Goal: Transaction & Acquisition: Purchase product/service

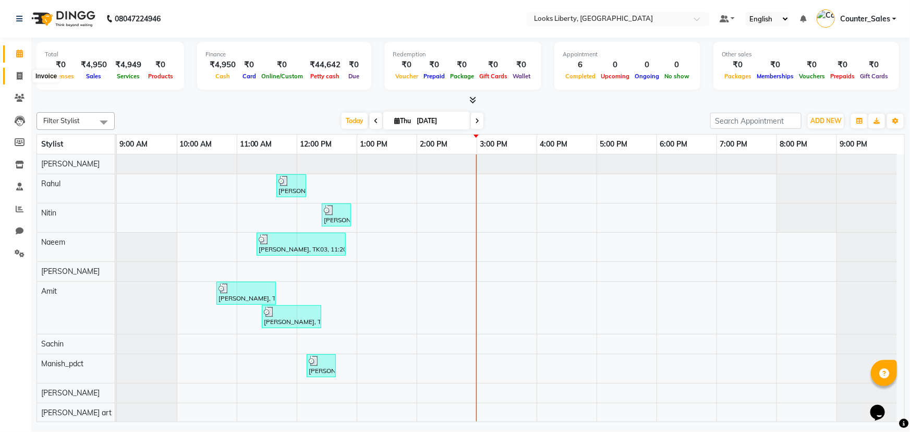
click at [15, 79] on span at bounding box center [19, 76] width 18 height 12
select select "4321"
select select "service"
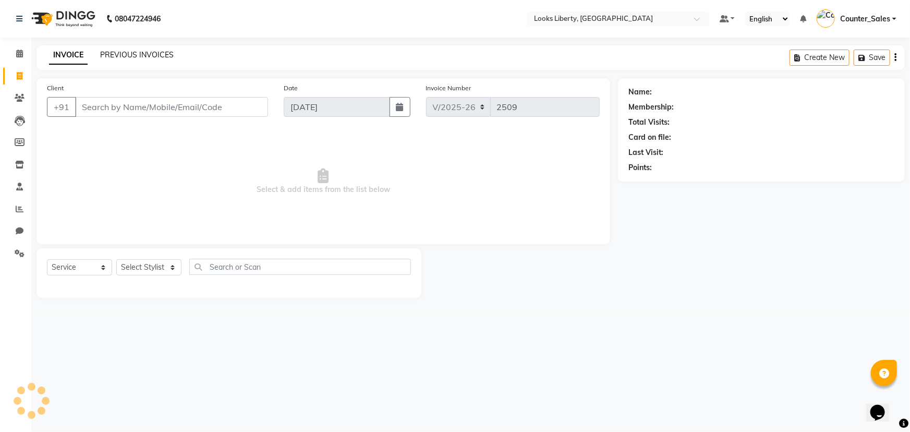
click at [110, 57] on link "PREVIOUS INVOICES" at bounding box center [137, 54] width 74 height 9
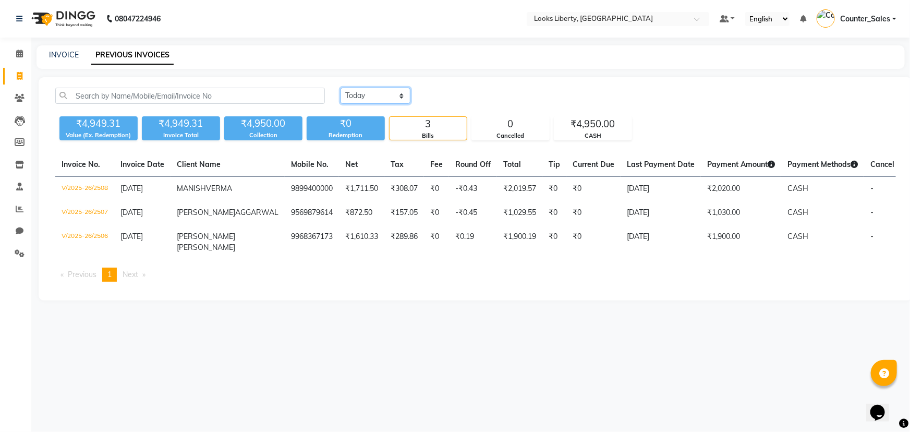
drag, startPoint x: 378, startPoint y: 89, endPoint x: 378, endPoint y: 100, distance: 11.5
click at [378, 89] on select "[DATE] [DATE] Custom Range" at bounding box center [375, 96] width 70 height 16
click at [340, 88] on select "[DATE] [DATE] Custom Range" at bounding box center [375, 96] width 70 height 16
click at [381, 130] on div "₹0 Redemption" at bounding box center [346, 128] width 78 height 24
click at [381, 102] on select "[DATE] [DATE] Custom Range" at bounding box center [379, 96] width 78 height 16
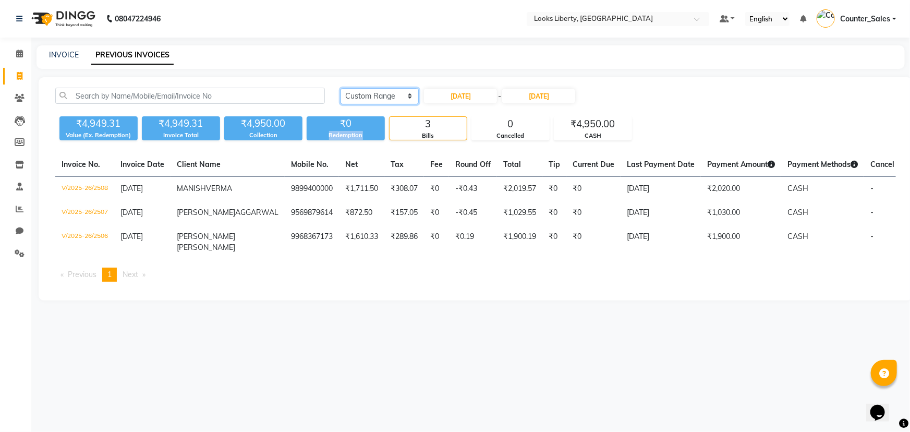
select select "[DATE]"
click at [340, 88] on select "[DATE] [DATE] Custom Range" at bounding box center [379, 96] width 78 height 16
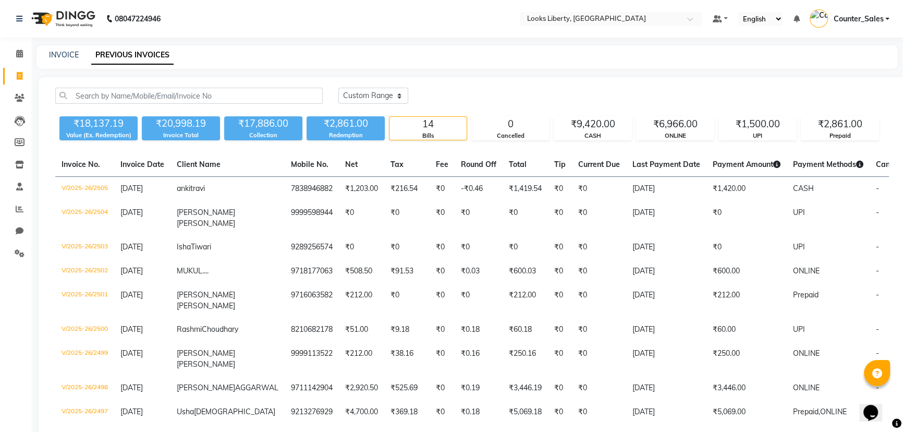
click at [338, 146] on div "[DATE] [DATE] Custom Range ₹18,137.19 Value (Ex. Redemption) ₹20,998.19 Invoice…" at bounding box center [472, 341] width 867 height 529
click at [14, 54] on span at bounding box center [19, 54] width 18 height 12
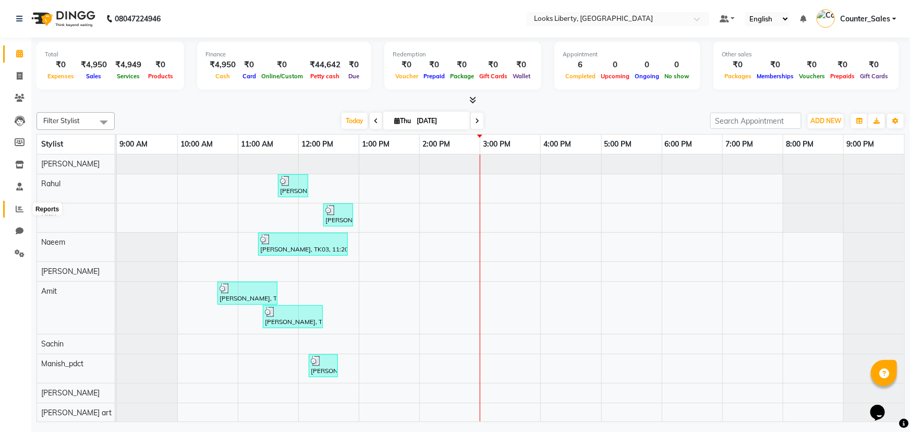
click at [20, 213] on span at bounding box center [19, 209] width 18 height 12
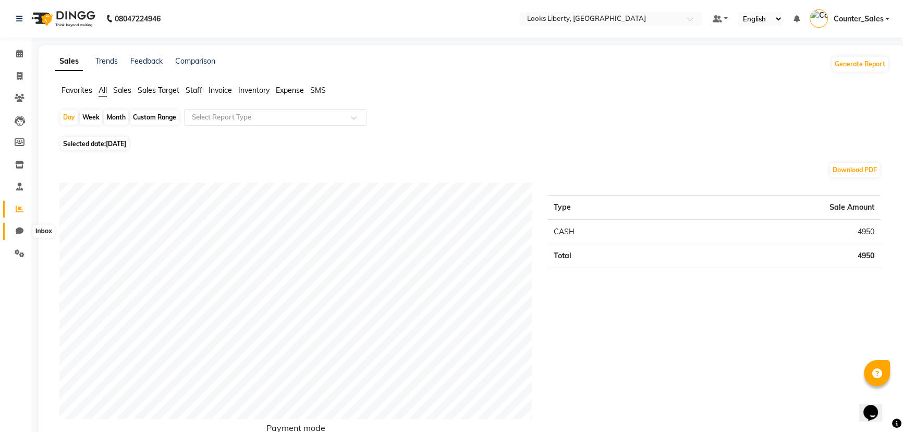
click at [14, 232] on span at bounding box center [19, 231] width 18 height 12
select select "100"
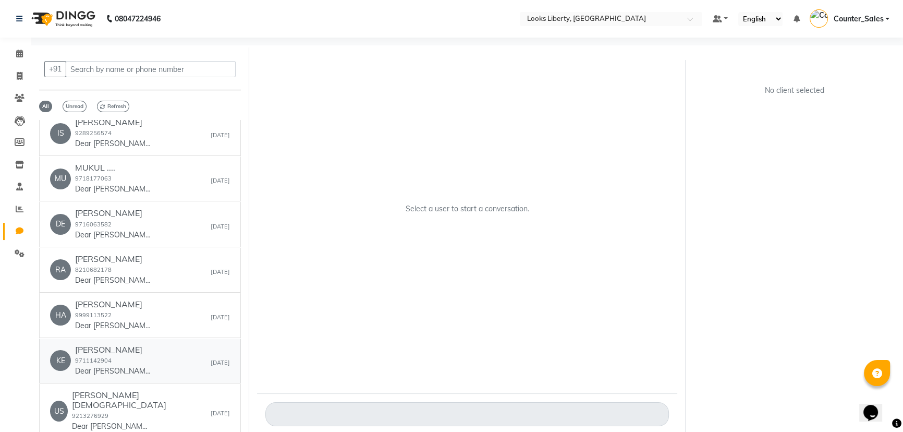
scroll to position [332, 0]
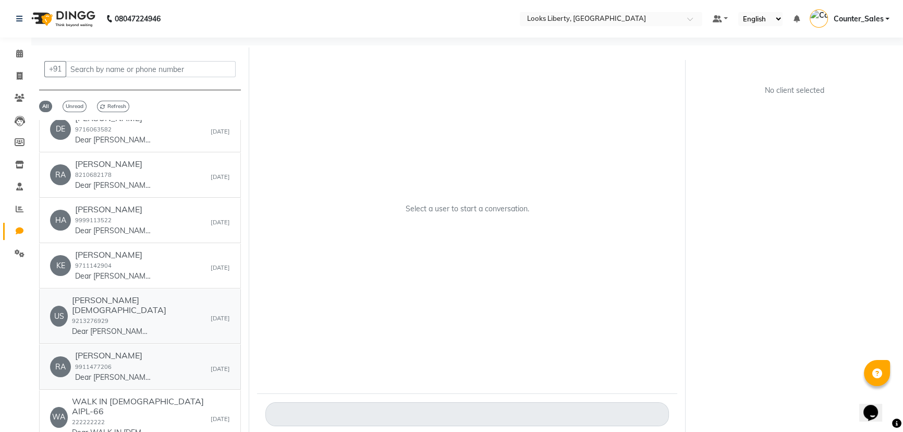
click at [167, 350] on div "RA [PERSON_NAME] 9911477206 Dear [PERSON_NAME] thank you for going paperless , …" at bounding box center [140, 366] width 180 height 32
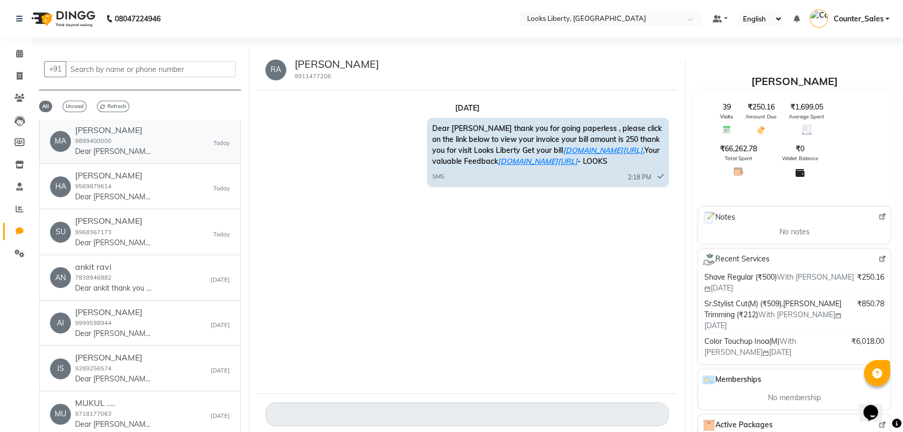
scroll to position [0, 0]
click at [138, 313] on h6 "[PERSON_NAME]" at bounding box center [114, 314] width 78 height 10
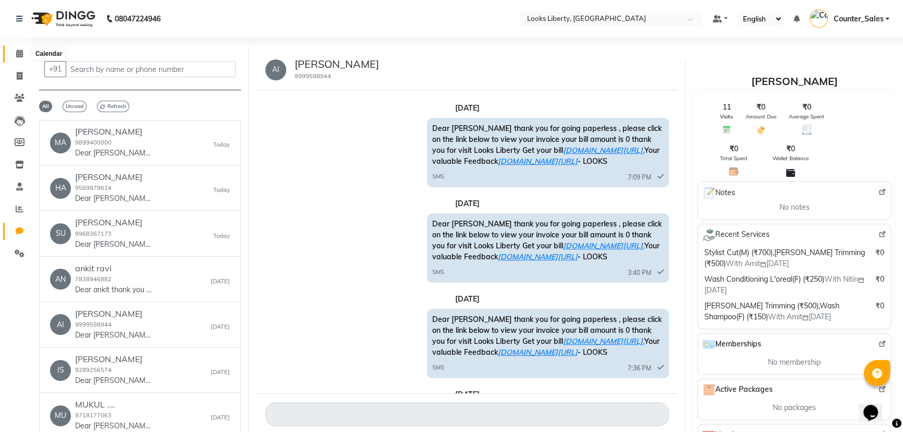
click at [23, 58] on span at bounding box center [19, 54] width 18 height 12
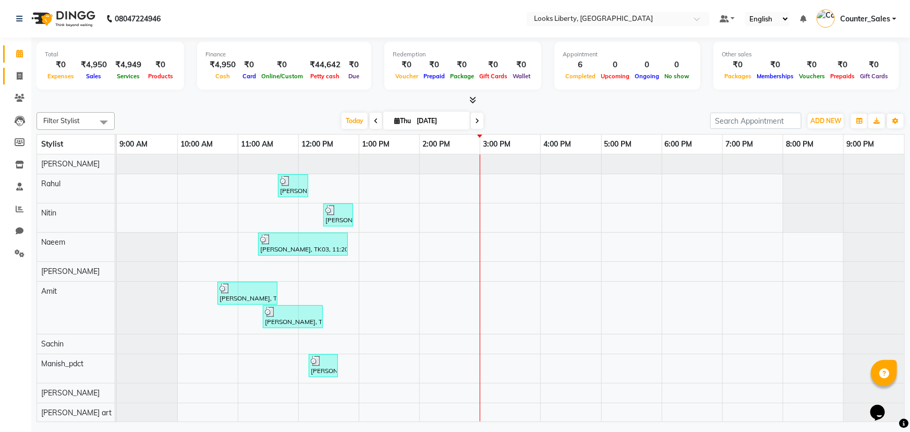
click at [21, 73] on icon at bounding box center [20, 76] width 6 height 8
select select "4321"
select select "service"
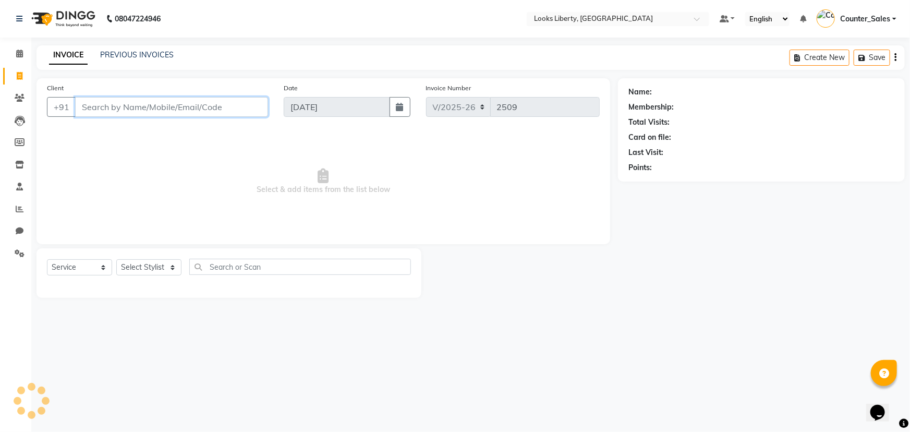
click at [99, 101] on input "Client" at bounding box center [171, 107] width 193 height 20
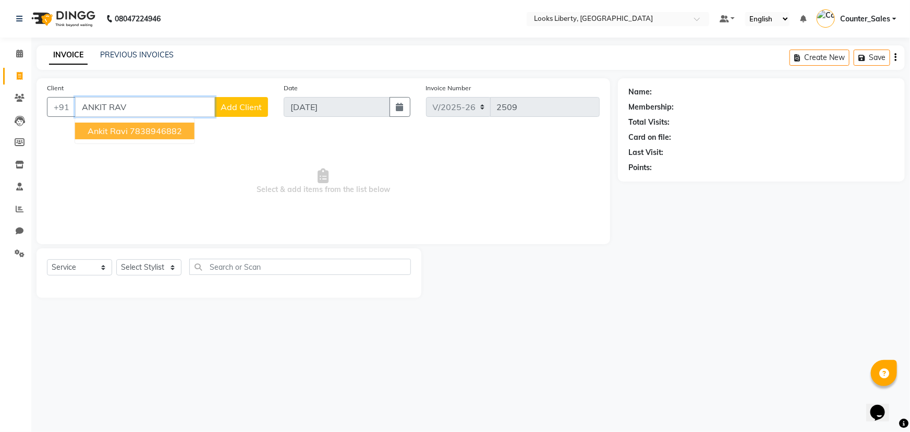
click at [140, 131] on ngb-highlight "7838946882" at bounding box center [156, 131] width 52 height 10
type input "7838946882"
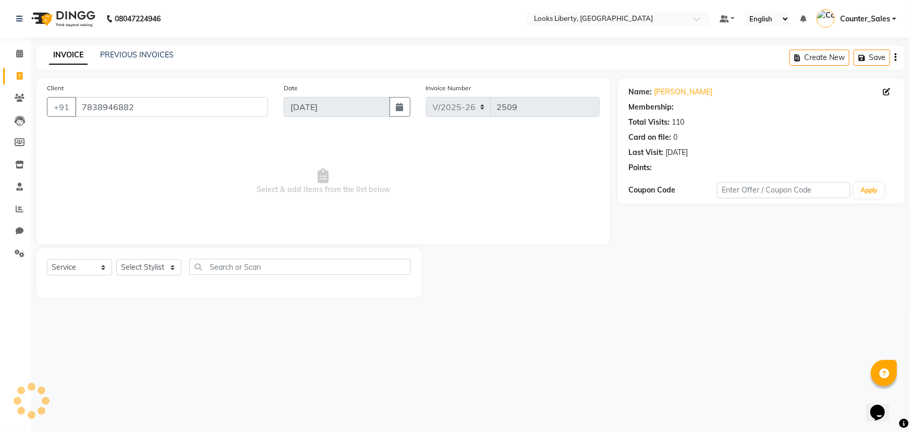
click at [154, 259] on div "Select Service Product Membership Package Voucher Prepaid Gift Card Select Styl…" at bounding box center [229, 271] width 364 height 25
select select "1: Object"
click at [154, 261] on select "Select Stylist [PERSON_NAME] art Counter_Sales Manish_pdct Meet [PERSON_NAME] […" at bounding box center [148, 267] width 65 height 16
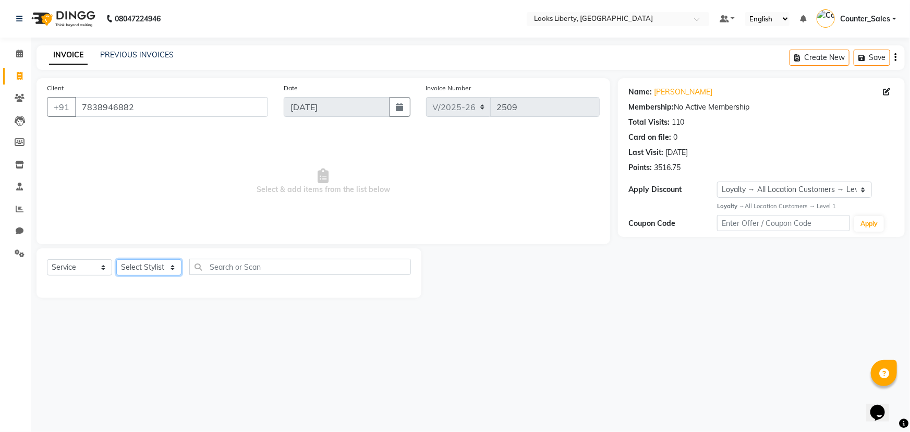
select select "29659"
click at [116, 259] on select "Select Stylist [PERSON_NAME] art Counter_Sales Manish_pdct Meet [PERSON_NAME] […" at bounding box center [148, 267] width 65 height 16
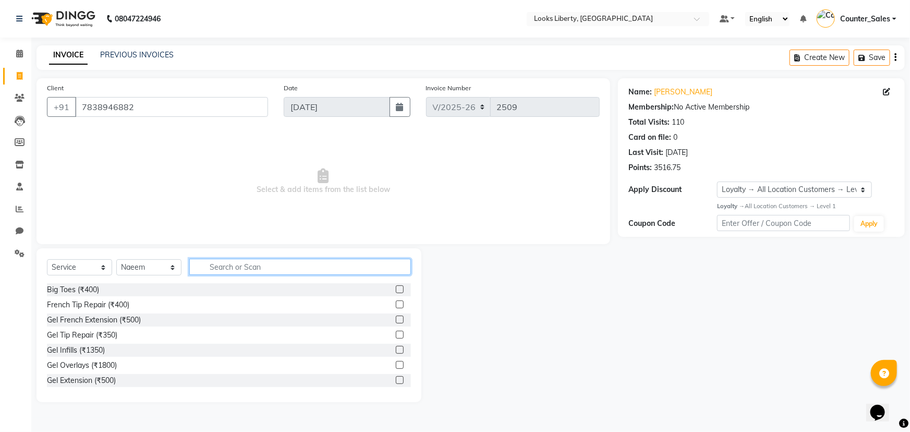
click at [288, 263] on input "text" at bounding box center [300, 267] width 222 height 16
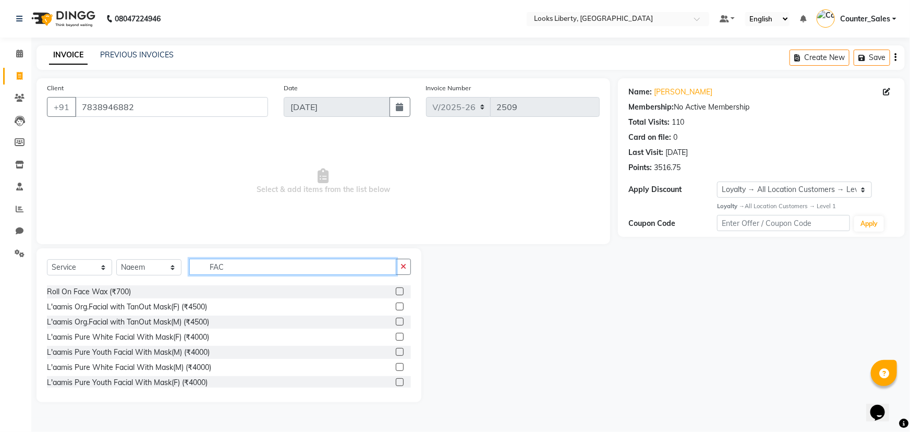
scroll to position [364, 0]
type input "FAC"
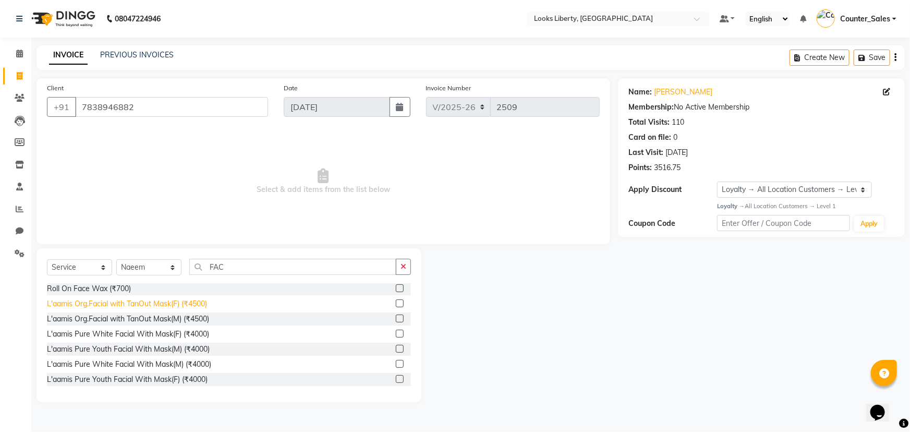
click at [200, 306] on div "L'aamis Org.Facial with TanOut Mask(F) (₹4500)" at bounding box center [127, 303] width 160 height 11
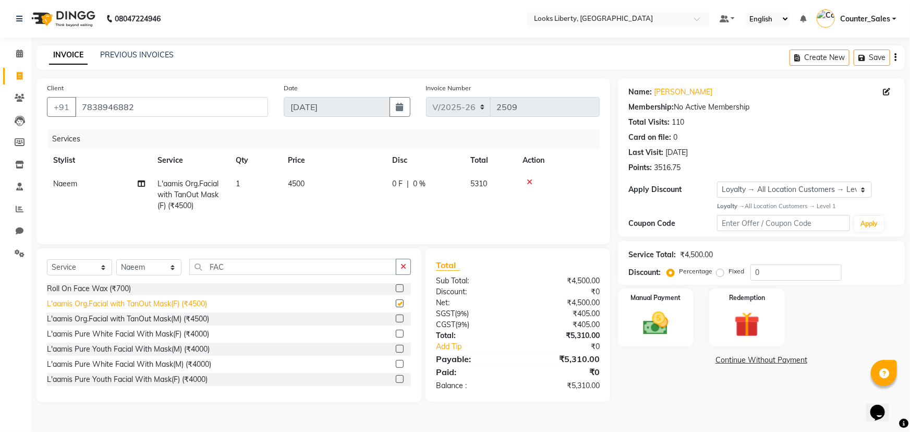
checkbox input "false"
click at [233, 262] on input "FAC" at bounding box center [292, 267] width 207 height 16
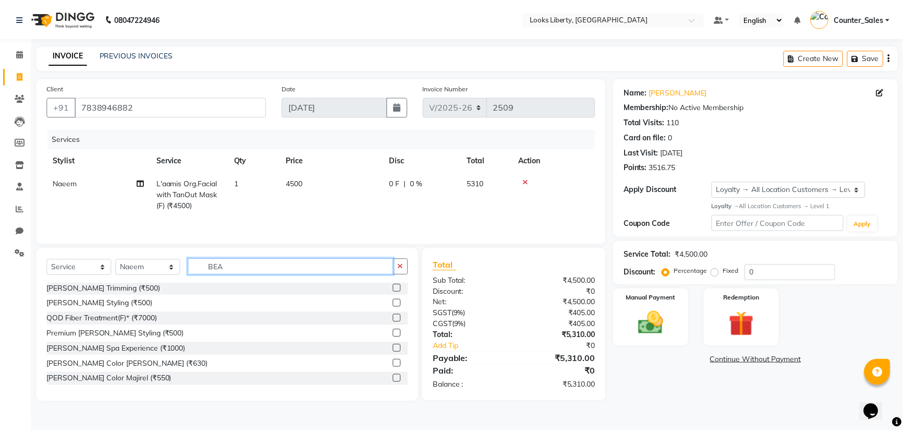
scroll to position [0, 0]
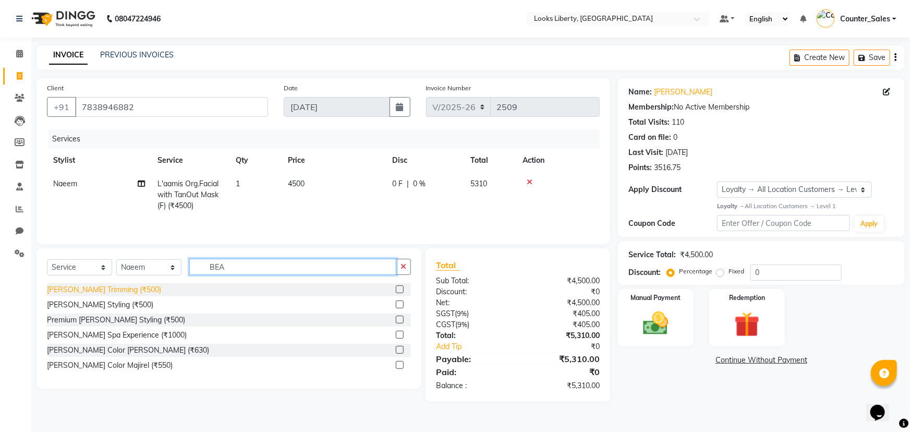
type input "BEA"
click at [115, 292] on div "[PERSON_NAME] Trimming (₹500)" at bounding box center [104, 289] width 114 height 11
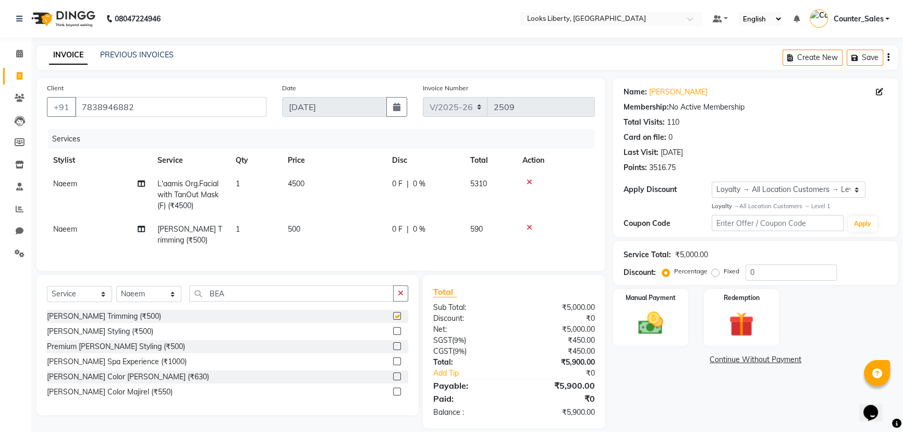
checkbox input "false"
click at [286, 231] on td "500" at bounding box center [334, 234] width 104 height 34
select select "29659"
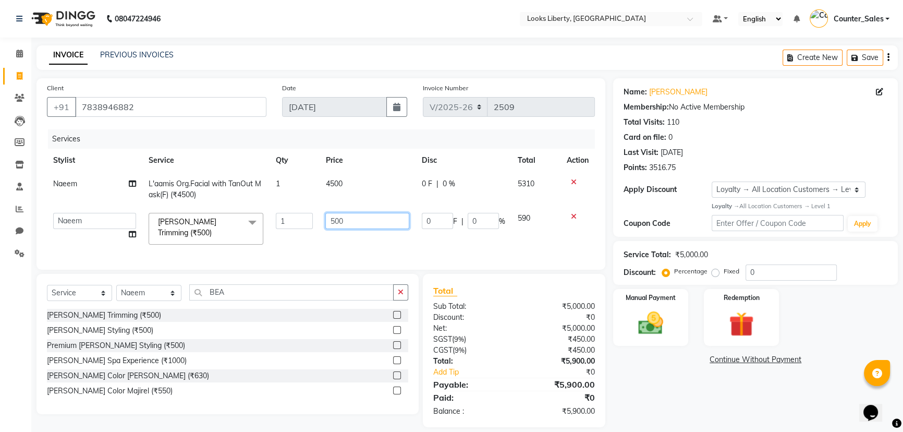
click at [356, 214] on input "500" at bounding box center [366, 221] width 83 height 16
type input "610"
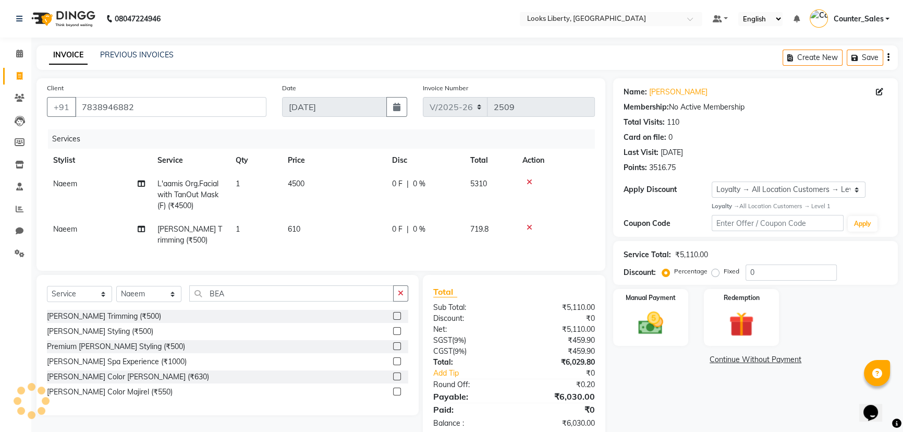
click at [500, 328] on div "Total Sub Total: ₹5,110.00 Discount: ₹0 Net: ₹5,110.00 SGST ( 9% ) ₹459.90 CGST…" at bounding box center [514, 356] width 162 height 143
click at [343, 229] on td "610" at bounding box center [334, 234] width 104 height 34
select select "29659"
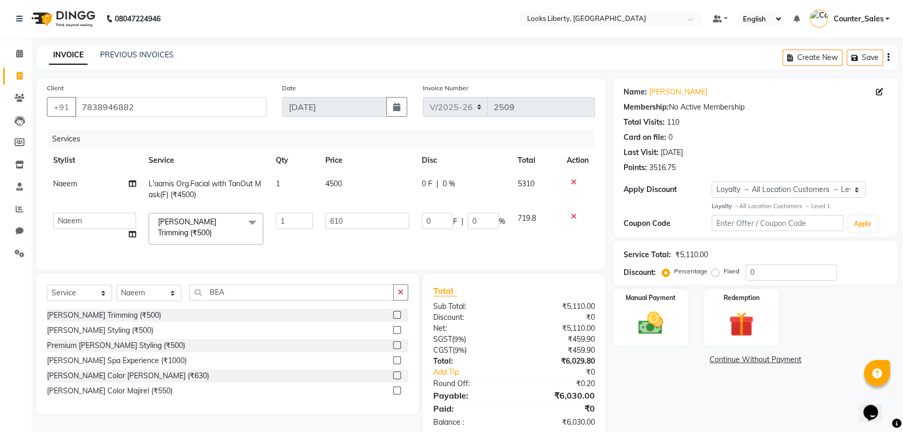
scroll to position [25, 0]
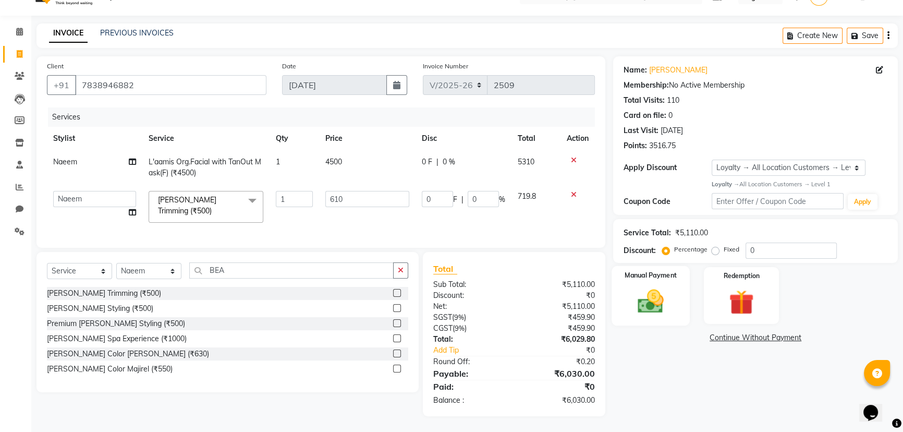
drag, startPoint x: 642, startPoint y: 313, endPoint x: 650, endPoint y: 310, distance: 9.1
click at [643, 313] on div "Manual Payment" at bounding box center [651, 295] width 78 height 59
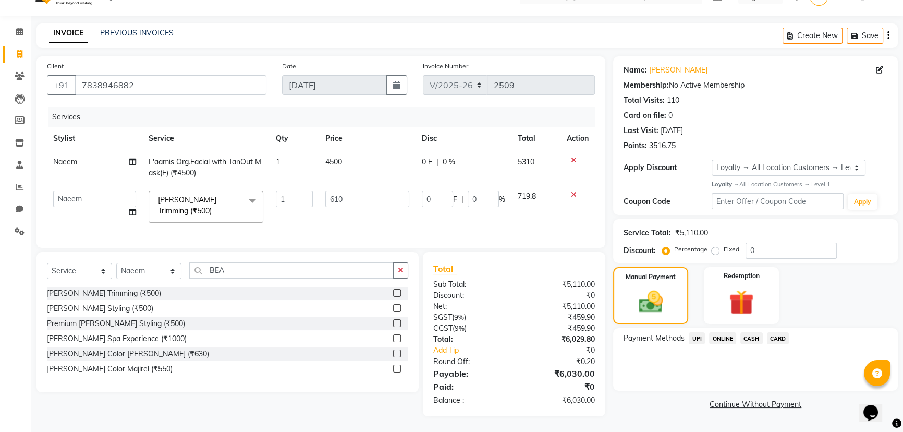
click at [749, 338] on span "CASH" at bounding box center [751, 338] width 22 height 12
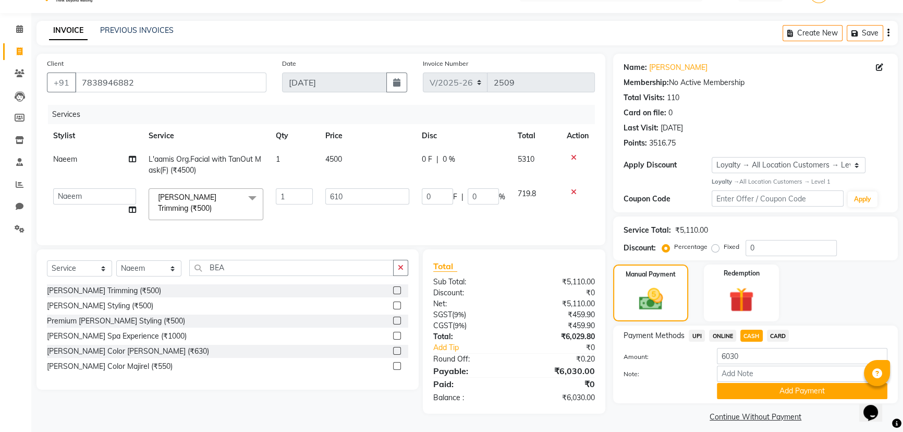
click at [765, 386] on button "Add Payment" at bounding box center [802, 391] width 170 height 16
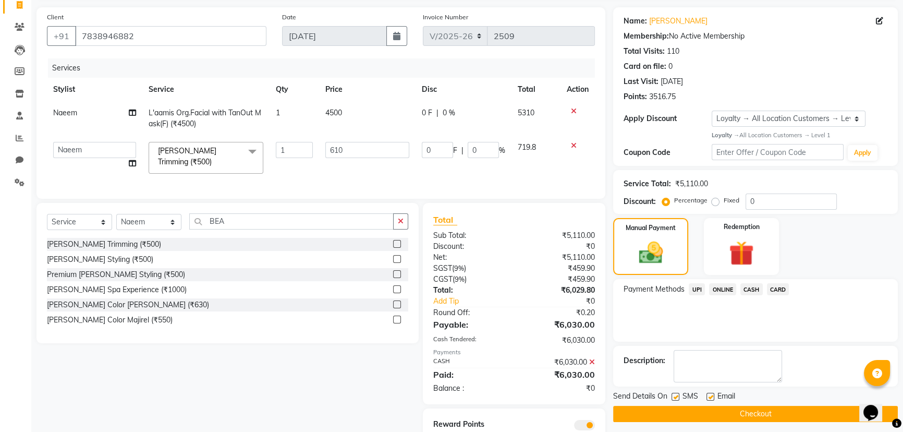
scroll to position [114, 0]
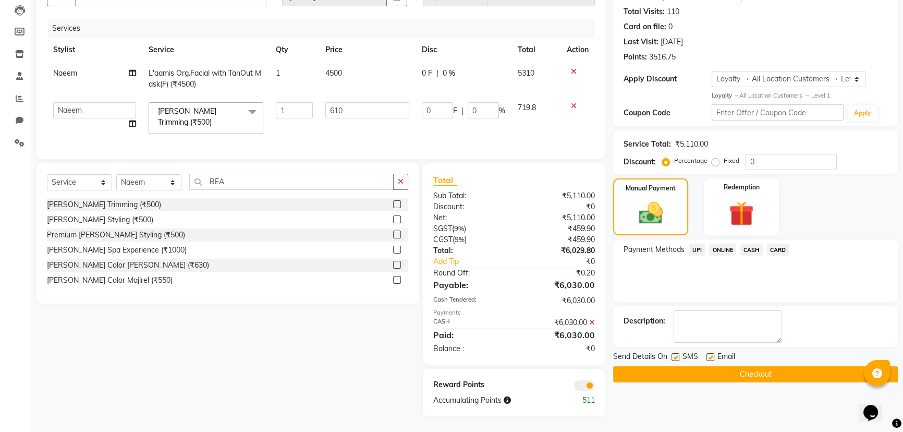
click at [625, 369] on button "Checkout" at bounding box center [755, 374] width 285 height 16
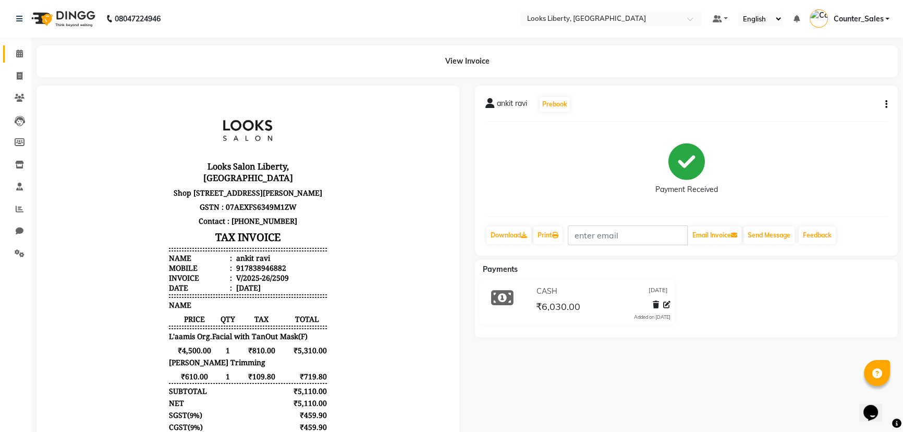
click at [8, 55] on link "Calendar" at bounding box center [15, 53] width 25 height 17
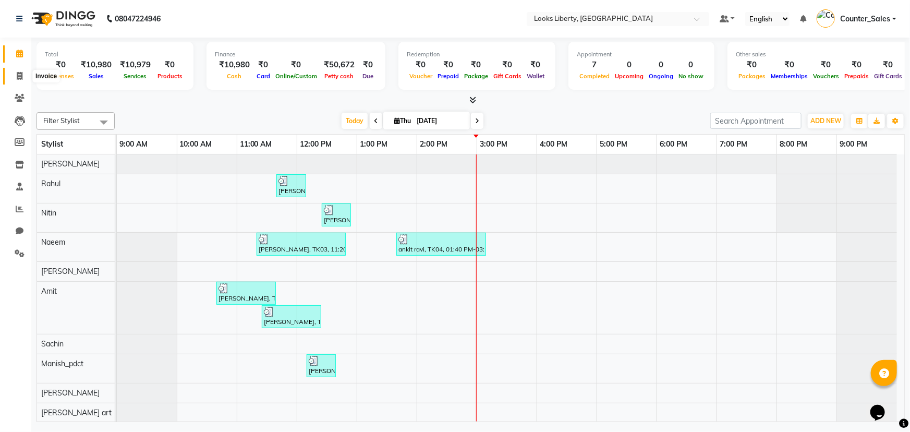
click at [23, 79] on span at bounding box center [19, 76] width 18 height 12
select select "4321"
select select "service"
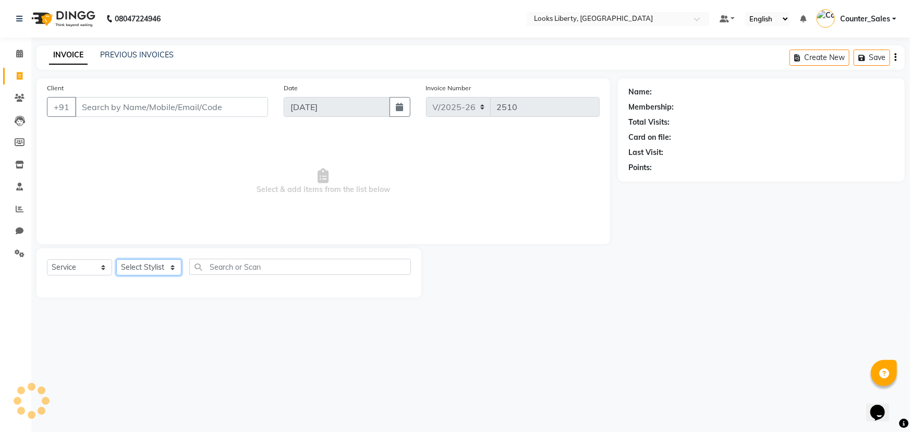
click at [155, 276] on div "Select Service Product Membership Package Voucher Prepaid Gift Card Select Styl…" at bounding box center [229, 271] width 364 height 25
select select "84467"
click at [116, 259] on select "Select Stylist [PERSON_NAME] art Counter_Sales Manish_pdct Meet [PERSON_NAME] […" at bounding box center [148, 267] width 65 height 16
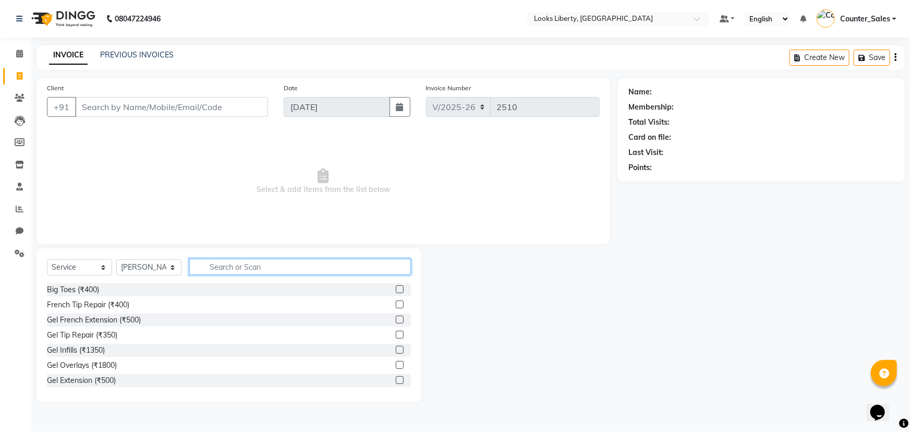
click at [213, 266] on input "text" at bounding box center [300, 267] width 222 height 16
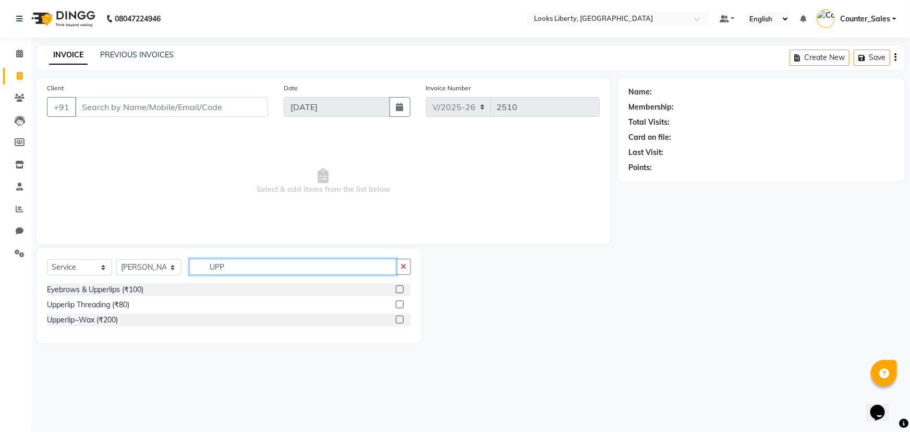
type input "UPP"
click at [131, 282] on div "Select Service Product Membership Package Voucher Prepaid Gift Card Select Styl…" at bounding box center [229, 271] width 364 height 25
click at [134, 288] on div "Eyebrows & Upperlips (₹100)" at bounding box center [95, 289] width 96 height 11
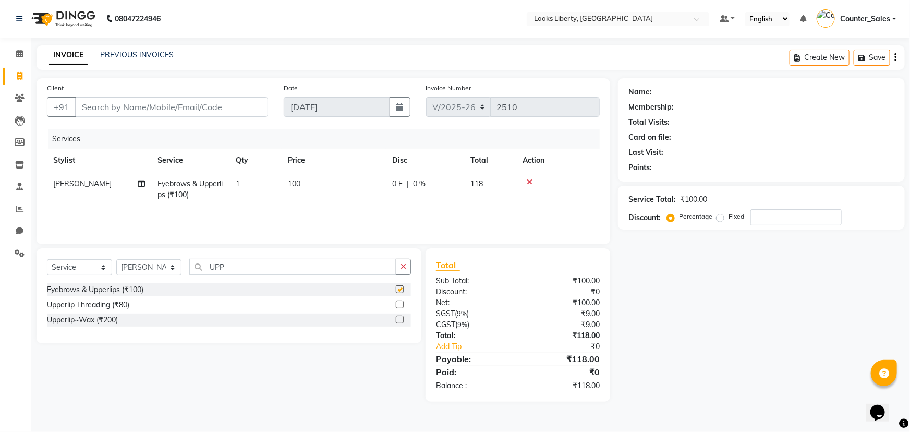
checkbox input "false"
click at [219, 269] on input "UPP" at bounding box center [292, 267] width 207 height 16
click at [153, 270] on select "Select Stylist [PERSON_NAME] art Counter_Sales Manish_pdct Meet [PERSON_NAME] […" at bounding box center [148, 267] width 65 height 16
select select "23778"
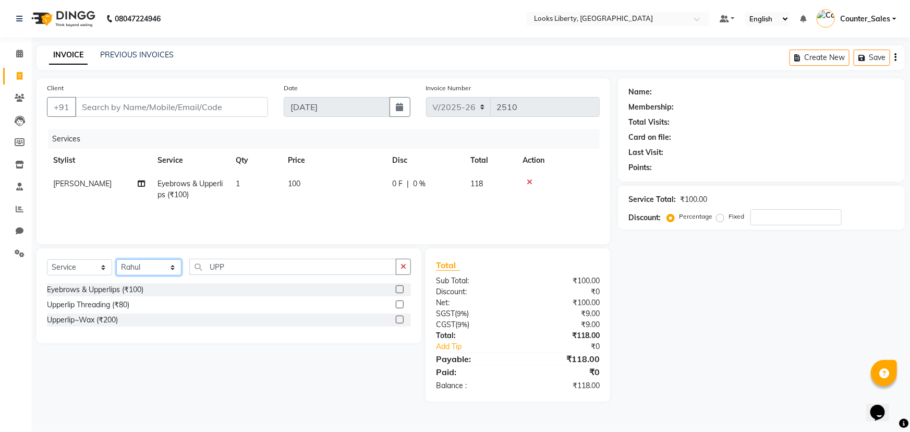
click at [116, 259] on select "Select Stylist [PERSON_NAME] art Counter_Sales Manish_pdct Meet [PERSON_NAME] […" at bounding box center [148, 267] width 65 height 16
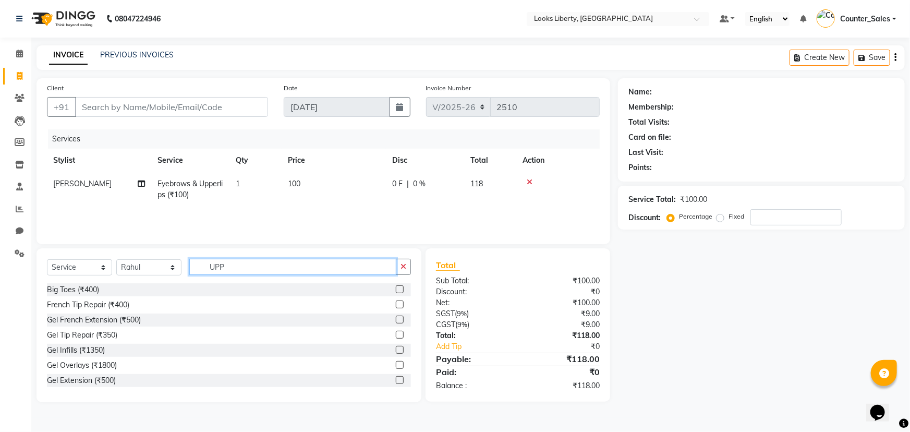
click at [214, 264] on input "UPP" at bounding box center [292, 267] width 207 height 16
type input "CUT"
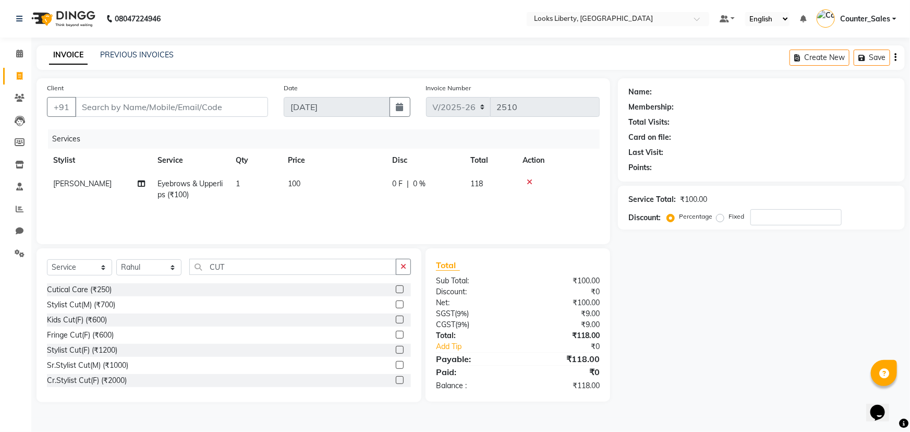
drag, startPoint x: 107, startPoint y: 303, endPoint x: 241, endPoint y: 261, distance: 140.0
click at [107, 304] on div "Stylist Cut(M) (₹700)" at bounding box center [81, 304] width 68 height 11
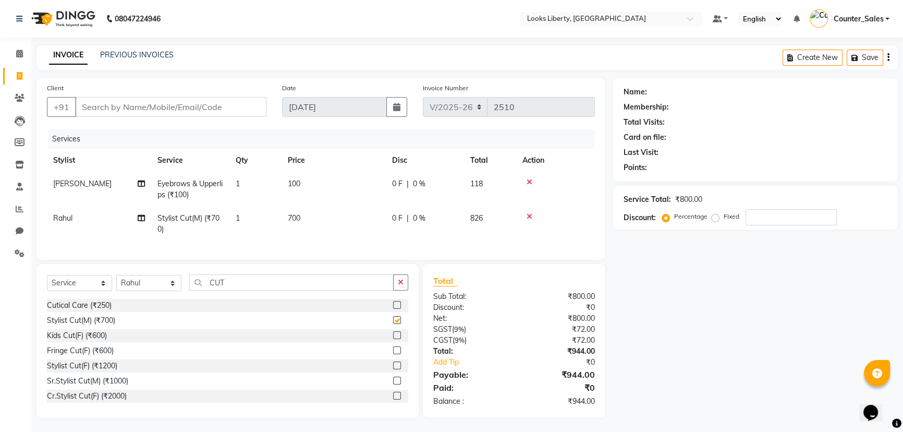
checkbox input "false"
click at [313, 240] on td "700" at bounding box center [334, 223] width 104 height 34
select select "23778"
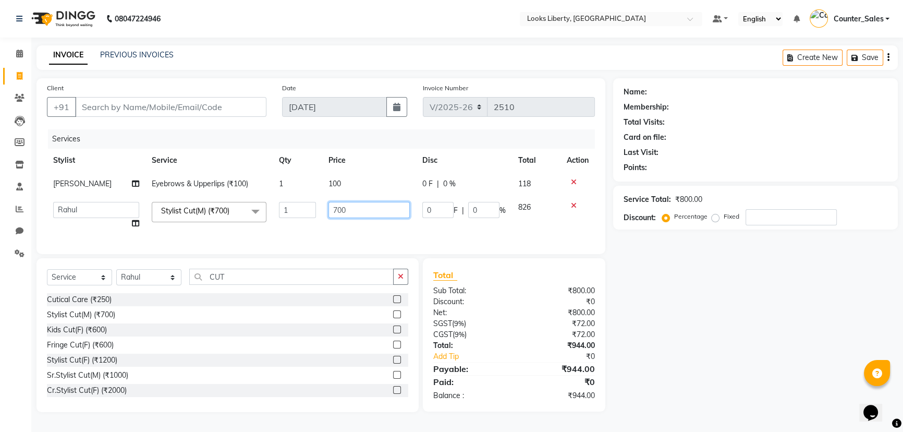
click at [356, 214] on input "700" at bounding box center [368, 210] width 81 height 16
type input "800"
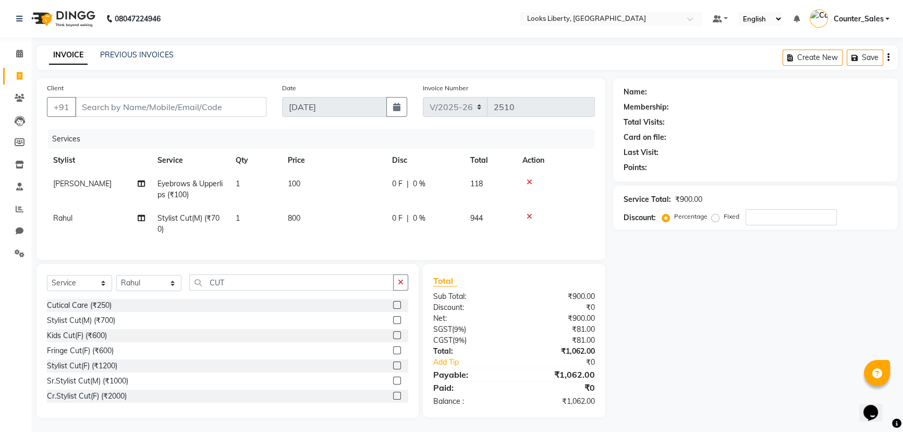
click at [489, 311] on div "Discount:" at bounding box center [469, 307] width 89 height 11
click at [225, 100] on input "Client" at bounding box center [170, 107] width 191 height 20
click at [230, 103] on input "Client" at bounding box center [170, 107] width 191 height 20
type input "9"
type input "0"
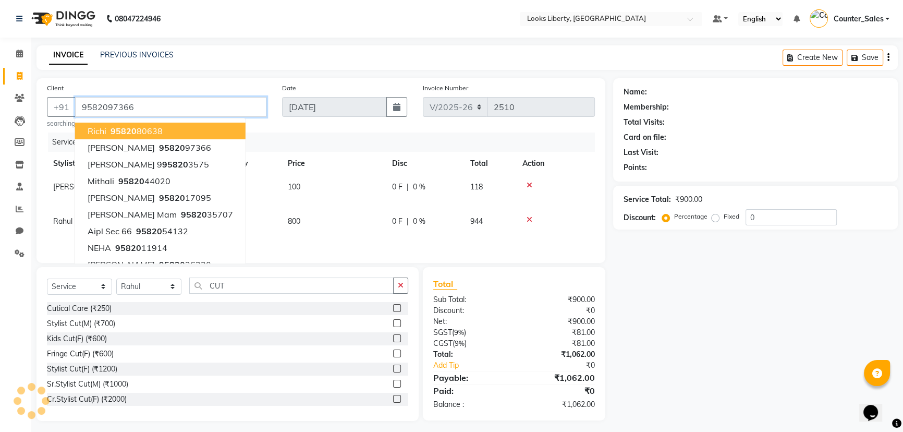
type input "9582097366"
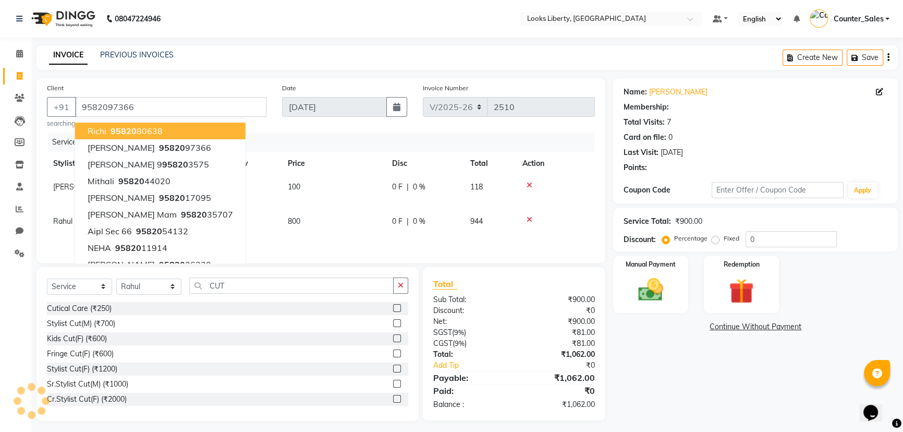
select select "1: Object"
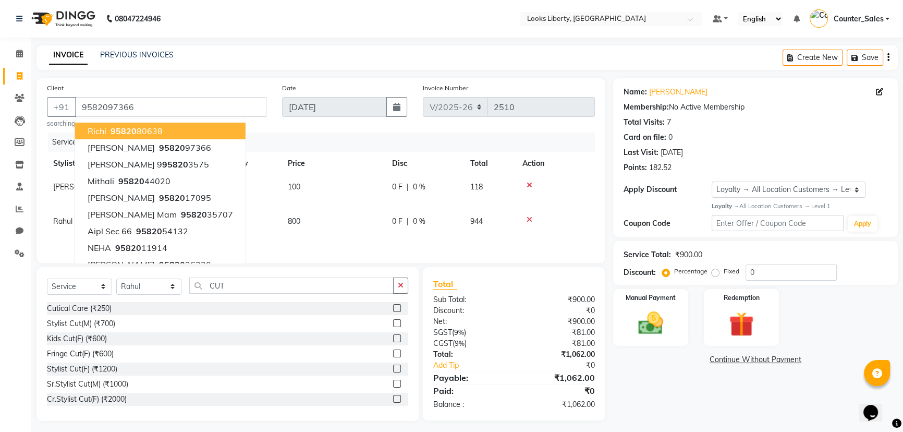
click at [537, 305] on div "₹900.00" at bounding box center [558, 299] width 89 height 11
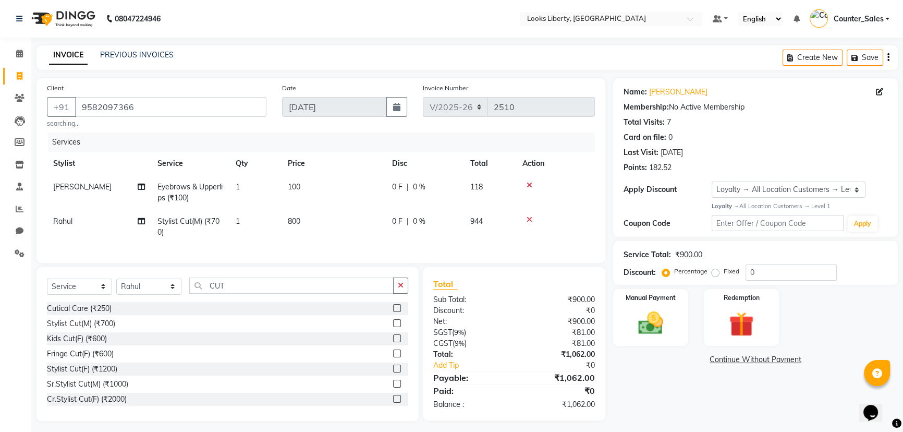
click at [531, 189] on td at bounding box center [555, 192] width 79 height 34
click at [523, 185] on div at bounding box center [555, 184] width 66 height 7
click at [529, 183] on icon at bounding box center [530, 184] width 6 height 7
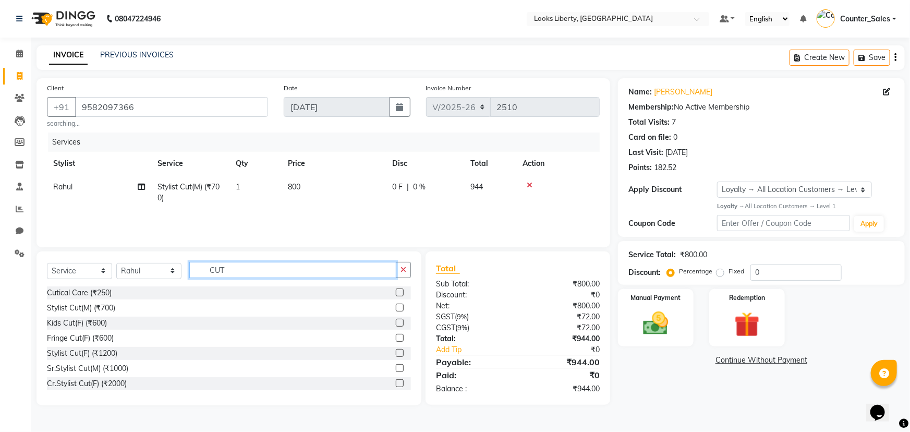
click at [237, 267] on input "CUT" at bounding box center [292, 270] width 207 height 16
click at [239, 267] on input "CUT" at bounding box center [292, 270] width 207 height 16
drag, startPoint x: 155, startPoint y: 266, endPoint x: 150, endPoint y: 267, distance: 5.3
click at [155, 266] on select "Select Stylist [PERSON_NAME] art Counter_Sales Manish_pdct Meet [PERSON_NAME] […" at bounding box center [148, 271] width 65 height 16
select select "84467"
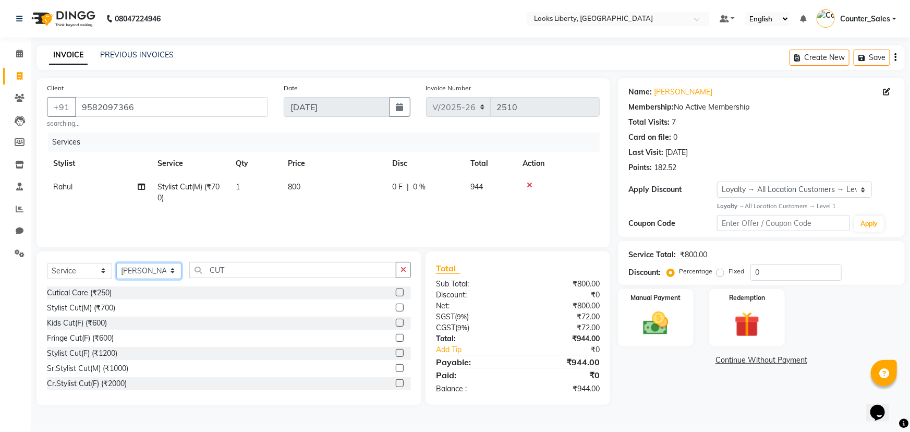
click at [116, 263] on select "Select Stylist [PERSON_NAME] art Counter_Sales Manish_pdct Meet [PERSON_NAME] […" at bounding box center [148, 271] width 65 height 16
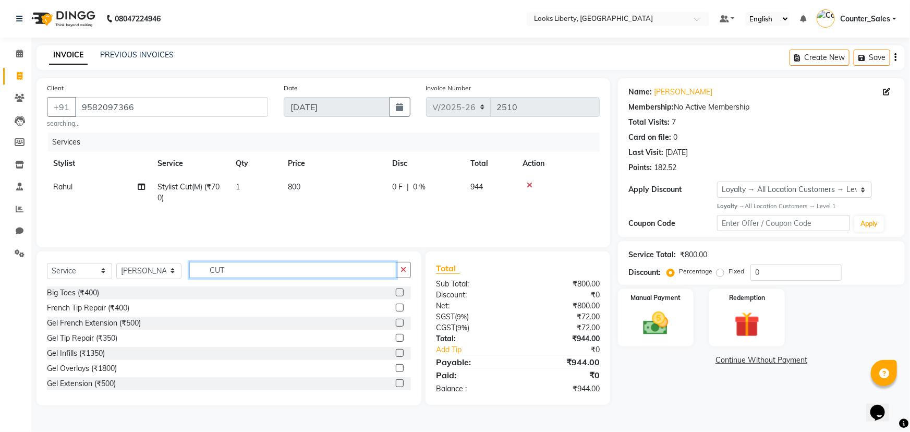
click at [229, 263] on input "CUT" at bounding box center [292, 270] width 207 height 16
type input "EYE"
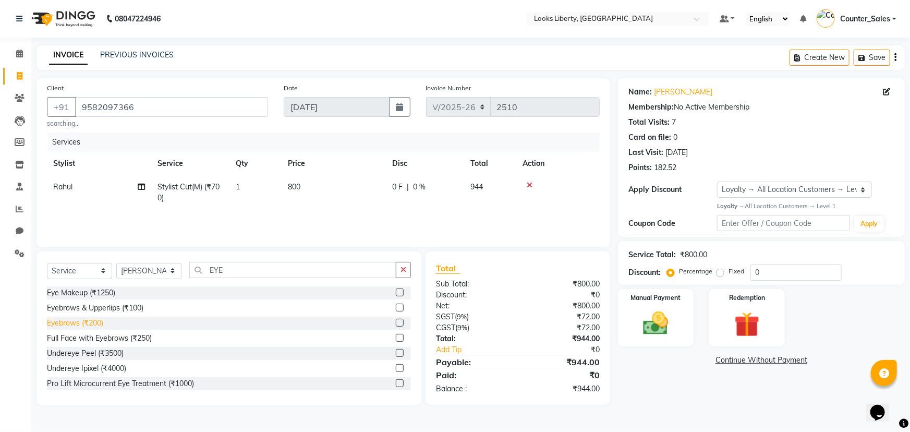
click at [102, 321] on div "Eyebrows (₹200)" at bounding box center [75, 323] width 56 height 11
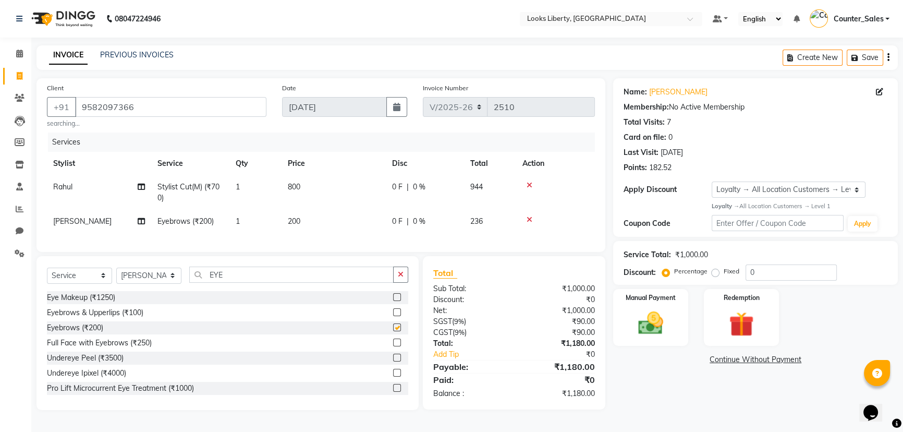
checkbox input "false"
click at [357, 222] on td "200" at bounding box center [334, 221] width 104 height 23
select select "84467"
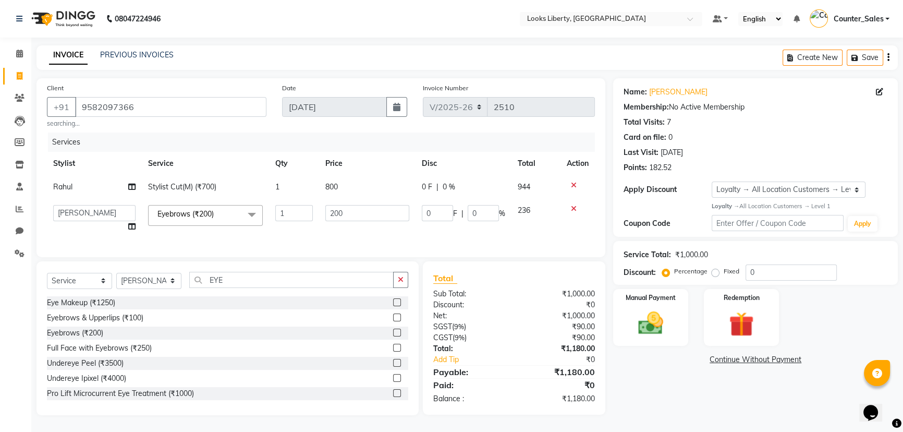
click at [357, 219] on input "200" at bounding box center [367, 213] width 84 height 16
click at [356, 216] on input "200" at bounding box center [367, 213] width 84 height 16
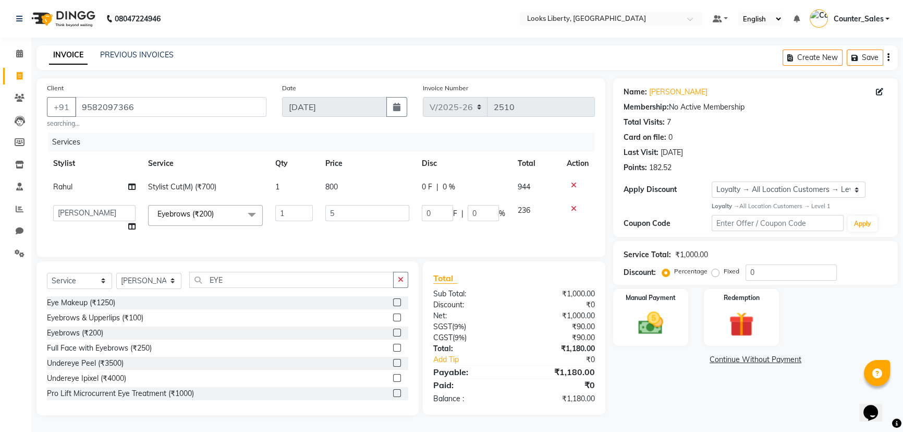
type input "51"
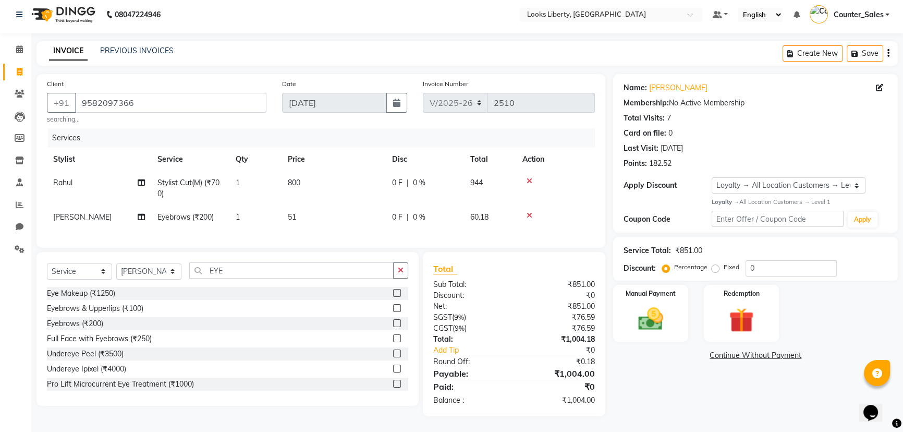
scroll to position [11, 0]
click at [724, 262] on label "Fixed" at bounding box center [732, 266] width 16 height 9
click at [714, 263] on input "Fixed" at bounding box center [717, 266] width 7 height 7
radio input "true"
click at [743, 261] on div "Percentage Fixed" at bounding box center [704, 268] width 81 height 14
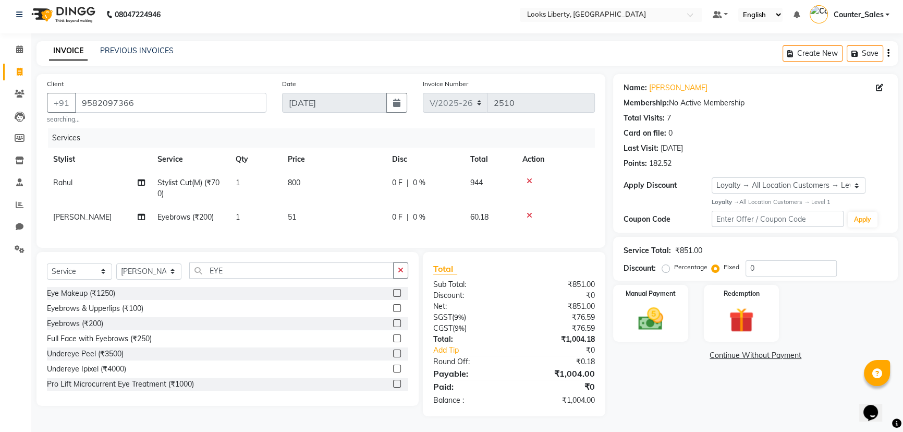
click at [743, 261] on div "Percentage Fixed" at bounding box center [704, 268] width 81 height 14
click at [746, 260] on input "0" at bounding box center [791, 268] width 91 height 16
type input "4"
click at [697, 397] on div "Name: [PERSON_NAME] Membership: No Active Membership Total Visits: 7 Card on fi…" at bounding box center [759, 245] width 292 height 342
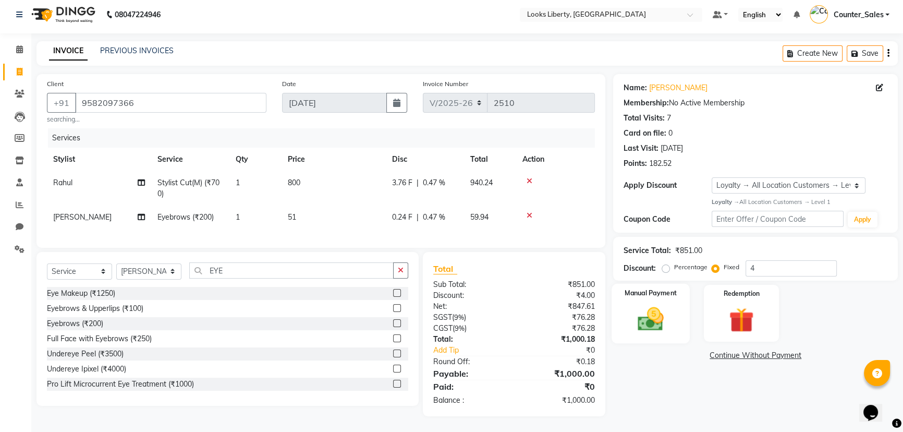
click at [665, 320] on img at bounding box center [651, 319] width 42 height 30
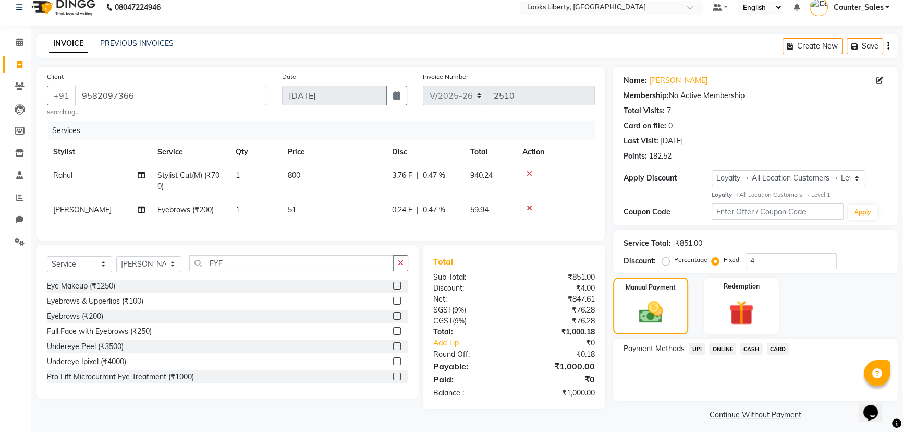
click at [743, 349] on span "CASH" at bounding box center [751, 349] width 22 height 12
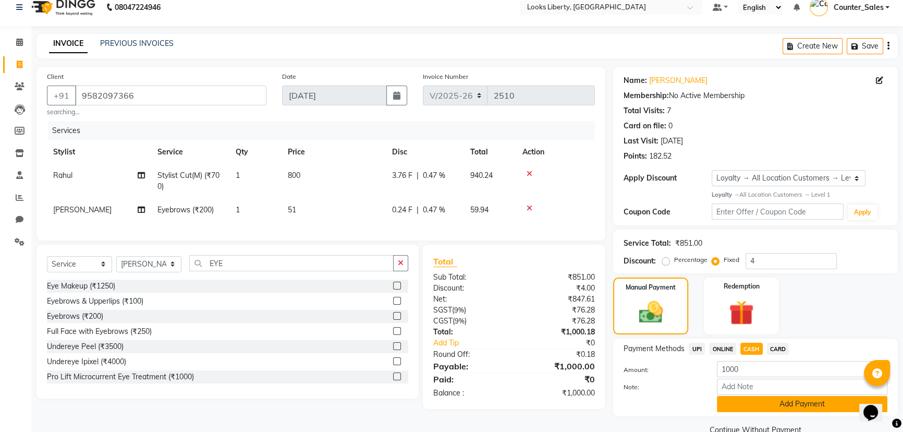
click at [770, 395] on div "Amount: 1000 Note: Add Payment" at bounding box center [756, 386] width 264 height 51
click at [772, 400] on button "Add Payment" at bounding box center [802, 404] width 170 height 16
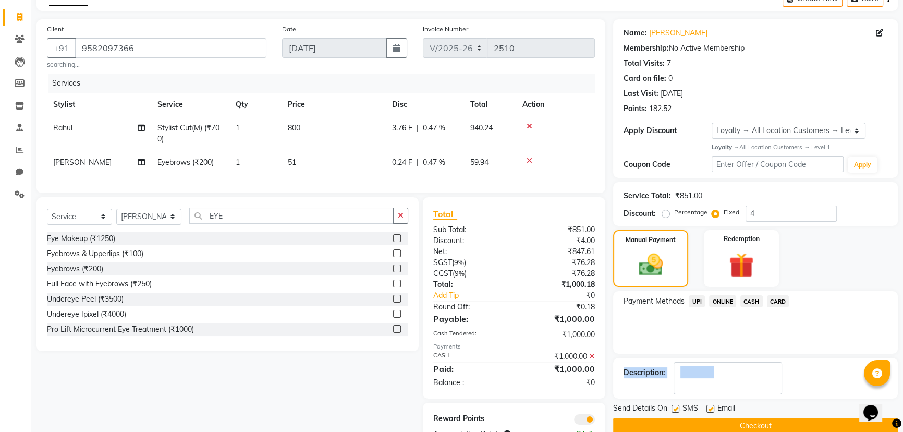
scroll to position [101, 0]
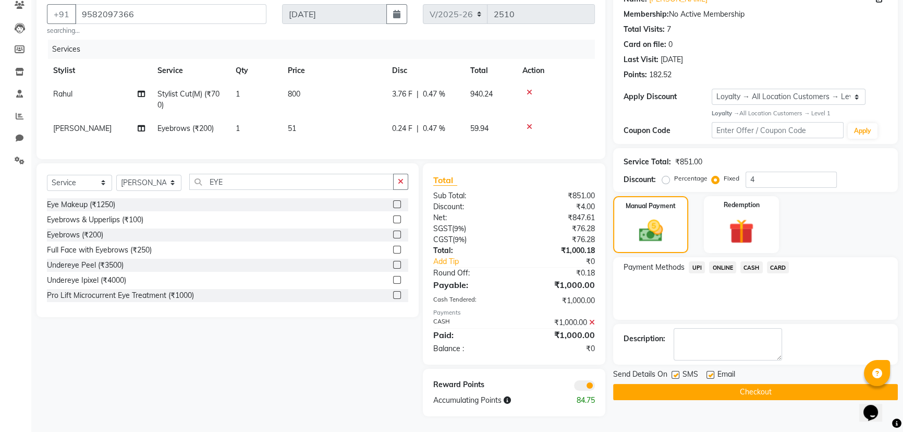
click at [673, 288] on div "Payment Methods UPI ONLINE CASH CARD" at bounding box center [755, 288] width 285 height 63
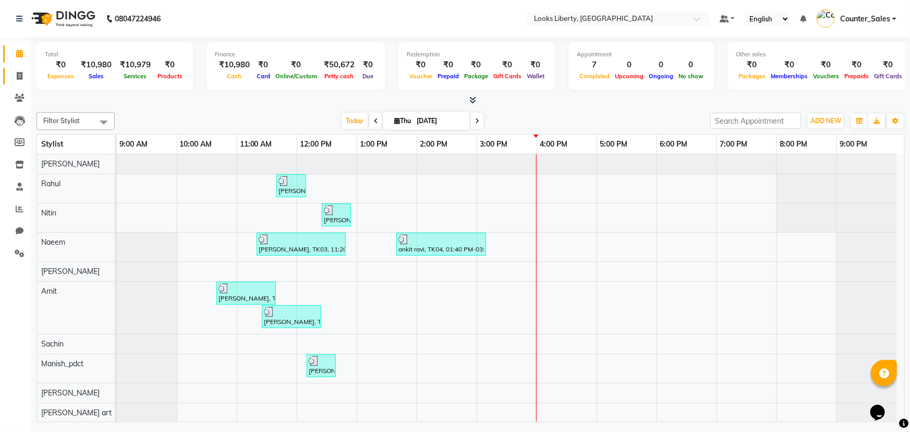
click at [17, 82] on link "Invoice" at bounding box center [15, 76] width 25 height 17
select select "4321"
select select "service"
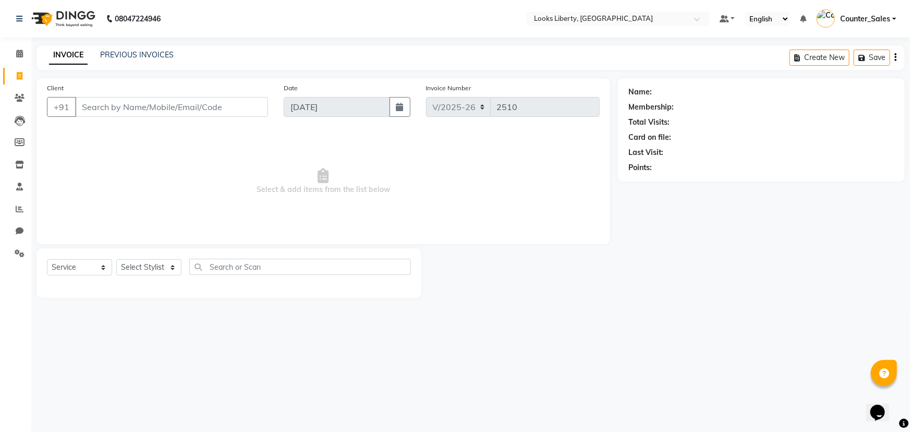
click at [160, 114] on input "Client" at bounding box center [171, 107] width 193 height 20
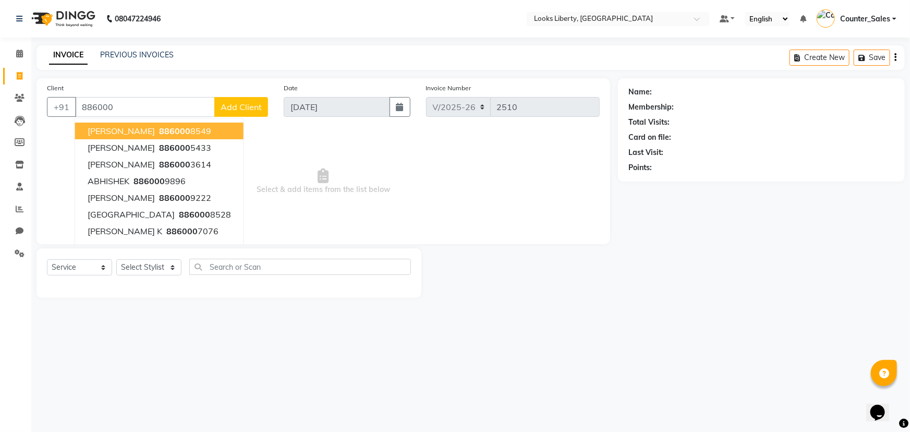
click at [162, 109] on input "886000" at bounding box center [145, 107] width 140 height 20
type input "886000"
click at [12, 99] on span at bounding box center [19, 98] width 18 height 12
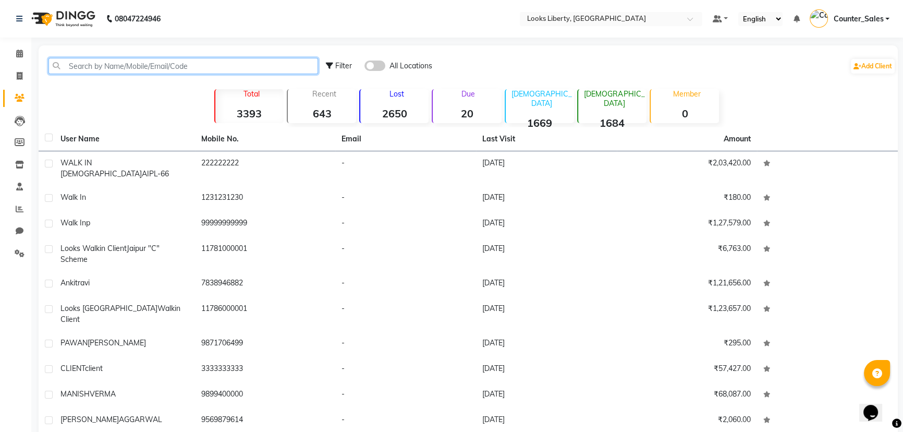
click at [175, 66] on input "text" at bounding box center [183, 66] width 270 height 16
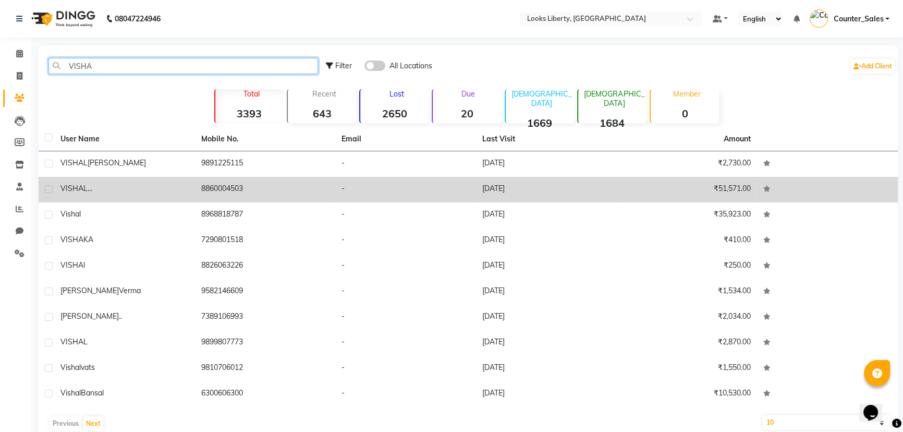
type input "VISHA"
click at [182, 194] on td "VISHAL ..." at bounding box center [124, 190] width 141 height 26
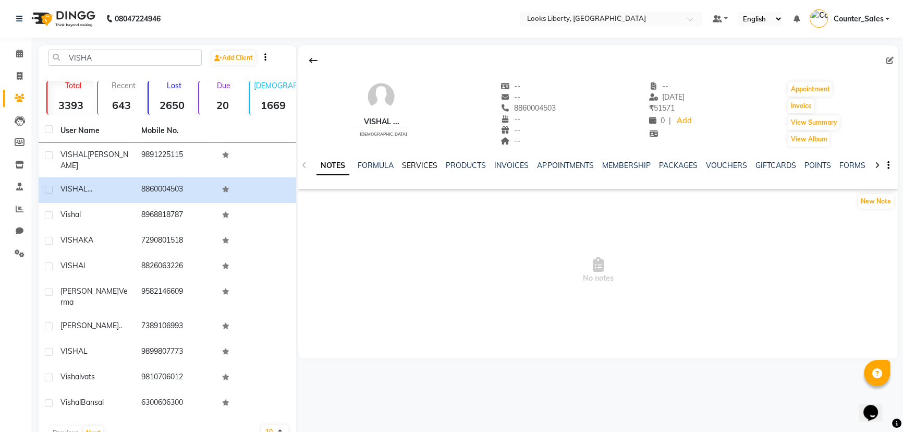
click at [418, 165] on link "SERVICES" at bounding box center [419, 165] width 35 height 9
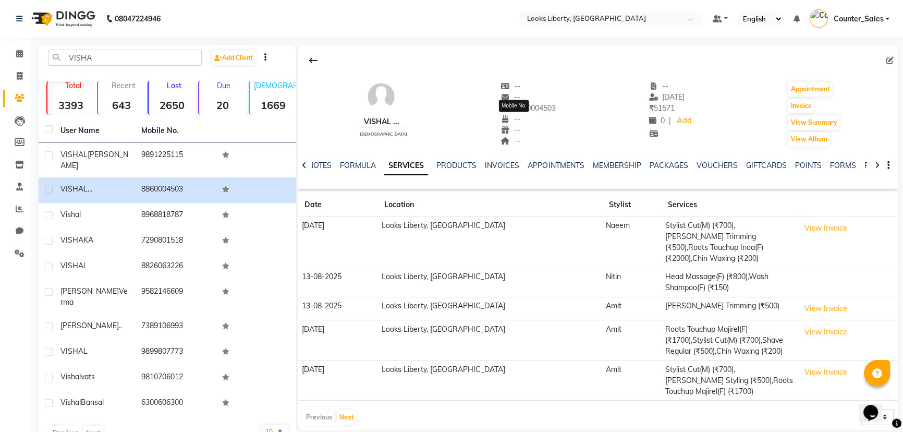
click at [532, 111] on span "8860004503" at bounding box center [527, 107] width 55 height 9
copy span "8860004503"
click at [21, 70] on span at bounding box center [19, 76] width 18 height 12
select select "4321"
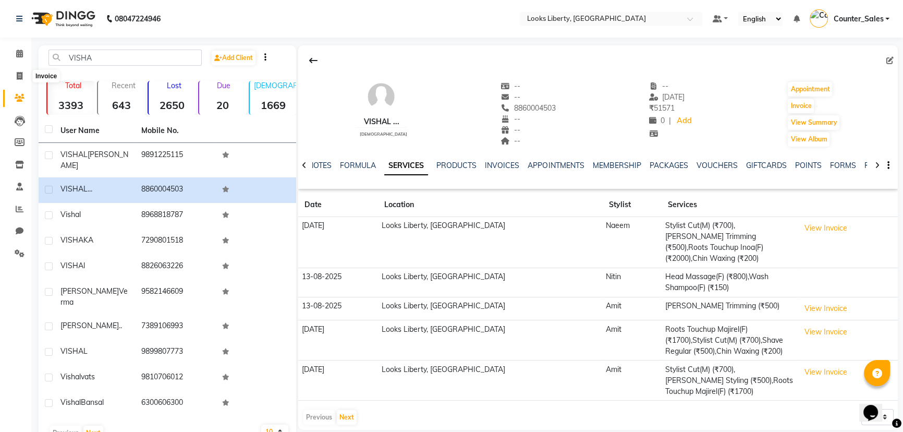
select select "service"
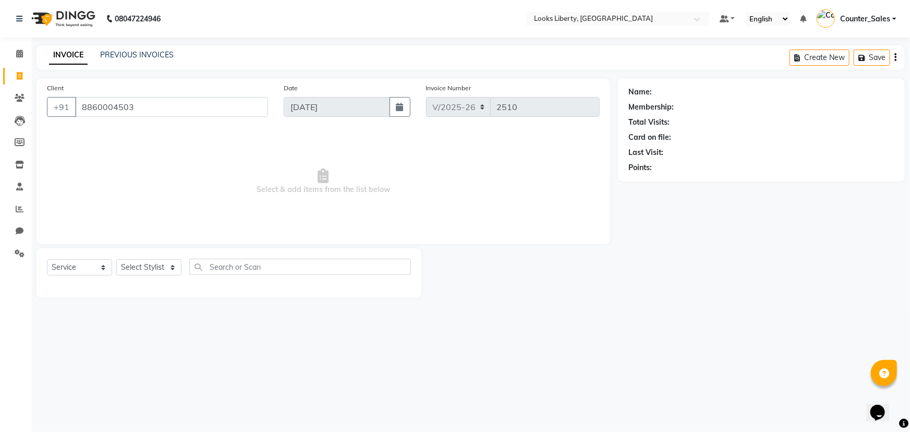
type input "8860004503"
select select "1: Object"
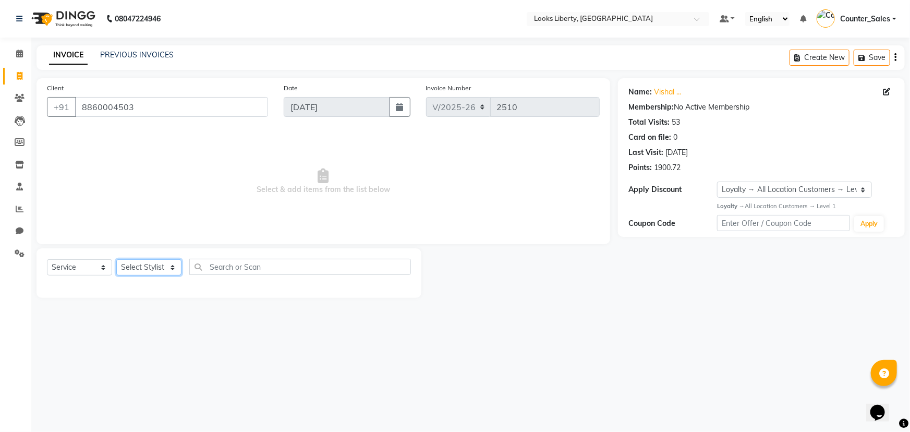
click at [144, 267] on select "Select Stylist [PERSON_NAME] art Counter_Sales Manish_pdct Meet [PERSON_NAME] […" at bounding box center [148, 267] width 65 height 16
select select "29659"
click at [116, 259] on select "Select Stylist [PERSON_NAME] art Counter_Sales Manish_pdct Meet [PERSON_NAME] […" at bounding box center [148, 267] width 65 height 16
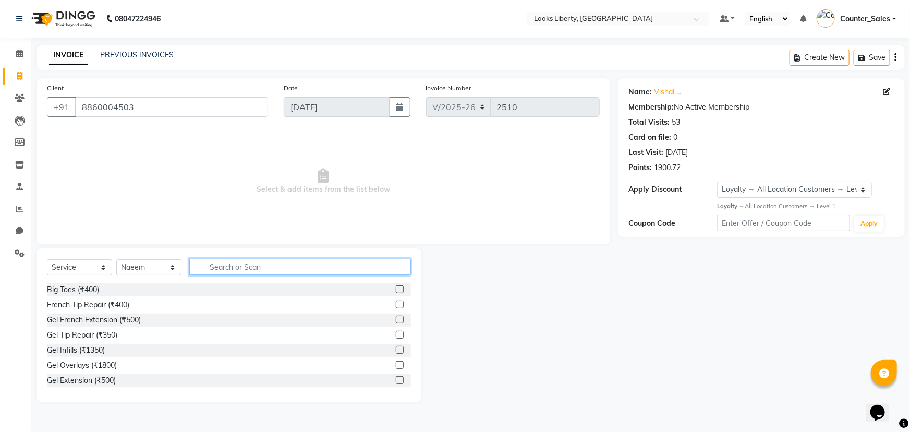
click at [243, 268] on input "text" at bounding box center [300, 267] width 222 height 16
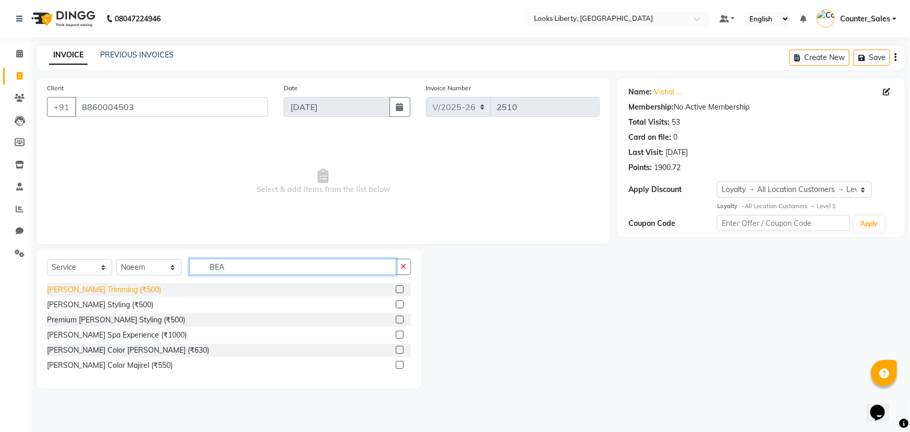
type input "BEA"
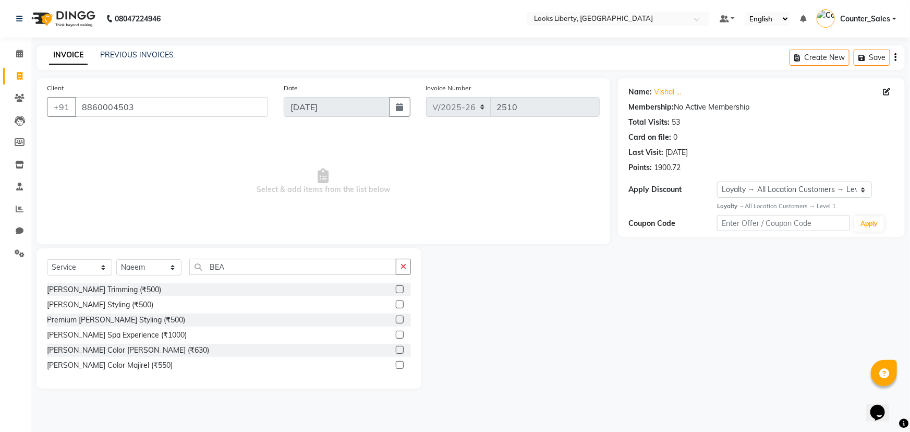
drag, startPoint x: 99, startPoint y: 290, endPoint x: 227, endPoint y: 266, distance: 130.0
click at [99, 290] on div "[PERSON_NAME] Trimming (₹500)" at bounding box center [104, 289] width 114 height 11
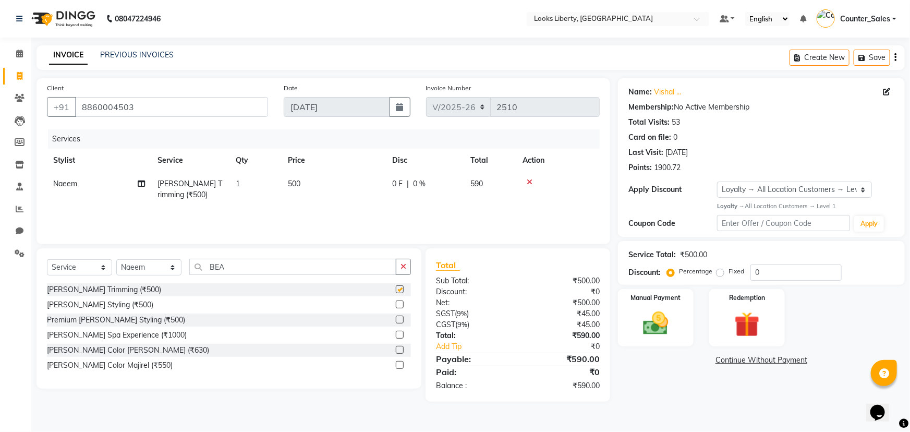
checkbox input "false"
click at [344, 188] on td "500" at bounding box center [334, 189] width 104 height 34
select select "29659"
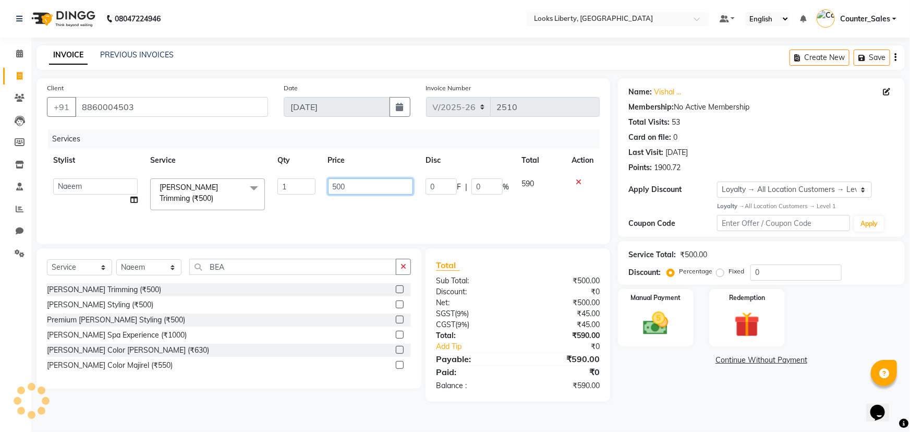
click at [352, 188] on input "500" at bounding box center [371, 186] width 86 height 16
click at [353, 188] on input "500" at bounding box center [371, 186] width 86 height 16
type input "212"
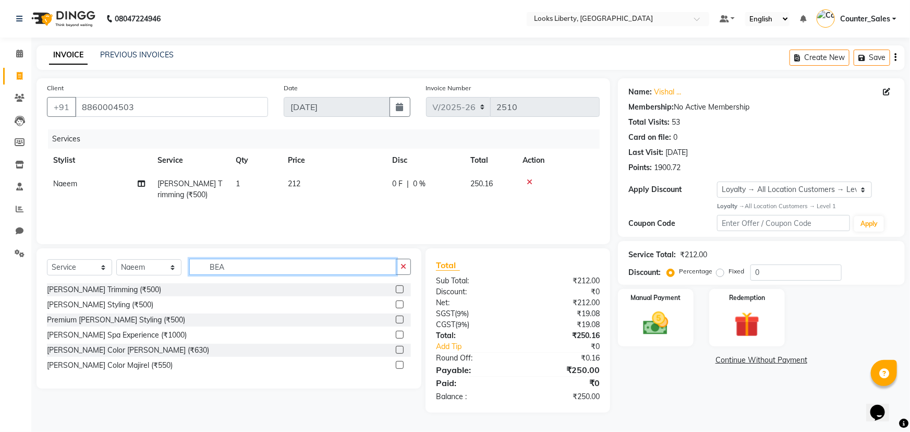
click at [198, 263] on input "BEA" at bounding box center [292, 267] width 207 height 16
click at [203, 263] on input "BEA" at bounding box center [292, 267] width 207 height 16
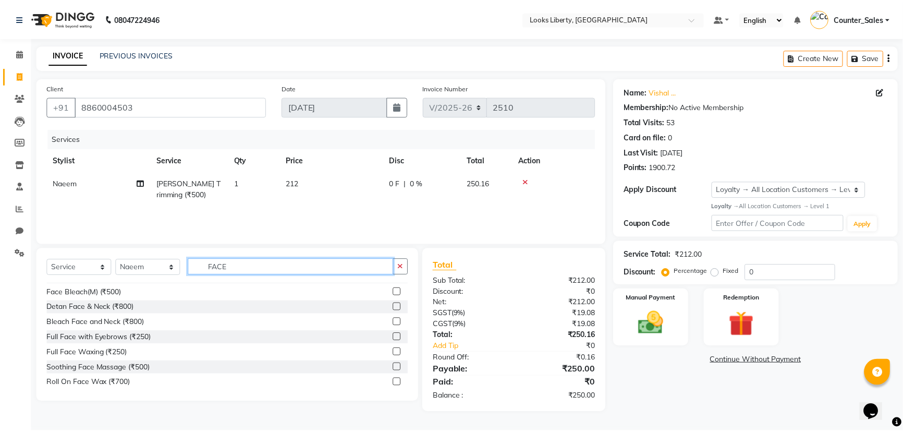
scroll to position [16, 0]
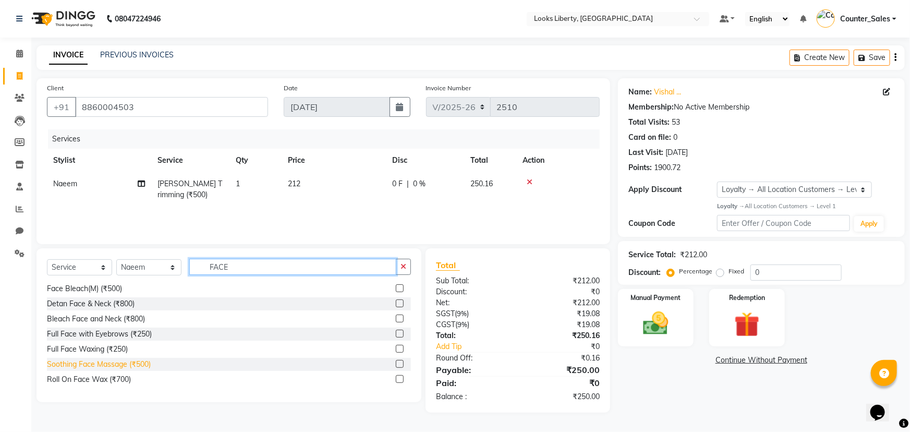
type input "FACE"
click at [150, 365] on div "Soothing Face Massage (₹500)" at bounding box center [99, 364] width 104 height 11
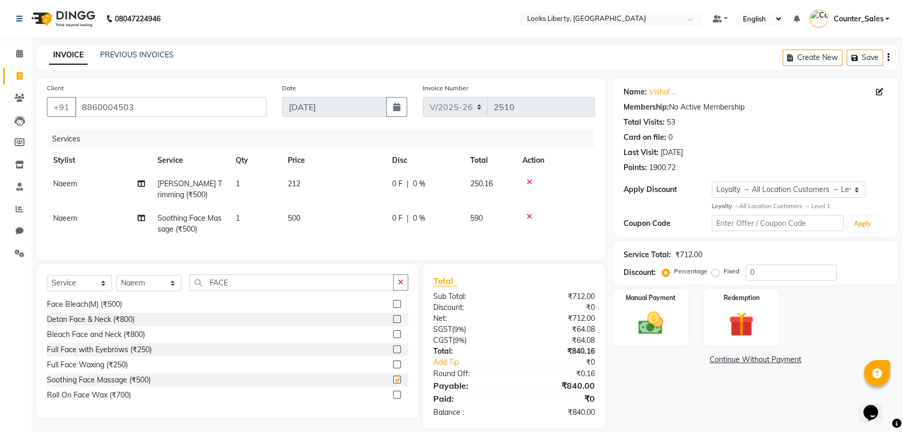
checkbox input "false"
drag, startPoint x: 315, startPoint y: 219, endPoint x: 372, endPoint y: 199, distance: 60.2
click at [315, 219] on td "500" at bounding box center [334, 223] width 104 height 34
select select "29659"
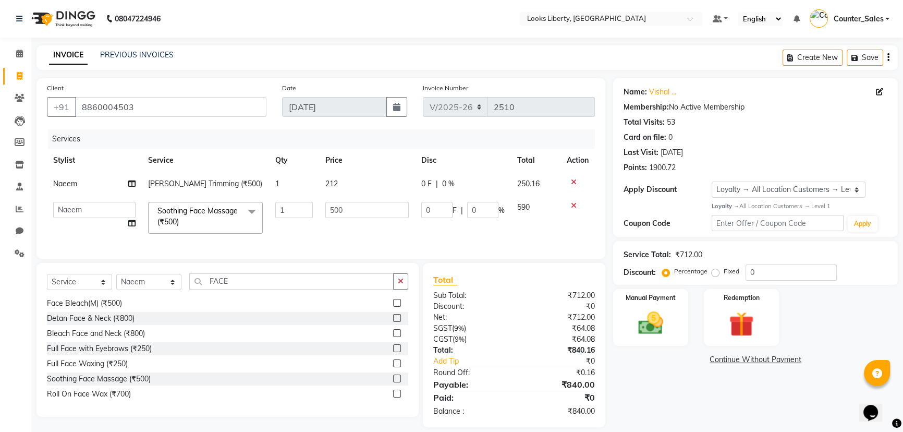
click at [372, 199] on td "500" at bounding box center [367, 218] width 96 height 44
click at [370, 203] on input "500" at bounding box center [366, 210] width 83 height 16
click at [370, 207] on input "500" at bounding box center [366, 210] width 83 height 16
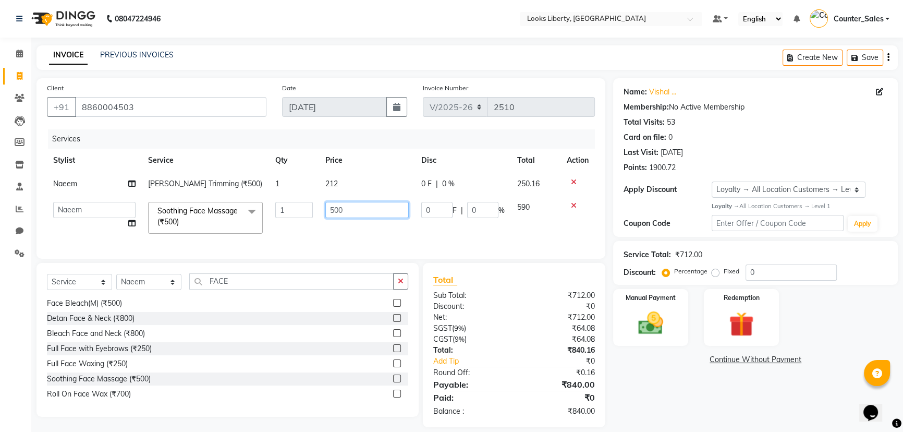
click at [370, 207] on input "500" at bounding box center [366, 210] width 83 height 16
type input "1000"
click at [522, 308] on div "Total Sub Total: ₹712.00 Discount: ₹0 Net: ₹712.00 SGST ( 9% ) ₹64.08 CGST ( 9%…" at bounding box center [514, 344] width 162 height 143
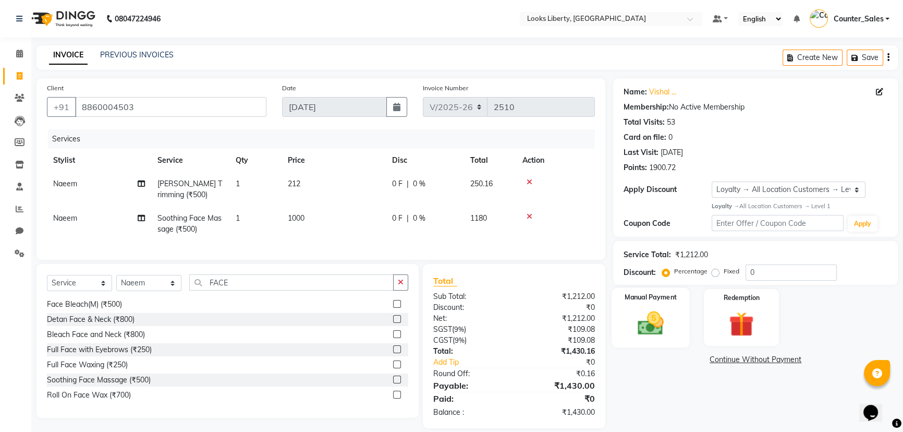
click at [643, 336] on img at bounding box center [651, 323] width 42 height 30
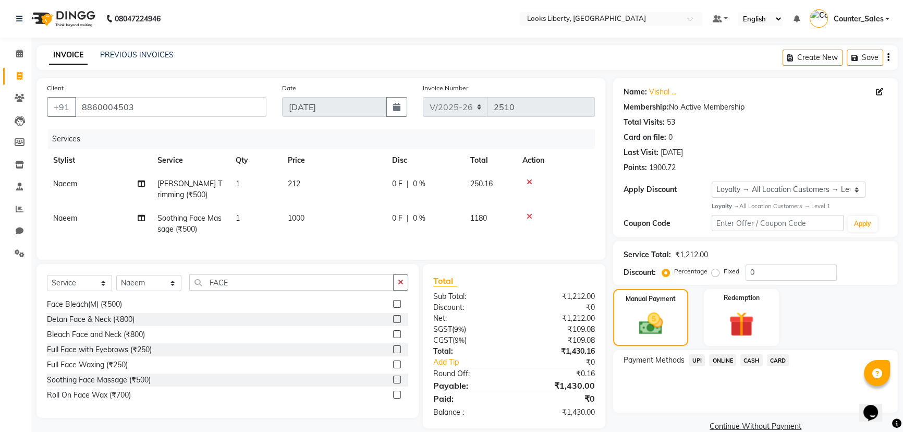
click at [756, 367] on div "CASH" at bounding box center [749, 361] width 27 height 14
click at [755, 362] on span "CASH" at bounding box center [751, 360] width 22 height 12
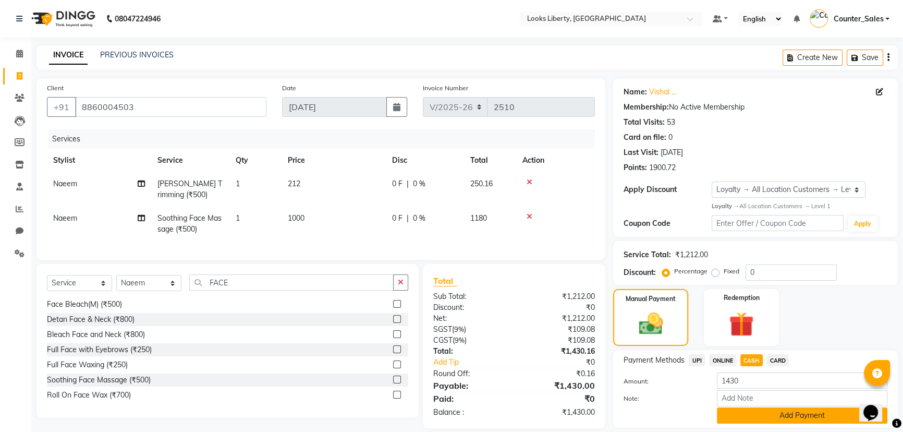
click at [756, 409] on button "Add Payment" at bounding box center [802, 415] width 170 height 16
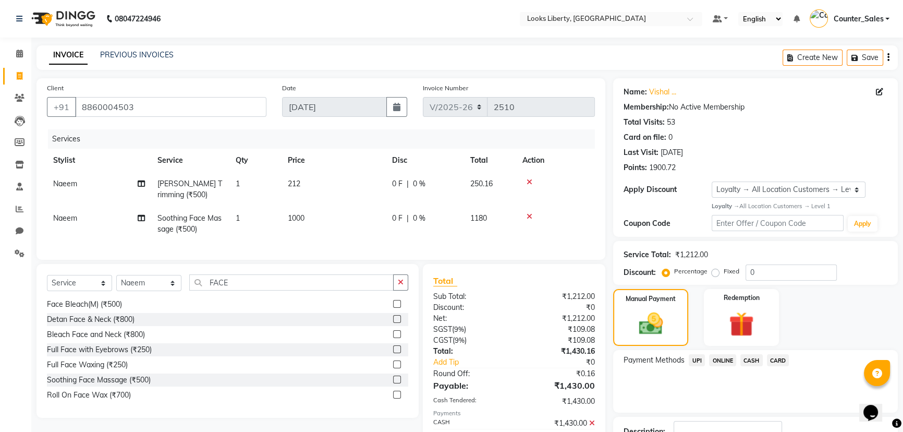
click at [753, 360] on span "CASH" at bounding box center [751, 360] width 22 height 12
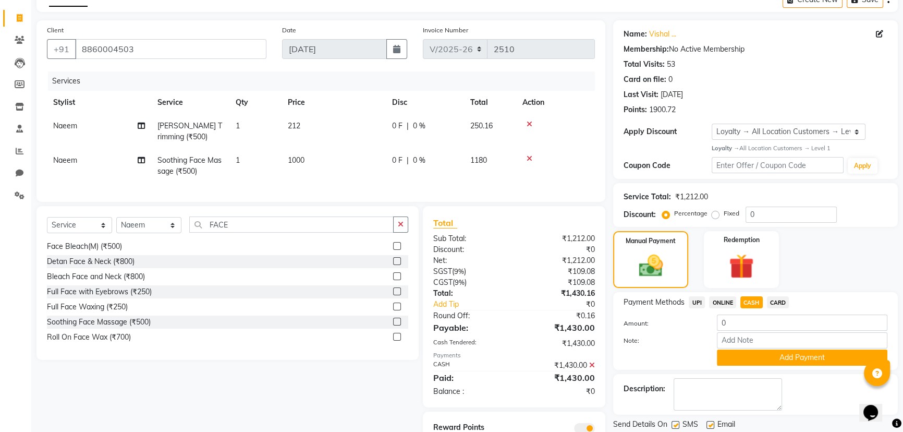
scroll to position [108, 0]
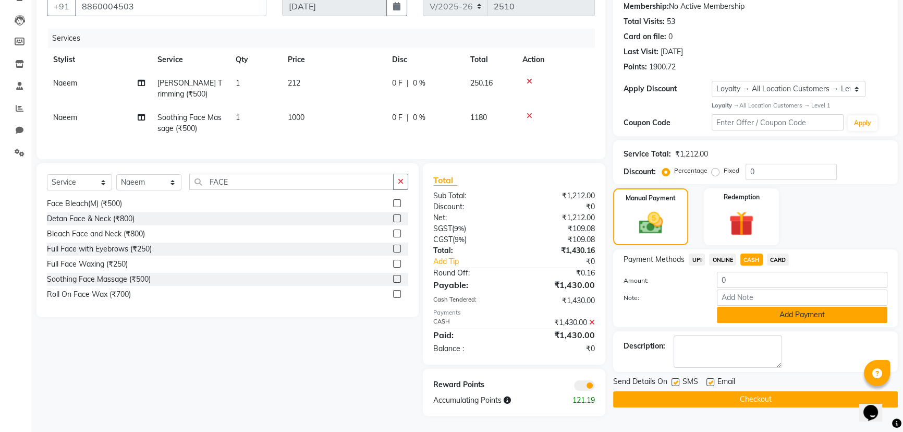
click at [740, 307] on button "Add Payment" at bounding box center [802, 315] width 170 height 16
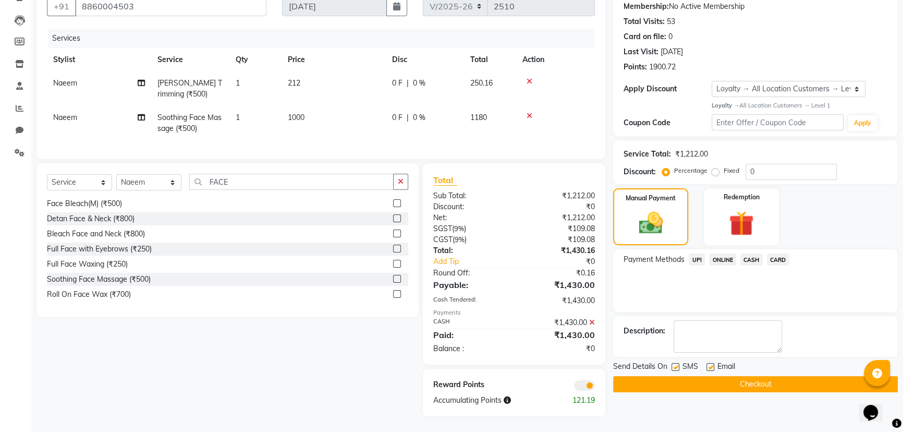
click at [630, 376] on button "Checkout" at bounding box center [755, 384] width 285 height 16
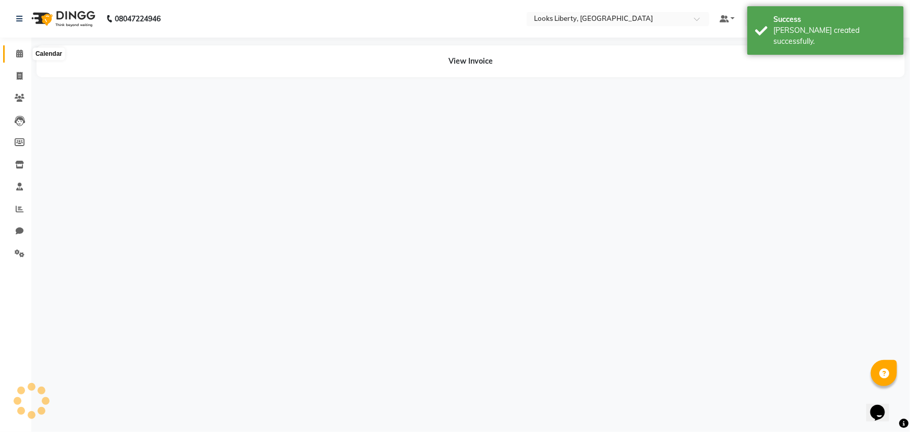
click at [25, 48] on span at bounding box center [19, 54] width 18 height 12
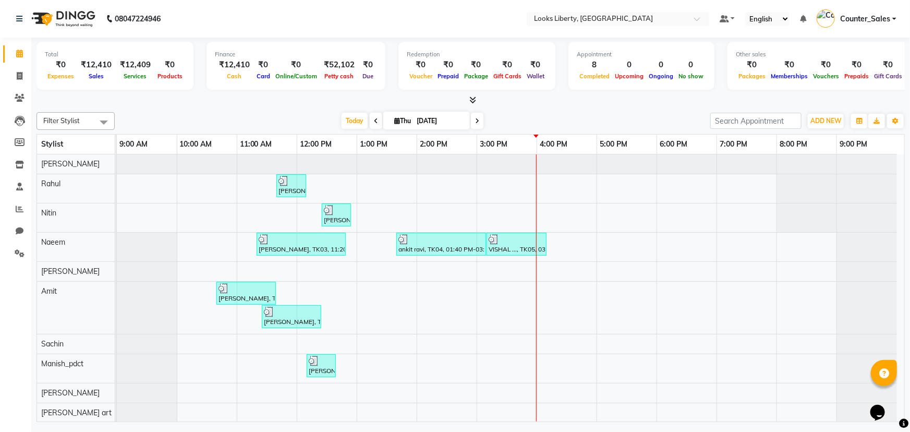
click at [468, 101] on span at bounding box center [470, 100] width 11 height 11
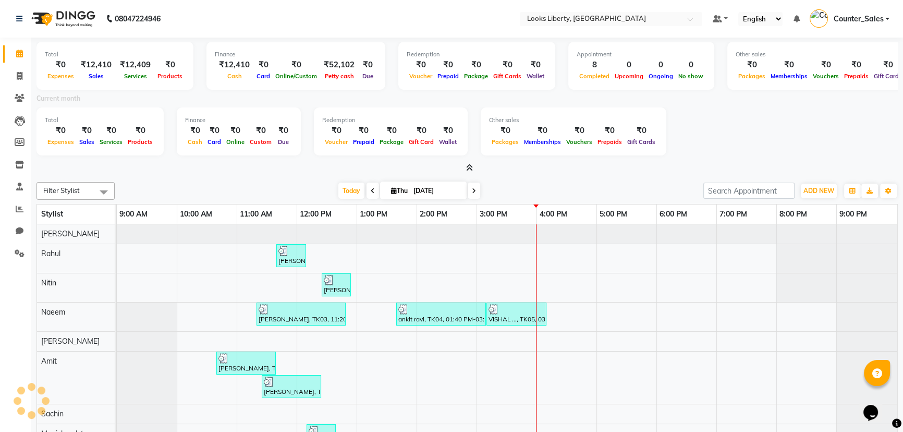
click at [469, 101] on div "Current month" at bounding box center [467, 100] width 877 height 15
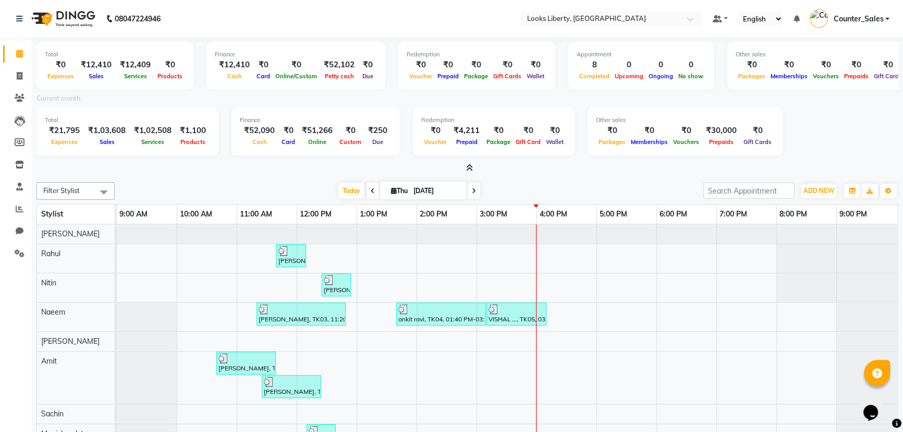
drag, startPoint x: 460, startPoint y: 164, endPoint x: 467, endPoint y: 165, distance: 7.4
click at [463, 165] on div at bounding box center [466, 168] width 861 height 11
click at [468, 165] on icon at bounding box center [469, 168] width 7 height 8
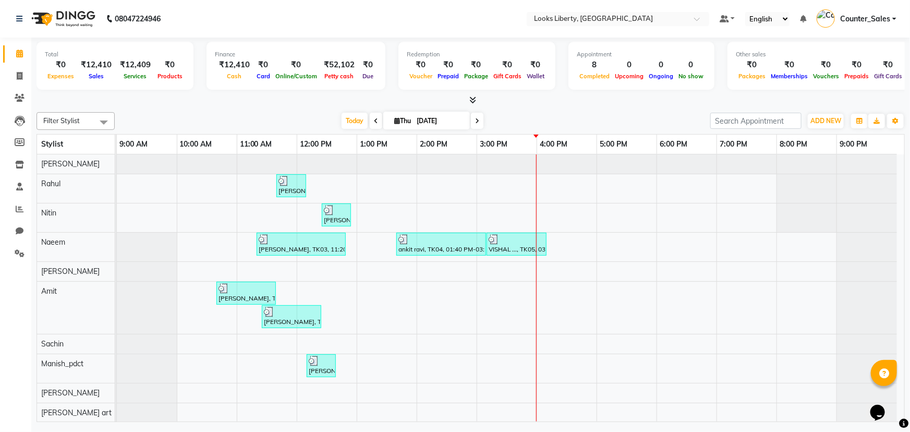
click at [469, 105] on span at bounding box center [470, 100] width 11 height 11
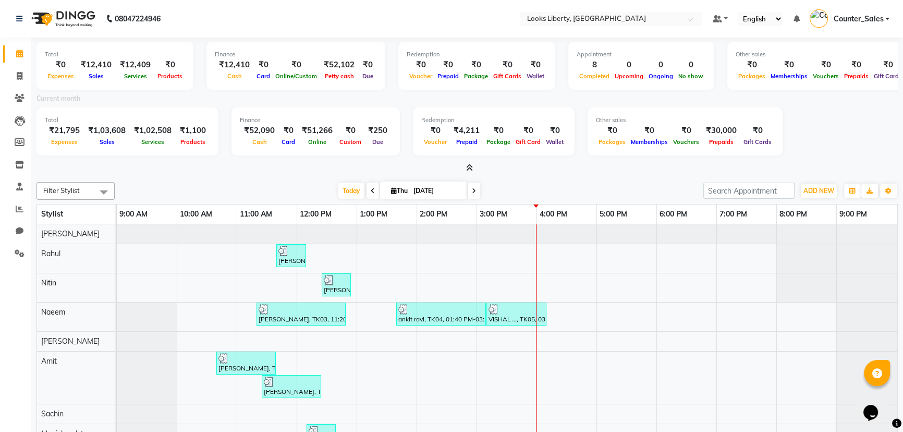
click at [465, 154] on div "Redemption ₹0 Voucher ₹4,211 Prepaid ₹0 Package ₹0 Gift Card ₹0 Wallet" at bounding box center [494, 131] width 162 height 48
click at [465, 161] on div "Total ₹0 Expenses ₹12,410 Sales ₹12,409 Services ₹0 Products Finance ₹12,410 Ca…" at bounding box center [466, 106] width 861 height 136
click at [466, 164] on icon at bounding box center [469, 168] width 7 height 8
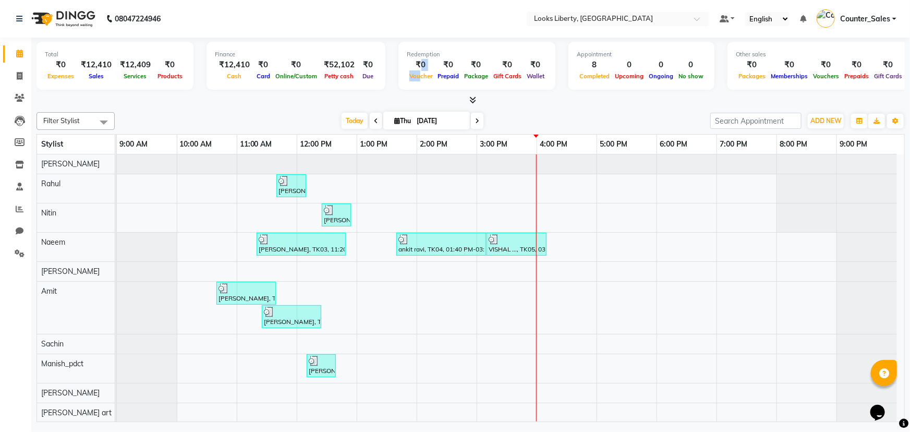
drag, startPoint x: 412, startPoint y: 68, endPoint x: 410, endPoint y: 80, distance: 11.7
click at [411, 74] on div "₹0 Voucher" at bounding box center [421, 70] width 28 height 23
click at [409, 87] on div "Redemption ₹0 Voucher ₹0 Prepaid ₹0 Package ₹0 Gift Cards ₹0 Wallet" at bounding box center [476, 66] width 157 height 48
drag, startPoint x: 10, startPoint y: 81, endPoint x: 9, endPoint y: 60, distance: 20.9
click at [10, 81] on span at bounding box center [19, 76] width 18 height 12
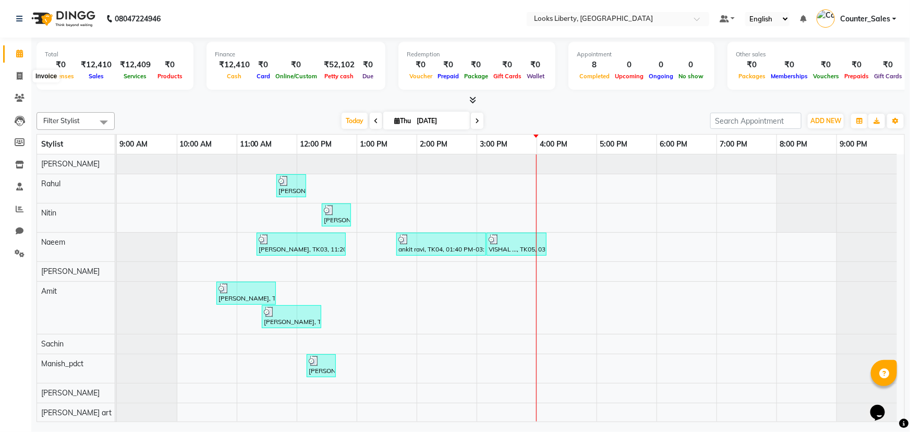
select select "service"
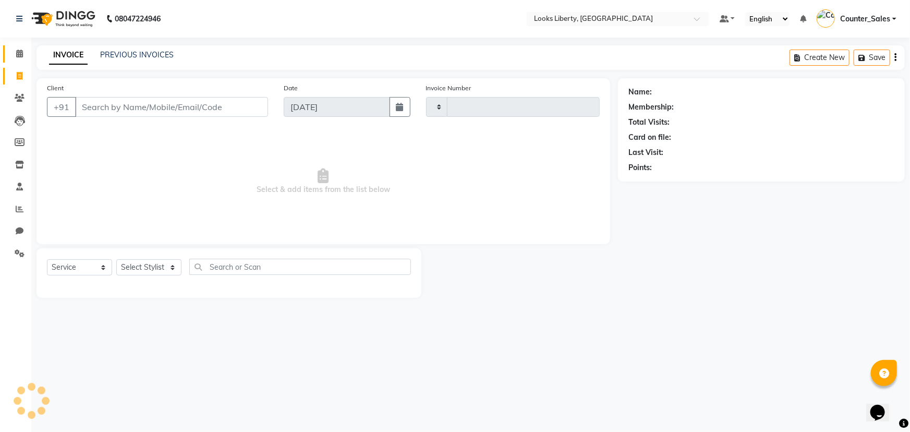
type input "2511"
select select "4321"
click at [9, 60] on link "Calendar" at bounding box center [15, 53] width 25 height 17
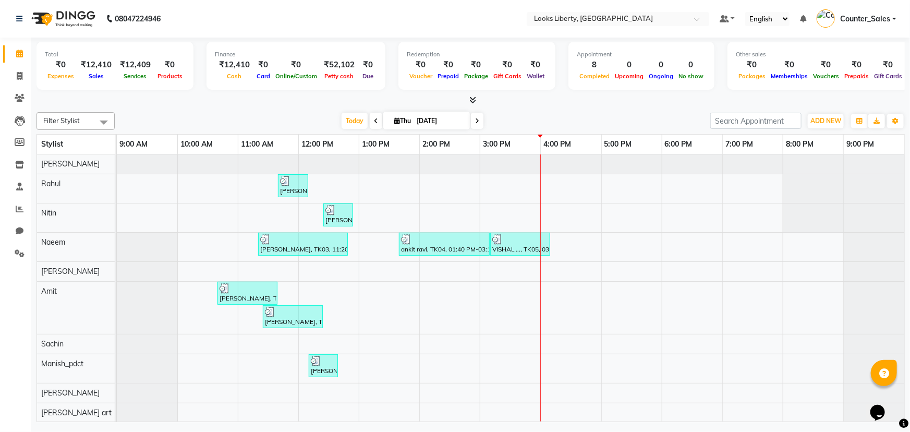
click at [468, 105] on span at bounding box center [470, 100] width 11 height 11
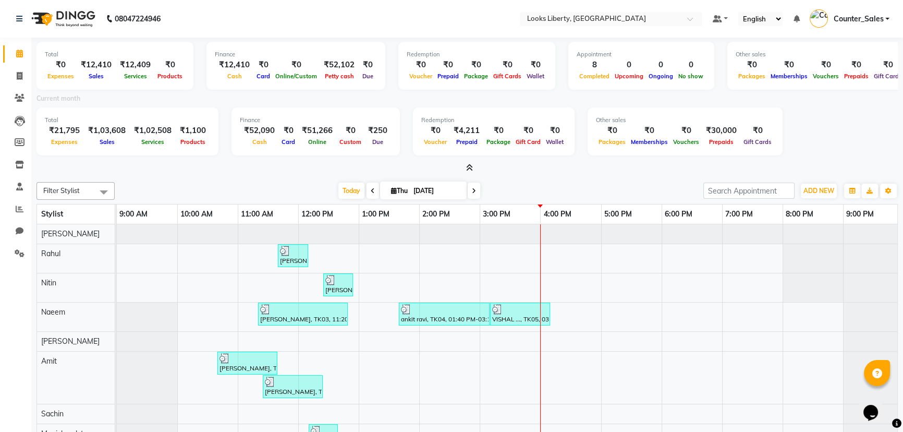
click at [463, 167] on span at bounding box center [467, 168] width 11 height 11
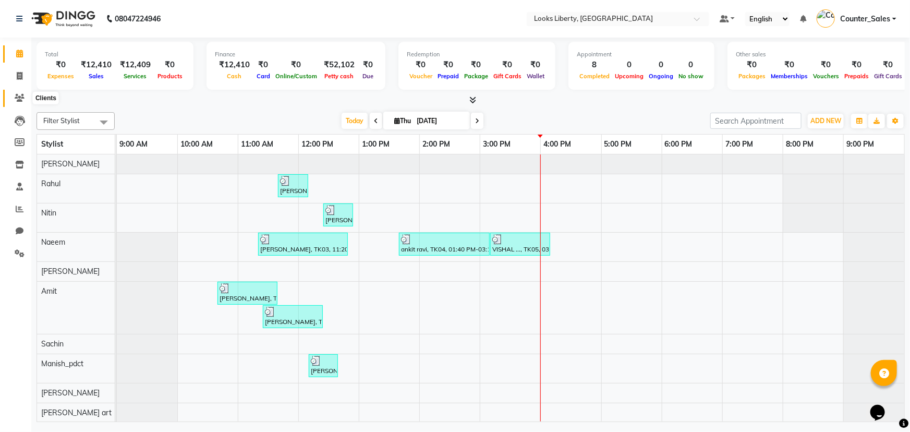
click at [12, 94] on span at bounding box center [19, 98] width 18 height 12
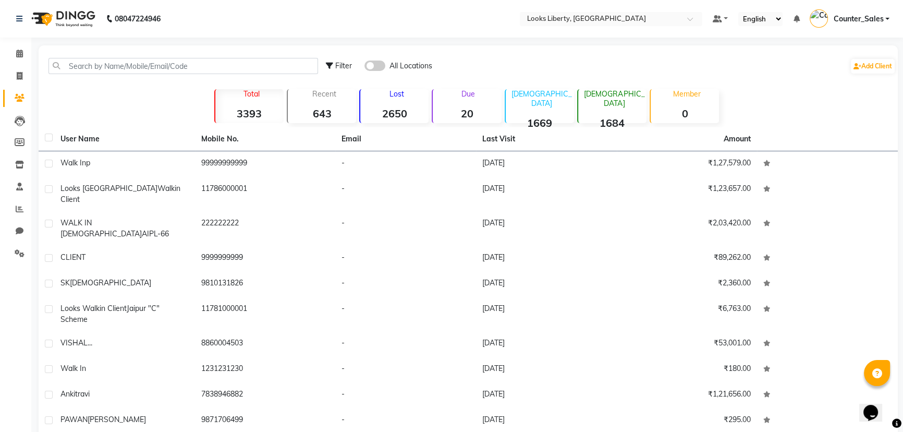
click at [99, 75] on div "Filter All Locations Add Client" at bounding box center [468, 66] width 855 height 33
click at [100, 69] on input "text" at bounding box center [183, 66] width 270 height 16
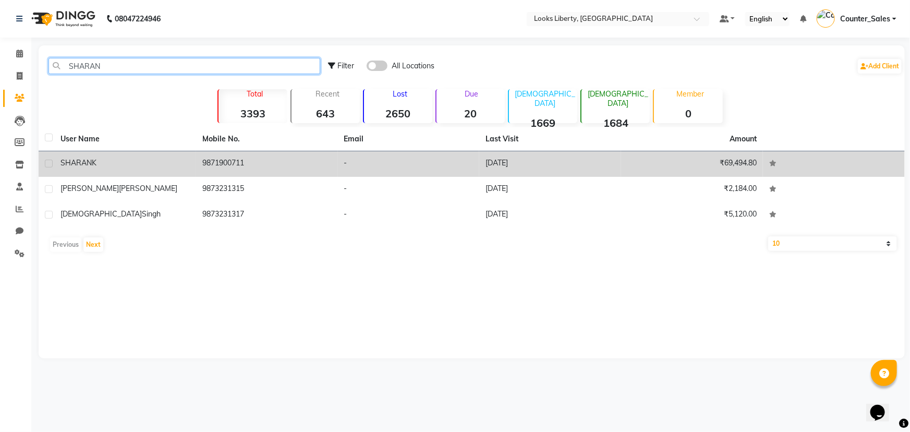
type input "SHARAN"
click at [209, 165] on td "9871900711" at bounding box center [267, 164] width 142 height 26
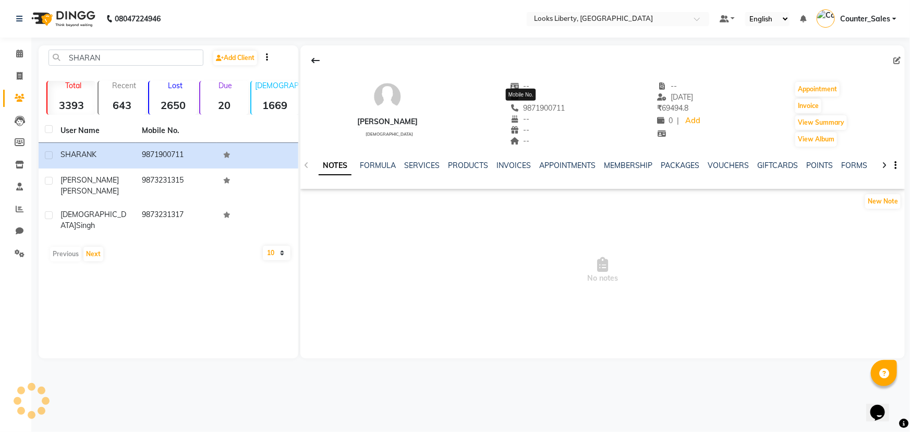
click at [523, 112] on span "9871900711" at bounding box center [537, 107] width 55 height 9
copy span "9871900711"
click at [15, 76] on span at bounding box center [19, 76] width 18 height 12
select select "service"
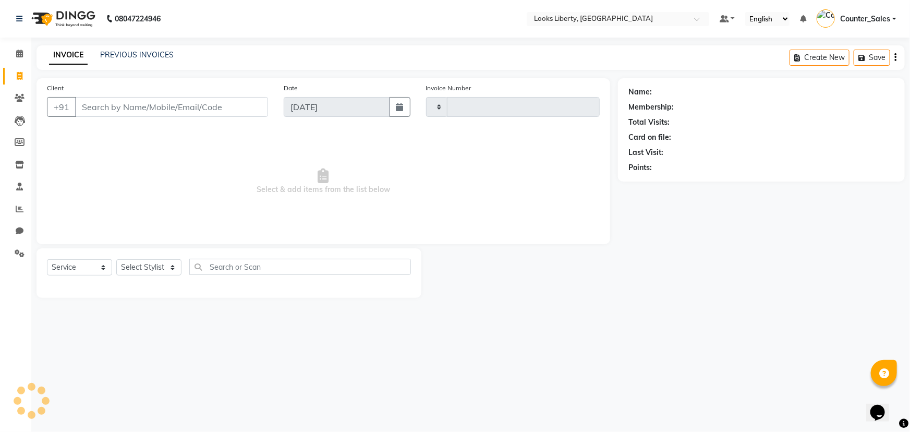
type input "2511"
select select "4321"
type input "9871900711"
click at [156, 270] on select "Select Stylist" at bounding box center [148, 271] width 65 height 16
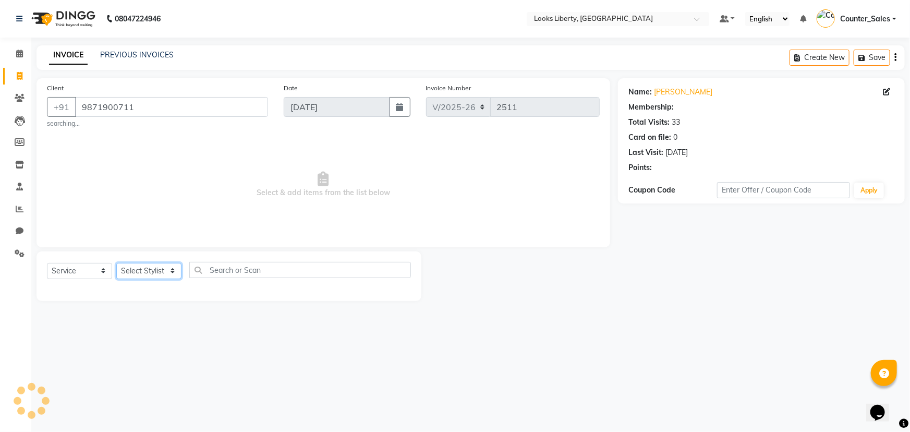
select select "1: Object"
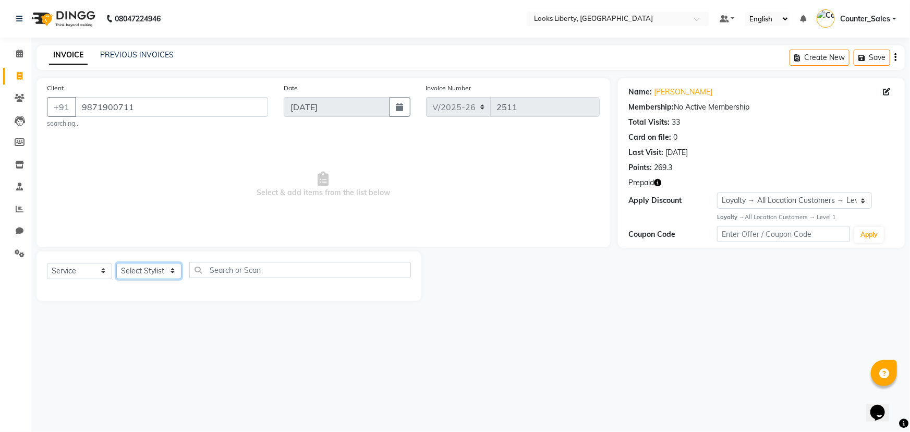
select select "29659"
click at [116, 263] on select "Select Stylist [PERSON_NAME] art Counter_Sales Manish_pdct Meet [PERSON_NAME] […" at bounding box center [148, 271] width 65 height 16
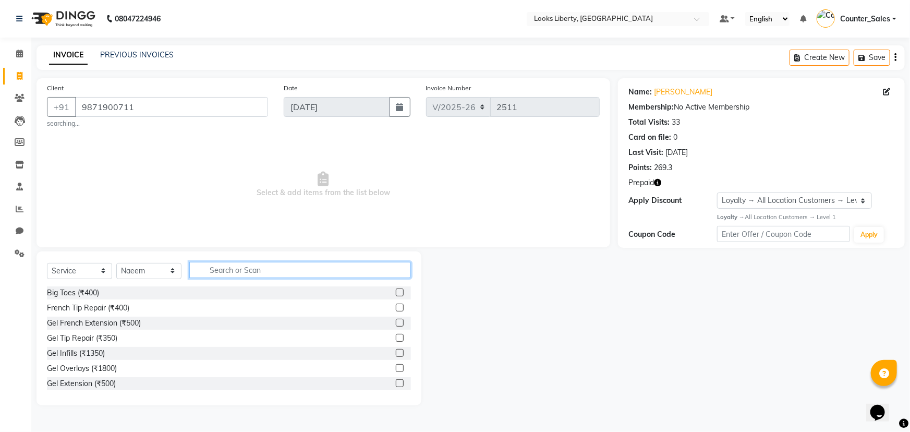
click at [224, 269] on input "text" at bounding box center [300, 270] width 222 height 16
type input "CUT"
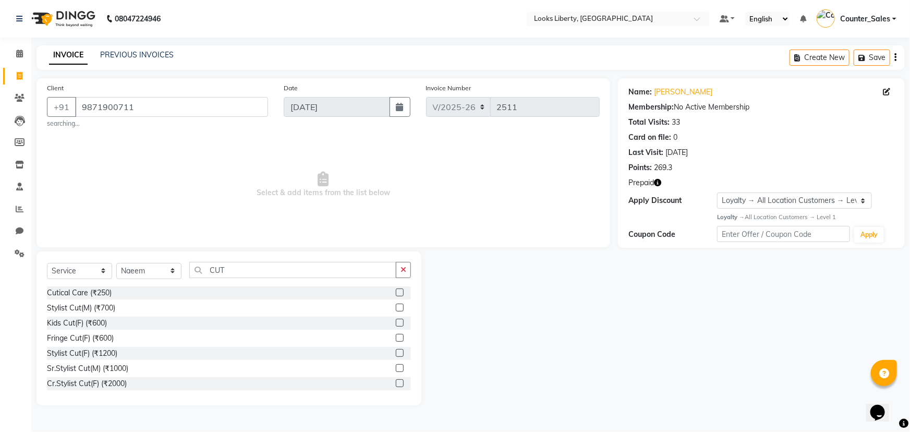
drag, startPoint x: 89, startPoint y: 308, endPoint x: 145, endPoint y: 291, distance: 59.1
click at [92, 307] on div "Stylist Cut(M) (₹700)" at bounding box center [81, 307] width 68 height 11
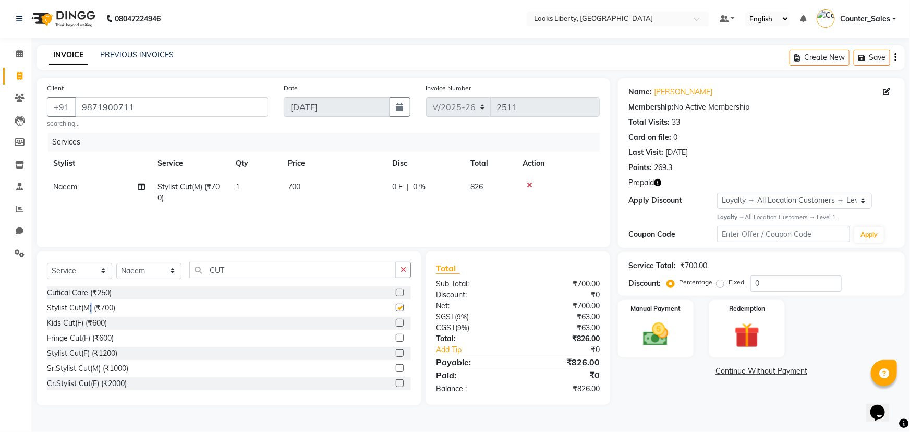
checkbox input "false"
click at [221, 277] on input "CUT" at bounding box center [292, 270] width 207 height 16
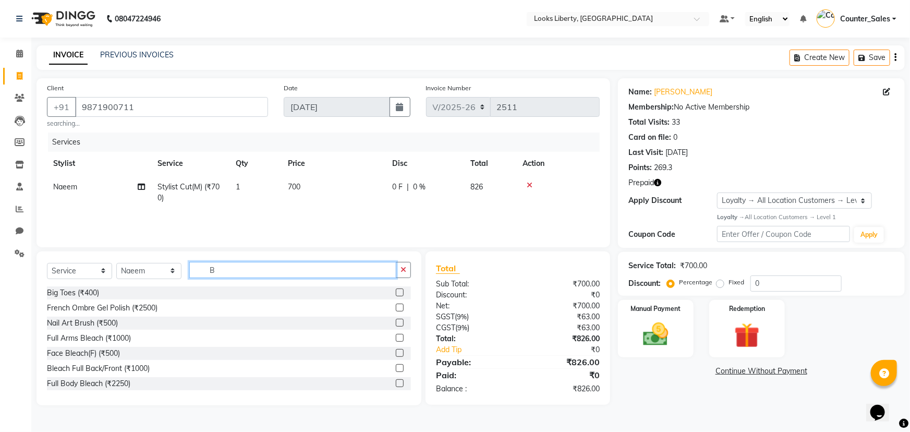
click at [220, 273] on input "B" at bounding box center [292, 270] width 207 height 16
click at [220, 272] on input "BE" at bounding box center [292, 270] width 207 height 16
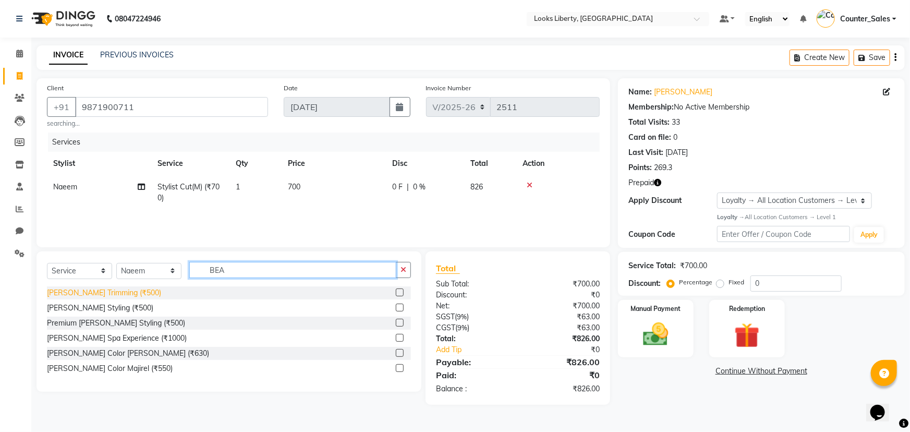
type input "BEA"
click at [106, 292] on div "[PERSON_NAME] Trimming (₹500)" at bounding box center [104, 292] width 114 height 11
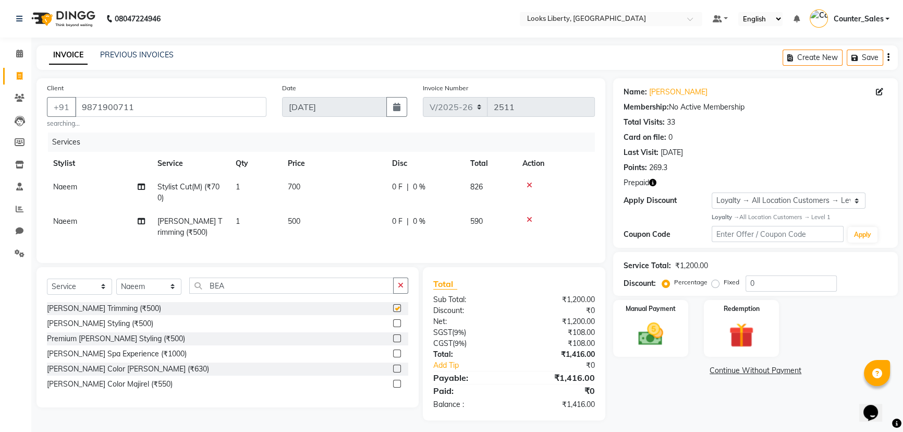
checkbox input "false"
click at [228, 278] on div "Select Service Product Membership Package Voucher Prepaid Gift Card Select Styl…" at bounding box center [227, 337] width 382 height 140
click at [230, 285] on div "Select Service Product Membership Package Voucher Prepaid Gift Card Select Styl…" at bounding box center [227, 337] width 382 height 140
click at [230, 285] on input "BEA" at bounding box center [291, 285] width 204 height 16
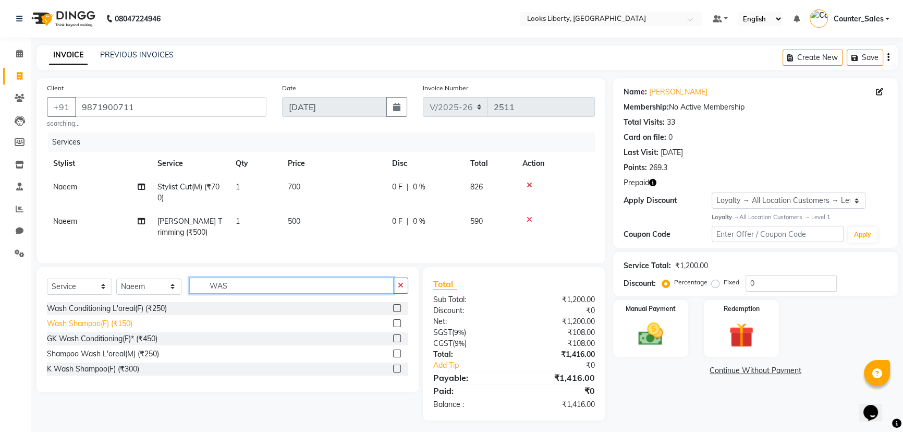
type input "WAS"
click at [112, 327] on div "Wash Shampoo(F) (₹150)" at bounding box center [90, 323] width 86 height 11
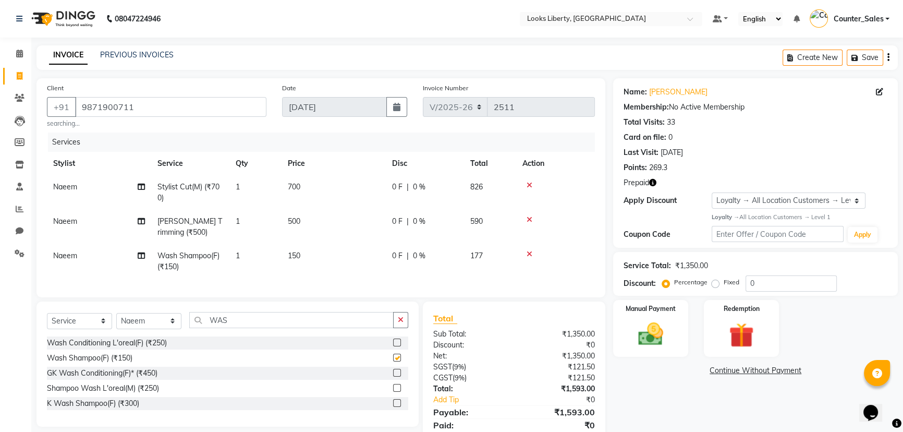
checkbox input "false"
click at [101, 271] on td "Naeem" at bounding box center [99, 261] width 104 height 34
select select "29659"
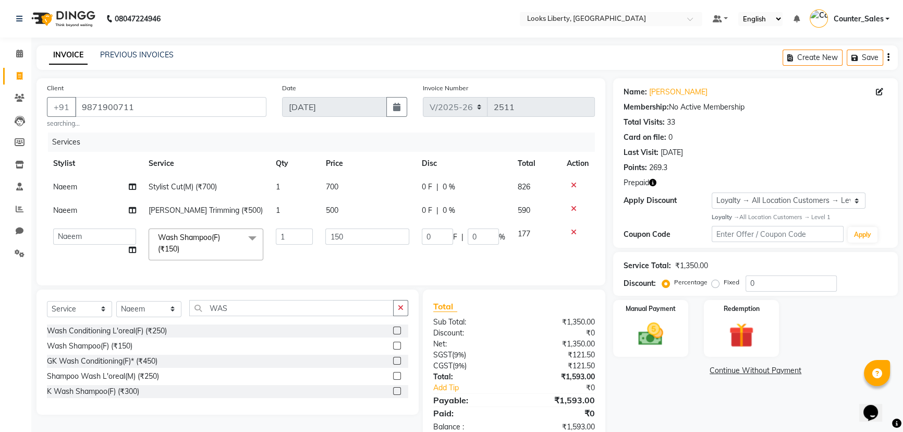
click at [102, 257] on td "Aijaz Amit Anjali_nail art Counter_Sales Manish_pdct Meet Naeem Neetu Arya Niti…" at bounding box center [94, 244] width 95 height 44
click at [104, 233] on select "Aijaz Amit Anjali_nail art Counter_Sales Manish_pdct Meet Naeem Neetu Arya Niti…" at bounding box center [94, 236] width 83 height 16
select select "24334"
click at [357, 203] on td "500" at bounding box center [367, 210] width 96 height 23
click at [369, 197] on td "700" at bounding box center [367, 186] width 96 height 23
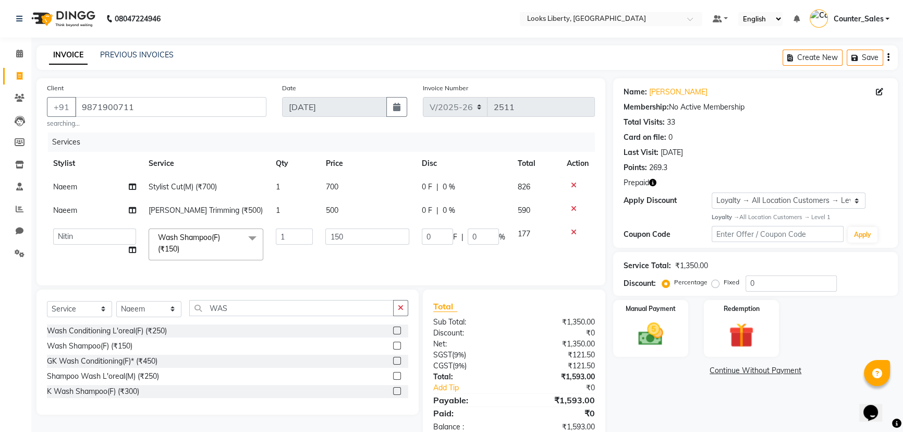
select select "29659"
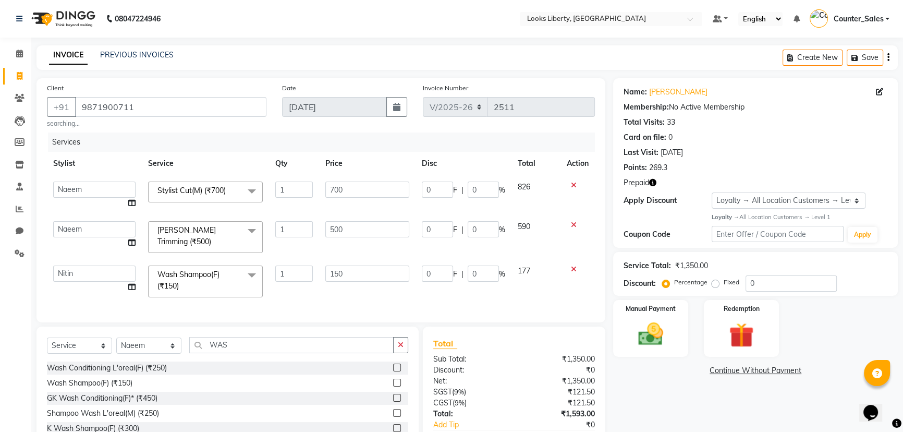
click at [371, 191] on input "700" at bounding box center [367, 189] width 84 height 16
type input "508.5"
click at [376, 225] on td "500" at bounding box center [367, 237] width 96 height 44
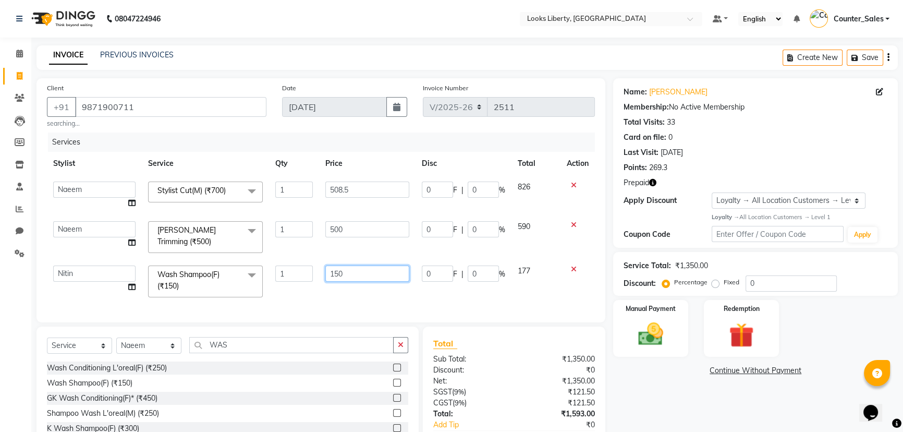
click at [374, 226] on tbody "Aijaz Amit Anjali_nail art Counter_Sales Manish_pdct Meet Naeem Neetu Arya Niti…" at bounding box center [321, 239] width 548 height 128
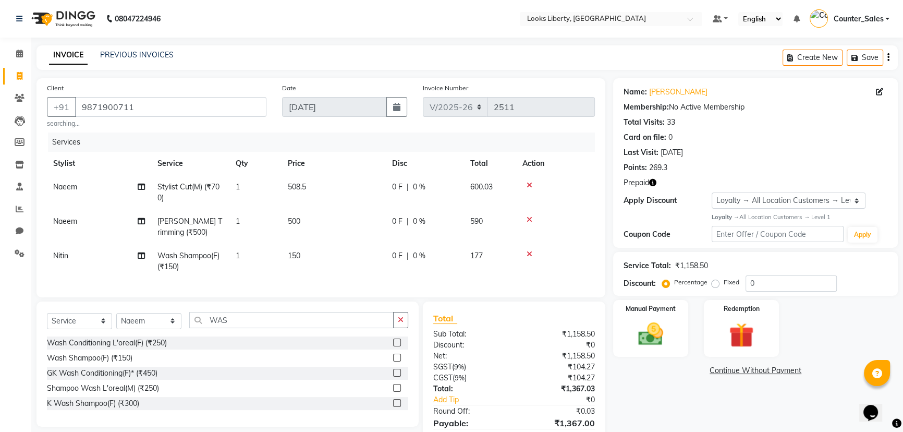
click at [374, 226] on tbody "Naeem Stylist Cut(M) (₹700) 1 508.5 0 F | 0 % 600.03 Naeem Beard Trimming (₹500…" at bounding box center [321, 226] width 548 height 103
click at [373, 226] on td "500" at bounding box center [334, 227] width 104 height 34
select select "29659"
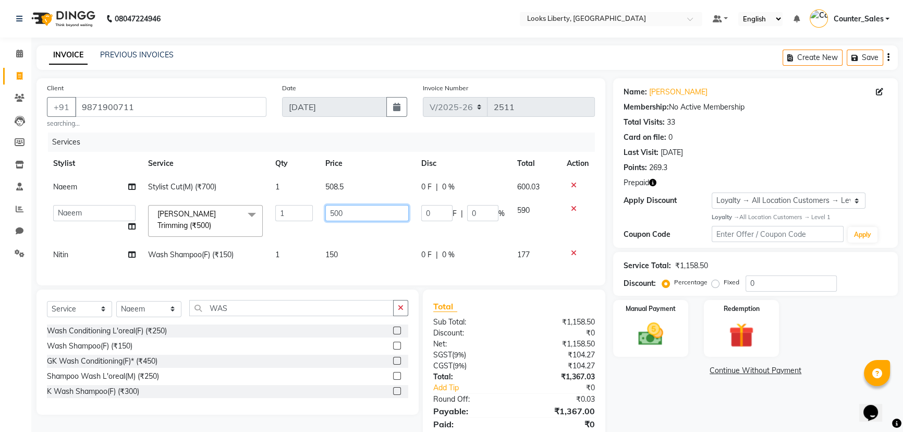
click at [365, 218] on input "500" at bounding box center [366, 213] width 83 height 16
type input "212"
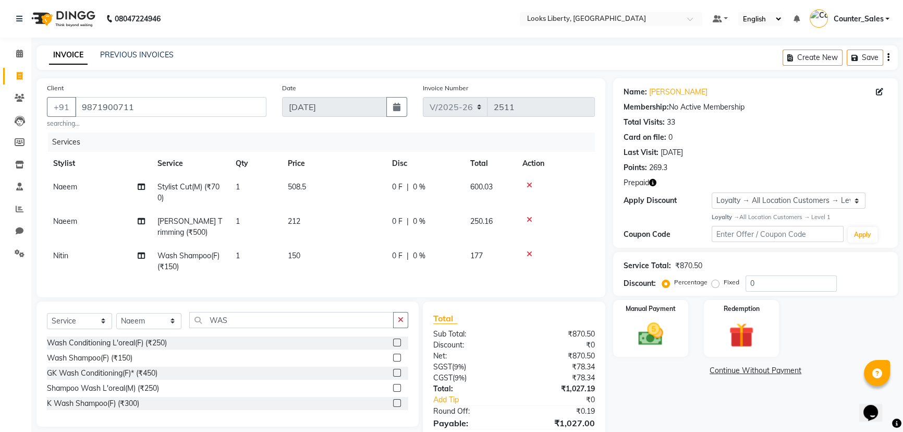
click at [355, 257] on td "150" at bounding box center [334, 261] width 104 height 34
select select "24334"
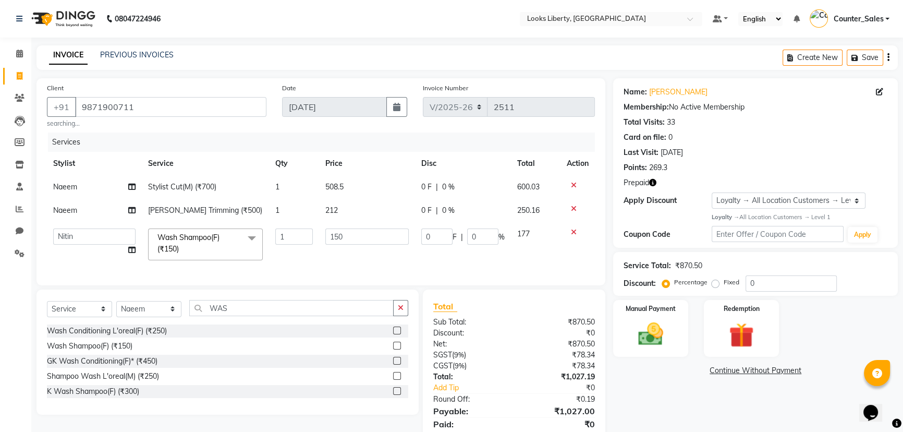
click at [351, 252] on td "150" at bounding box center [367, 244] width 96 height 44
click at [351, 251] on td "150" at bounding box center [367, 244] width 96 height 44
click at [351, 241] on input "150" at bounding box center [366, 236] width 83 height 16
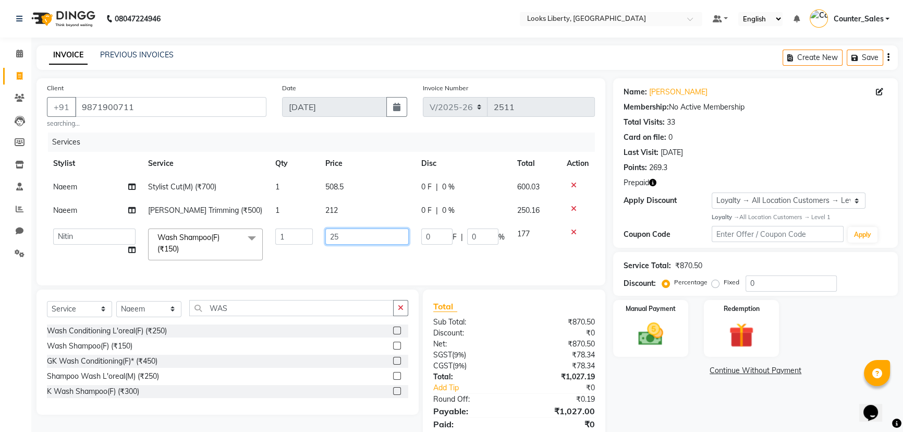
type input "250"
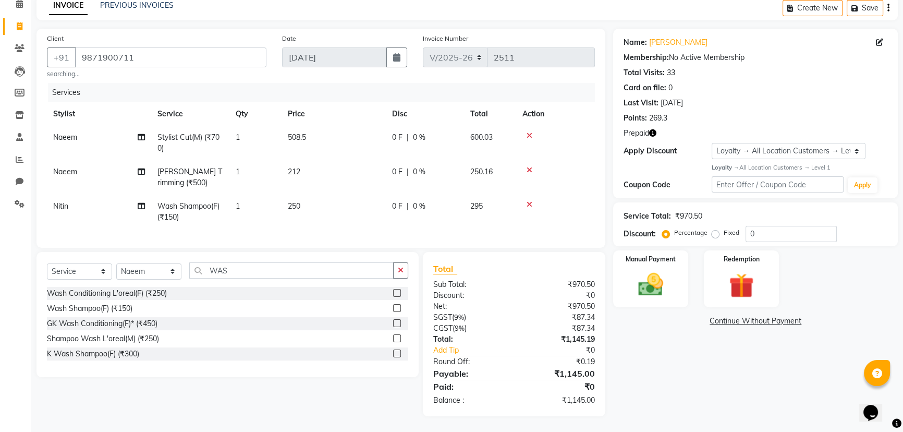
scroll to position [57, 0]
click at [731, 287] on img at bounding box center [742, 286] width 42 height 32
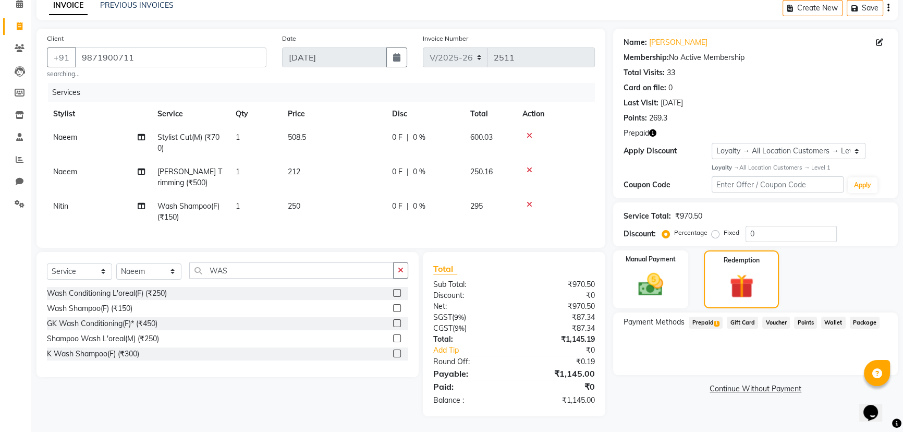
click at [691, 329] on div "Payment Methods Prepaid 1 Gift Card Voucher Points Wallet Package" at bounding box center [755, 343] width 285 height 63
click at [697, 312] on div "Payment Methods Prepaid 1 Gift Card Voucher Points Wallet Package" at bounding box center [755, 343] width 285 height 63
click at [690, 316] on div "Prepaid 1" at bounding box center [704, 323] width 38 height 14
click at [695, 316] on span "Prepaid 1" at bounding box center [706, 322] width 34 height 12
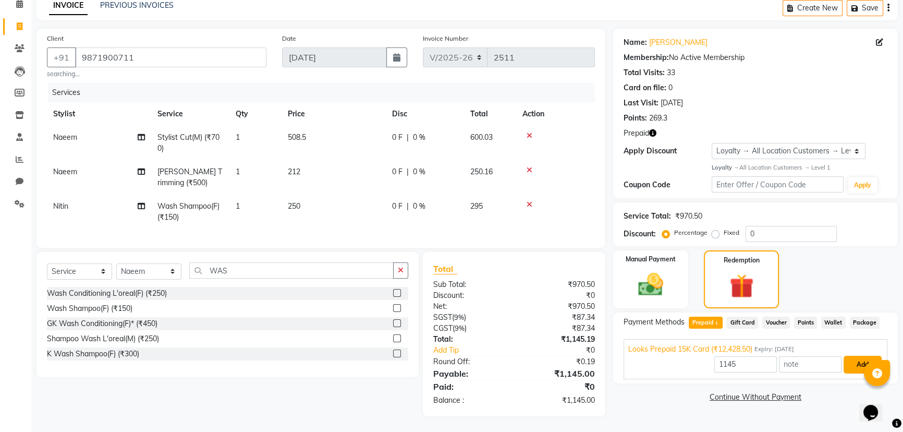
click at [844, 363] on button "Add" at bounding box center [863, 365] width 38 height 18
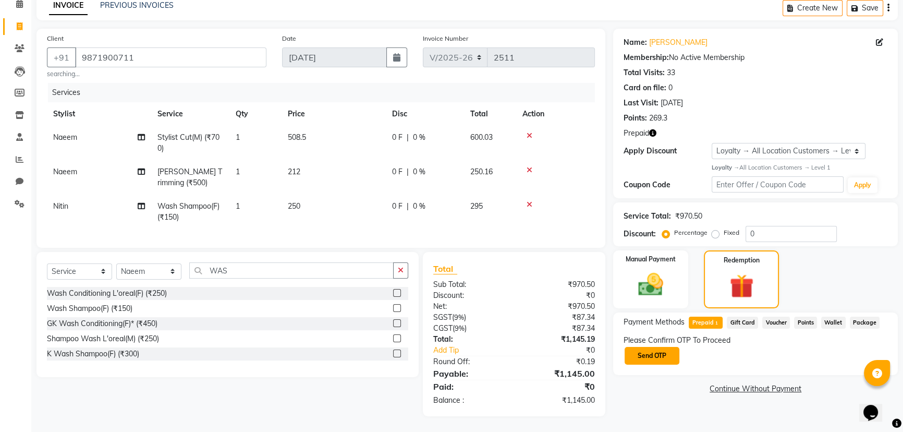
click at [631, 355] on button "Send OTP" at bounding box center [652, 356] width 55 height 18
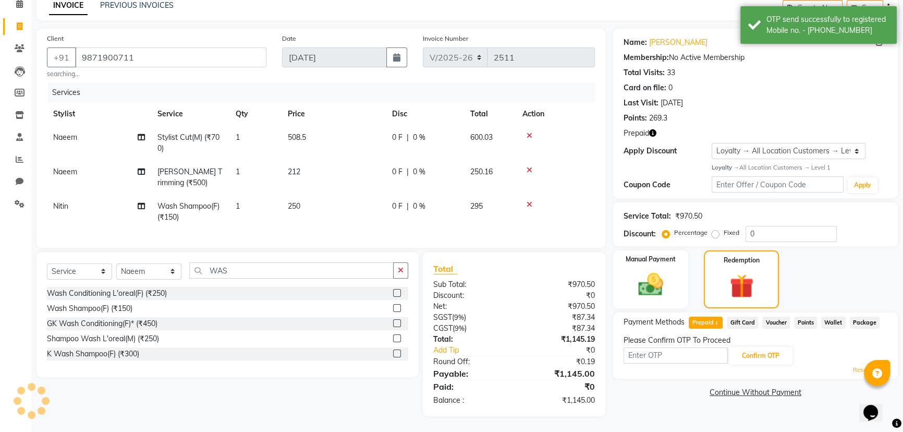
click at [651, 350] on input "text" at bounding box center [676, 355] width 104 height 16
type input "9327"
click at [730, 347] on button "Confirm OTP" at bounding box center [761, 356] width 64 height 18
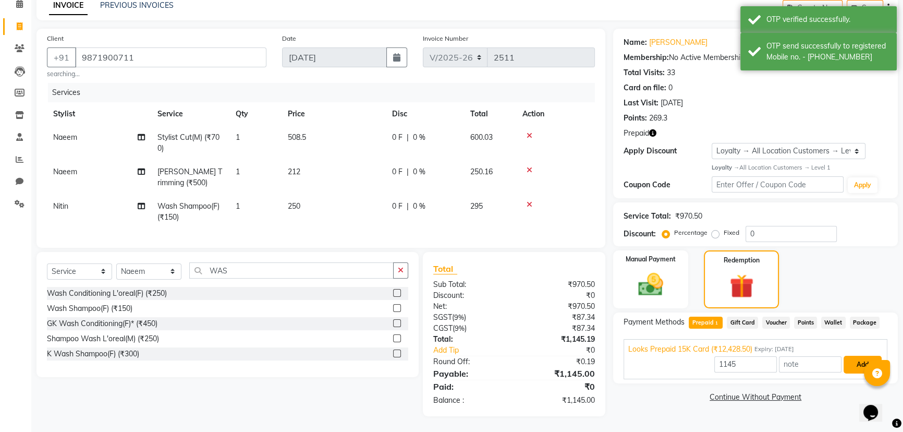
click at [856, 358] on button "Add" at bounding box center [863, 365] width 38 height 18
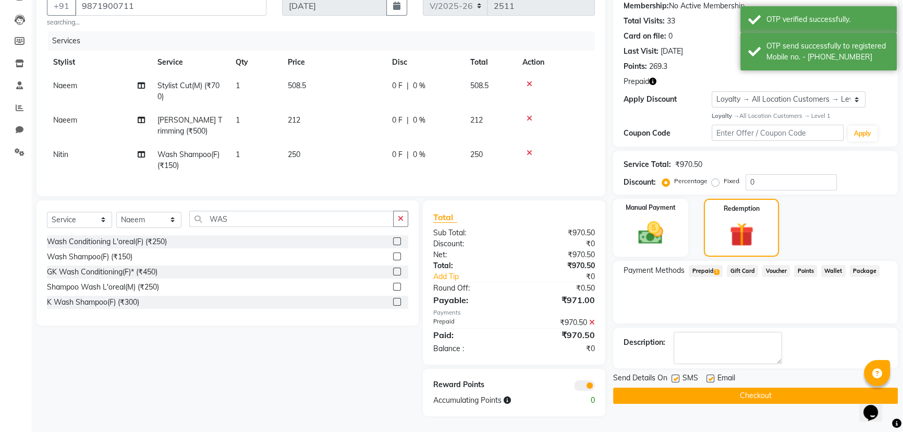
scroll to position [109, 0]
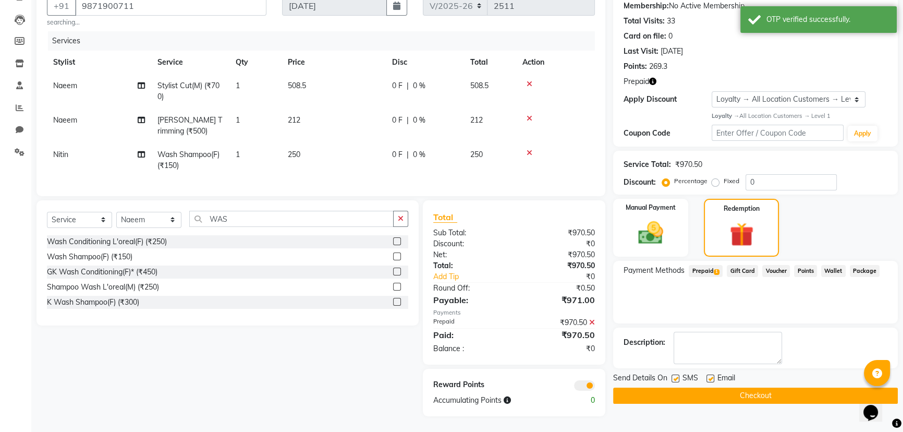
click at [623, 396] on div "Name: Sharan K Membership: No Active Membership Total Visits: 33 Card on file: …" at bounding box center [759, 196] width 292 height 439
click at [636, 394] on button "Checkout" at bounding box center [755, 395] width 285 height 16
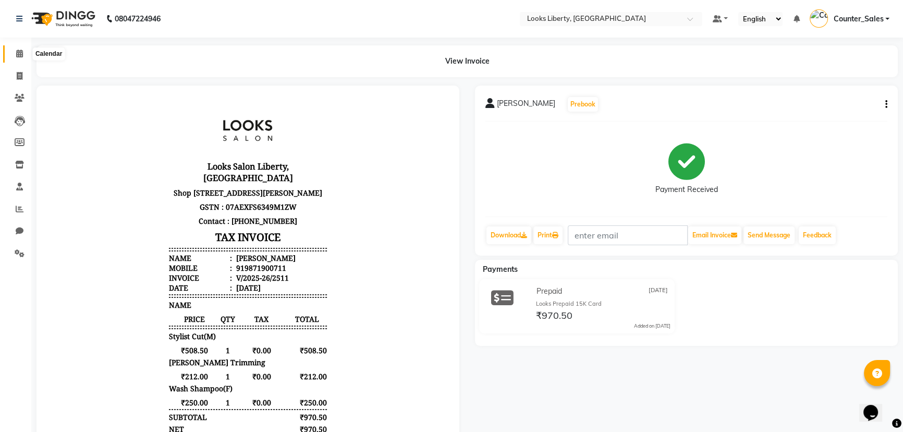
click at [16, 55] on icon at bounding box center [19, 54] width 7 height 8
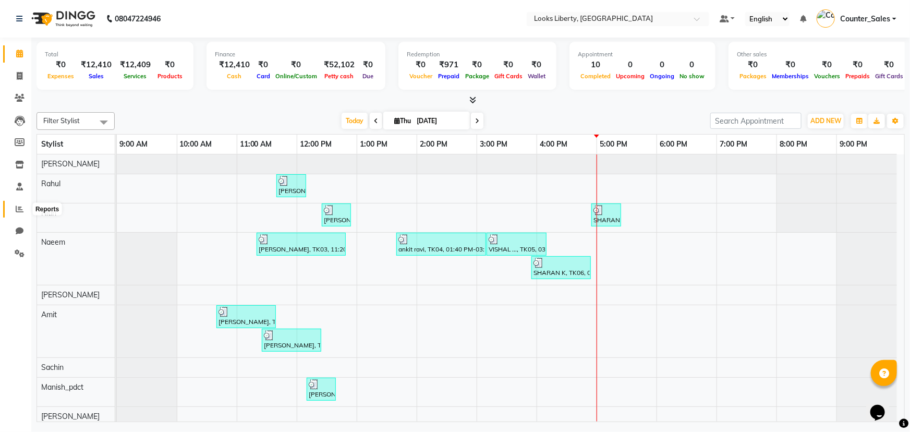
click at [16, 209] on icon at bounding box center [20, 209] width 8 height 8
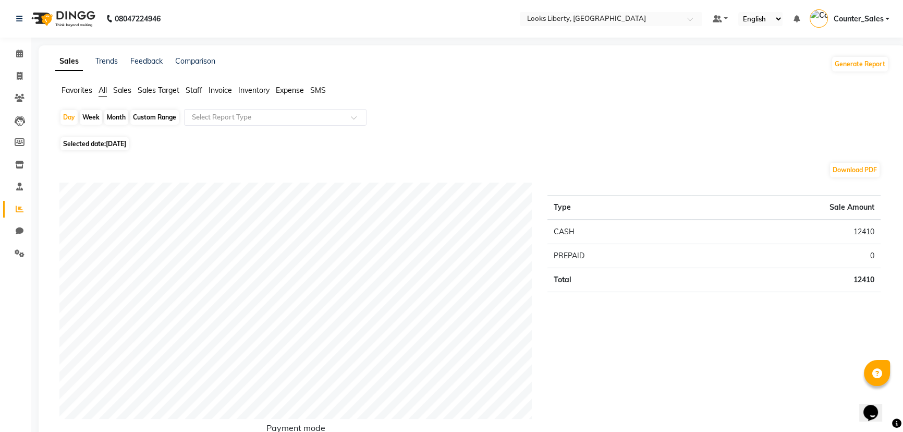
click at [193, 92] on span "Staff" at bounding box center [194, 90] width 17 height 9
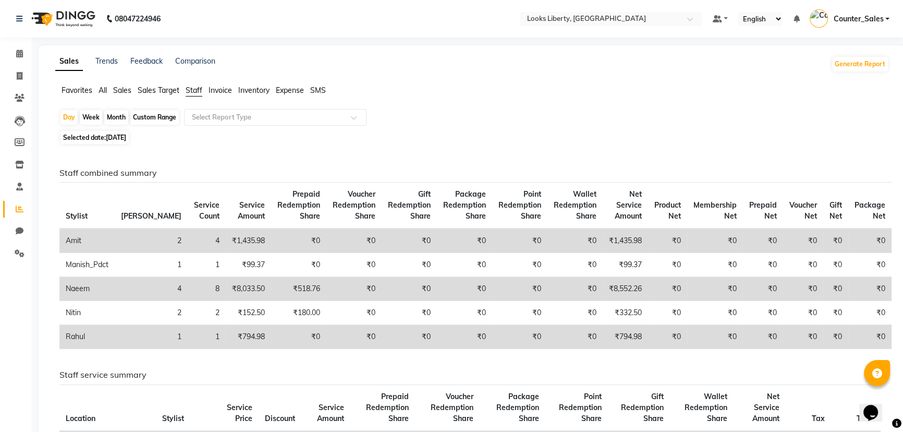
click at [15, 66] on li "Invoice" at bounding box center [15, 76] width 31 height 22
click at [17, 56] on icon at bounding box center [19, 54] width 7 height 8
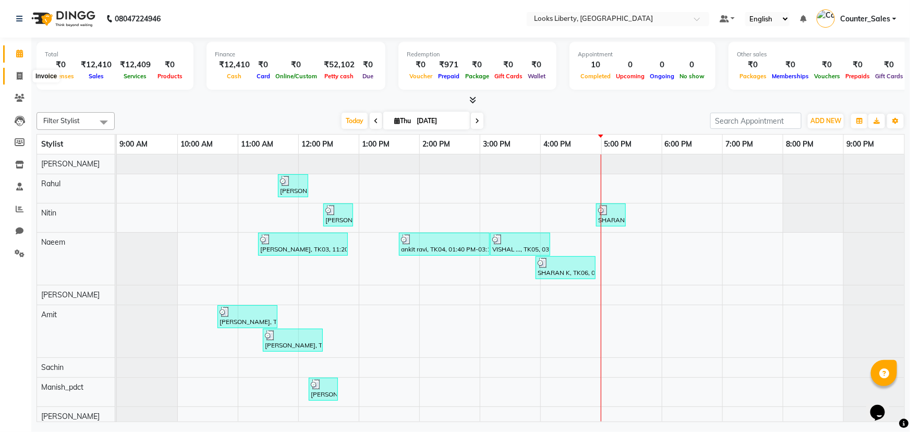
click at [12, 77] on span at bounding box center [19, 76] width 18 height 12
select select "4321"
select select "service"
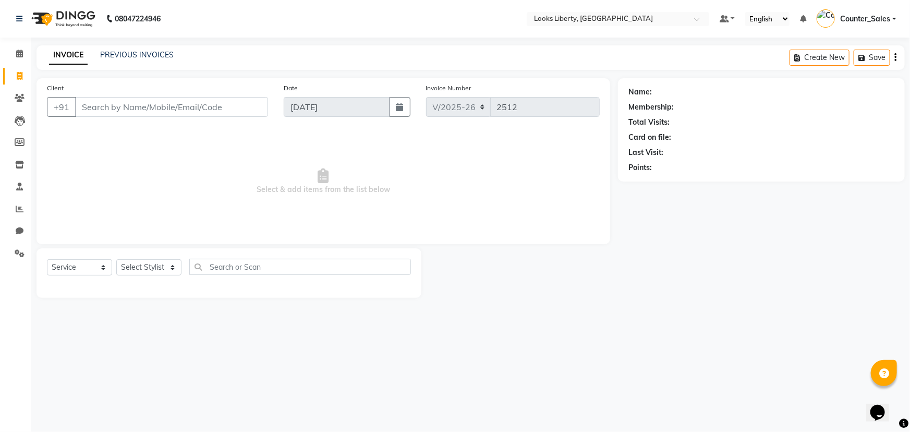
click at [137, 123] on div "Client +91" at bounding box center [157, 103] width 237 height 43
click at [173, 253] on div "Select Service Product Membership Package Voucher Prepaid Gift Card Select Styl…" at bounding box center [228, 273] width 385 height 50
click at [163, 278] on div "Select Service Product Membership Package Voucher Prepaid Gift Card Select Styl…" at bounding box center [229, 271] width 364 height 25
click at [156, 260] on select "Select Stylist [PERSON_NAME] art Counter_Sales Manish_pdct Meet [PERSON_NAME] […" at bounding box center [148, 267] width 65 height 16
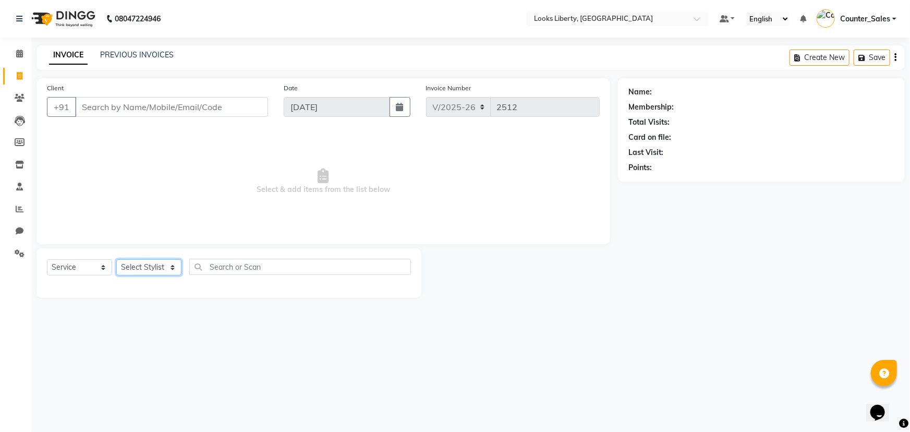
select select "84467"
click at [116, 259] on select "Select Stylist [PERSON_NAME] art Counter_Sales Manish_pdct Meet [PERSON_NAME] […" at bounding box center [148, 267] width 65 height 16
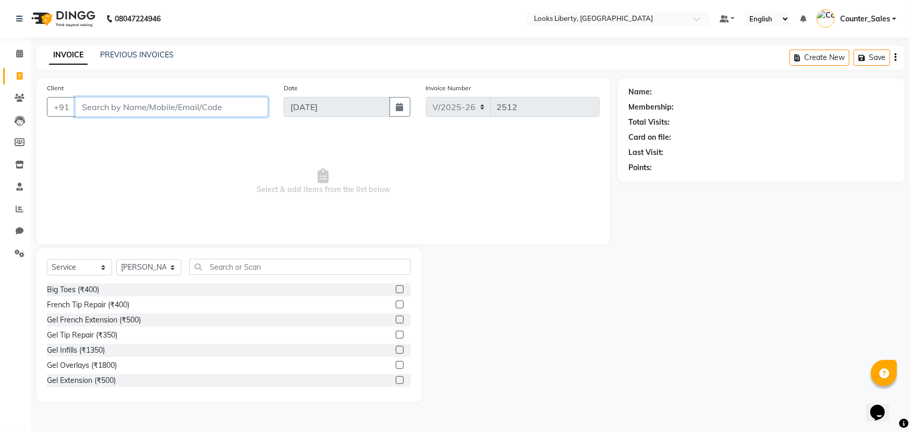
click at [176, 101] on input "Client" at bounding box center [171, 107] width 193 height 20
type input "UP"
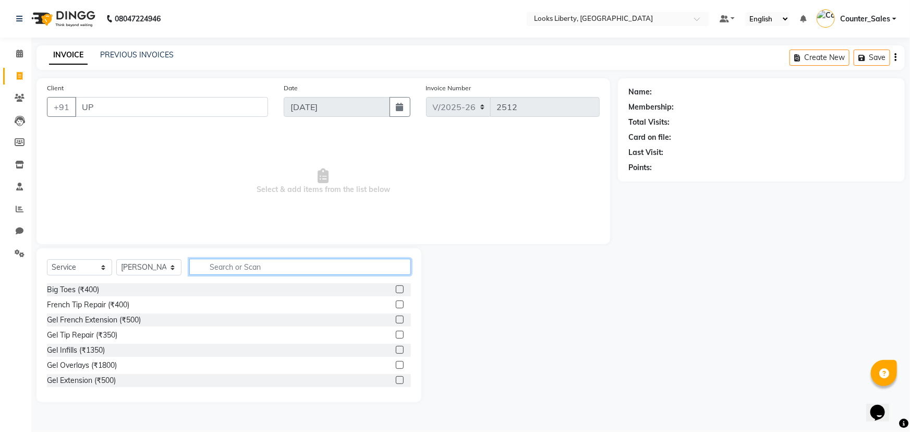
click at [268, 270] on input "text" at bounding box center [300, 267] width 222 height 16
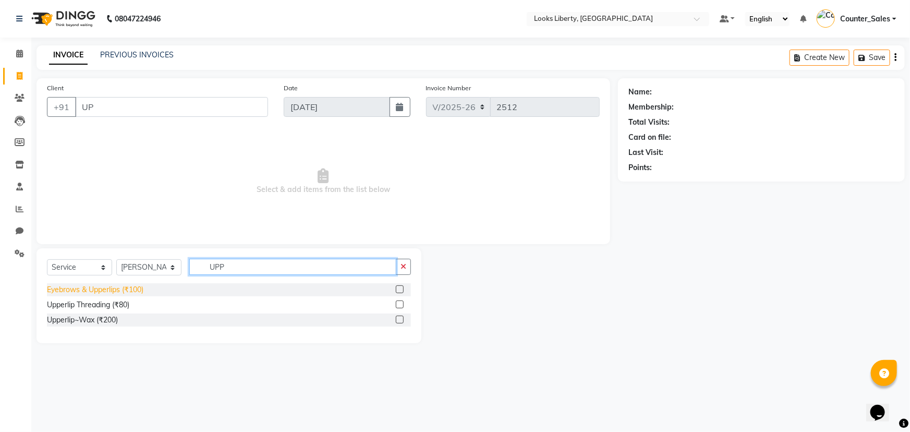
type input "UPP"
click at [137, 292] on div "Eyebrows & Upperlips (₹100)" at bounding box center [95, 289] width 96 height 11
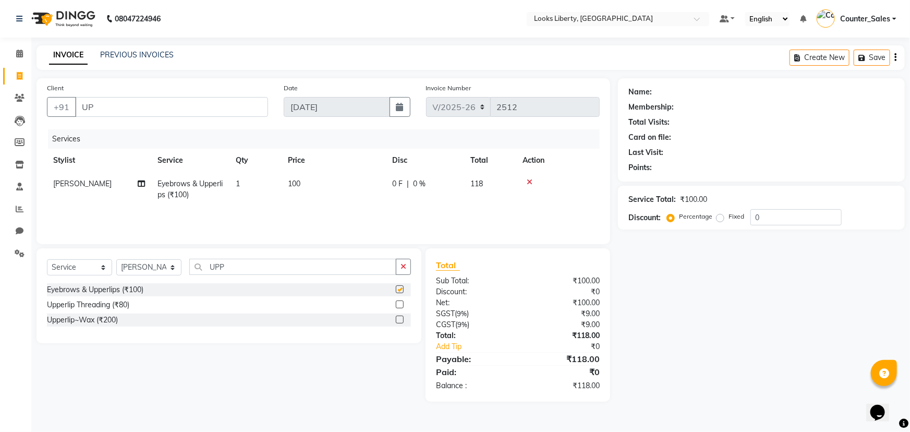
checkbox input "false"
click at [190, 105] on input "UP" at bounding box center [171, 107] width 193 height 20
type input "9650432730"
click at [241, 107] on span "Add Client" at bounding box center [241, 107] width 41 height 10
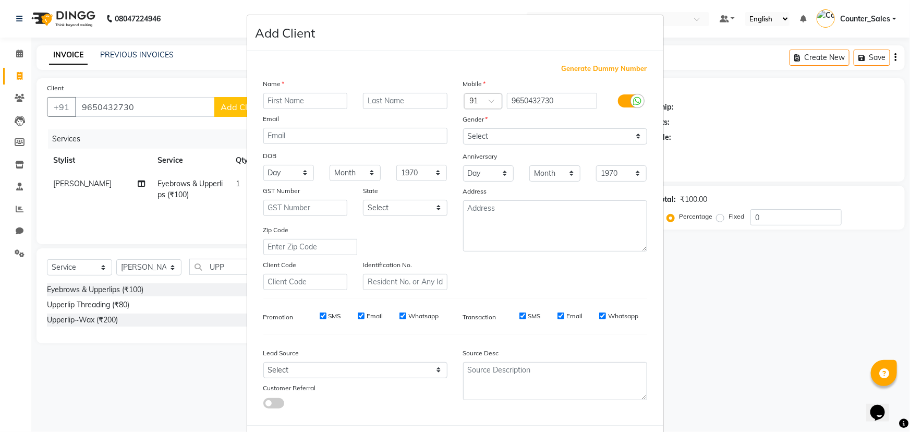
click at [283, 101] on input "text" at bounding box center [305, 101] width 84 height 16
type input "["
type input "PRGYA"
click at [481, 142] on select "Select Male Female Other Prefer Not To Say" at bounding box center [555, 136] width 184 height 16
select select "female"
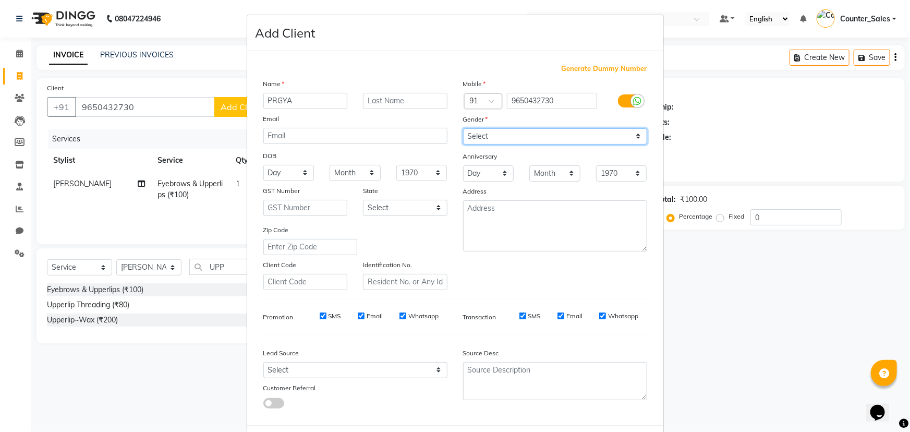
click at [463, 128] on select "Select Male Female Other Prefer Not To Say" at bounding box center [555, 136] width 184 height 16
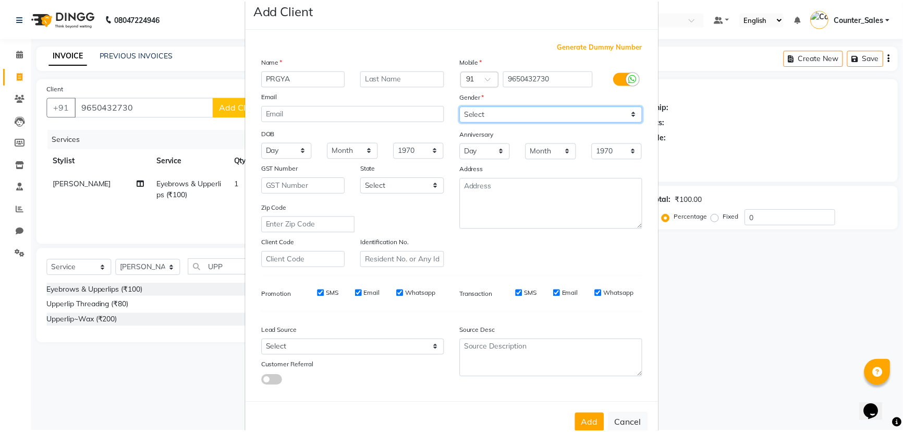
scroll to position [52, 0]
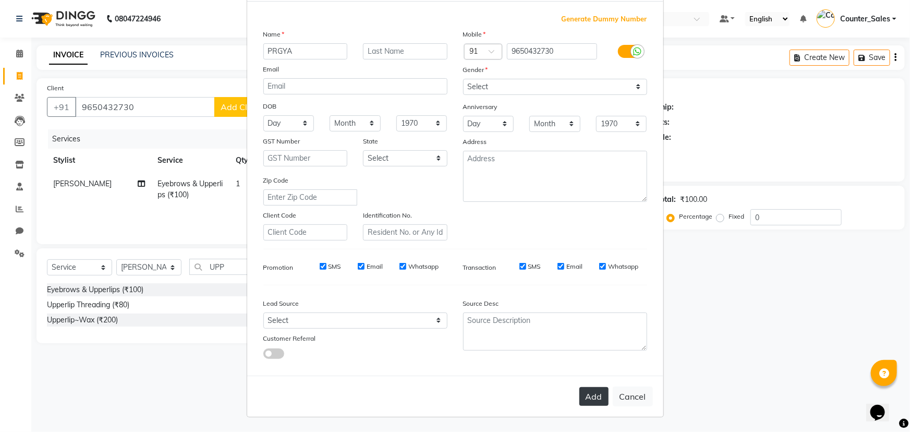
click at [596, 395] on button "Add" at bounding box center [593, 396] width 29 height 19
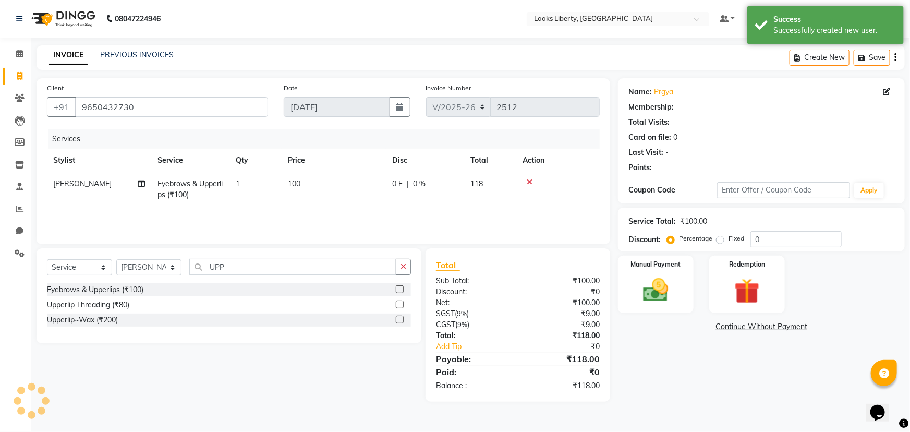
select select "1: Object"
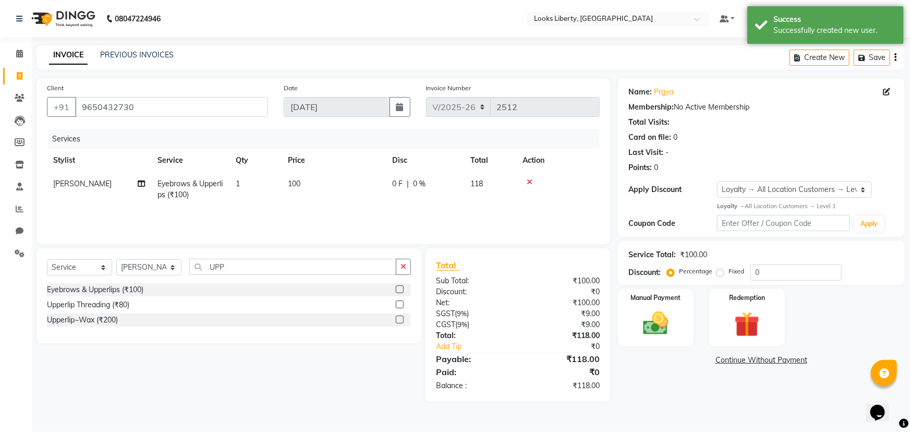
click at [356, 194] on td "100" at bounding box center [334, 189] width 104 height 34
select select "84467"
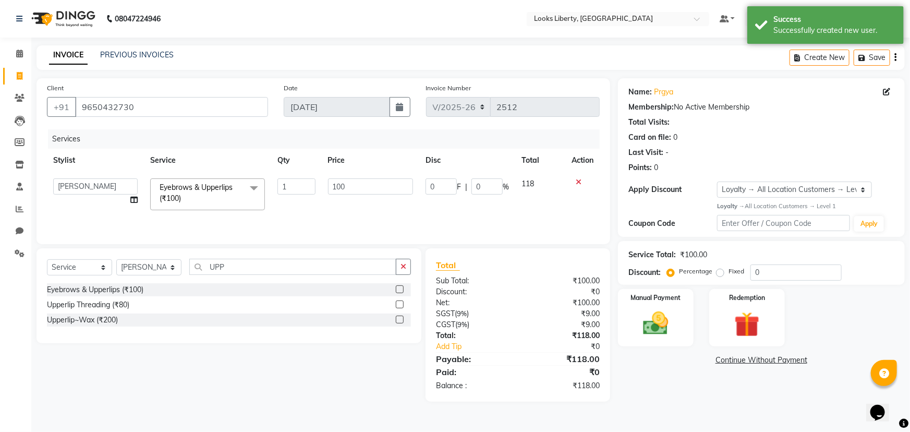
click at [372, 188] on input "100" at bounding box center [371, 186] width 86 height 16
type input "102"
click at [510, 280] on div "Sub Total:" at bounding box center [473, 280] width 90 height 11
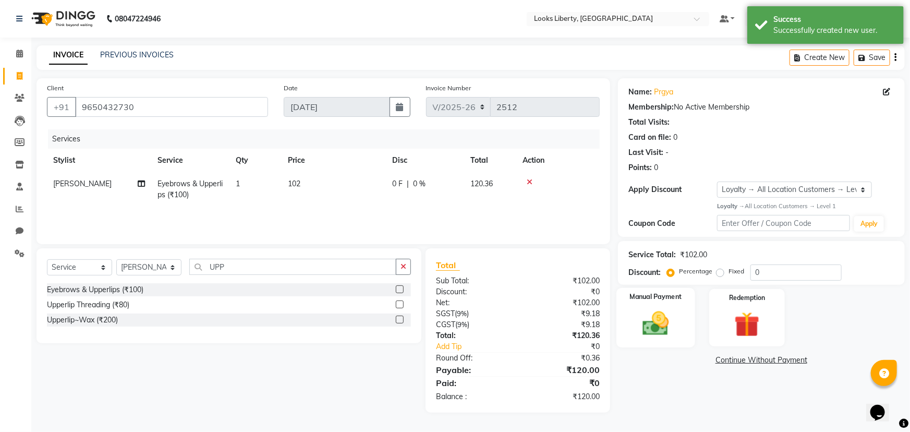
click at [648, 311] on img at bounding box center [655, 323] width 43 height 30
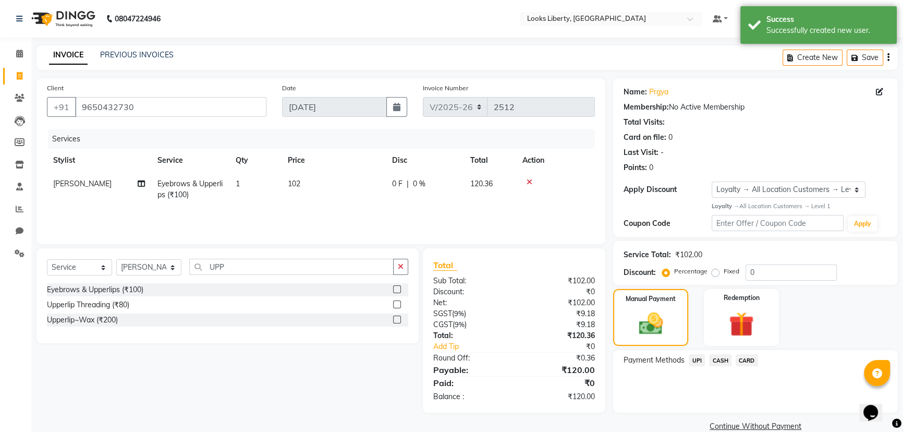
click at [702, 364] on span "UPI" at bounding box center [697, 360] width 16 height 12
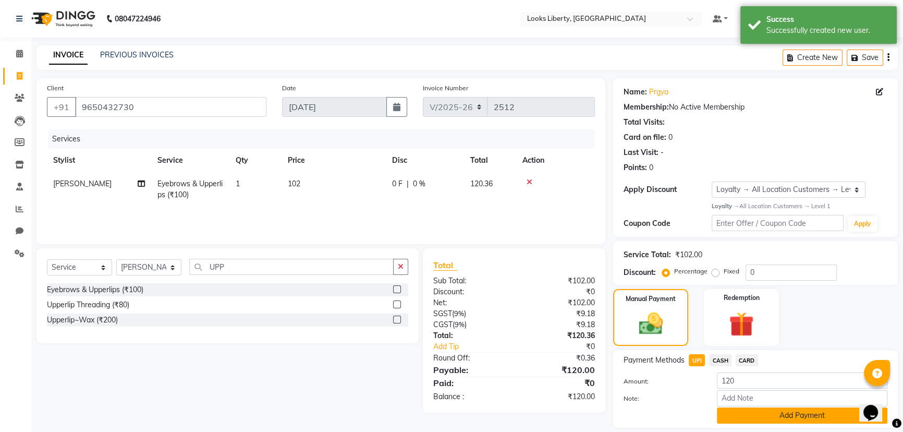
click at [719, 408] on button "Add Payment" at bounding box center [802, 415] width 170 height 16
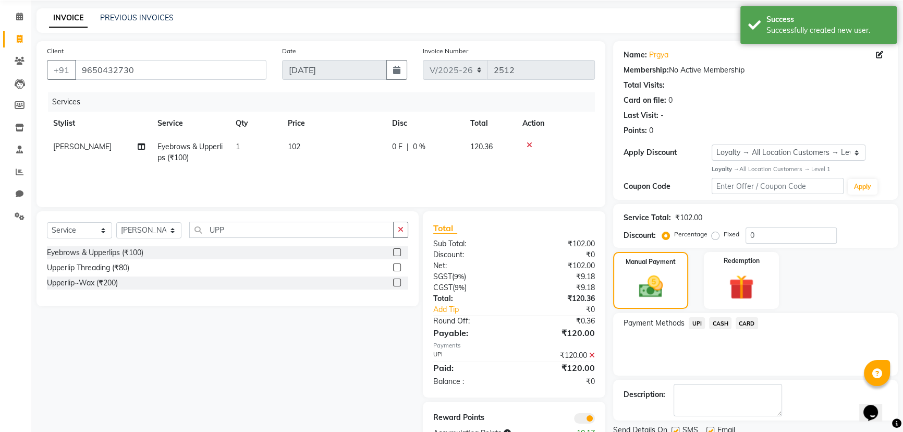
scroll to position [76, 0]
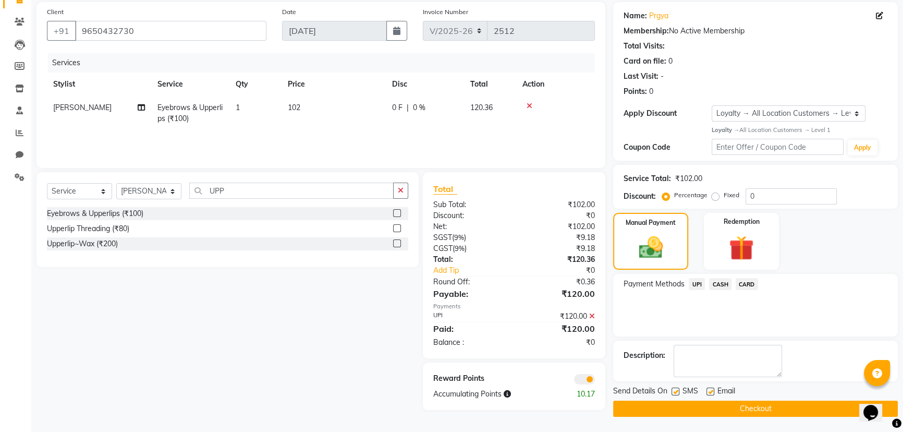
click at [620, 405] on button "Checkout" at bounding box center [755, 408] width 285 height 16
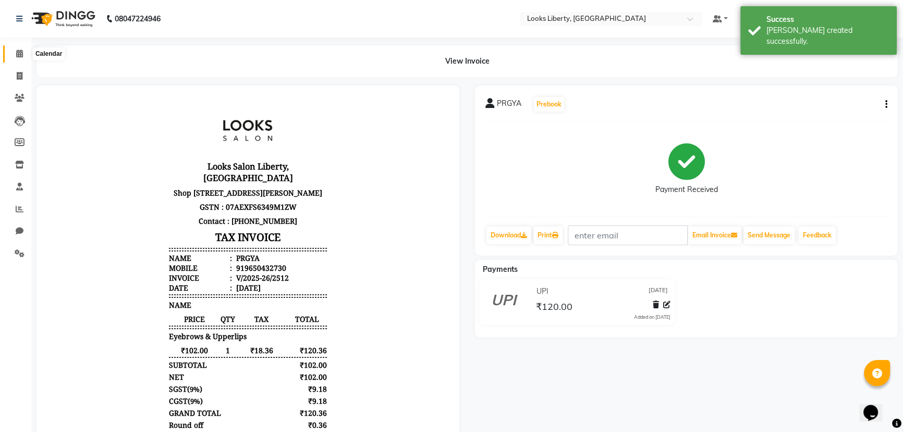
click at [15, 54] on span at bounding box center [19, 54] width 18 height 12
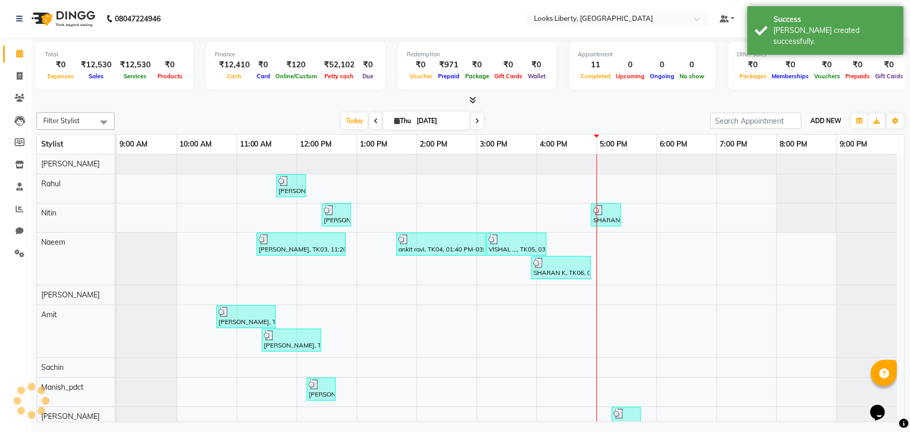
click at [822, 117] on span "ADD NEW" at bounding box center [825, 121] width 31 height 8
click at [814, 169] on link "Add Expense" at bounding box center [802, 168] width 82 height 14
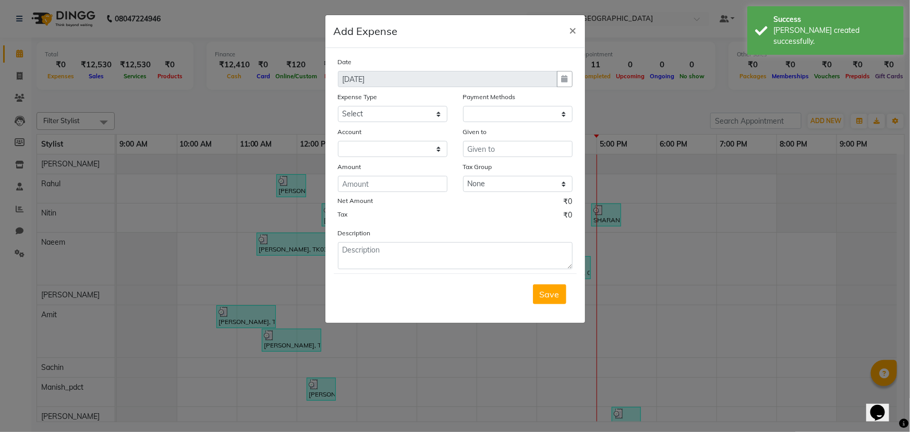
select select "1"
select select "3126"
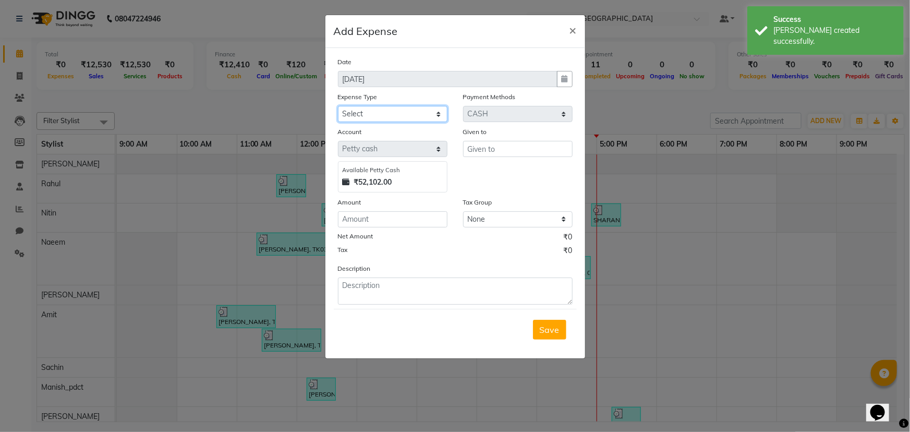
click at [372, 115] on select "Select Bank Deposit Blinkit Cash Handover CLIENT Client ordered food Client Ref…" at bounding box center [392, 114] width 109 height 16
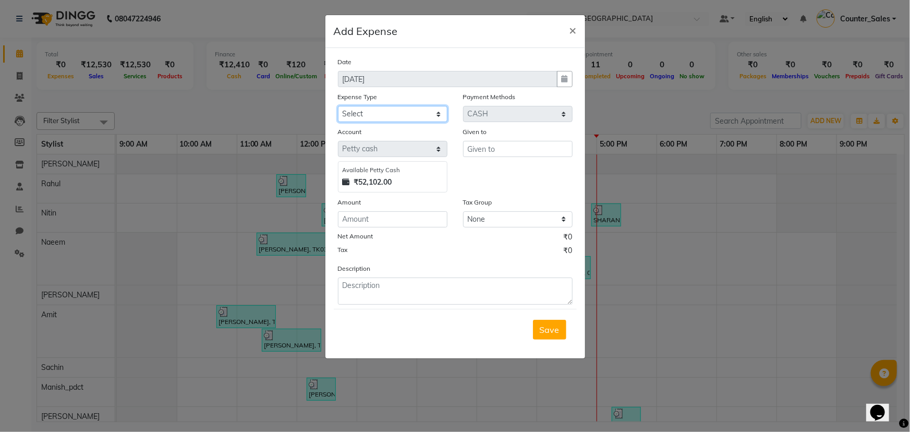
select select "24472"
click at [338, 106] on select "Select Bank Deposit Blinkit Cash Handover CLIENT Client ordered food Client Ref…" at bounding box center [392, 114] width 109 height 16
click at [476, 155] on input "text" at bounding box center [517, 149] width 109 height 16
type input "RITESH"
click at [399, 215] on input "number" at bounding box center [392, 219] width 109 height 16
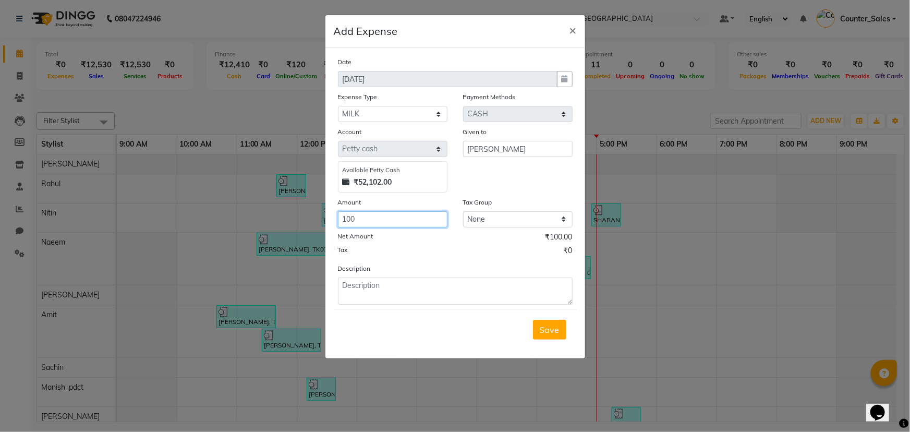
type input "100"
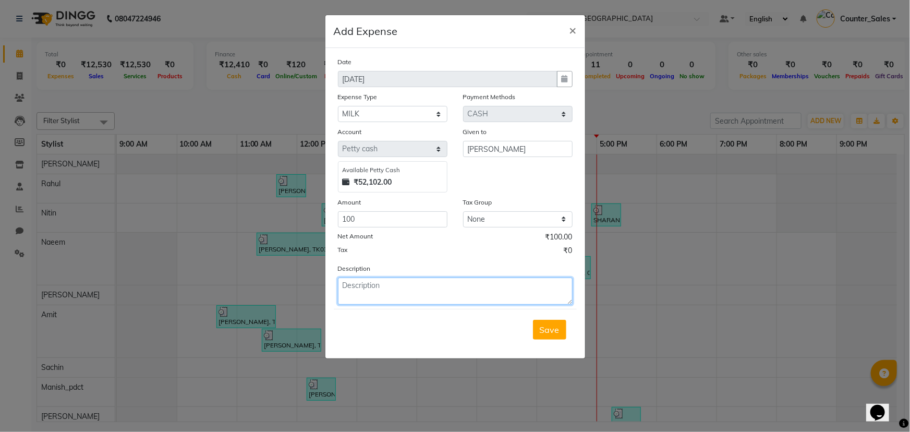
click at [420, 297] on textarea at bounding box center [455, 290] width 235 height 27
type textarea "MILK"
click at [541, 327] on span "Save" at bounding box center [550, 329] width 20 height 10
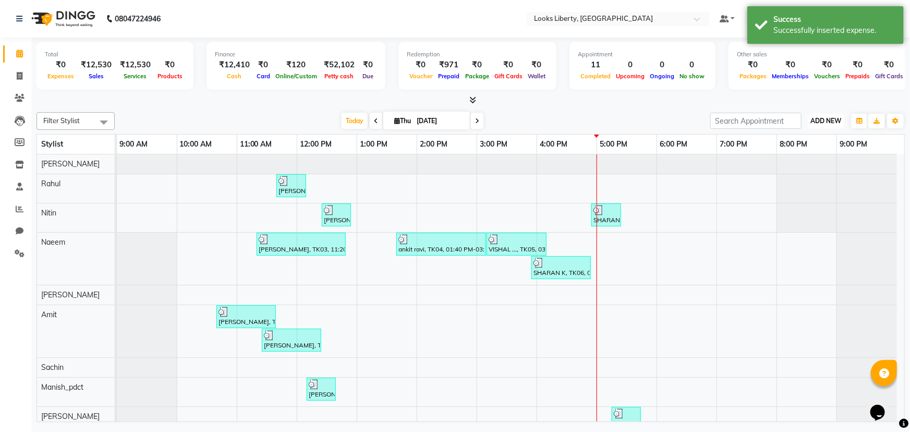
click at [812, 123] on span "ADD NEW" at bounding box center [825, 121] width 31 height 8
click at [771, 168] on link "Add Expense" at bounding box center [802, 168] width 82 height 14
select select "1"
select select "3126"
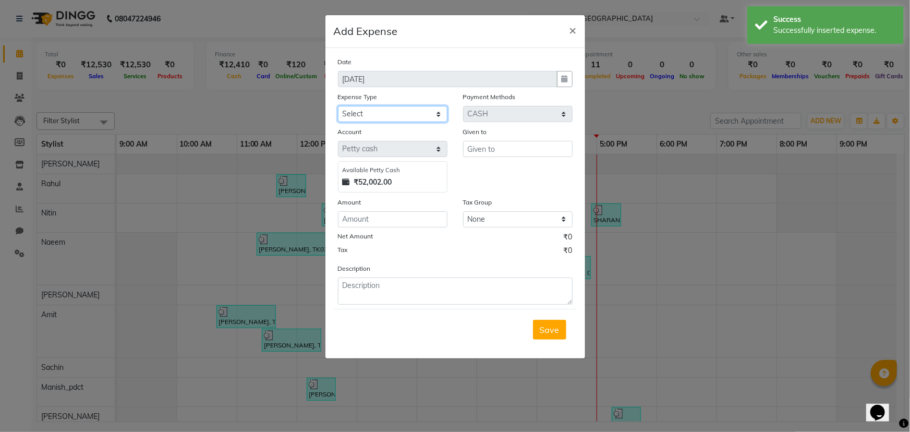
click at [376, 115] on select "Select Bank Deposit Blinkit Cash Handover CLIENT Client ordered food Client Ref…" at bounding box center [392, 114] width 109 height 16
select select "23704"
click at [338, 106] on select "Select Bank Deposit Blinkit Cash Handover CLIENT Client ordered food Client Ref…" at bounding box center [392, 114] width 109 height 16
click at [533, 138] on div "Given to" at bounding box center [517, 133] width 109 height 15
click at [531, 146] on input "text" at bounding box center [517, 149] width 109 height 16
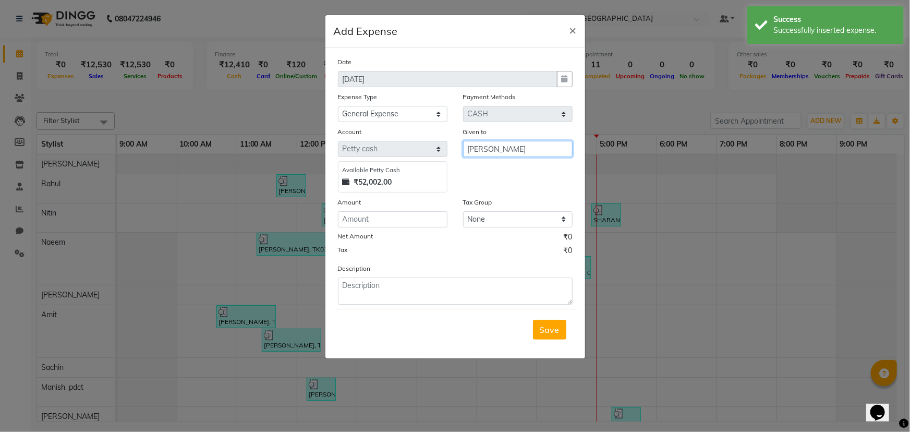
type input "RITESH"
click at [416, 214] on input "number" at bounding box center [392, 219] width 109 height 16
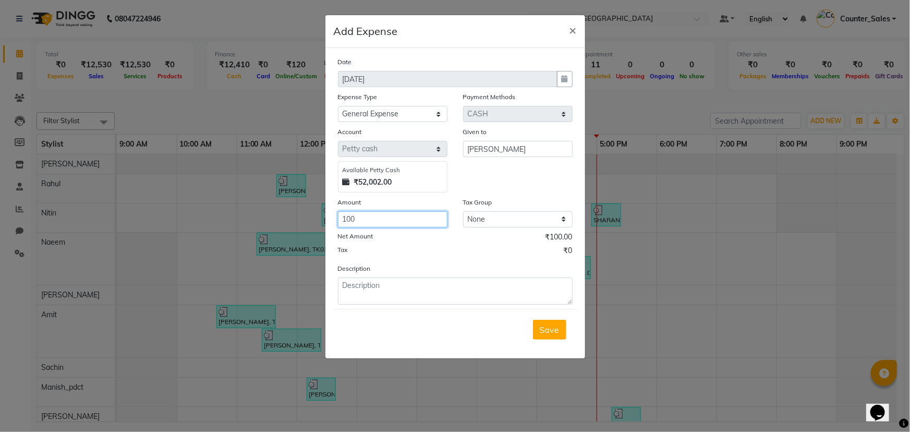
type input "100"
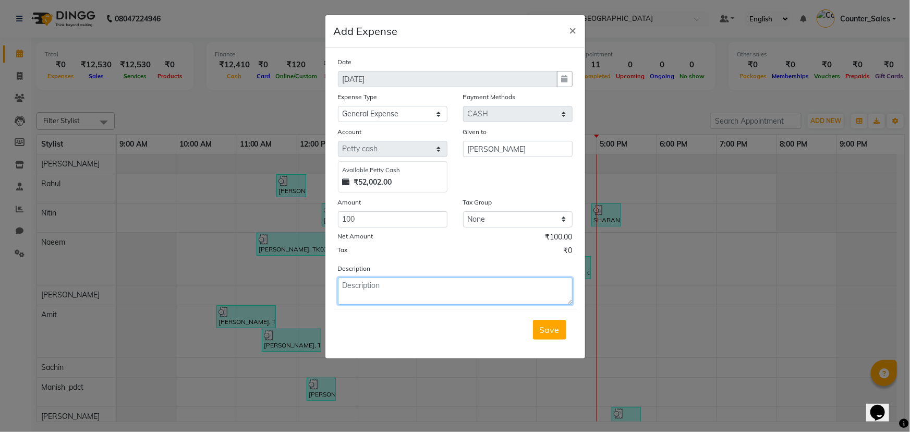
click at [425, 286] on textarea at bounding box center [455, 290] width 235 height 27
type textarea "HAND GLOVES"
click at [537, 329] on button "Save" at bounding box center [549, 330] width 33 height 20
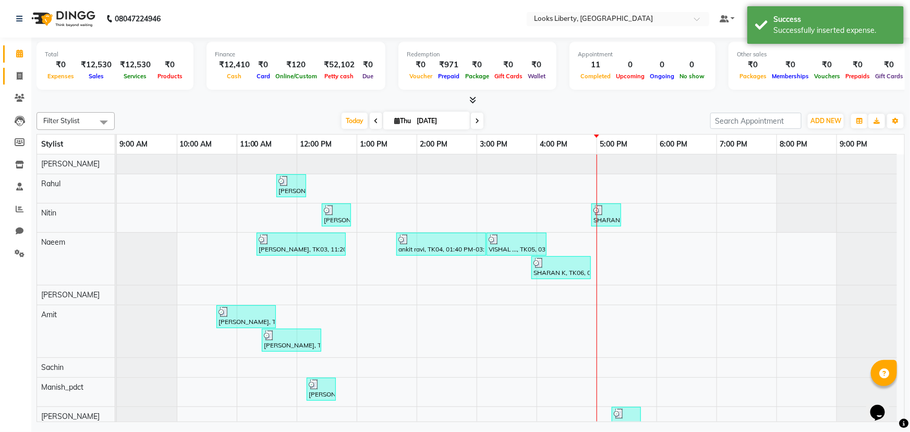
click at [8, 83] on link "Invoice" at bounding box center [15, 76] width 25 height 17
select select "4321"
select select "service"
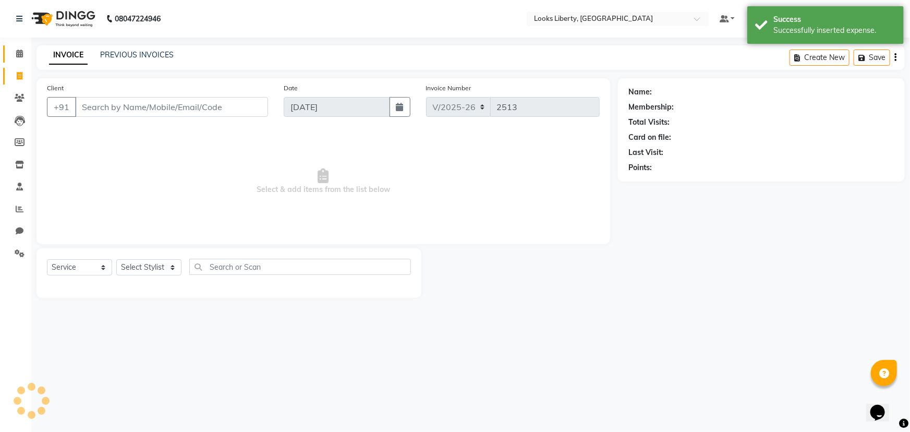
click at [10, 63] on li "Calendar" at bounding box center [15, 54] width 31 height 22
click at [15, 60] on link "Calendar" at bounding box center [15, 53] width 25 height 17
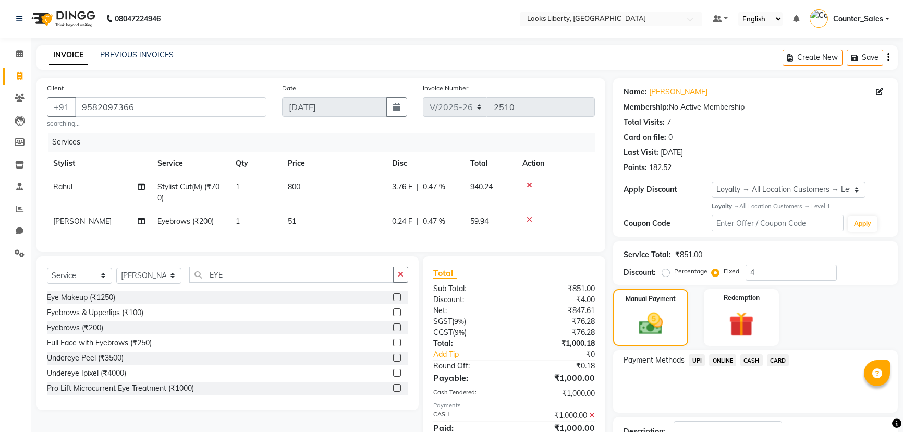
select select "4321"
select select "service"
select select "84467"
select select "1: Object"
click at [23, 59] on link "Calendar" at bounding box center [15, 53] width 25 height 17
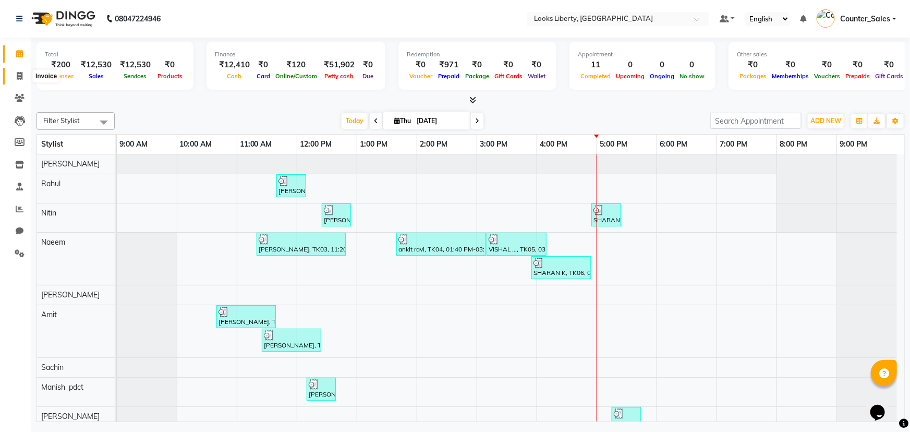
click at [12, 77] on span at bounding box center [19, 76] width 18 height 12
select select "4321"
select select "service"
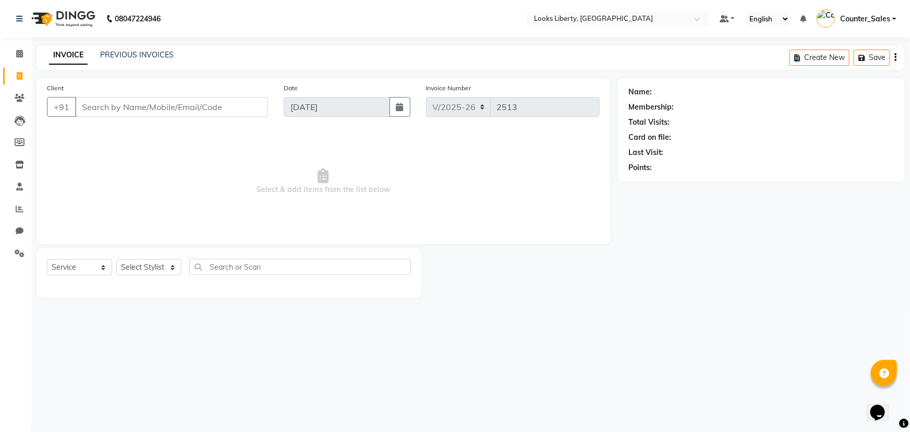
click at [111, 106] on input "Client" at bounding box center [171, 107] width 193 height 20
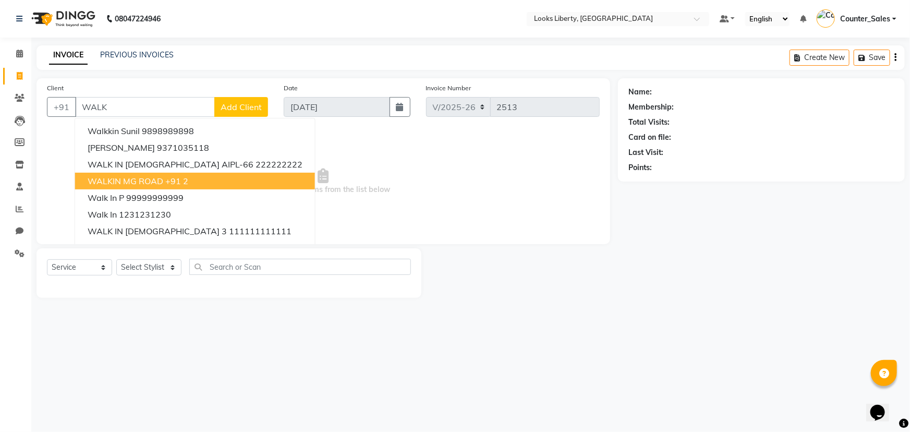
click at [154, 180] on span "WALKIN MG ROAD" at bounding box center [126, 181] width 76 height 10
type input "2"
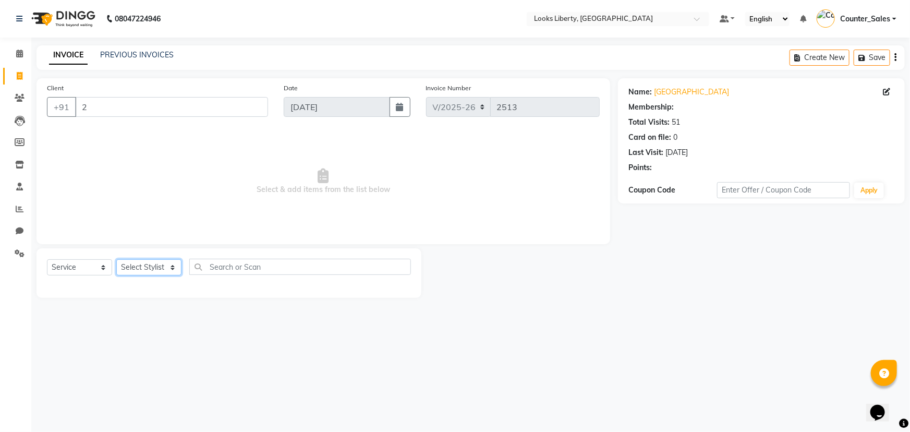
select select "1: Object"
click at [160, 265] on select "Select Stylist [PERSON_NAME] art Counter_Sales Manish_pdct Meet [PERSON_NAME] […" at bounding box center [148, 267] width 65 height 16
select select "84467"
click at [116, 259] on select "Select Stylist Aijaz Amit Anjali_nail art Counter_Sales Manish_pdct Meet Naeem …" at bounding box center [148, 267] width 65 height 16
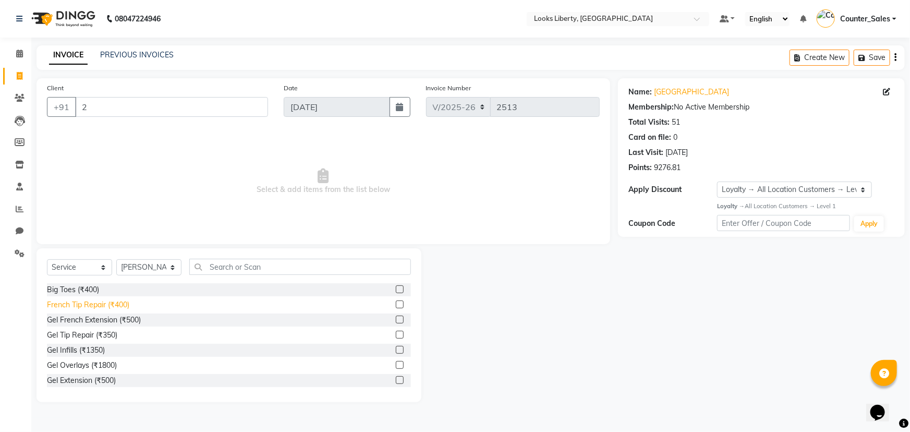
click at [104, 299] on div "French Tip Repair (₹400)" at bounding box center [88, 304] width 82 height 11
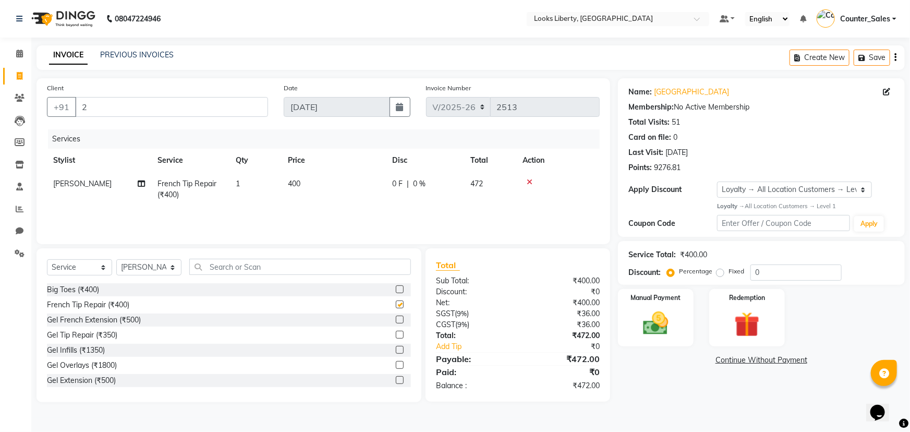
checkbox input "false"
click at [644, 328] on img at bounding box center [655, 323] width 43 height 30
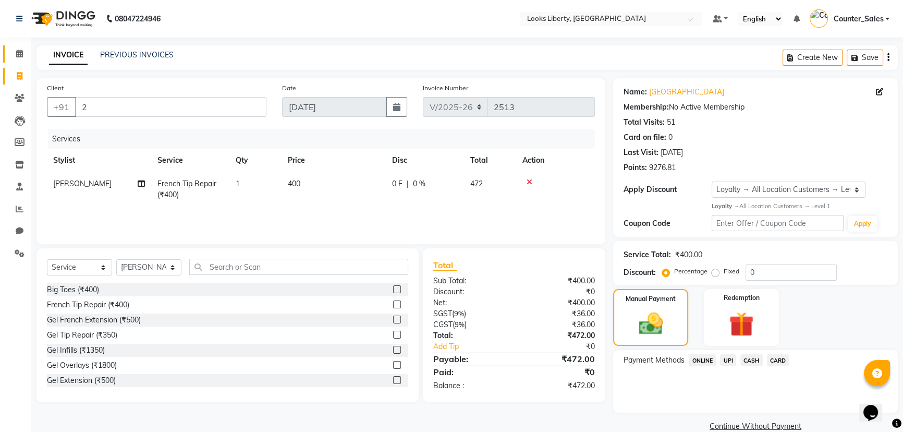
click at [9, 55] on link "Calendar" at bounding box center [15, 53] width 25 height 17
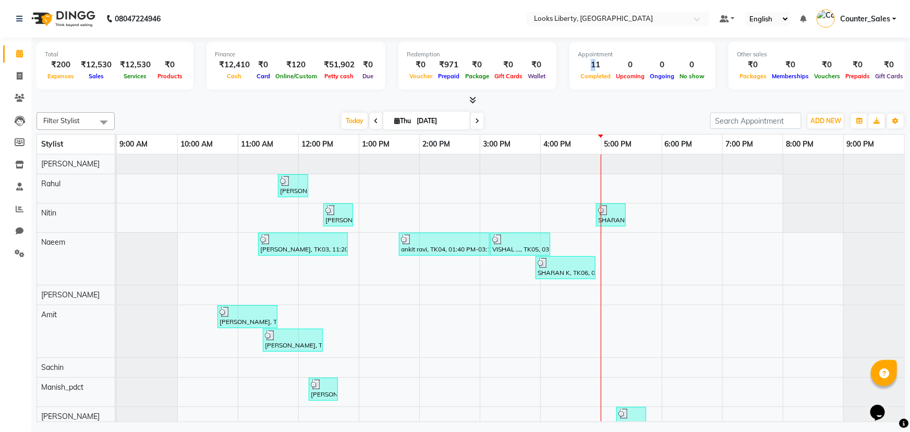
drag, startPoint x: 578, startPoint y: 64, endPoint x: 582, endPoint y: 79, distance: 16.3
click at [584, 66] on div "11" at bounding box center [595, 65] width 35 height 12
click at [582, 81] on div "Completed" at bounding box center [595, 75] width 35 height 11
drag, startPoint x: 573, startPoint y: 65, endPoint x: 589, endPoint y: 88, distance: 28.5
click at [587, 71] on div "11 Completed" at bounding box center [595, 70] width 35 height 23
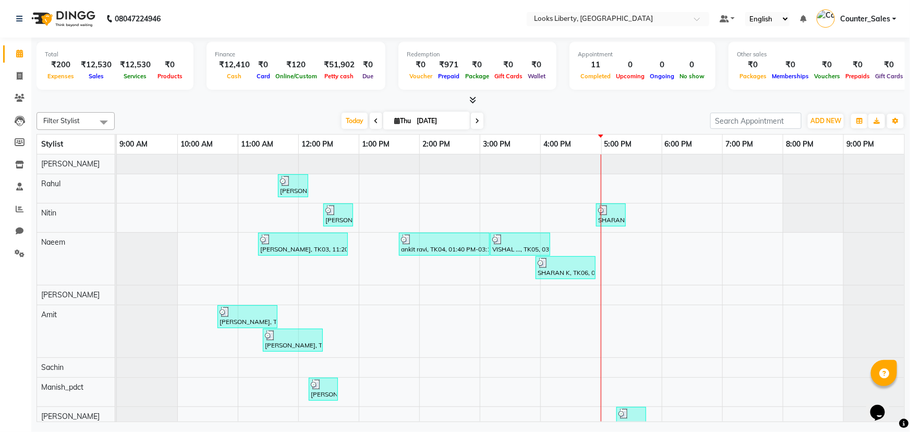
click at [590, 89] on div "Appointment 11 Completed 0 Upcoming 0 Ongoing 0 No show" at bounding box center [642, 66] width 146 height 48
drag, startPoint x: 583, startPoint y: 79, endPoint x: 593, endPoint y: 96, distance: 19.9
click at [590, 85] on div "Appointment 11 Completed 0 Upcoming 0 Ongoing 0 No show" at bounding box center [642, 66] width 146 height 48
click at [593, 96] on div "Total ₹200 Expenses ₹12,530 Sales ₹12,530 Services ₹0 Products Finance ₹12,410 …" at bounding box center [470, 72] width 868 height 68
click at [613, 78] on span "Upcoming" at bounding box center [630, 75] width 34 height 7
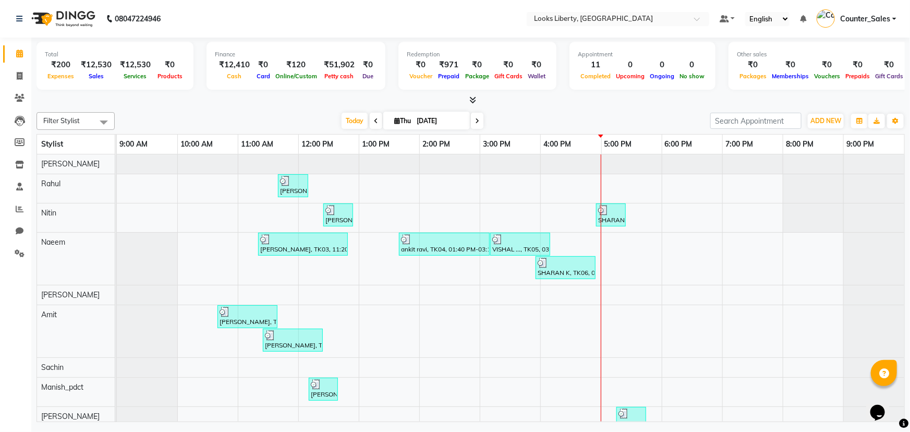
click at [611, 87] on div "Appointment 11 Completed 0 Upcoming 0 Ongoing 0 No show" at bounding box center [642, 66] width 146 height 48
click at [469, 101] on span at bounding box center [470, 100] width 11 height 11
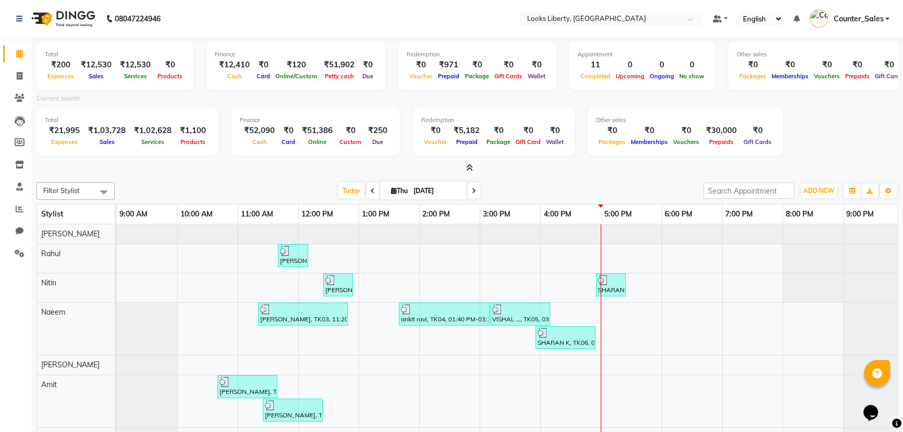
click at [469, 163] on span at bounding box center [467, 168] width 11 height 11
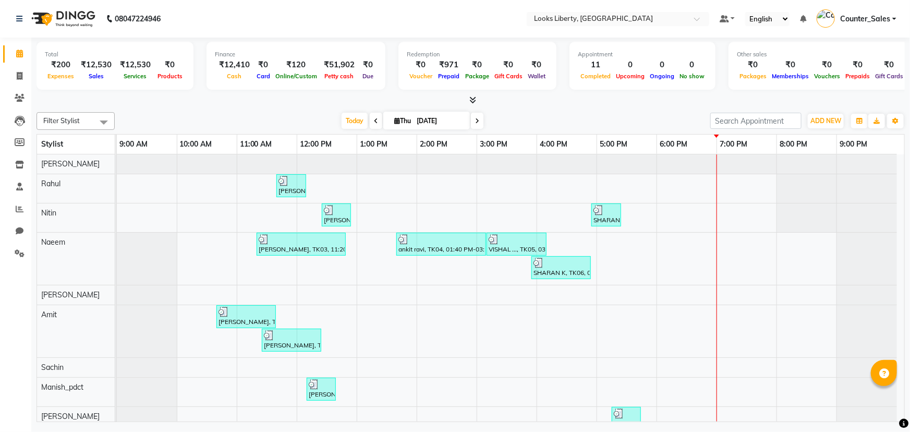
click at [123, 81] on div "Services" at bounding box center [135, 75] width 39 height 11
click at [14, 76] on span at bounding box center [19, 76] width 18 height 12
select select "4321"
select select "service"
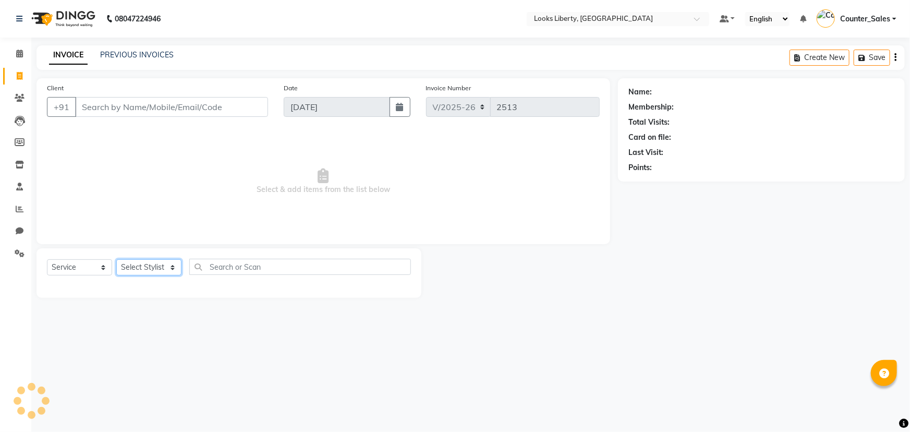
click at [121, 274] on select "Select Stylist" at bounding box center [148, 267] width 65 height 16
select select "29659"
click at [116, 259] on select "Select Stylist [PERSON_NAME] art Counter_Sales Manish_pdct Meet [PERSON_NAME] […" at bounding box center [148, 267] width 65 height 16
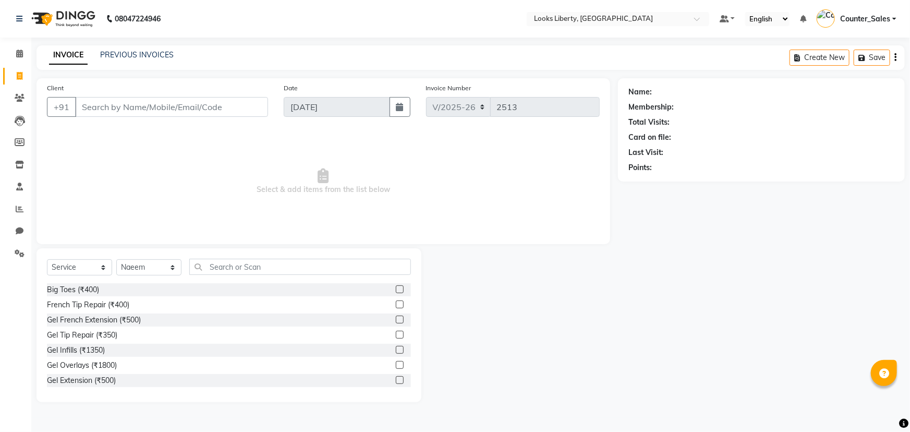
click at [151, 191] on span "Select & add items from the list below" at bounding box center [323, 181] width 553 height 104
click at [214, 263] on input "text" at bounding box center [300, 267] width 222 height 16
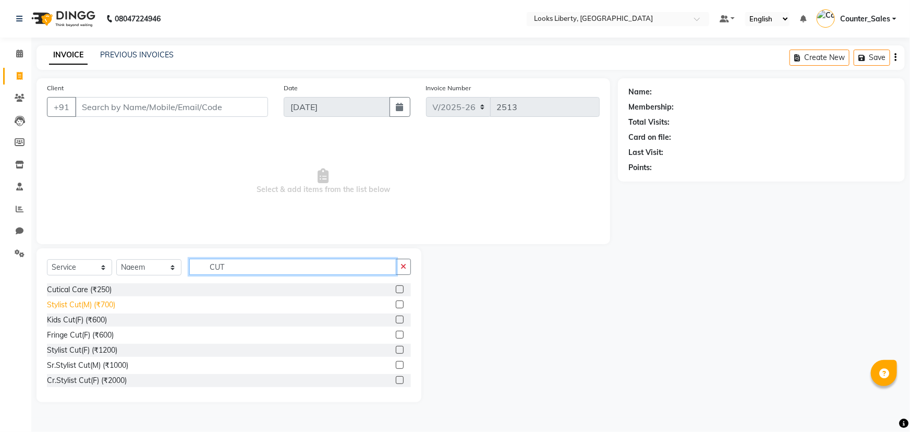
type input "CUT"
click at [103, 304] on div "Stylist Cut(M) (₹700)" at bounding box center [81, 304] width 68 height 11
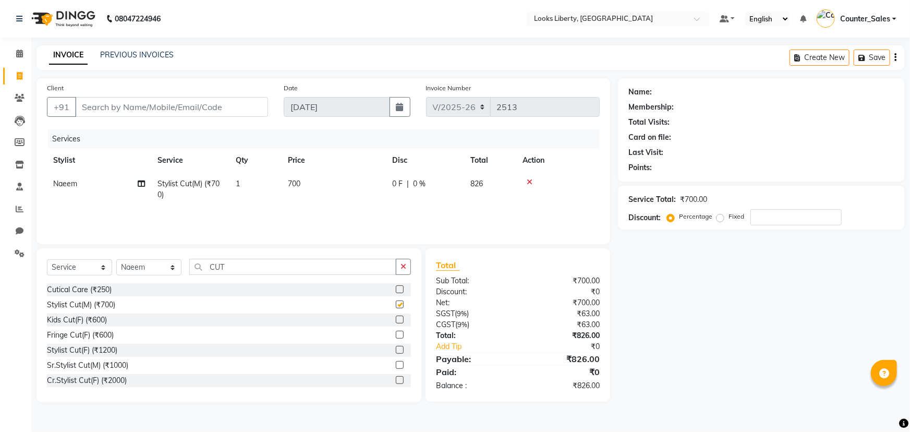
checkbox input "false"
click at [245, 266] on input "CUT" at bounding box center [292, 267] width 207 height 16
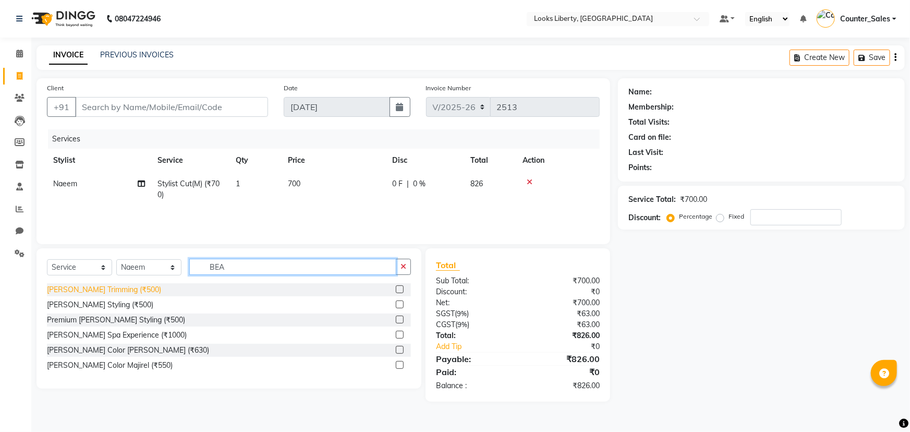
type input "BEA"
click at [98, 290] on div "[PERSON_NAME] Trimming (₹500)" at bounding box center [104, 289] width 114 height 11
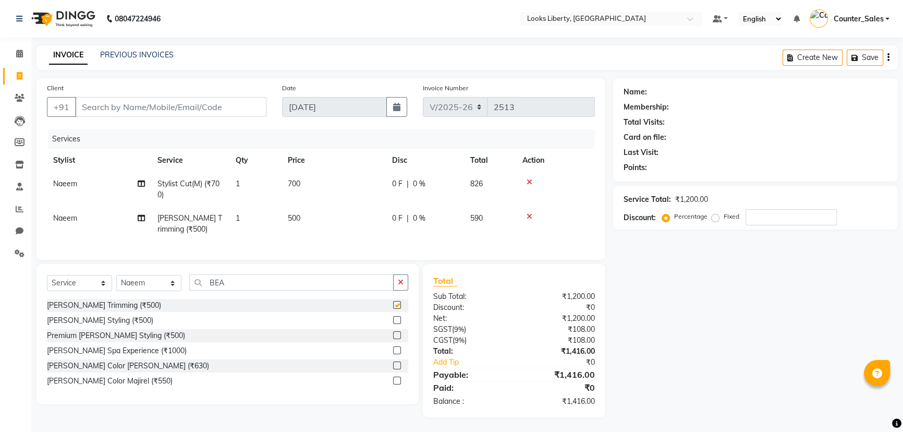
checkbox input "false"
click at [356, 184] on td "700" at bounding box center [334, 189] width 104 height 34
select select "29659"
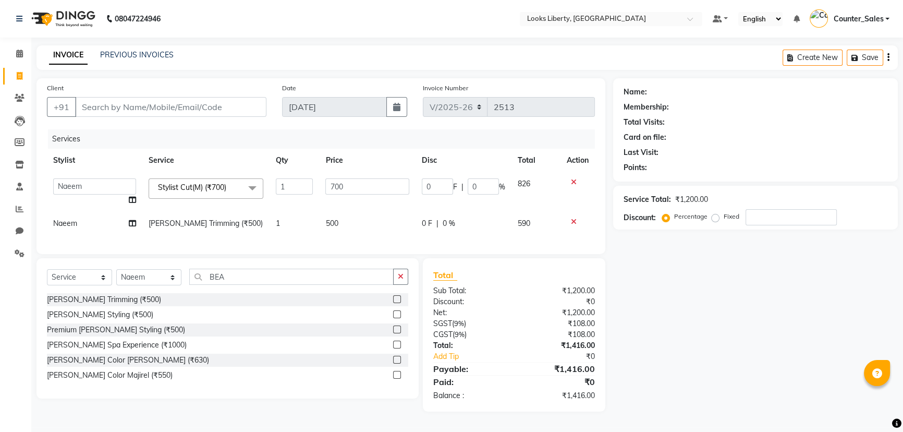
click at [360, 181] on input "700" at bounding box center [366, 186] width 83 height 16
type input "508.5"
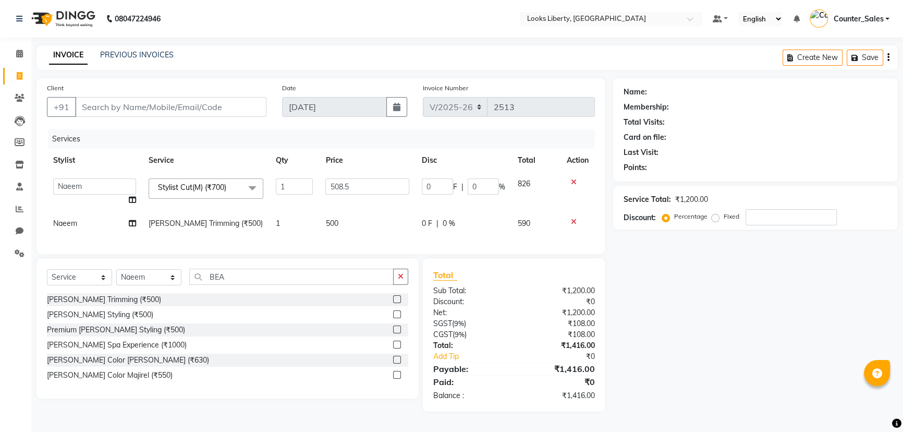
click at [352, 211] on tbody "Aijaz Amit Anjali_nail art Counter_Sales Manish_pdct Meet Naeem Neetu Arya Niti…" at bounding box center [321, 203] width 548 height 63
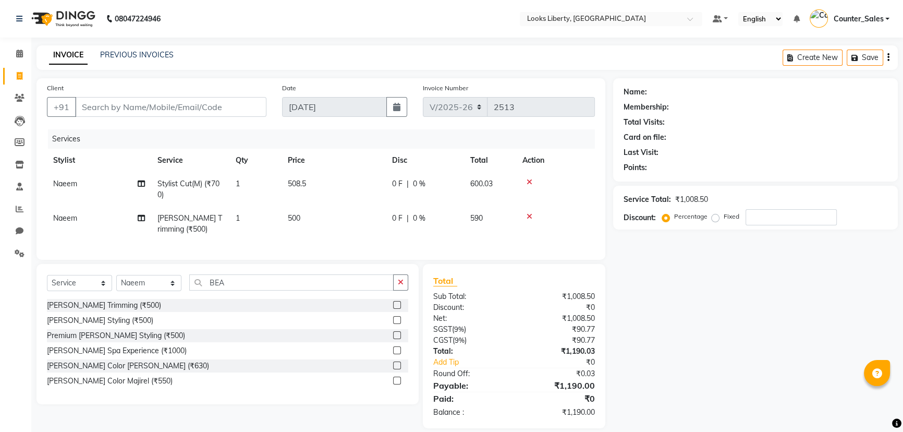
click at [360, 217] on td "500" at bounding box center [334, 223] width 104 height 34
select select "29659"
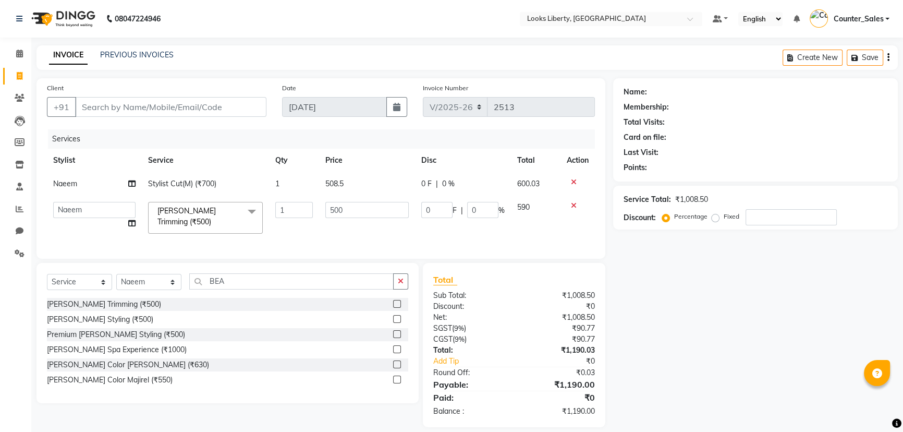
click at [360, 217] on input "500" at bounding box center [366, 210] width 83 height 16
type input "212"
click at [532, 358] on div "Total Sub Total: ₹1,008.50 Discount: ₹0 Net: ₹1,008.50 SGST ( 9% ) ₹90.77 CGST …" at bounding box center [514, 344] width 162 height 143
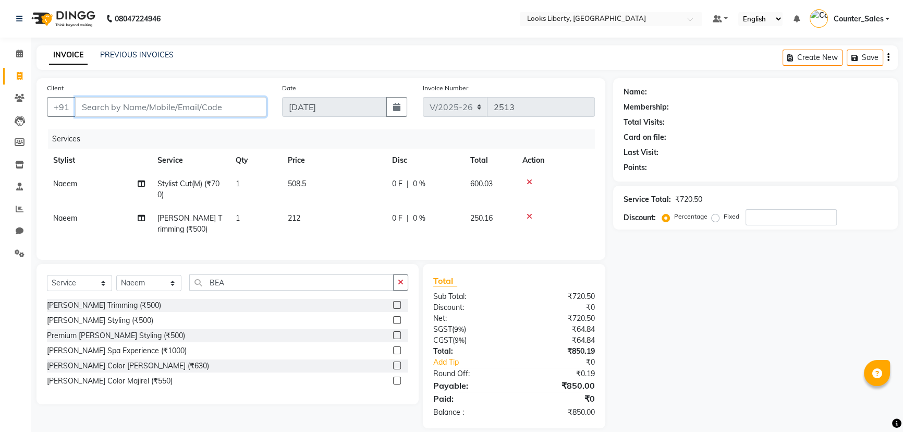
click at [236, 115] on input "Client" at bounding box center [170, 107] width 191 height 20
type input "9"
type input "0"
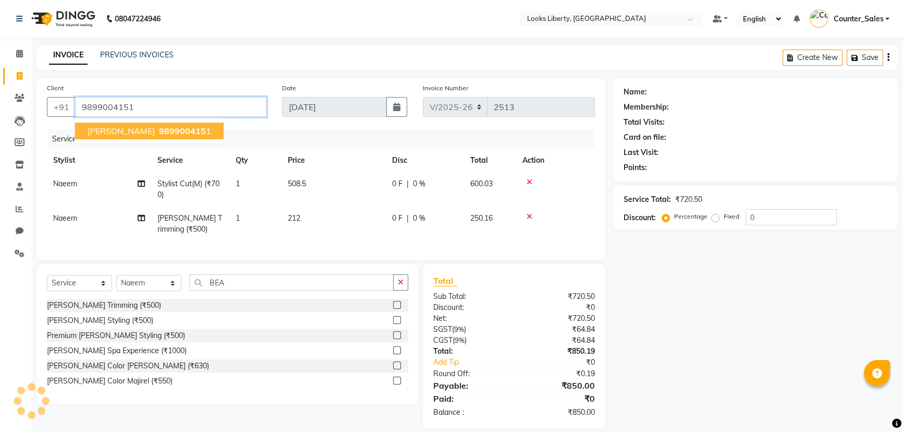
type input "9899004151"
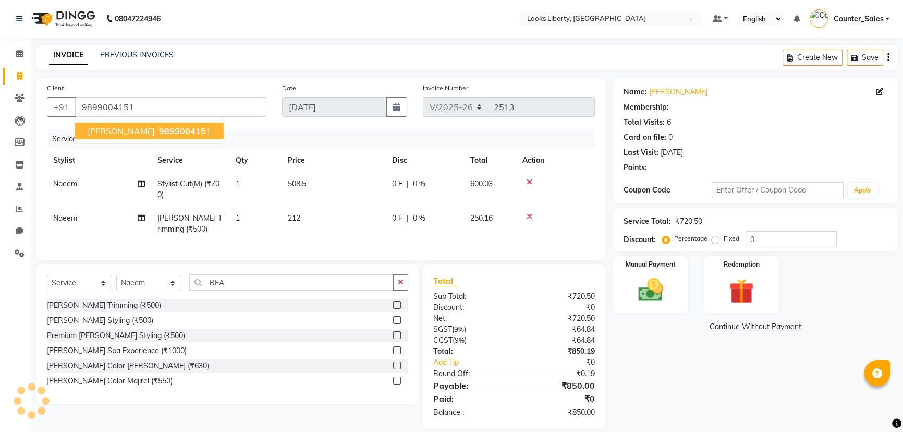
select select "1: Object"
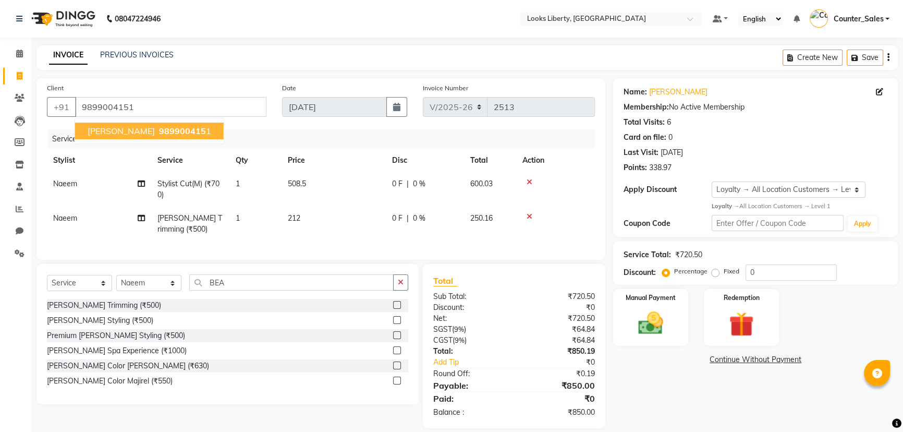
click at [516, 324] on div "Net: ₹720.50" at bounding box center [514, 318] width 178 height 11
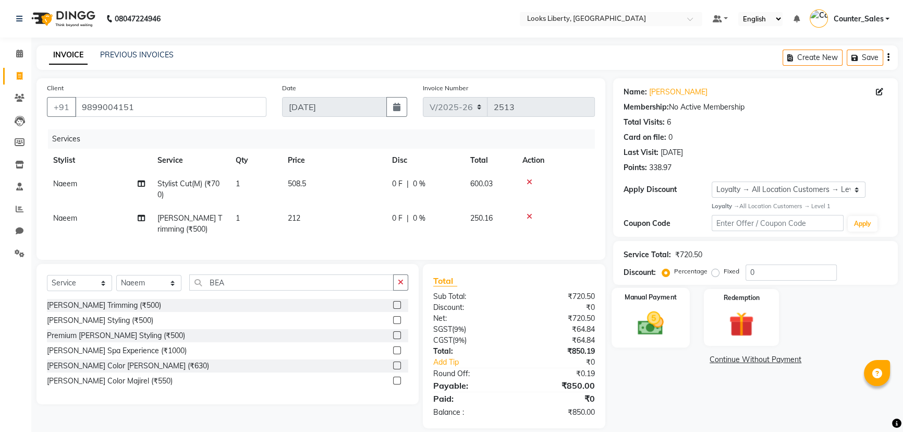
click at [675, 342] on div "Manual Payment" at bounding box center [651, 317] width 78 height 59
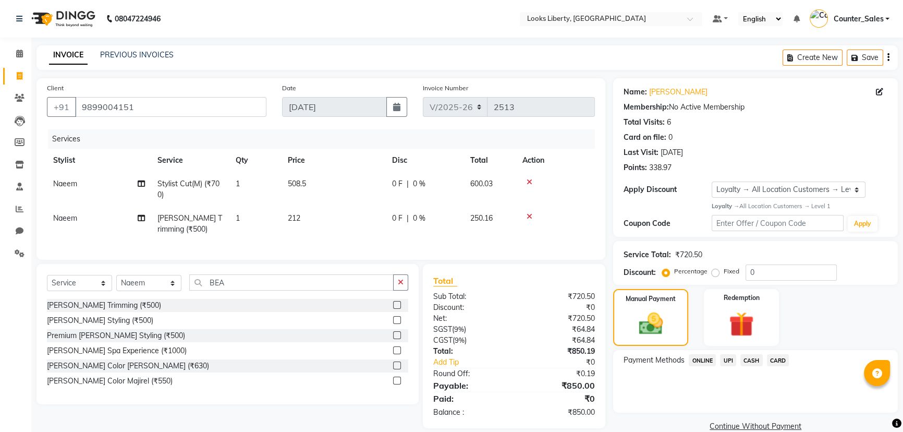
drag, startPoint x: 713, startPoint y: 363, endPoint x: 708, endPoint y: 358, distance: 7.0
click at [711, 362] on span "ONLINE" at bounding box center [702, 360] width 27 height 12
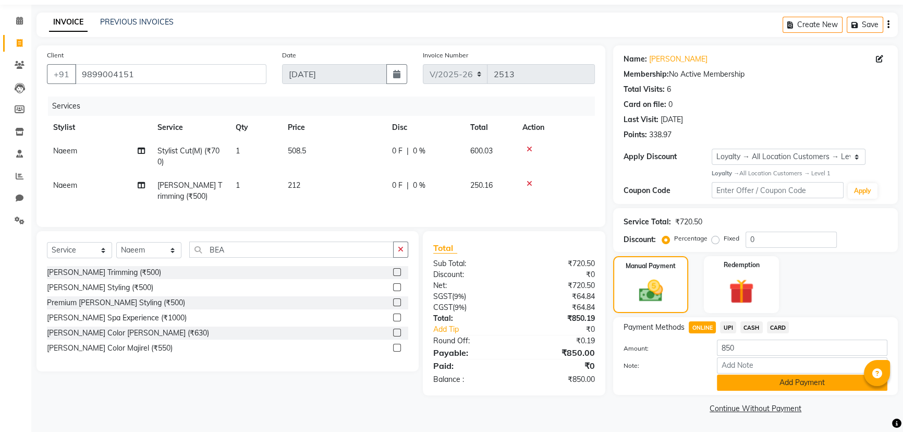
click at [745, 381] on button "Add Payment" at bounding box center [802, 382] width 170 height 16
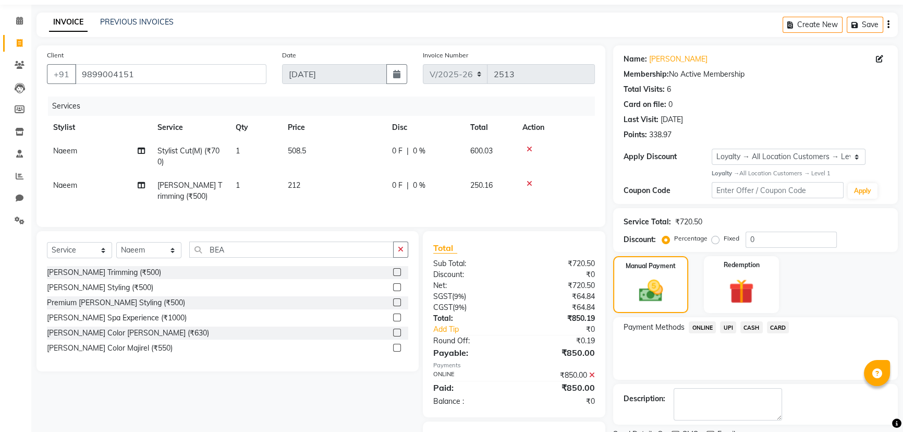
scroll to position [93, 0]
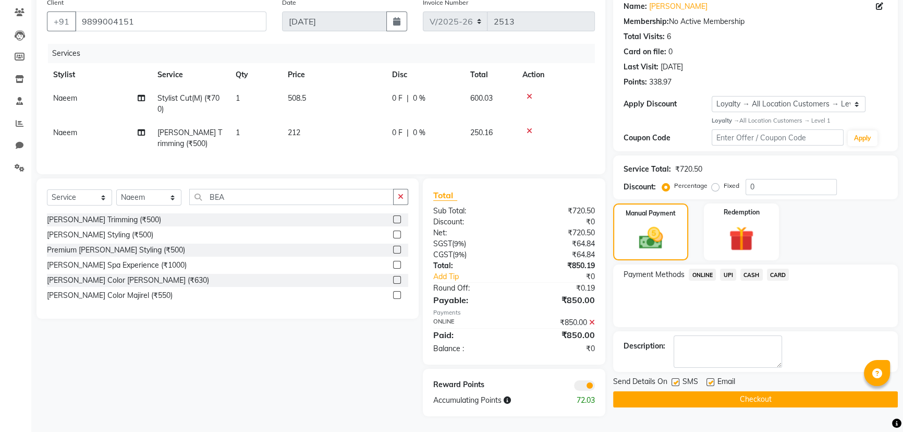
click at [633, 391] on button "Checkout" at bounding box center [755, 399] width 285 height 16
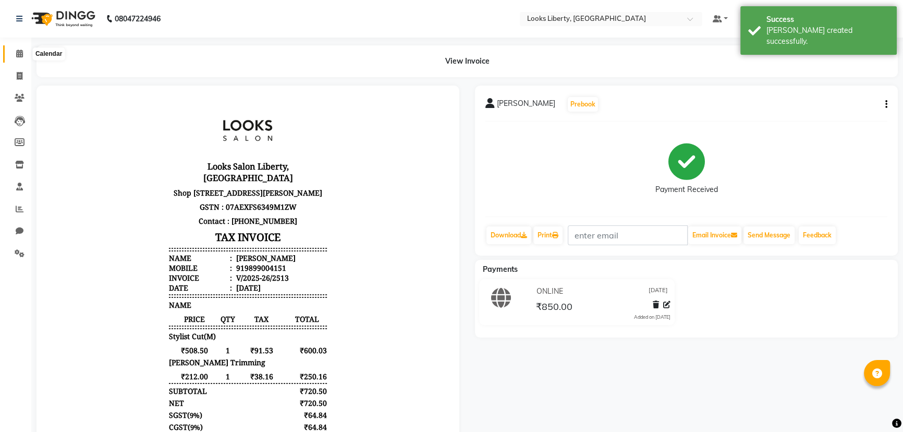
click at [17, 58] on span at bounding box center [19, 54] width 18 height 12
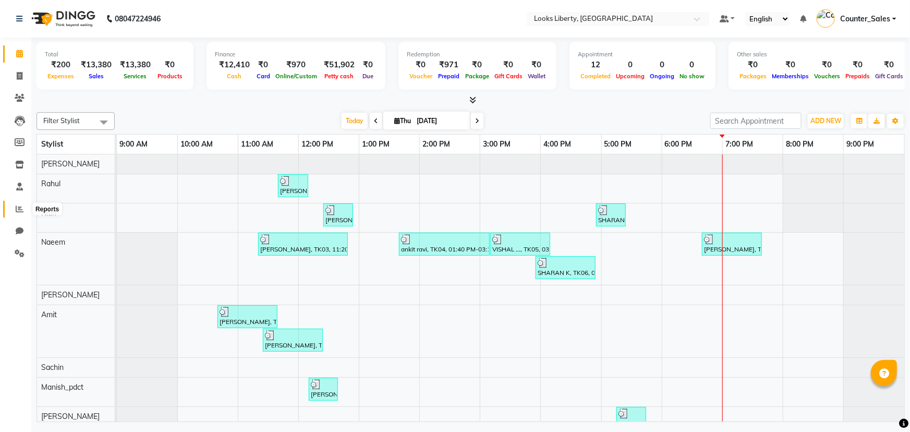
click at [13, 210] on span at bounding box center [19, 209] width 18 height 12
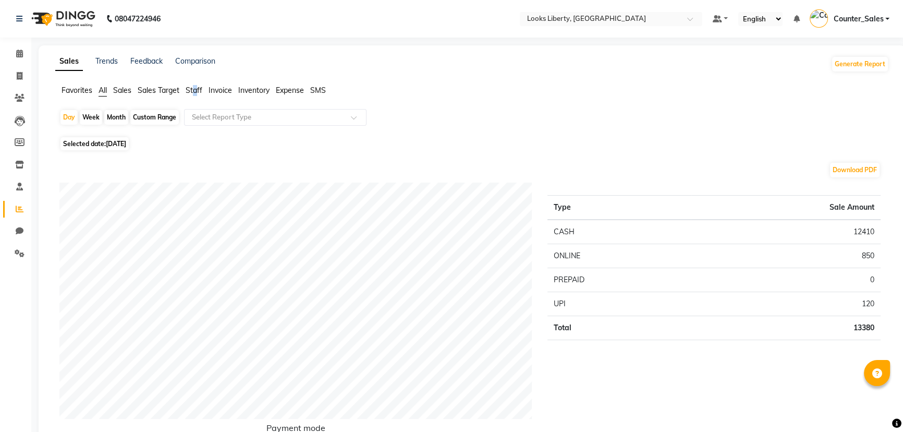
click at [196, 94] on span "Staff" at bounding box center [194, 90] width 17 height 9
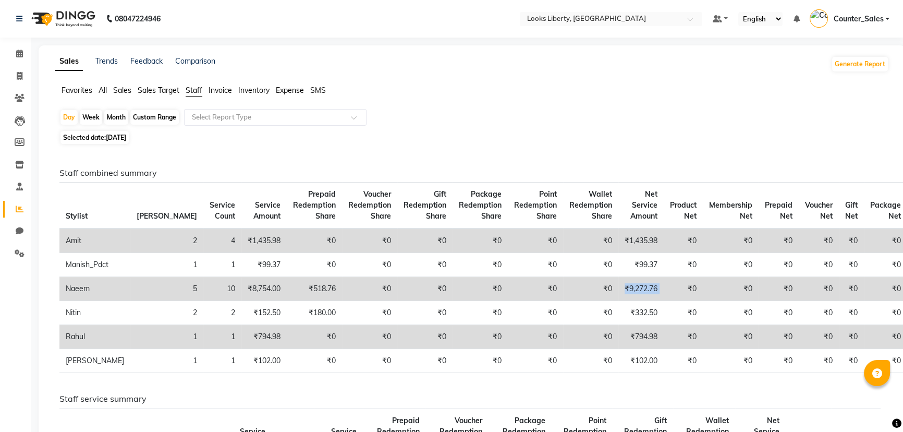
drag, startPoint x: 589, startPoint y: 280, endPoint x: 639, endPoint y: 287, distance: 50.0
click at [639, 287] on tr "Naeem 5 10 ₹8,754.00 ₹518.76 ₹0 ₹0 ₹0 ₹0 ₹0 ₹9,272.76 ₹0 ₹0 ₹0 ₹0 ₹0 ₹0" at bounding box center [483, 289] width 848 height 24
click at [25, 54] on span at bounding box center [19, 54] width 18 height 12
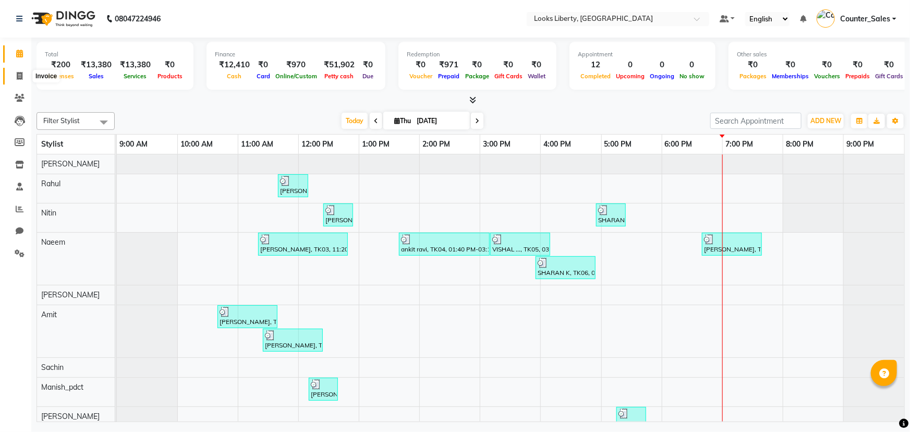
click at [21, 76] on icon at bounding box center [20, 76] width 6 height 8
select select "service"
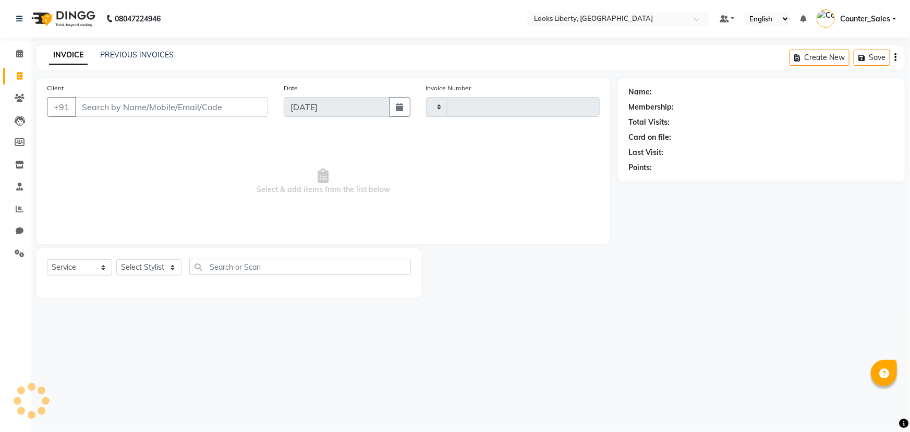
type input "2514"
select select "4321"
click at [116, 107] on input "Client" at bounding box center [171, 107] width 193 height 20
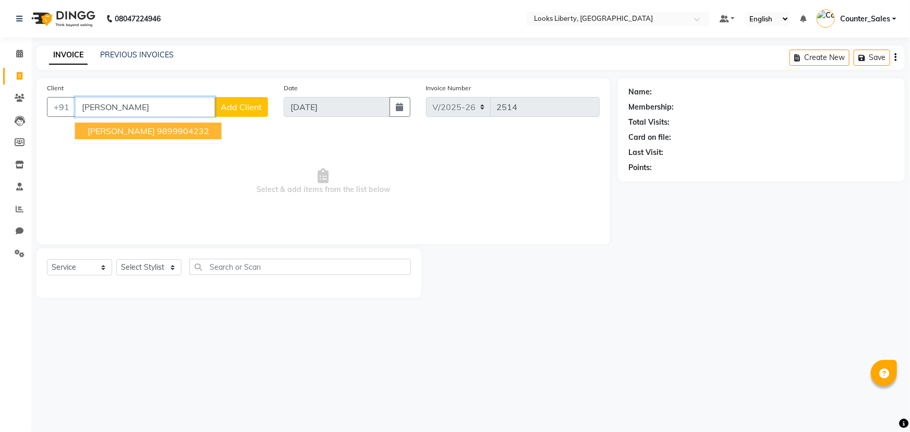
click at [192, 139] on button "ANSHUL SONI 9899904232" at bounding box center [148, 131] width 146 height 17
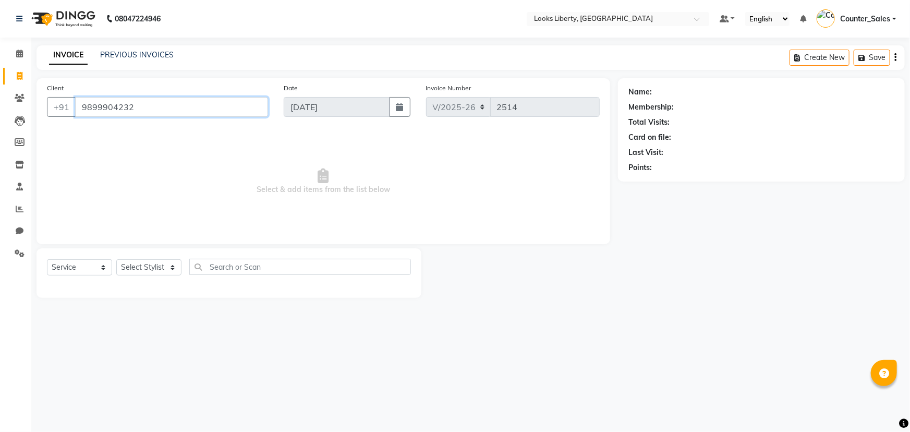
type input "9899904232"
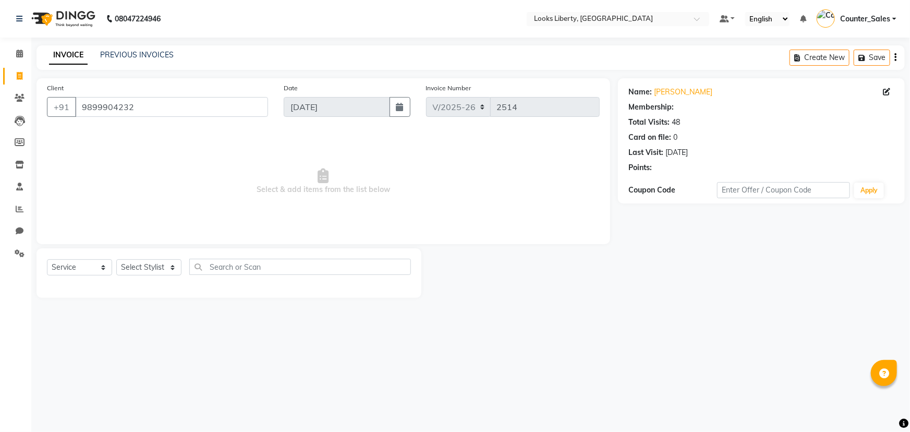
select select "1: Object"
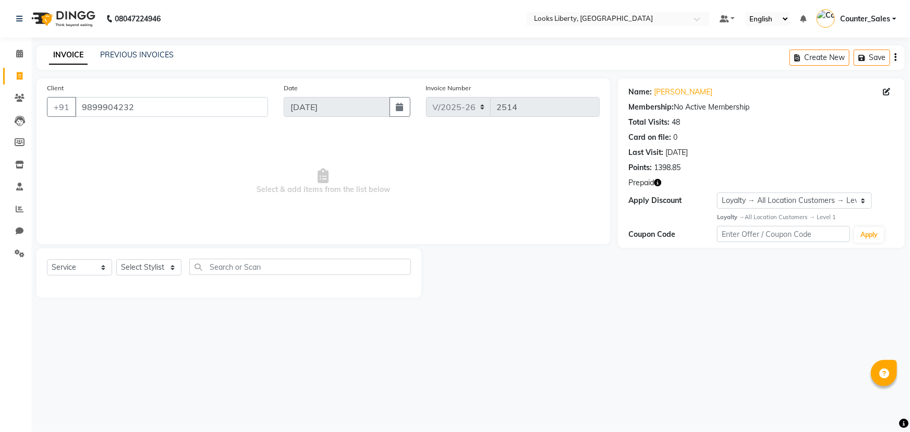
click at [664, 184] on div "Prepaid" at bounding box center [761, 182] width 266 height 11
click at [662, 184] on div "Prepaid" at bounding box center [761, 182] width 266 height 11
click at [655, 182] on icon "button" at bounding box center [657, 182] width 7 height 7
click at [127, 263] on select "Select Stylist [PERSON_NAME] art Counter_Sales Manish_pdct Meet [PERSON_NAME] […" at bounding box center [148, 267] width 65 height 16
select select "29659"
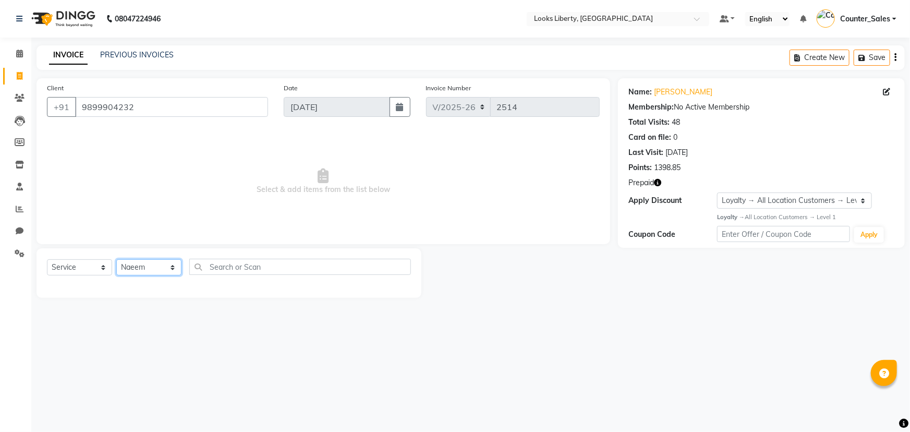
click at [116, 259] on select "Select Stylist [PERSON_NAME] art Counter_Sales Manish_pdct Meet [PERSON_NAME] […" at bounding box center [148, 267] width 65 height 16
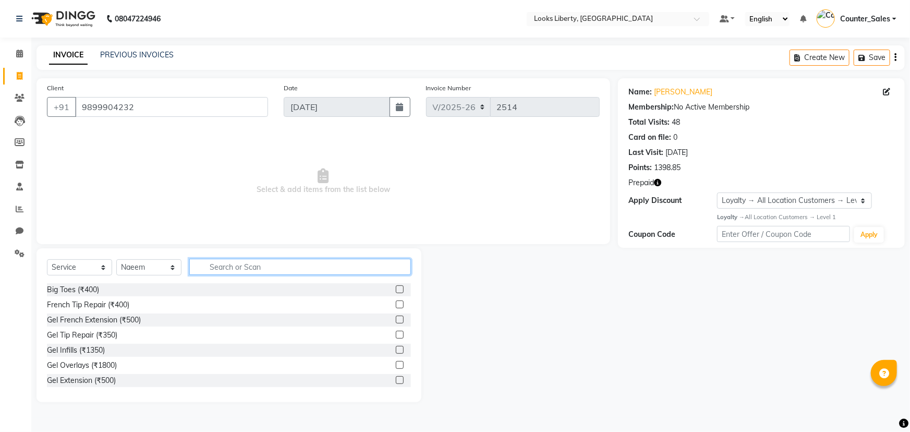
click at [236, 265] on input "text" at bounding box center [300, 267] width 222 height 16
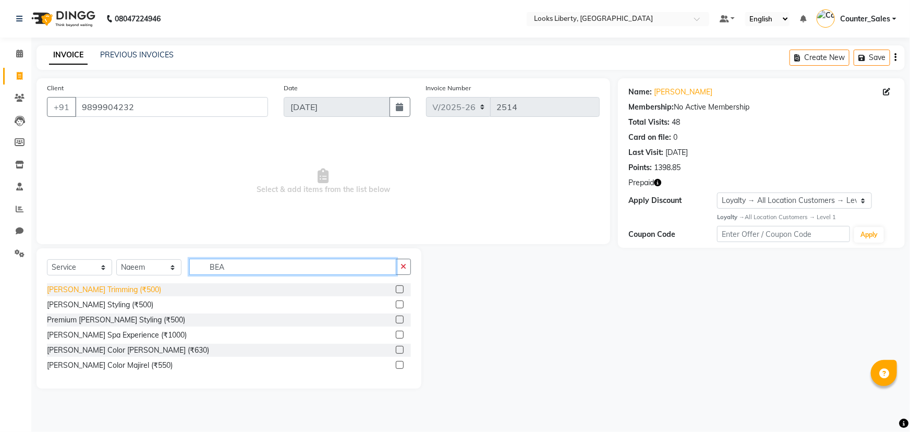
type input "BEA"
click at [116, 284] on div "[PERSON_NAME] Trimming (₹500)" at bounding box center [104, 289] width 114 height 11
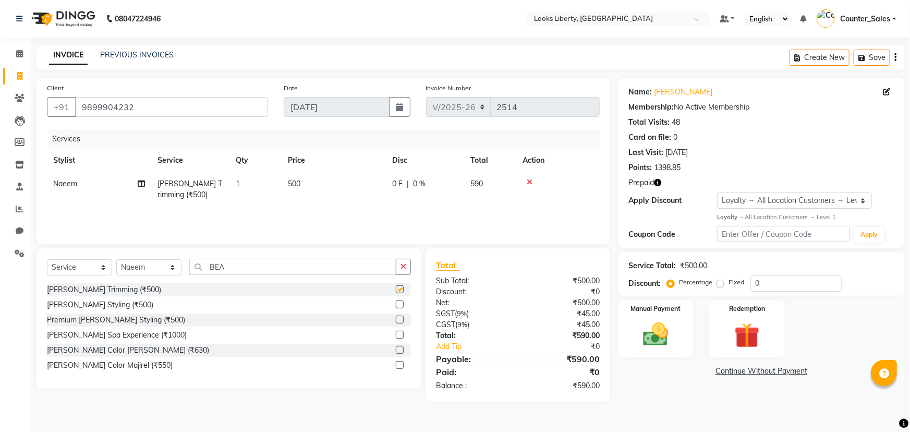
checkbox input "false"
click at [224, 271] on input "BEA" at bounding box center [292, 267] width 207 height 16
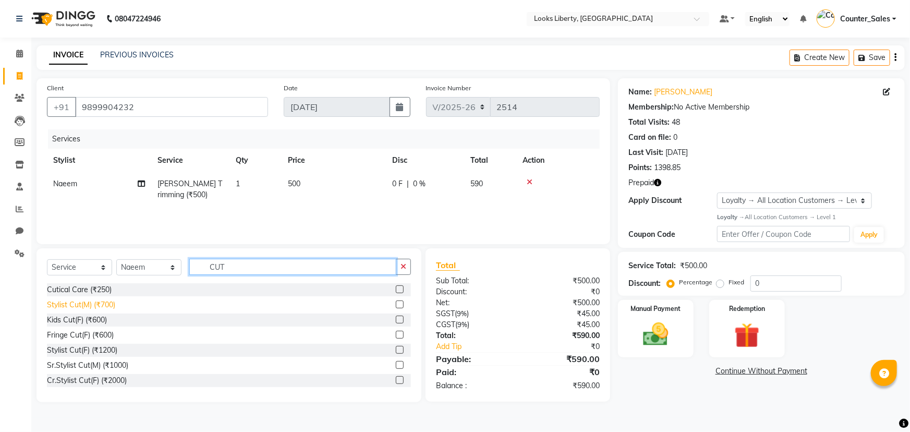
type input "CUT"
click at [108, 301] on div "Stylist Cut(M) (₹700)" at bounding box center [81, 304] width 68 height 11
checkbox input "false"
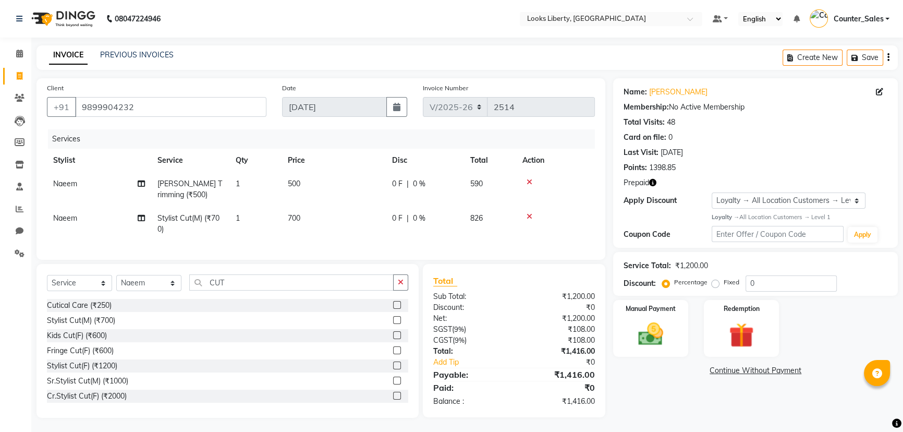
click at [328, 194] on td "500" at bounding box center [334, 189] width 104 height 34
select select "29659"
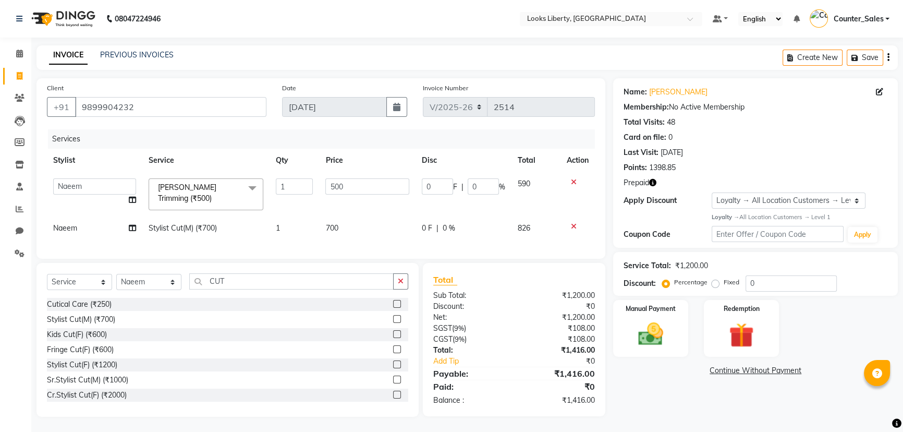
click at [336, 190] on input "500" at bounding box center [366, 186] width 83 height 16
type input "212"
click at [346, 217] on td "700" at bounding box center [367, 227] width 96 height 23
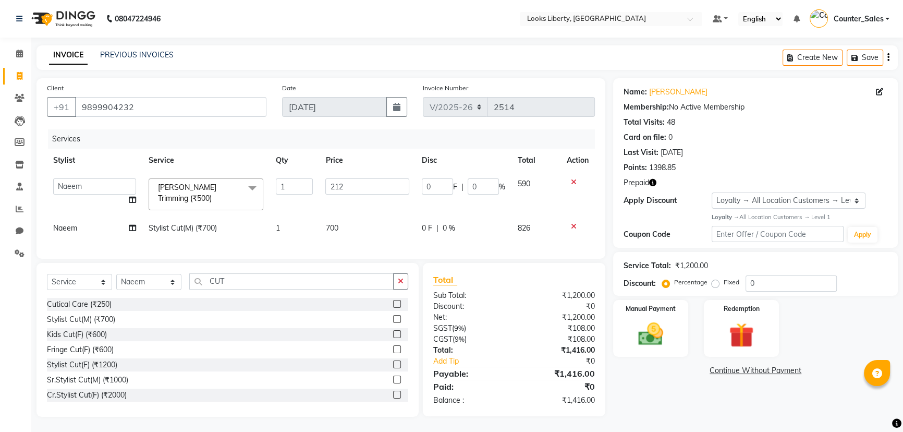
select select "29659"
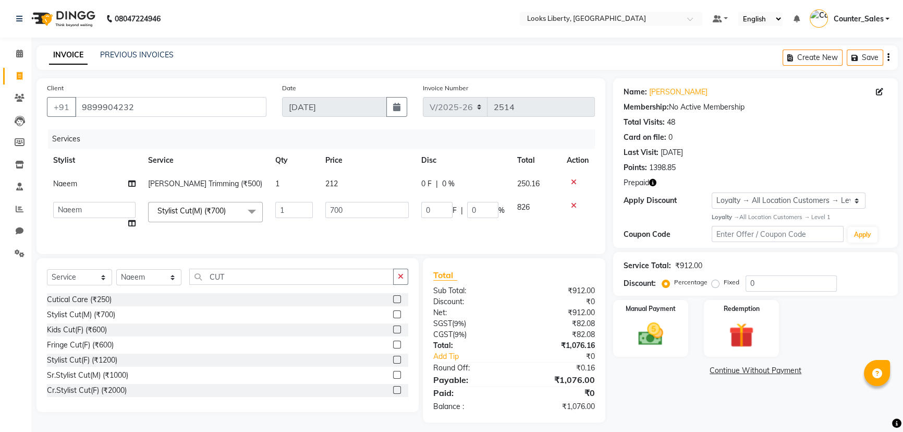
click at [346, 217] on input "700" at bounding box center [366, 210] width 83 height 16
type input "508.5"
click at [492, 307] on div "Discount:" at bounding box center [469, 301] width 89 height 11
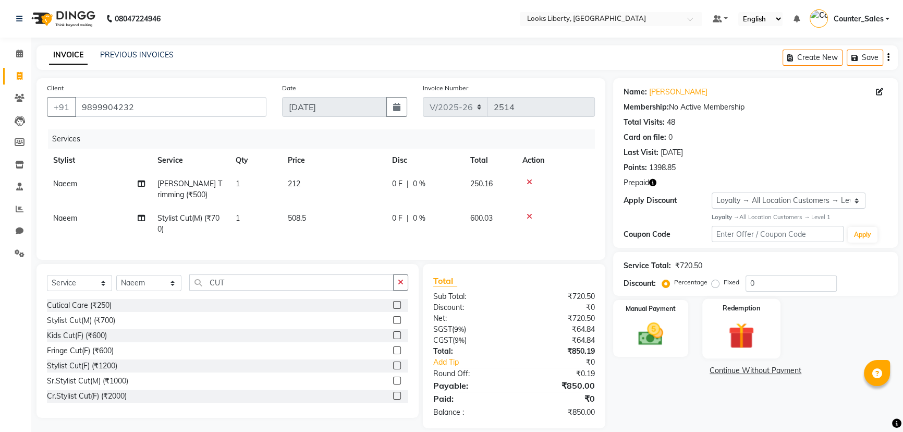
click at [704, 331] on div "Manual Payment Redemption" at bounding box center [755, 328] width 300 height 57
click at [763, 346] on div "Redemption" at bounding box center [741, 328] width 78 height 59
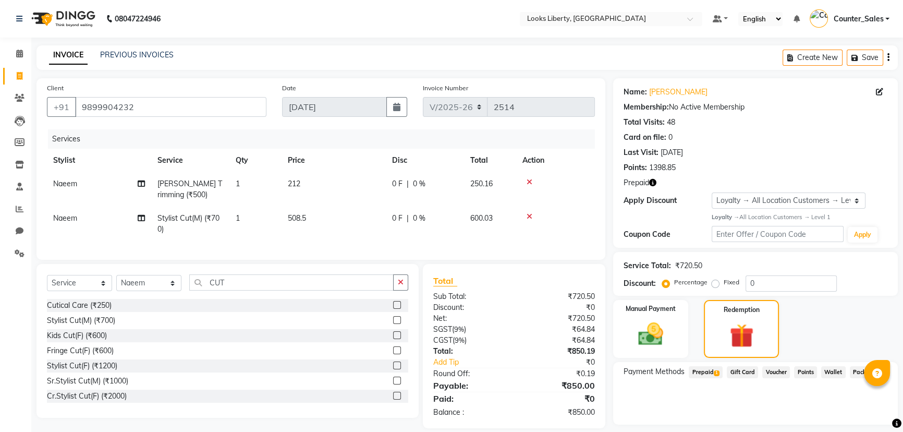
click at [718, 370] on span "1" at bounding box center [717, 373] width 6 height 6
click at [851, 412] on button "Add" at bounding box center [863, 414] width 38 height 18
drag, startPoint x: 629, startPoint y: 404, endPoint x: 637, endPoint y: 403, distance: 7.9
click at [633, 403] on button "Send OTP" at bounding box center [652, 405] width 55 height 18
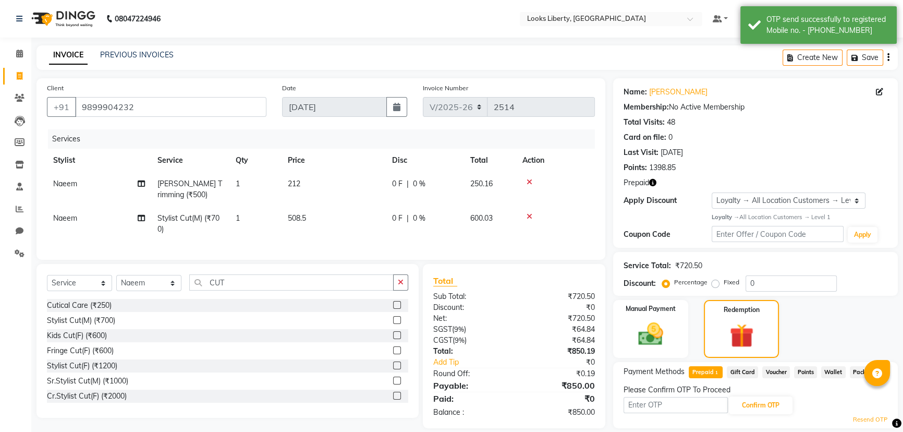
click at [673, 405] on input "text" at bounding box center [676, 405] width 104 height 16
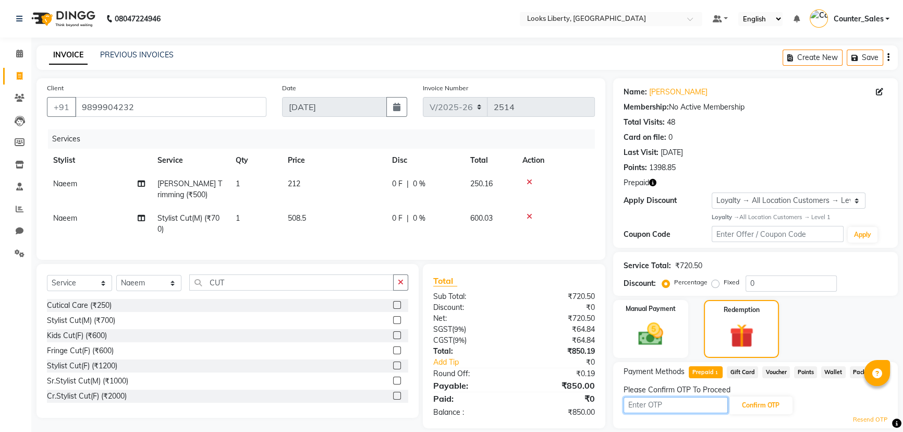
click at [706, 408] on input "text" at bounding box center [676, 405] width 104 height 16
type input "7480"
click at [754, 404] on button "Confirm OTP" at bounding box center [761, 405] width 64 height 18
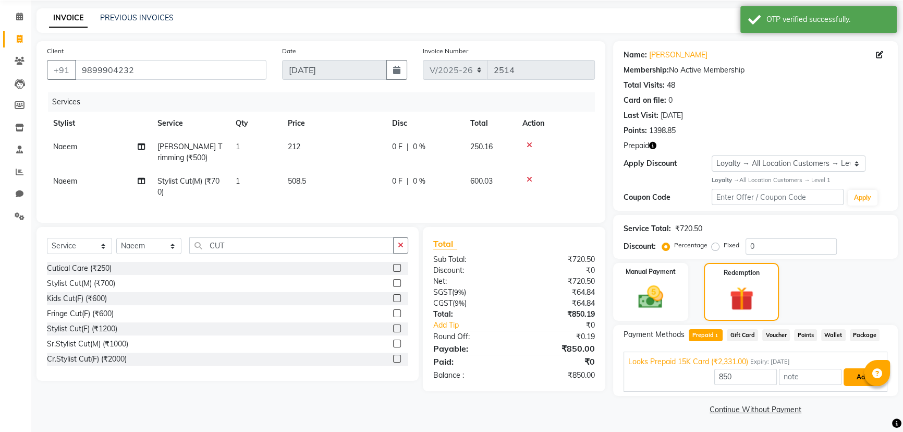
click at [856, 376] on button "Add" at bounding box center [863, 377] width 38 height 18
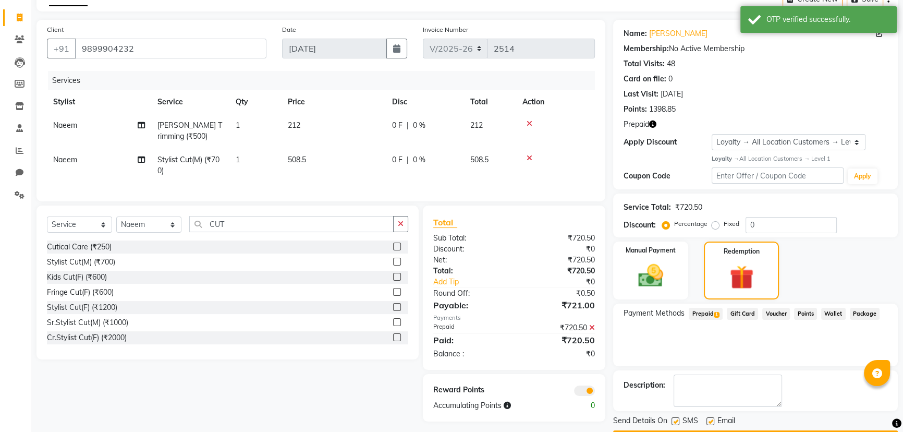
scroll to position [88, 0]
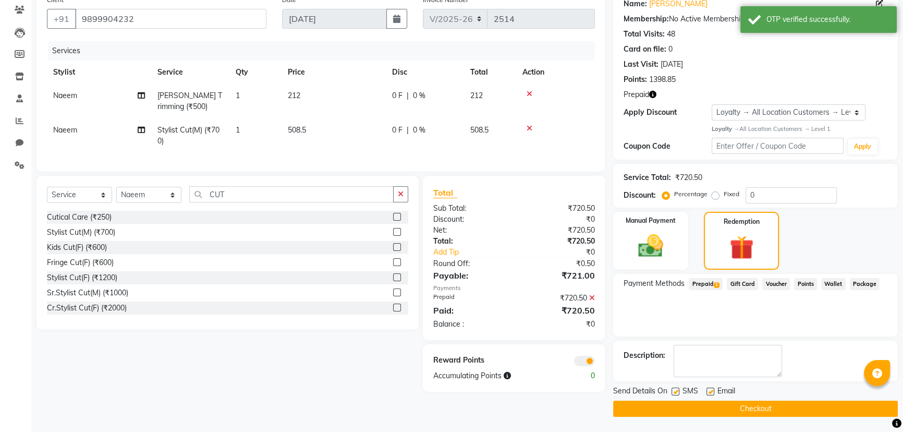
click at [637, 404] on button "Checkout" at bounding box center [755, 408] width 285 height 16
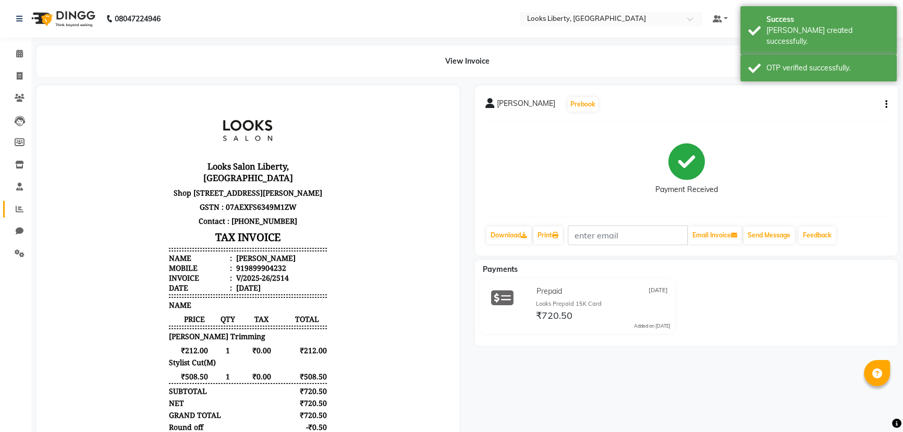
drag, startPoint x: 17, startPoint y: 208, endPoint x: 23, endPoint y: 204, distance: 8.0
click at [17, 208] on icon at bounding box center [20, 209] width 8 height 8
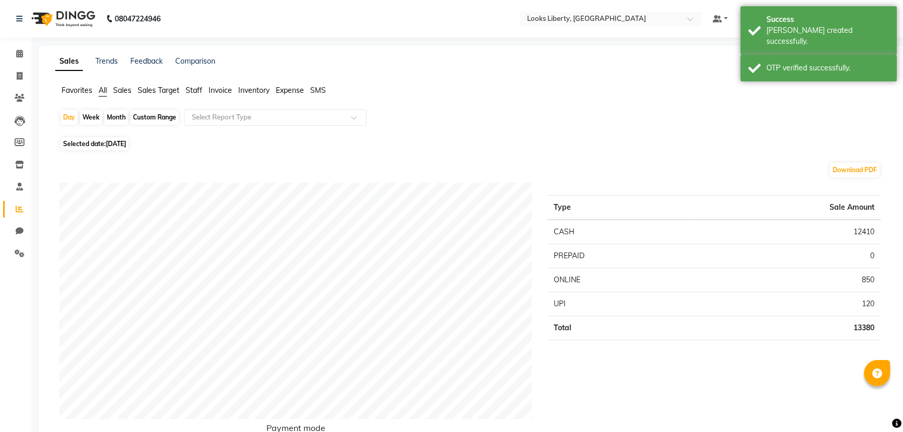
click at [185, 90] on ul "Favorites All Sales Sales Target Staff Invoice Inventory Expense SMS" at bounding box center [472, 90] width 834 height 11
click at [188, 90] on span "Staff" at bounding box center [194, 90] width 17 height 9
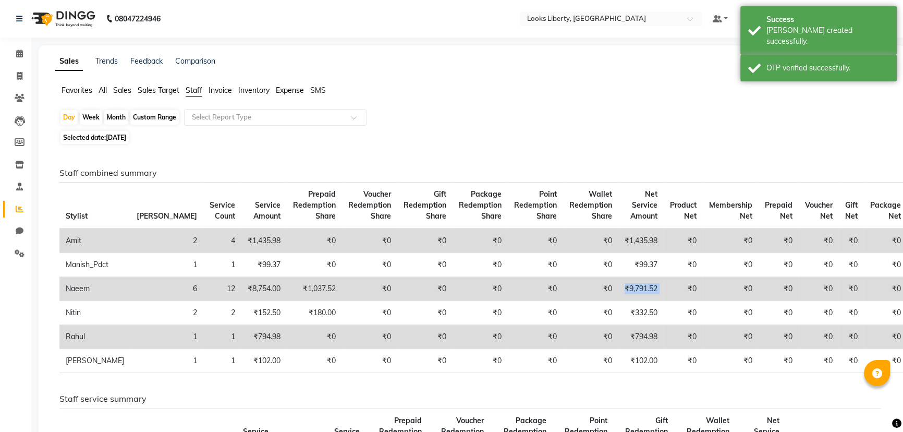
drag, startPoint x: 579, startPoint y: 289, endPoint x: 637, endPoint y: 282, distance: 58.8
click at [637, 282] on tr "Naeem 6 12 ₹8,754.00 ₹1,037.52 ₹0 ₹0 ₹0 ₹0 ₹0 ₹9,791.52 ₹0 ₹0 ₹0 ₹0 ₹0 ₹0" at bounding box center [483, 289] width 848 height 24
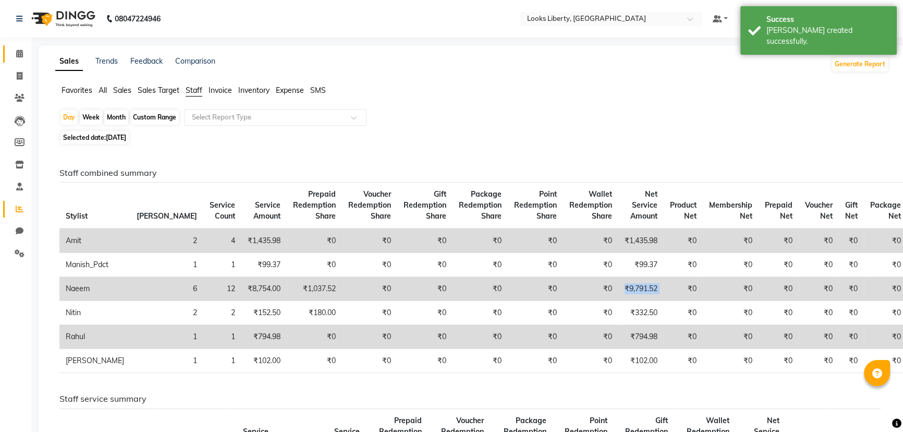
click at [17, 62] on link "Calendar" at bounding box center [15, 53] width 25 height 17
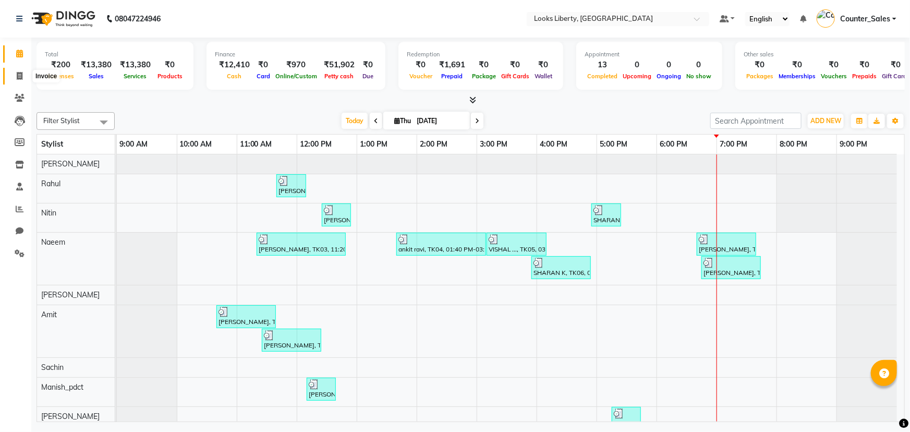
click at [14, 78] on span at bounding box center [19, 76] width 18 height 12
select select "service"
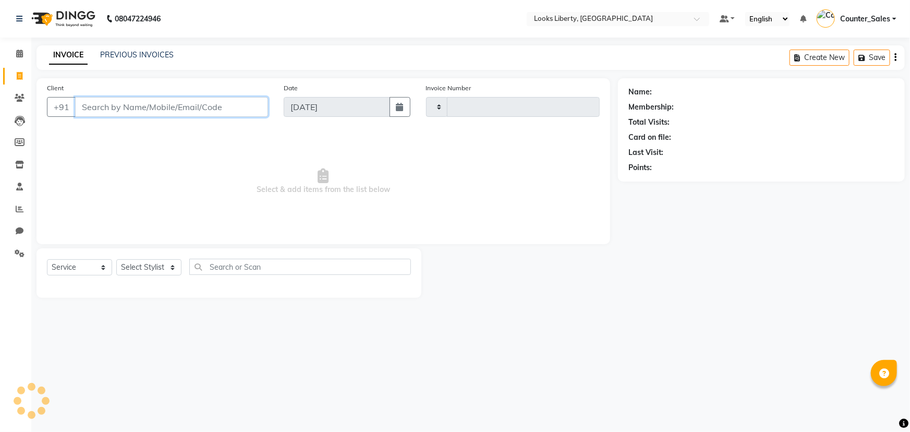
click at [99, 114] on input "Client" at bounding box center [171, 107] width 193 height 20
click at [123, 113] on input "Client" at bounding box center [171, 107] width 193 height 20
click at [178, 261] on select "Select Stylist [PERSON_NAME] art Counter_Sales Manish_pdct Meet [PERSON_NAME] […" at bounding box center [148, 267] width 65 height 16
select select "23463"
click at [116, 259] on select "Select Stylist [PERSON_NAME] art Counter_Sales Manish_pdct Meet [PERSON_NAME] […" at bounding box center [148, 267] width 65 height 16
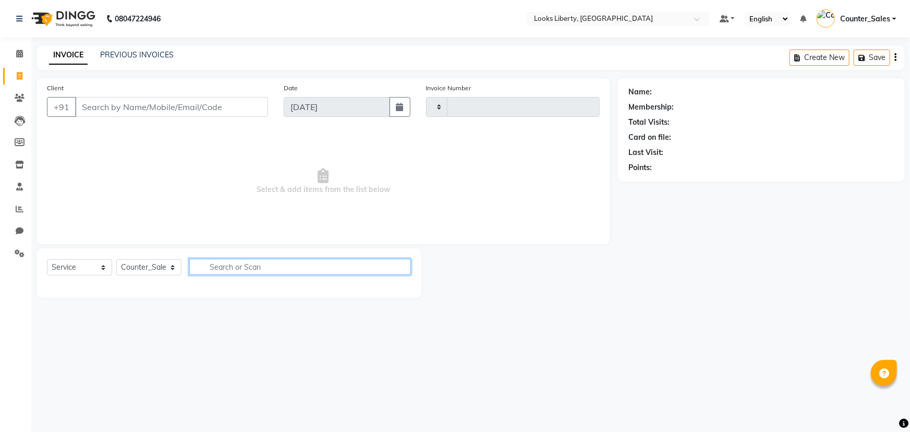
click at [245, 267] on input "text" at bounding box center [300, 267] width 222 height 16
type input "CUT"
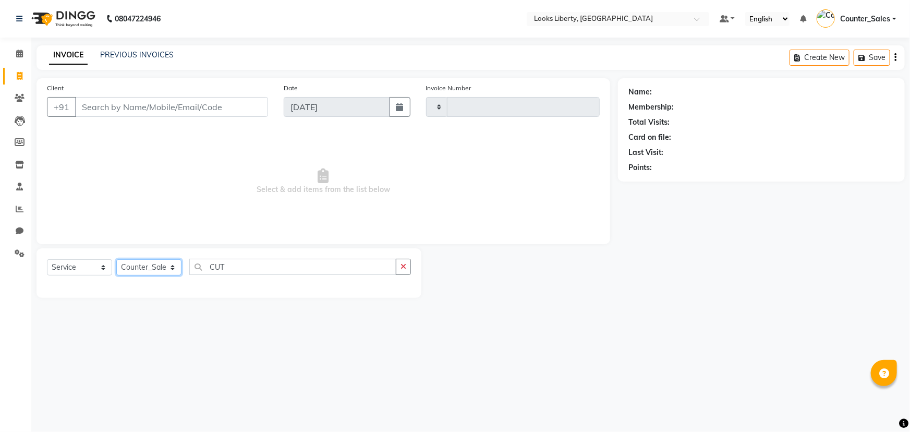
drag, startPoint x: 143, startPoint y: 275, endPoint x: 143, endPoint y: 266, distance: 9.4
click at [143, 275] on select "Select Stylist [PERSON_NAME] art Counter_Sales Manish_pdct Meet [PERSON_NAME] […" at bounding box center [148, 267] width 65 height 16
select select "86705"
click at [116, 259] on select "Select Stylist [PERSON_NAME] art Counter_Sales Manish_pdct Meet [PERSON_NAME] […" at bounding box center [148, 267] width 65 height 16
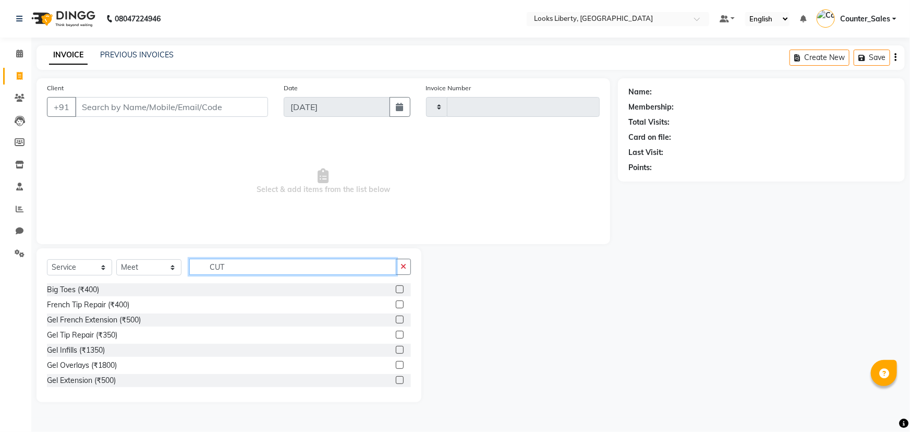
click at [226, 268] on input "CUT" at bounding box center [292, 267] width 207 height 16
type input "CUT"
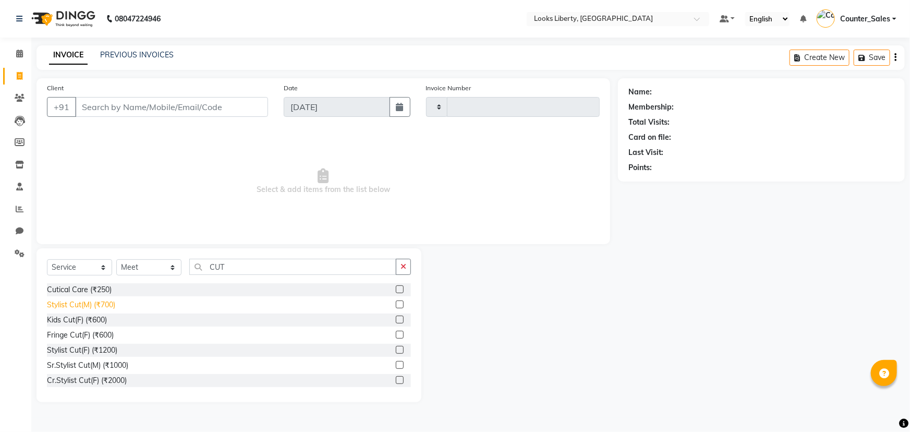
click at [104, 307] on div "Stylist Cut(M) (₹700)" at bounding box center [81, 304] width 68 height 11
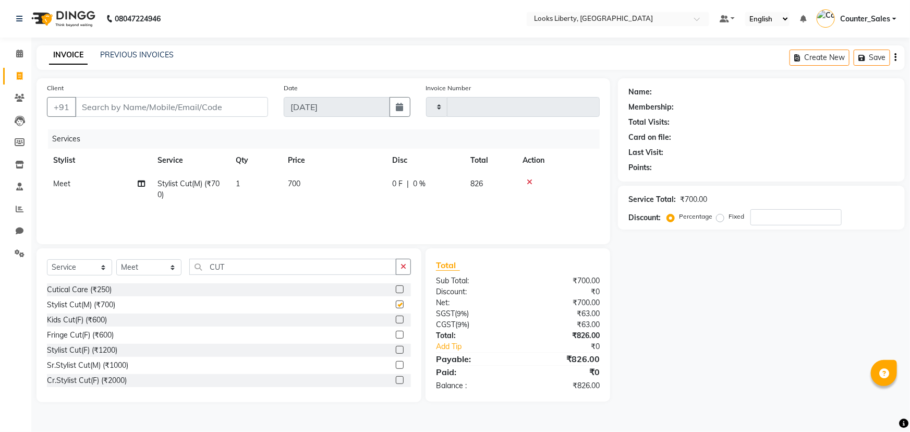
checkbox input "false"
click at [334, 181] on td "700" at bounding box center [334, 189] width 104 height 34
select select "86705"
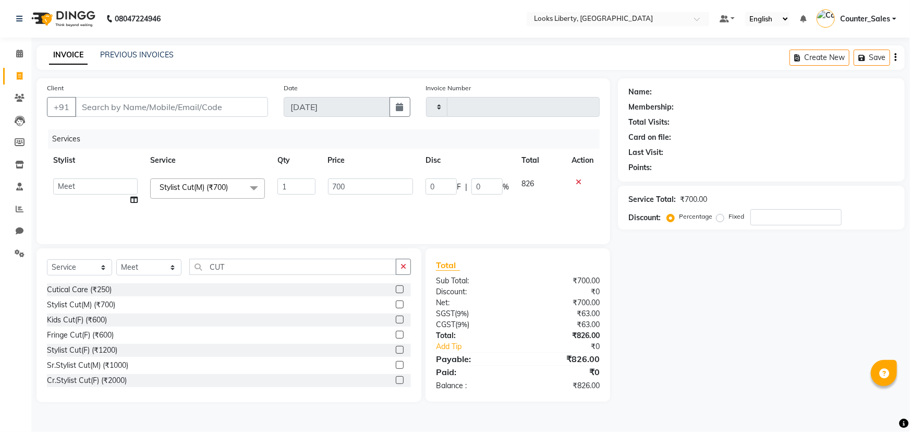
click at [353, 182] on input "700" at bounding box center [371, 186] width 86 height 16
type input "800"
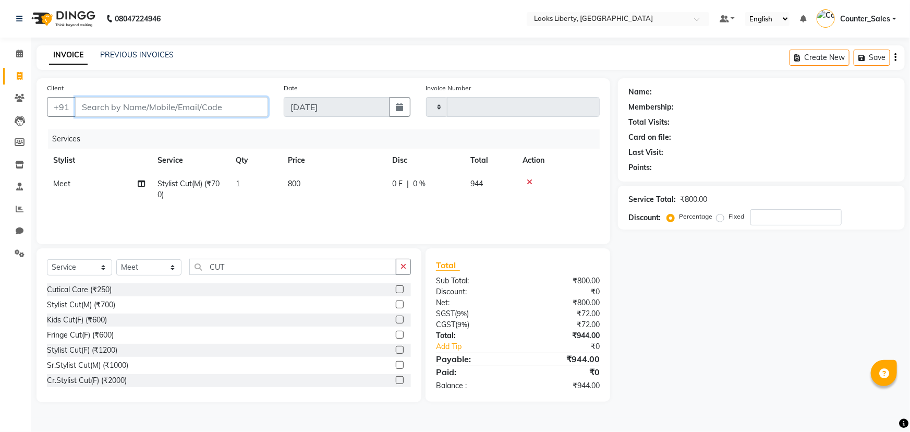
click at [182, 107] on input "Client" at bounding box center [171, 107] width 193 height 20
click at [305, 171] on th "Price" at bounding box center [334, 160] width 104 height 23
click at [334, 185] on td "800" at bounding box center [334, 189] width 104 height 34
select select "86705"
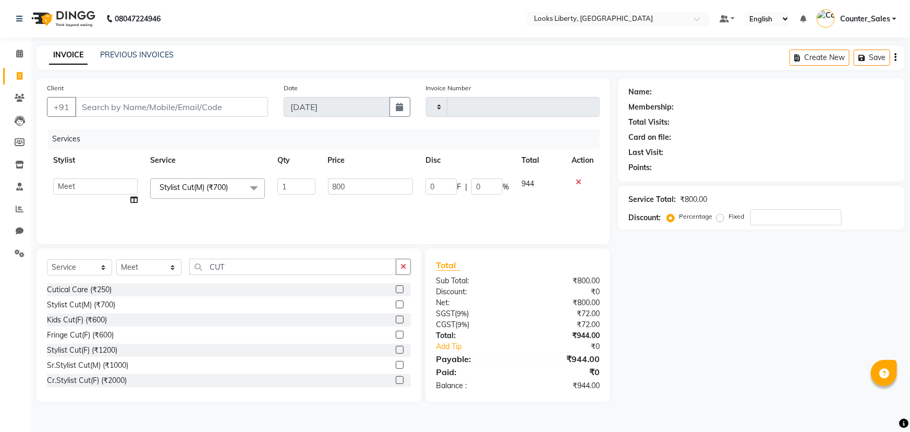
click at [334, 185] on input "800" at bounding box center [371, 186] width 86 height 16
type input "1000"
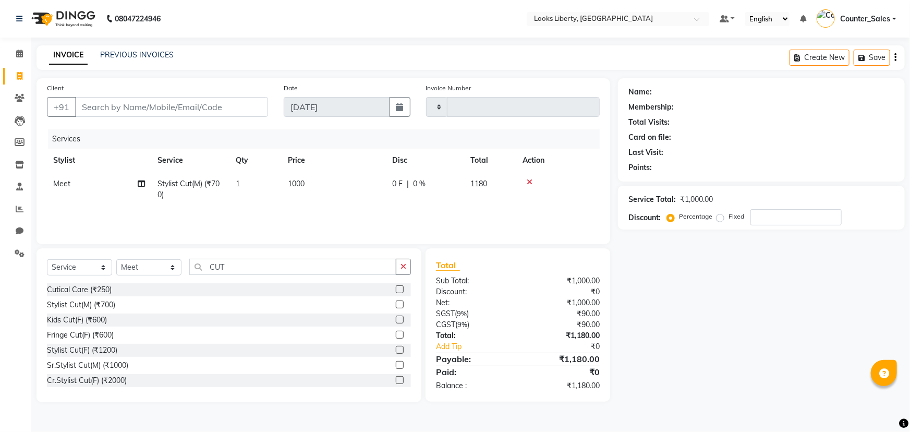
click at [490, 299] on div "Net:" at bounding box center [473, 302] width 90 height 11
click at [759, 219] on input "number" at bounding box center [795, 217] width 91 height 16
type input "20"
click at [218, 114] on input "Client" at bounding box center [171, 107] width 193 height 20
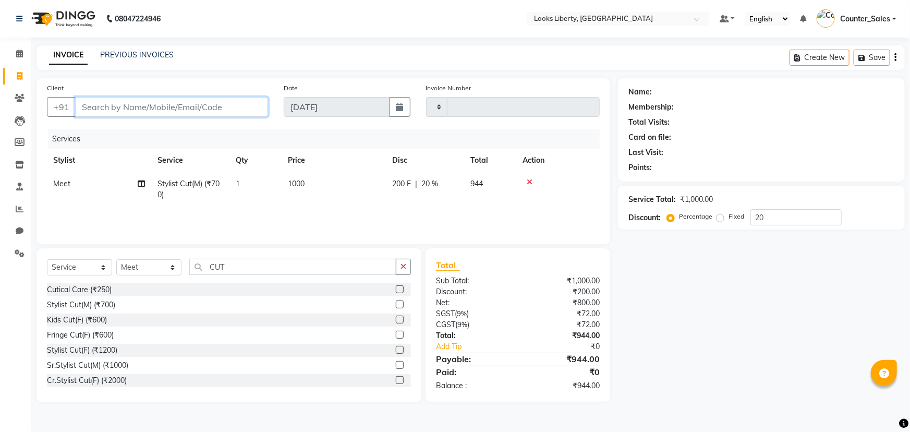
click at [174, 100] on input "Client" at bounding box center [171, 107] width 193 height 20
type input "9"
type input "0"
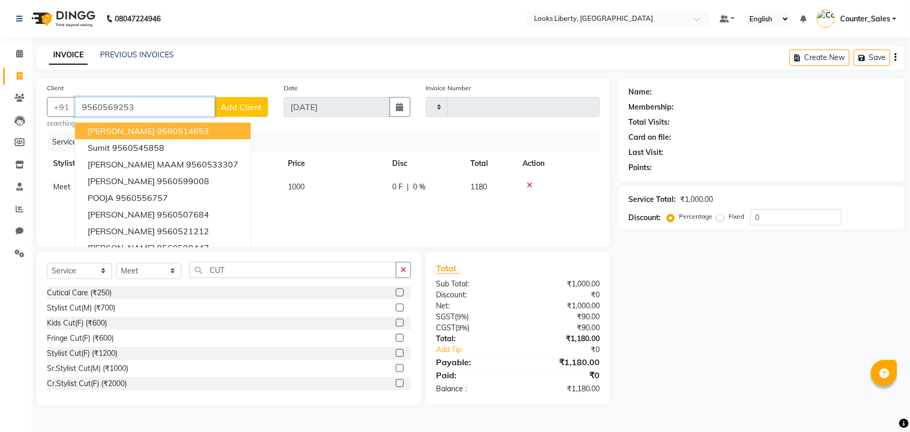
type input "9560569253"
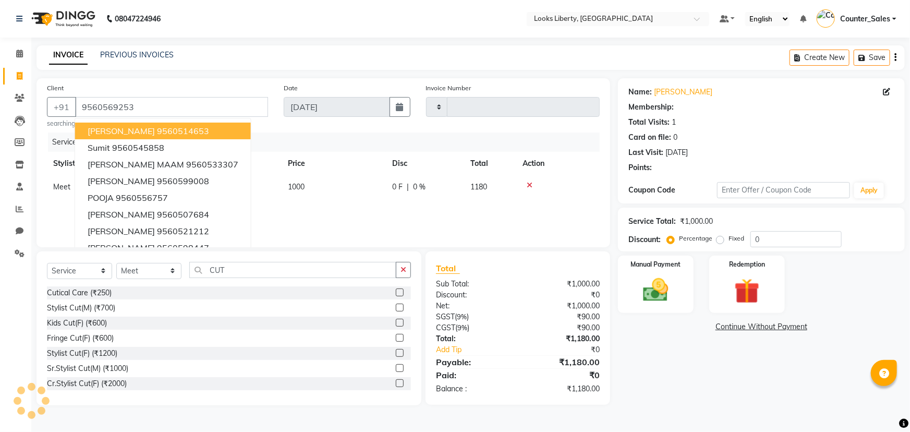
select select "1: Object"
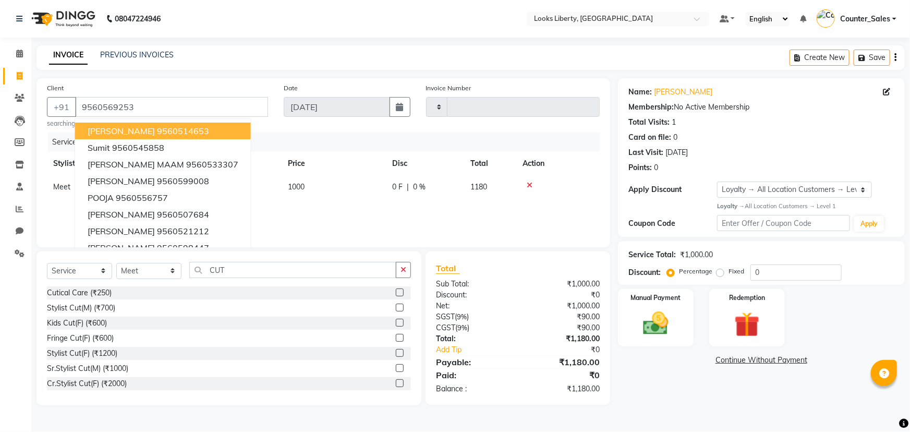
click at [680, 172] on div "Points: 0" at bounding box center [761, 167] width 266 height 11
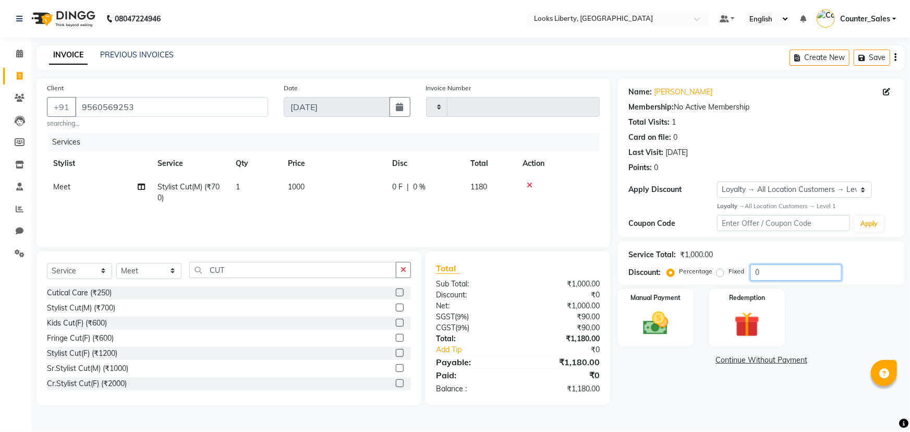
click at [766, 273] on input "0" at bounding box center [795, 272] width 91 height 16
type input "20"
click at [337, 182] on td "1000" at bounding box center [334, 192] width 104 height 34
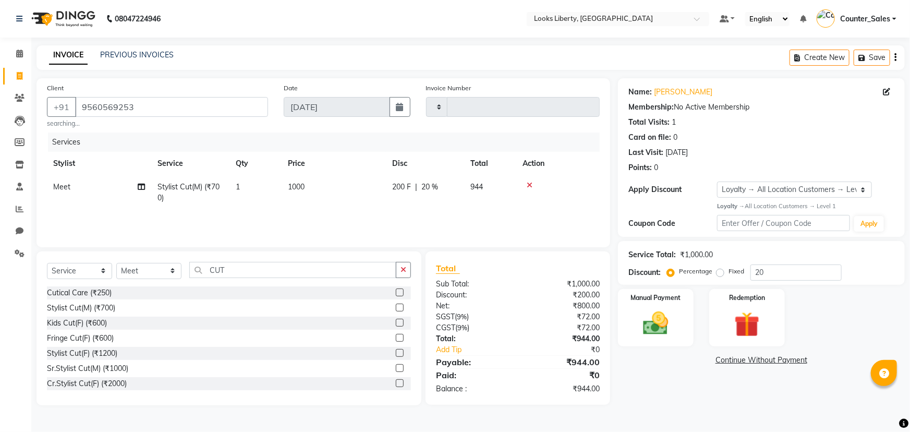
select select "86705"
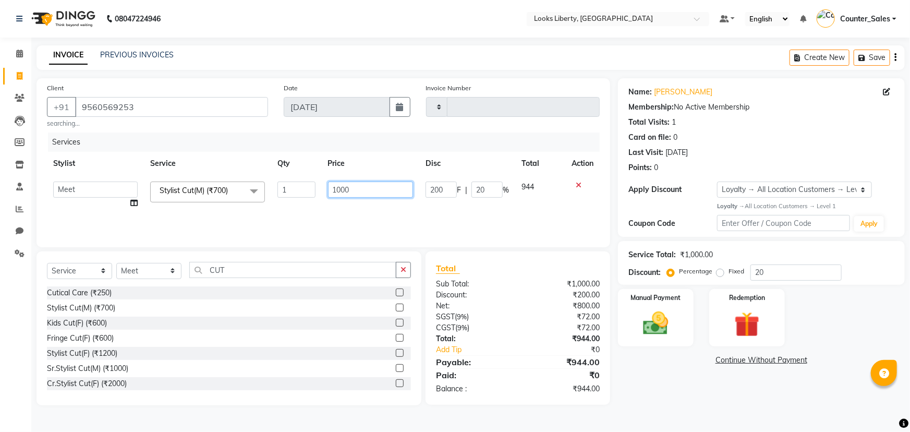
click at [370, 185] on input "1000" at bounding box center [371, 189] width 86 height 16
type input "1"
type input "996"
click at [491, 308] on div "Net:" at bounding box center [473, 305] width 90 height 11
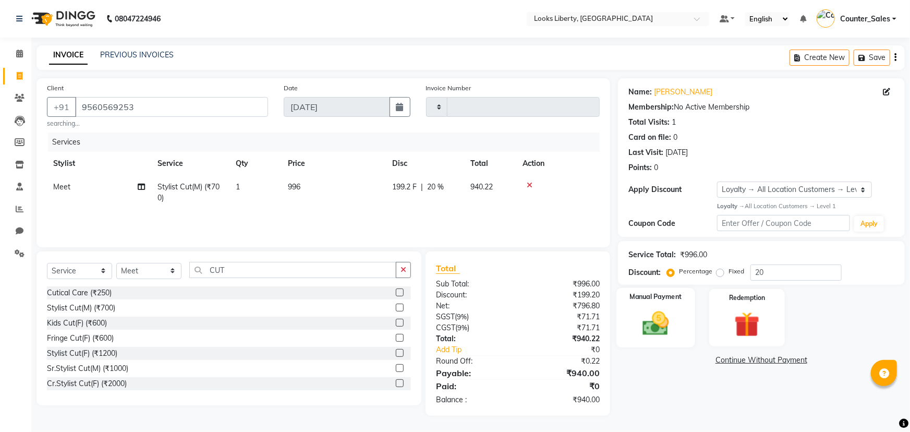
click at [657, 307] on div "Manual Payment" at bounding box center [655, 318] width 79 height 60
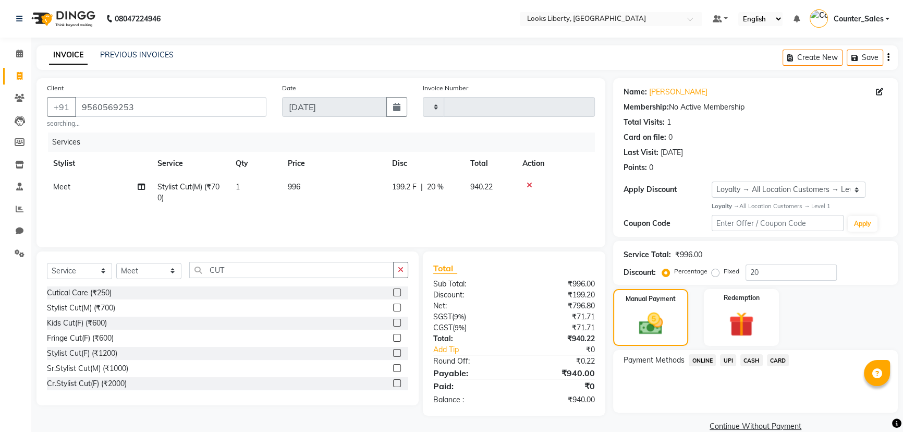
click at [704, 365] on span "ONLINE" at bounding box center [702, 360] width 27 height 12
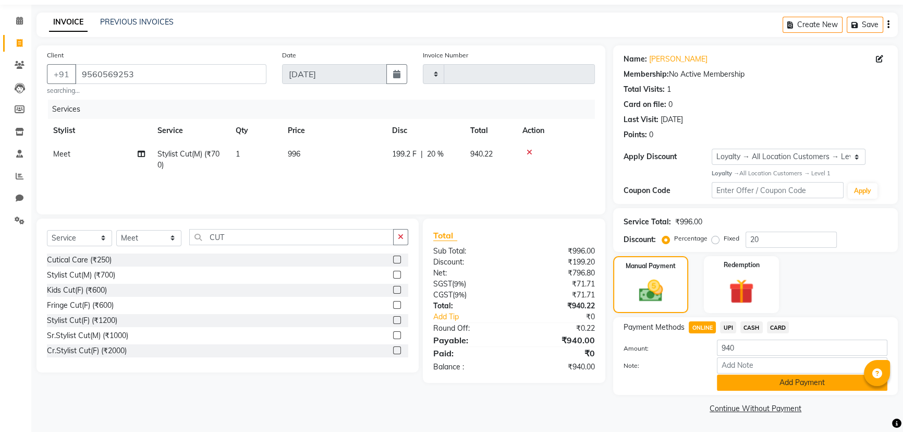
click at [738, 381] on button "Add Payment" at bounding box center [802, 382] width 170 height 16
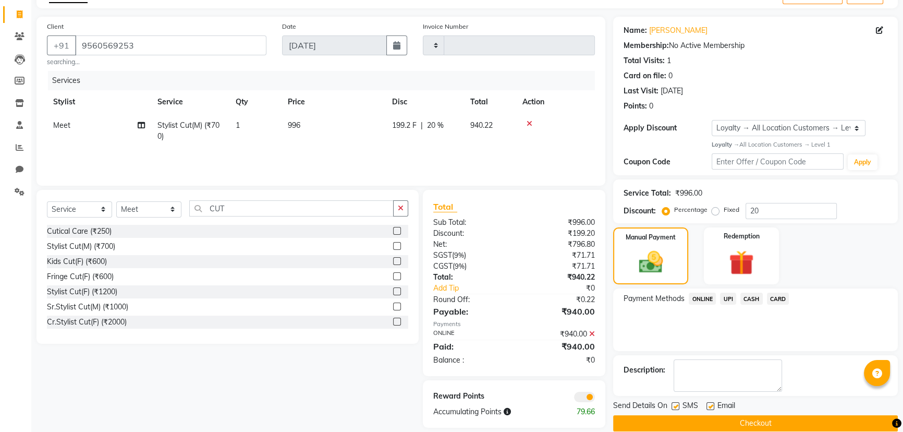
scroll to position [76, 0]
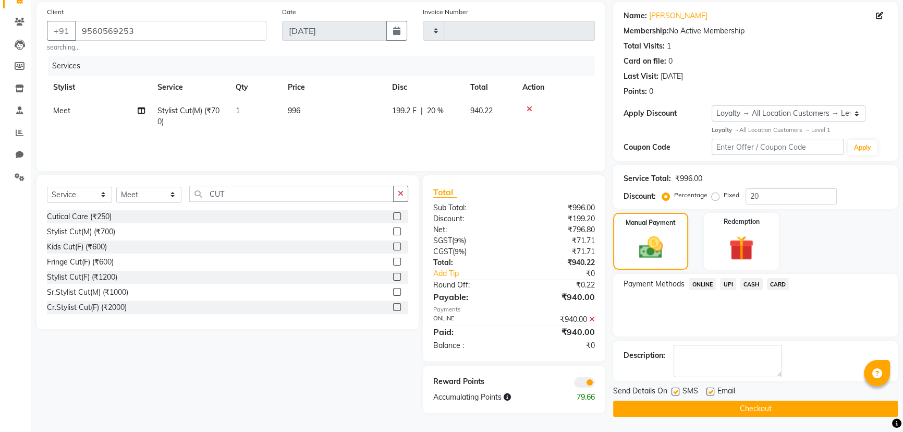
click at [685, 406] on button "Checkout" at bounding box center [755, 408] width 285 height 16
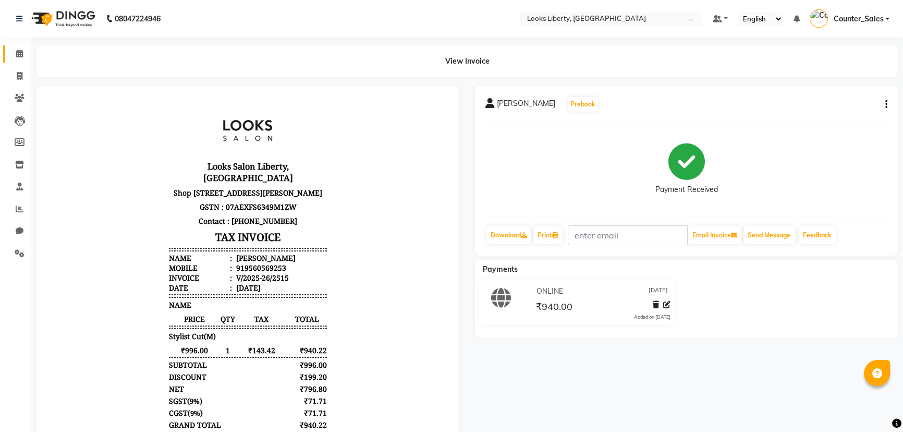
click at [17, 64] on li "Calendar" at bounding box center [15, 54] width 31 height 22
click at [19, 57] on icon at bounding box center [19, 54] width 7 height 8
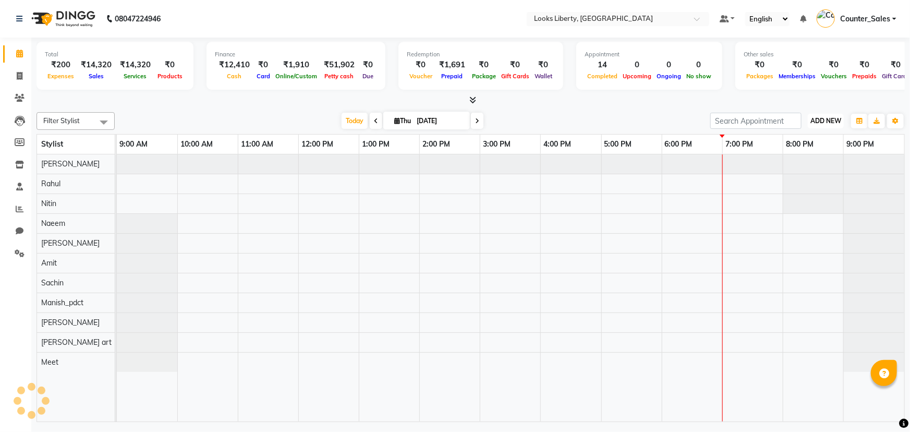
click at [822, 117] on span "ADD NEW" at bounding box center [825, 121] width 31 height 8
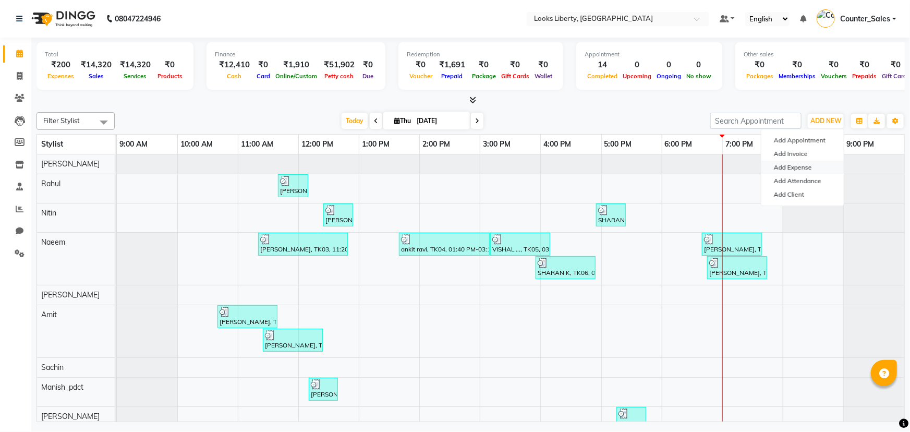
click at [805, 164] on link "Add Expense" at bounding box center [802, 168] width 82 height 14
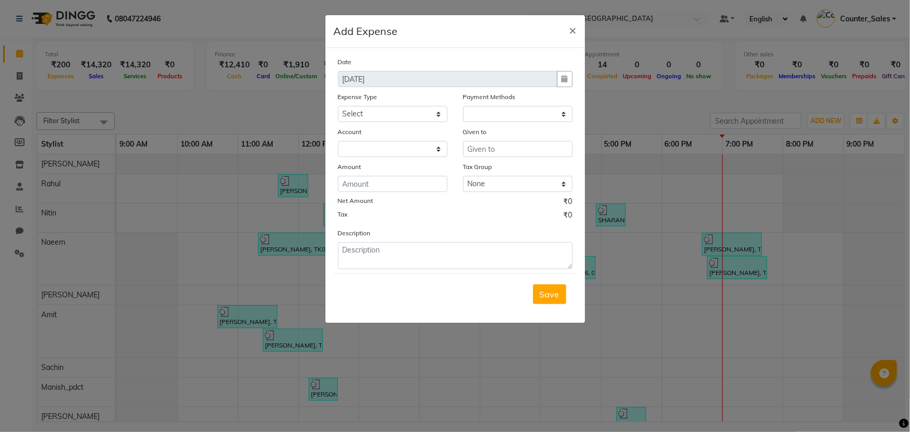
select select "1"
select select "3126"
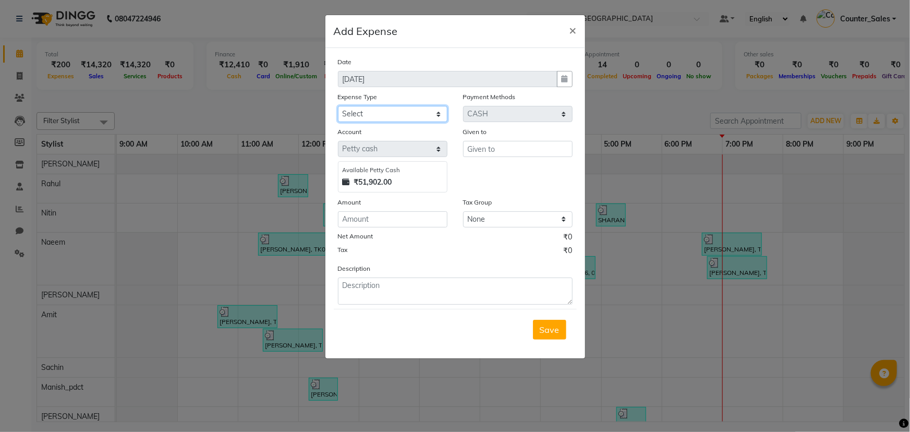
click at [360, 120] on select "Select Bank Deposit Cash Handover Client ordered food Client Refund Agnst Bill …" at bounding box center [392, 114] width 109 height 16
select select "5134"
click at [338, 106] on select "Select Bank Deposit Cash Handover Client ordered food Client Refund Agnst Bill …" at bounding box center [392, 114] width 109 height 16
click at [492, 145] on input "text" at bounding box center [517, 149] width 109 height 16
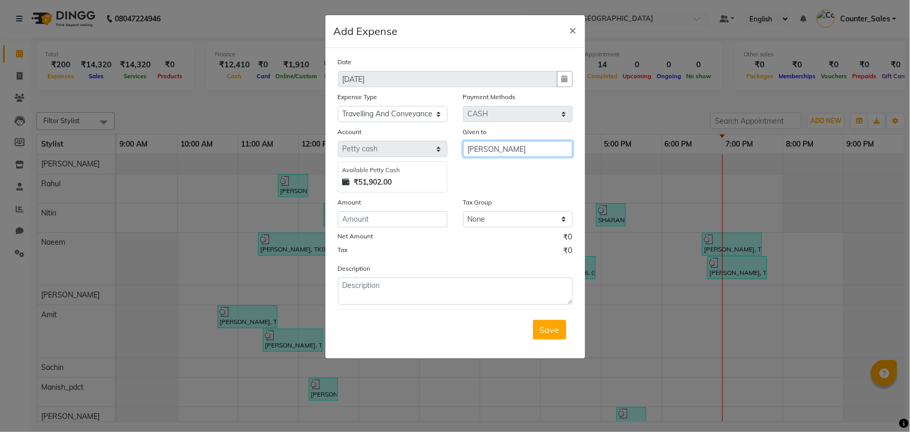
type input "RIZWAN"
click at [422, 212] on input "number" at bounding box center [392, 219] width 109 height 16
type input "50"
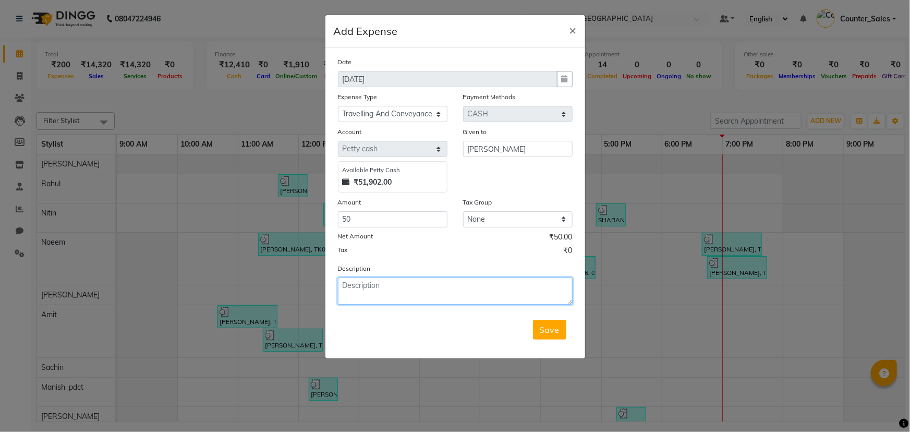
click at [394, 295] on textarea at bounding box center [455, 290] width 235 height 27
type textarea "RIZWAN"
drag, startPoint x: 579, startPoint y: 328, endPoint x: 553, endPoint y: 332, distance: 26.3
click at [575, 329] on div "Date 04-09-2025 Expense Type Select Bank Deposit Cash Handover Client ordered f…" at bounding box center [455, 203] width 260 height 310
click at [553, 332] on span "Save" at bounding box center [550, 329] width 20 height 10
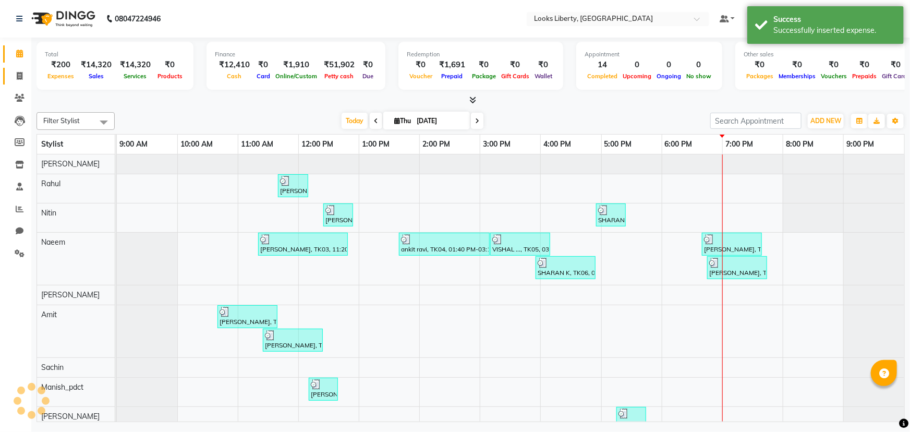
click at [21, 68] on link "Invoice" at bounding box center [15, 76] width 25 height 17
select select "4321"
select select "service"
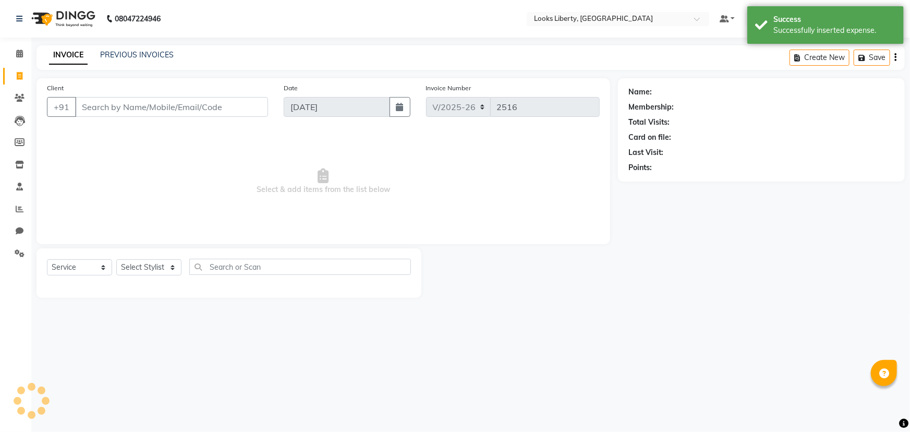
click at [13, 42] on div "Calendar Invoice Clients Leads Members Inventory Staff Reports Chat Settings Co…" at bounding box center [70, 223] width 141 height 386
click at [13, 50] on span at bounding box center [19, 54] width 18 height 12
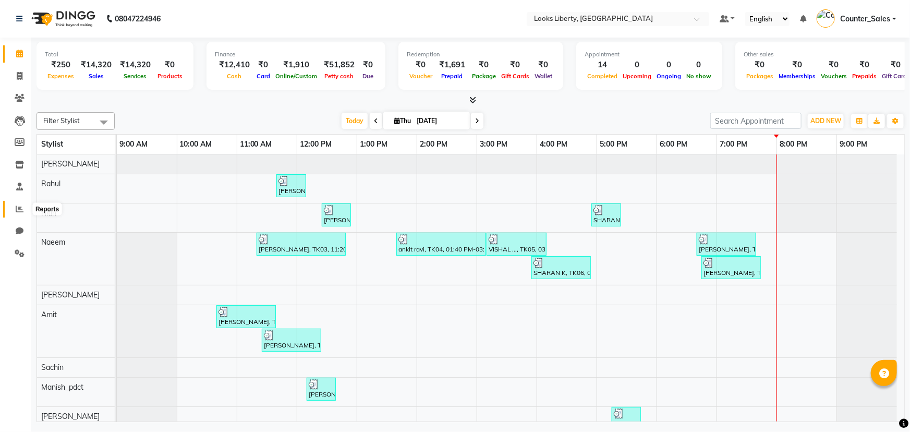
click at [12, 211] on span at bounding box center [19, 209] width 18 height 12
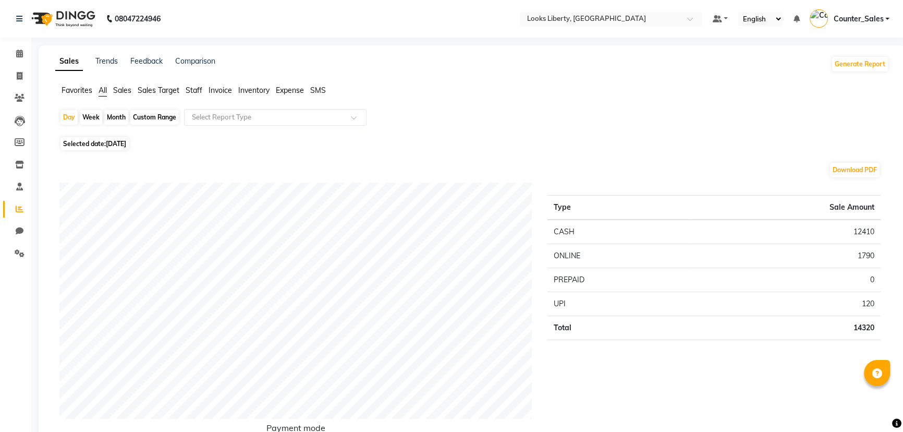
click at [191, 96] on ul "Favorites All Sales Sales Target Staff Invoice Inventory Expense SMS" at bounding box center [472, 90] width 834 height 11
click at [191, 93] on span "Staff" at bounding box center [194, 90] width 17 height 9
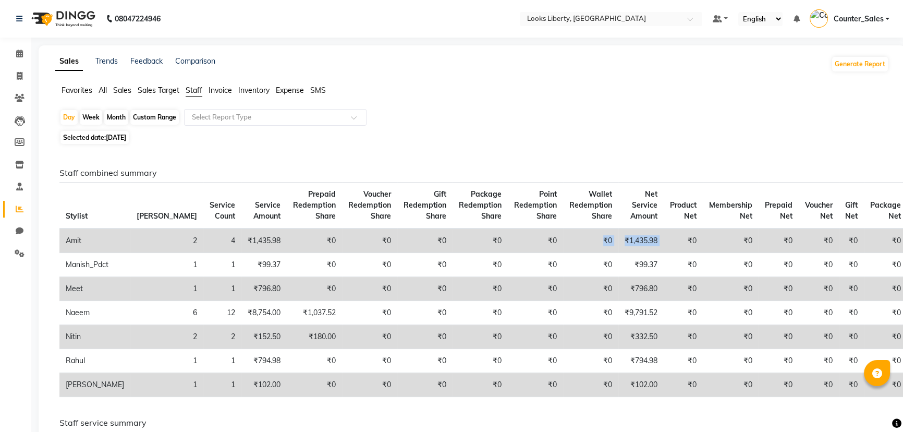
drag, startPoint x: 564, startPoint y: 235, endPoint x: 650, endPoint y: 236, distance: 86.5
click at [650, 236] on tr "Amit 2 4 ₹1,435.98 ₹0 ₹0 ₹0 ₹0 ₹0 ₹0 ₹1,435.98 ₹0 ₹0 ₹0 ₹0 ₹0 ₹0" at bounding box center [483, 240] width 848 height 25
click at [26, 51] on span at bounding box center [19, 54] width 18 height 12
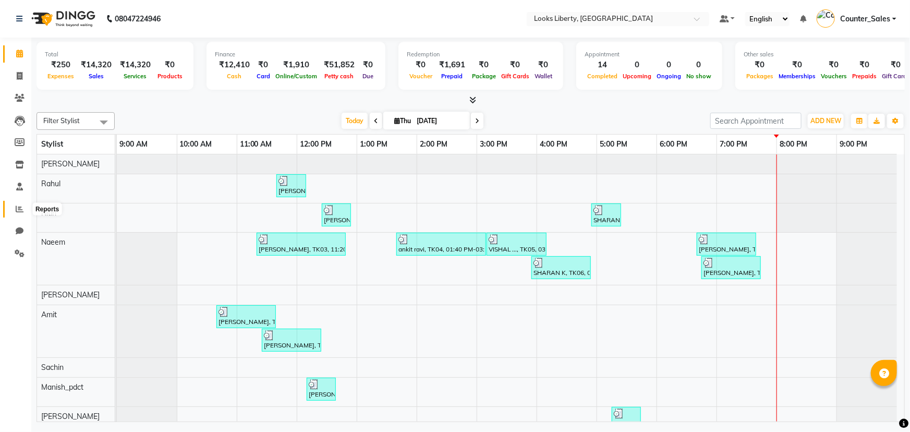
click at [17, 203] on span at bounding box center [19, 209] width 18 height 12
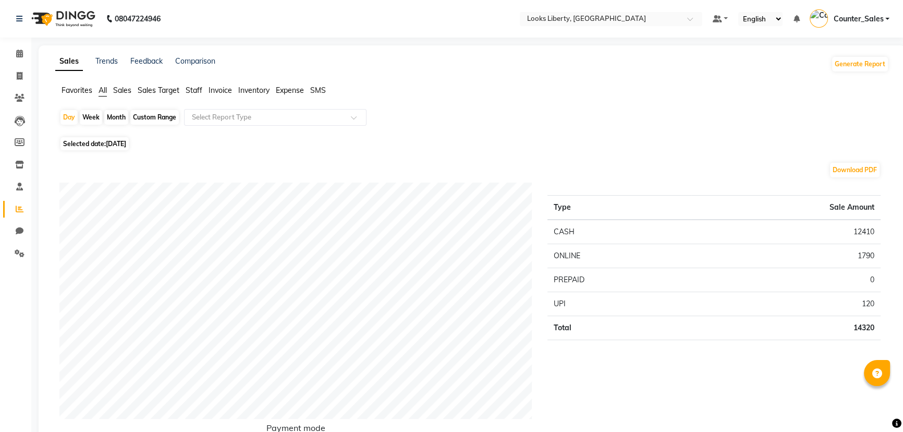
click at [193, 88] on span "Staff" at bounding box center [194, 90] width 17 height 9
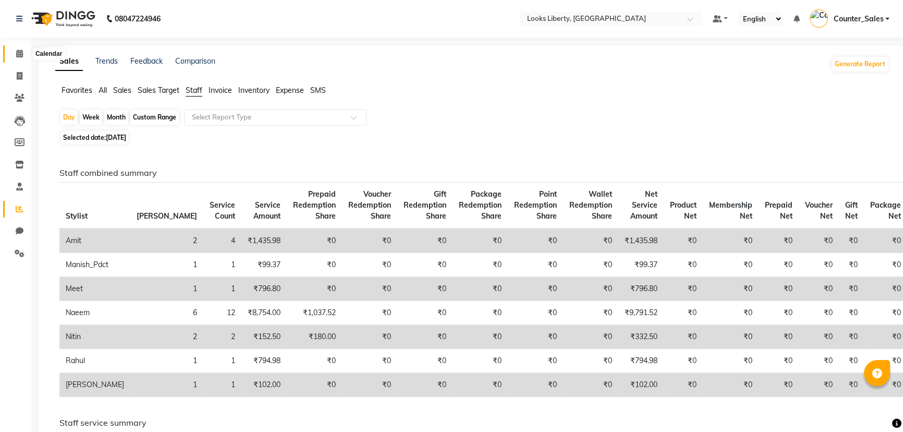
click at [16, 47] on link "Calendar" at bounding box center [15, 53] width 25 height 17
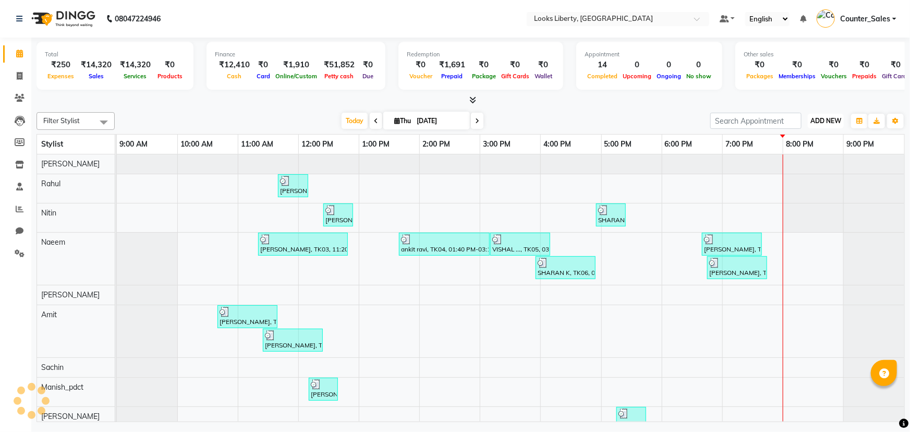
click at [816, 126] on button "ADD NEW Toggle Dropdown" at bounding box center [826, 121] width 36 height 15
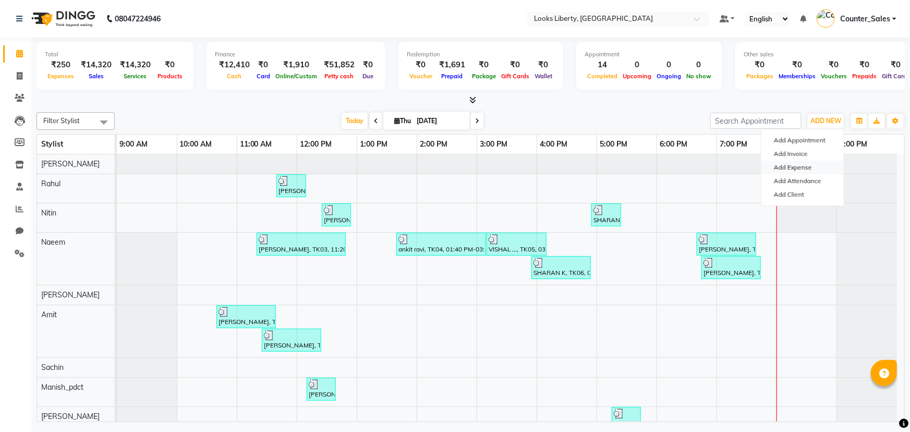
click at [816, 162] on link "Add Expense" at bounding box center [802, 168] width 82 height 14
select select "1"
select select "3126"
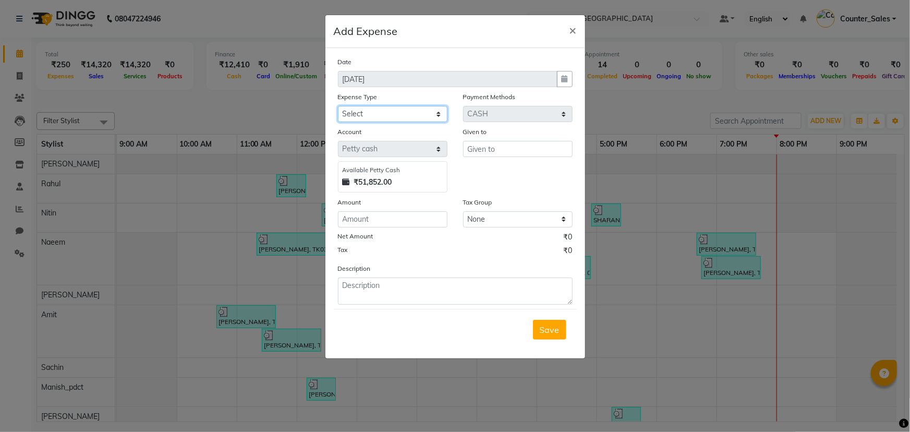
click at [420, 114] on select "Select Bank Deposit Cash Handover Client ordered food Client Refund Agnst Bill …" at bounding box center [392, 114] width 109 height 16
select select "24170"
click at [338, 106] on select "Select Bank Deposit Cash Handover Client ordered food Client Refund Agnst Bill …" at bounding box center [392, 114] width 109 height 16
click at [489, 152] on input "text" at bounding box center [517, 149] width 109 height 16
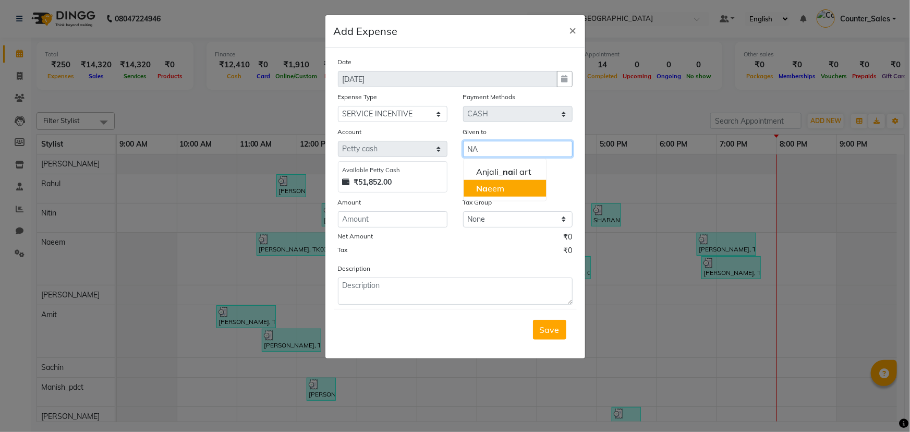
drag, startPoint x: 500, startPoint y: 175, endPoint x: 501, endPoint y: 187, distance: 12.6
click at [501, 187] on ngb-typeahead-window "Anjali_ na il art Na eem" at bounding box center [504, 179] width 83 height 43
click at [501, 187] on ngb-highlight "Na eem" at bounding box center [490, 188] width 28 height 10
type input "Naeem"
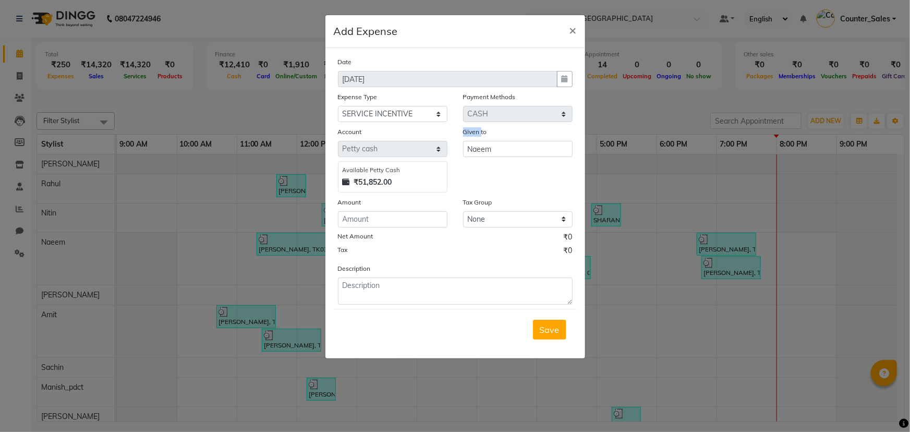
click at [501, 187] on div "Given to Naeem" at bounding box center [517, 159] width 125 height 66
click at [421, 204] on div "Amount" at bounding box center [392, 204] width 109 height 15
click at [424, 219] on input "number" at bounding box center [392, 219] width 109 height 16
type input "600"
click at [439, 296] on textarea at bounding box center [455, 290] width 235 height 27
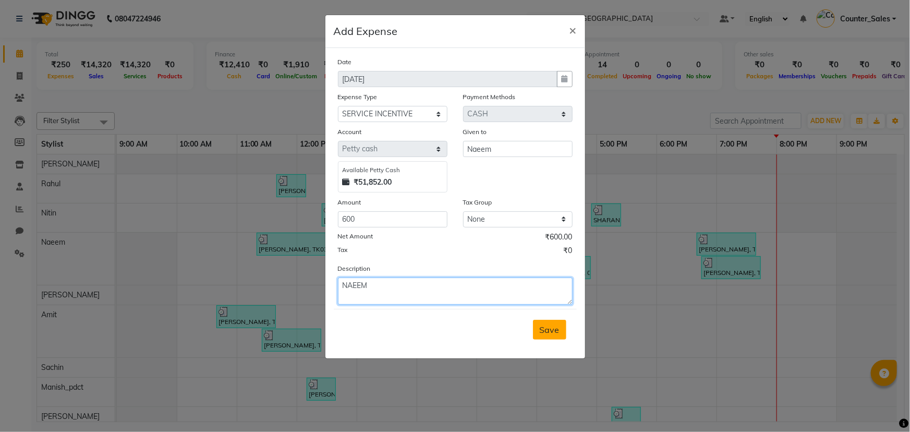
type textarea "NAEEM"
click at [547, 334] on span "Save" at bounding box center [550, 329] width 20 height 10
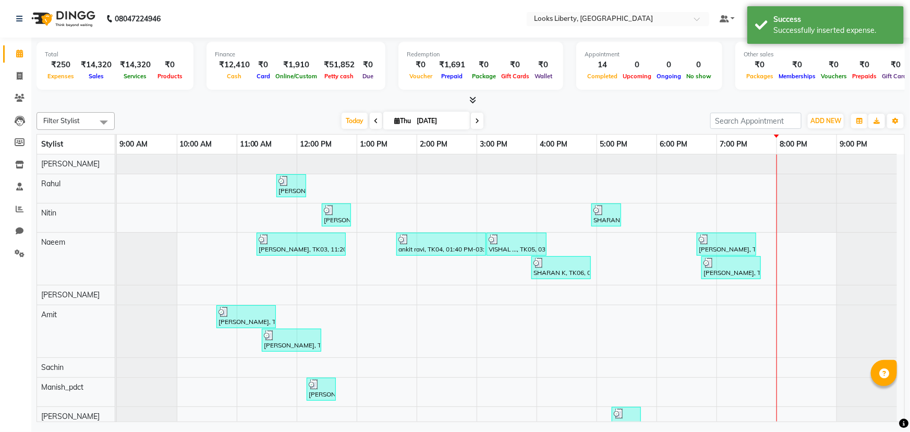
click at [847, 118] on div "ADD NEW Toggle Dropdown Add Appointment Add Invoice Add Expense Add Attendance …" at bounding box center [807, 121] width 194 height 17
click at [839, 123] on span "ADD NEW" at bounding box center [825, 121] width 31 height 8
click at [819, 167] on link "Add Expense" at bounding box center [802, 168] width 82 height 14
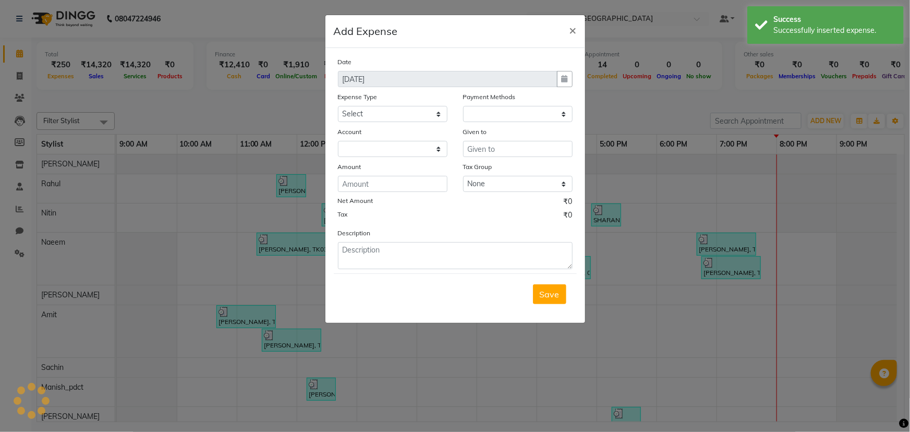
select select "1"
select select "3126"
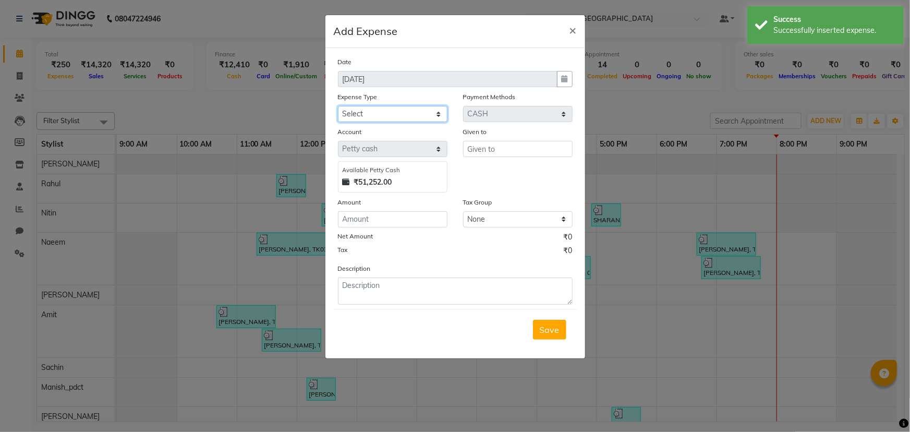
click at [396, 117] on select "Select Bank Deposit Cash Handover Client ordered food Client Refund Agnst Bill …" at bounding box center [392, 114] width 109 height 16
select select "24070"
click at [338, 106] on select "Select Bank Deposit Cash Handover Client ordered food Client Refund Agnst Bill …" at bounding box center [392, 114] width 109 height 16
click at [506, 154] on input "text" at bounding box center [517, 149] width 109 height 16
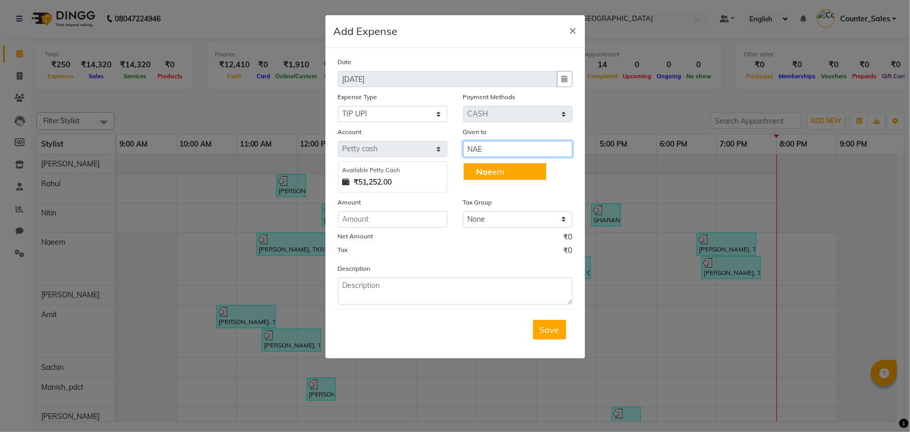
click at [504, 169] on button "Nae em" at bounding box center [504, 171] width 82 height 17
type input "Naeem"
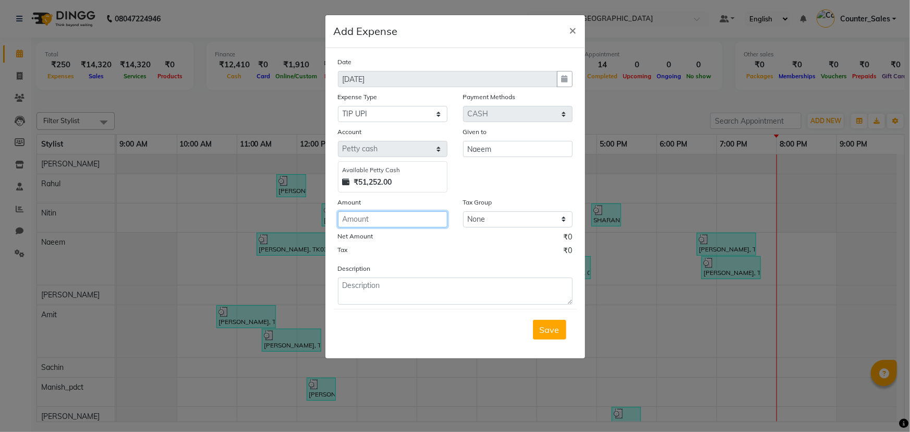
click at [396, 222] on input "number" at bounding box center [392, 219] width 109 height 16
type input "200"
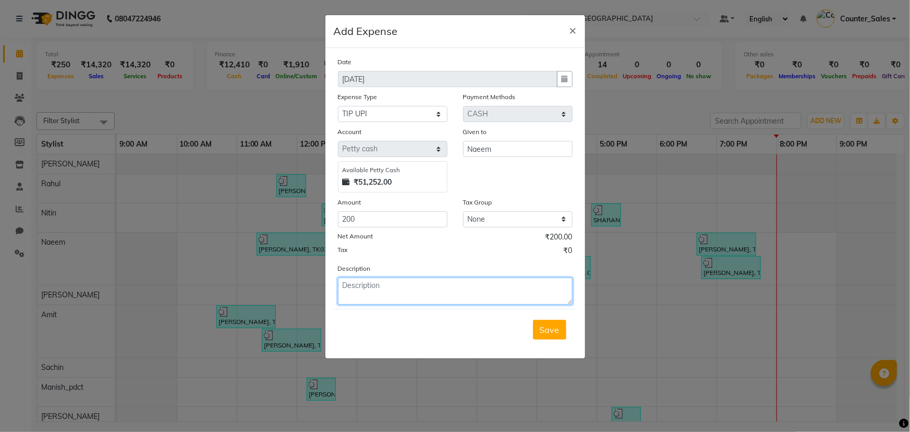
drag, startPoint x: 434, startPoint y: 290, endPoint x: 437, endPoint y: 294, distance: 5.5
click at [437, 294] on textarea at bounding box center [455, 290] width 235 height 27
type textarea "NAEEM"
click at [542, 324] on button "Save" at bounding box center [549, 330] width 33 height 20
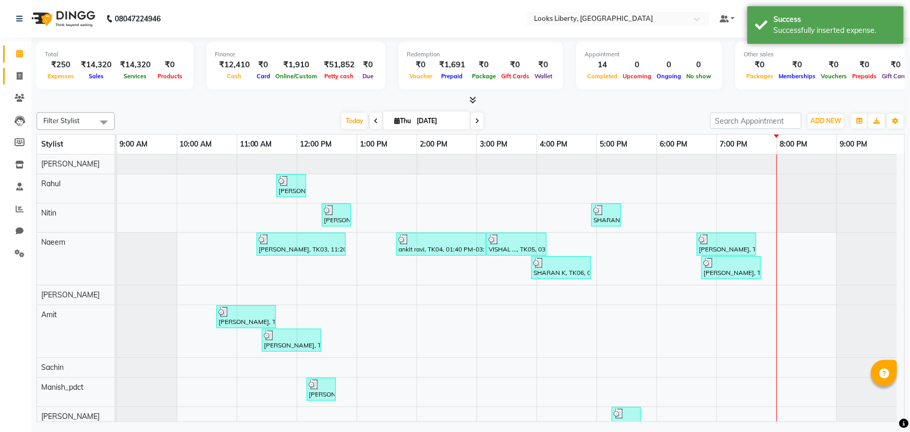
drag, startPoint x: 30, startPoint y: 71, endPoint x: 20, endPoint y: 74, distance: 10.7
click at [27, 73] on li "Invoice" at bounding box center [15, 76] width 31 height 22
click at [19, 74] on icon at bounding box center [20, 76] width 6 height 8
select select "4321"
select select "service"
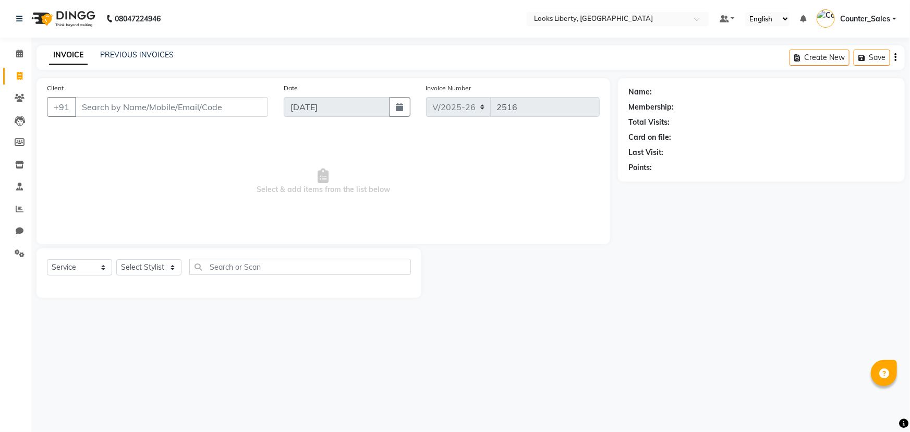
click at [0, 55] on li "Calendar" at bounding box center [15, 54] width 31 height 22
click at [6, 55] on link "Calendar" at bounding box center [15, 53] width 25 height 17
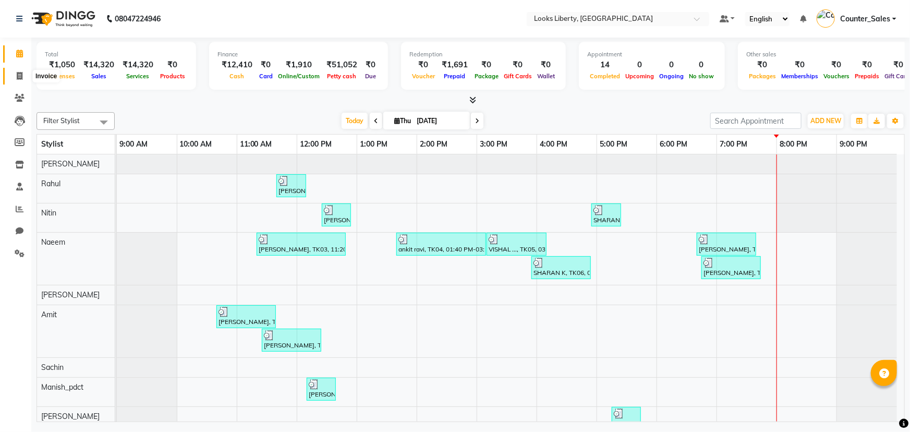
click at [13, 78] on span at bounding box center [19, 76] width 18 height 12
select select "service"
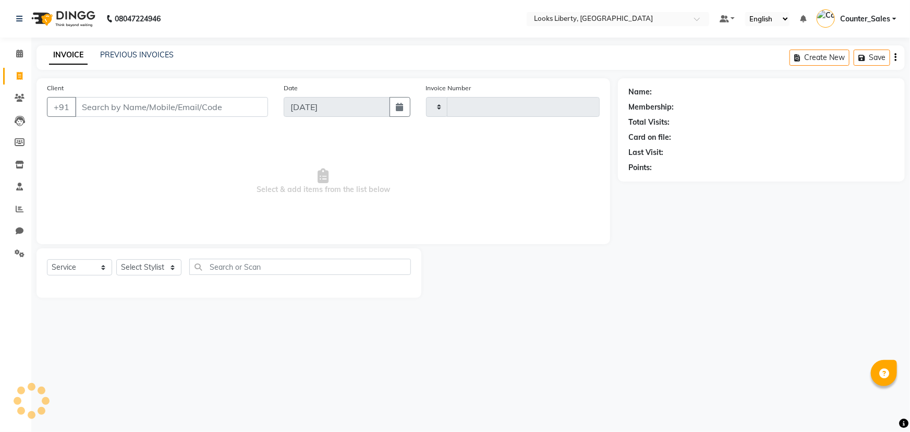
type input "2516"
select select "4321"
click at [112, 53] on link "PREVIOUS INVOICES" at bounding box center [137, 54] width 74 height 9
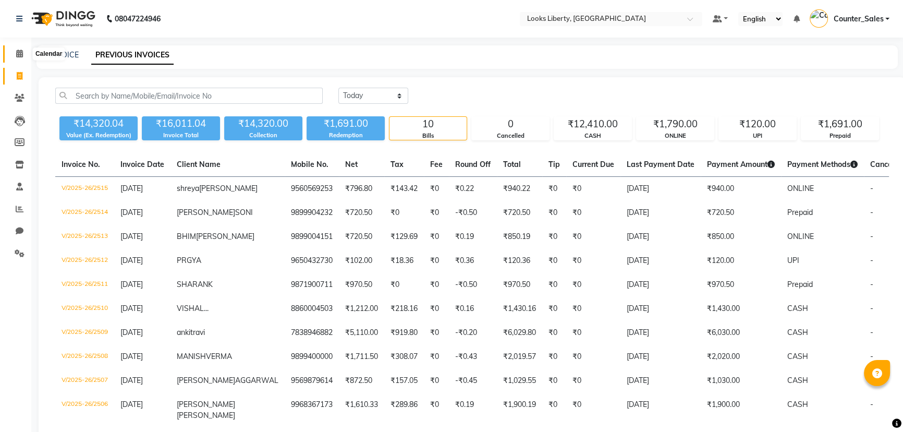
click at [10, 55] on span at bounding box center [19, 54] width 18 height 12
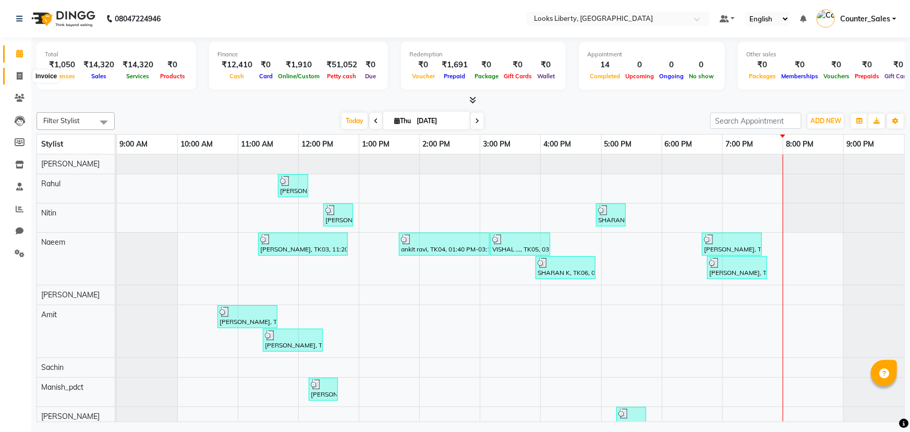
click at [10, 70] on span at bounding box center [19, 76] width 18 height 12
select select "4321"
select select "service"
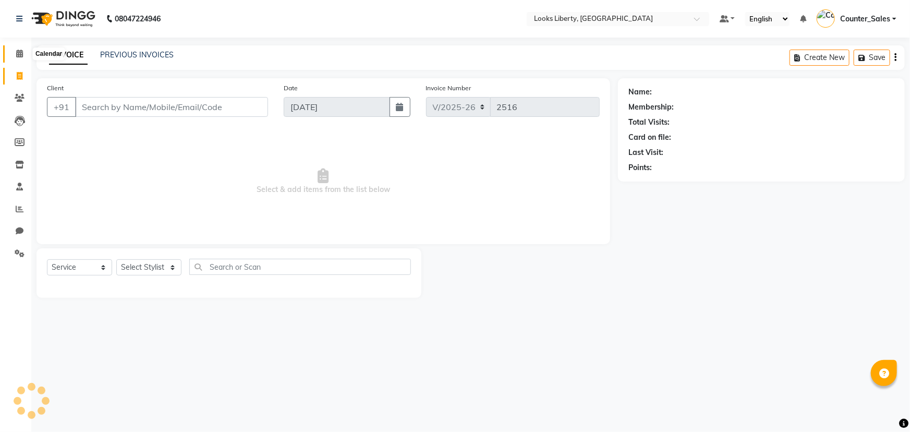
click at [17, 55] on icon at bounding box center [19, 54] width 7 height 8
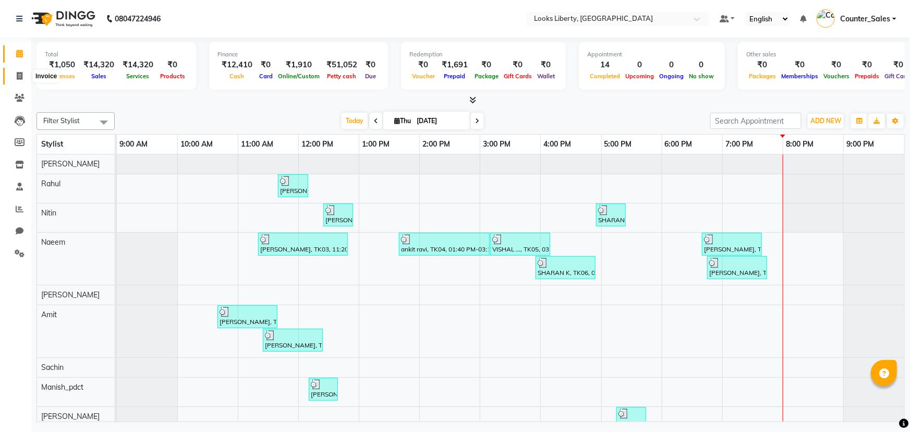
click at [18, 73] on icon at bounding box center [20, 76] width 6 height 8
select select "service"
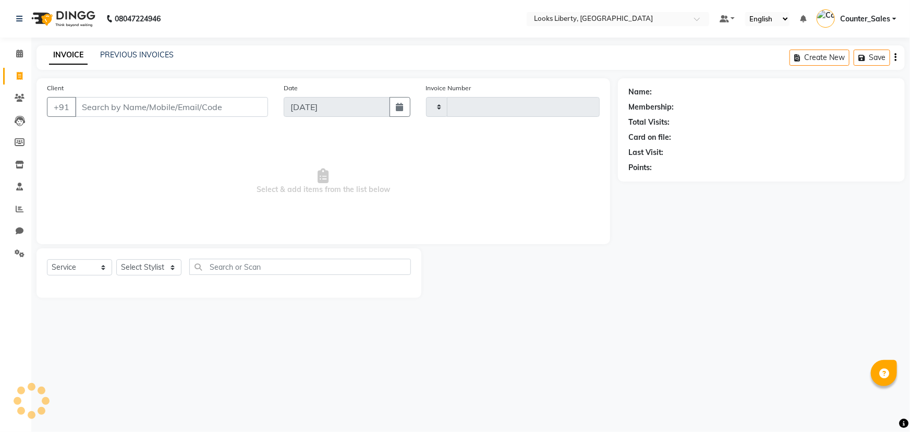
type input "2516"
select select "4321"
click at [25, 207] on span at bounding box center [19, 209] width 18 height 12
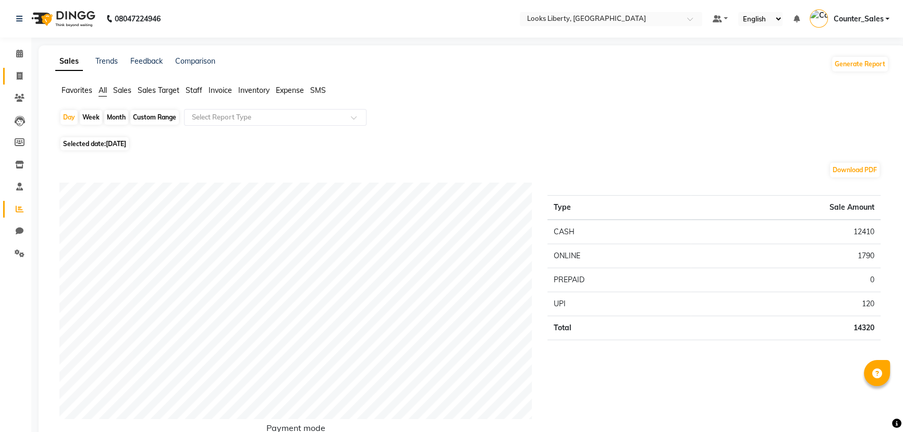
click at [14, 74] on span at bounding box center [19, 76] width 18 height 12
select select "4321"
select select "service"
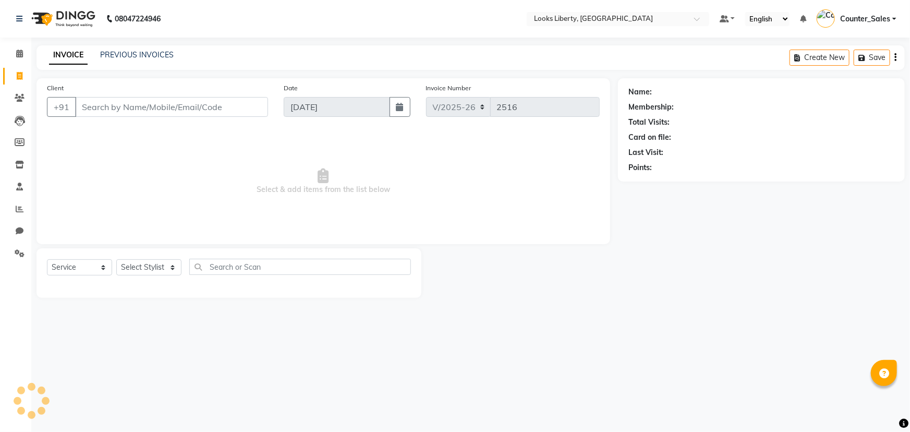
click at [146, 255] on div "Select Service Product Membership Package Voucher Prepaid Gift Card Select Styl…" at bounding box center [228, 273] width 385 height 50
click at [150, 261] on select "Select Stylist" at bounding box center [148, 267] width 65 height 16
select select "57640"
click at [116, 259] on select "Select Stylist [PERSON_NAME] art Counter_Sales Manish_pdct Meet [PERSON_NAME] […" at bounding box center [148, 267] width 65 height 16
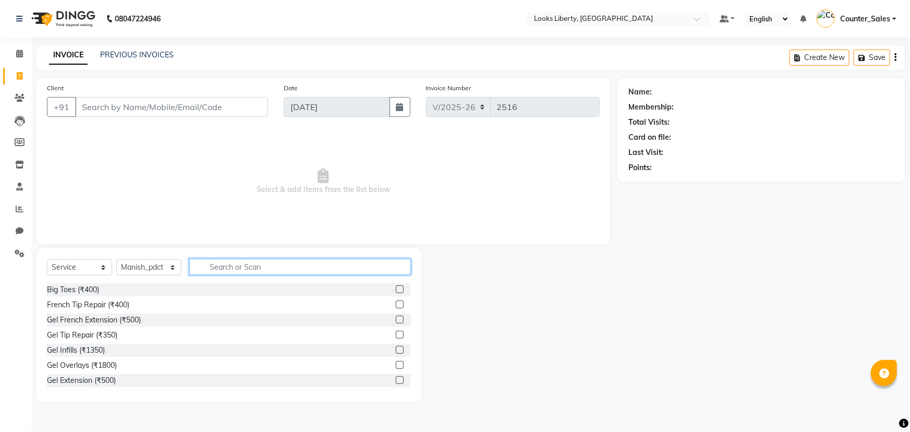
click at [219, 270] on input "text" at bounding box center [300, 267] width 222 height 16
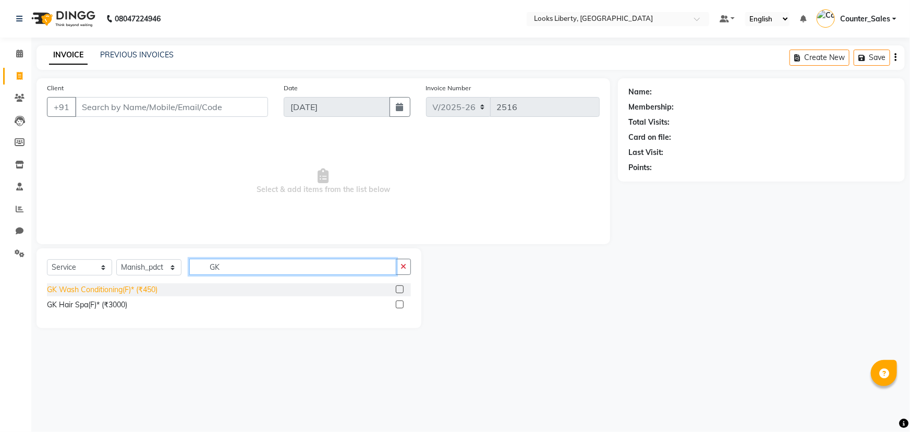
type input "GK"
click at [148, 292] on div "GK Wash Conditioning(F)* (₹450)" at bounding box center [102, 289] width 111 height 11
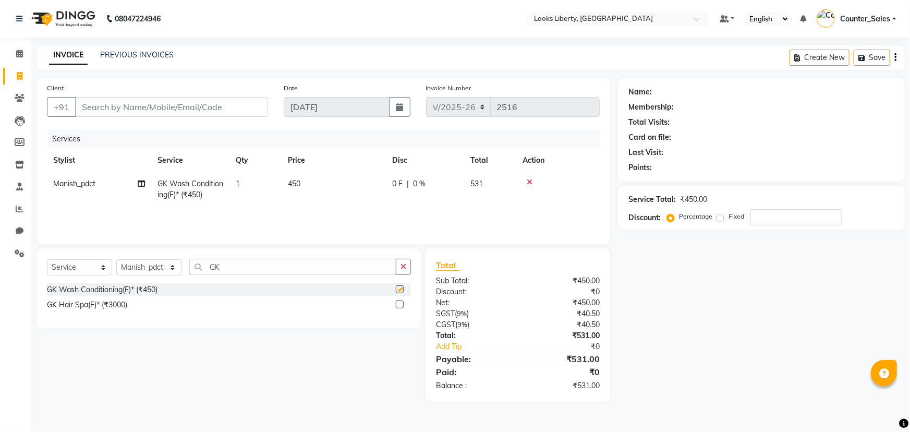
checkbox input "false"
click at [161, 272] on select "Select Stylist [PERSON_NAME] art Counter_Sales Manish_pdct Meet [PERSON_NAME] […" at bounding box center [148, 267] width 65 height 16
select select "23778"
click at [116, 259] on select "Select Stylist [PERSON_NAME] art Counter_Sales Manish_pdct Meet [PERSON_NAME] […" at bounding box center [148, 267] width 65 height 16
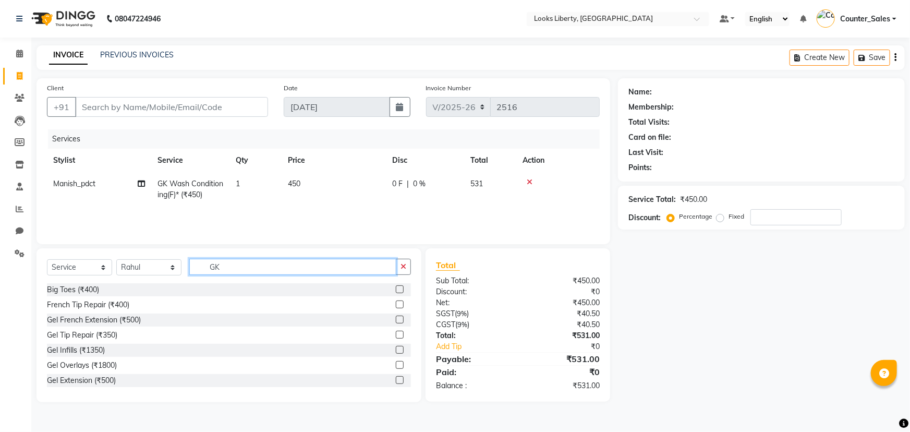
click at [211, 261] on input "GK" at bounding box center [292, 267] width 207 height 16
click at [211, 263] on input "GK" at bounding box center [292, 267] width 207 height 16
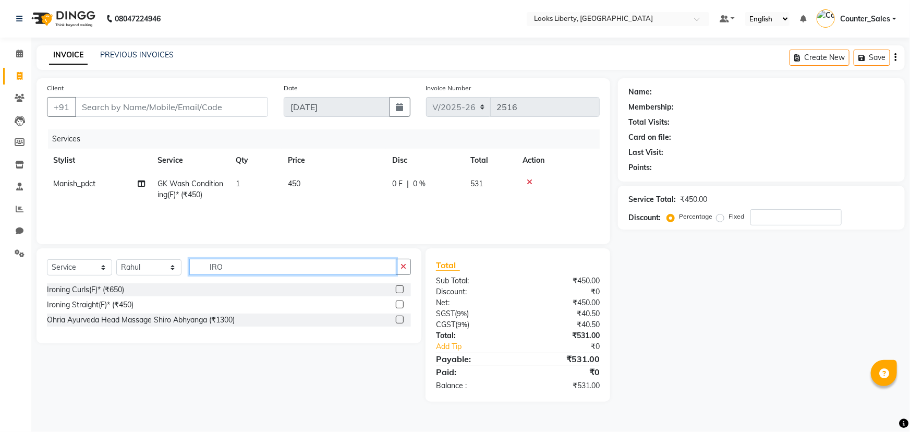
type input "IRO"
click at [119, 297] on div "Ironing Curls(F)* (₹650) Ironing Straight(F)* (₹450) Ohria Ayurveda Head Massag…" at bounding box center [229, 305] width 364 height 45
click at [121, 300] on div "Ironing Straight(F)* (₹450)" at bounding box center [90, 304] width 87 height 11
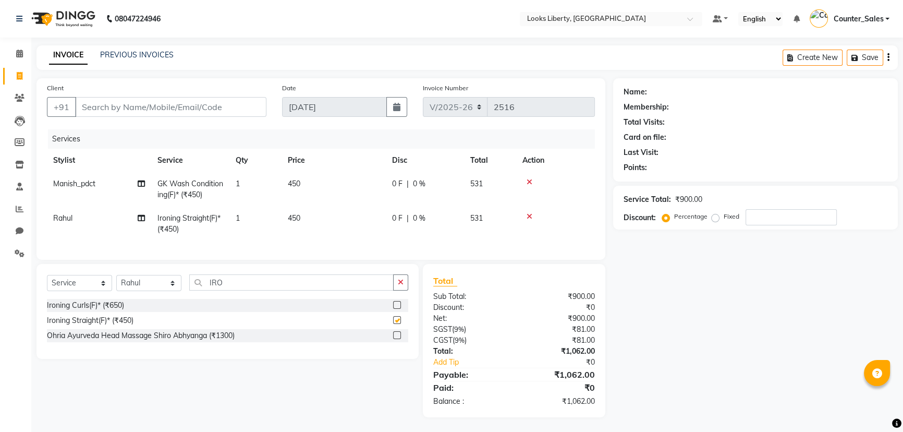
checkbox input "false"
click at [329, 209] on td "450" at bounding box center [334, 223] width 104 height 34
select select "23778"
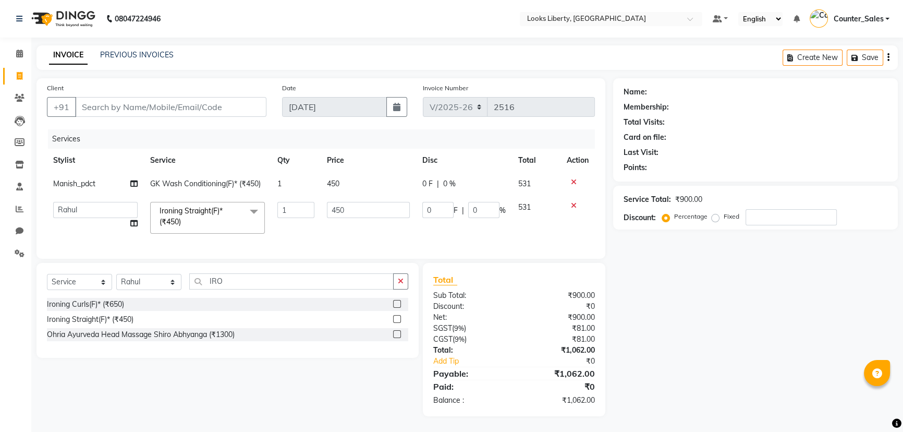
click at [360, 219] on td "450" at bounding box center [368, 218] width 95 height 44
click at [356, 213] on input "450" at bounding box center [368, 210] width 83 height 16
click at [354, 205] on input "450" at bounding box center [368, 210] width 83 height 16
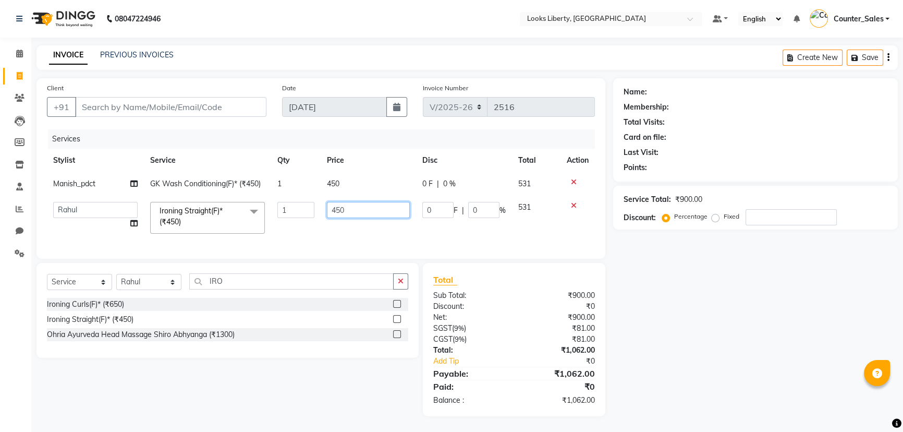
click at [354, 205] on input "450" at bounding box center [368, 210] width 83 height 16
type input "1000"
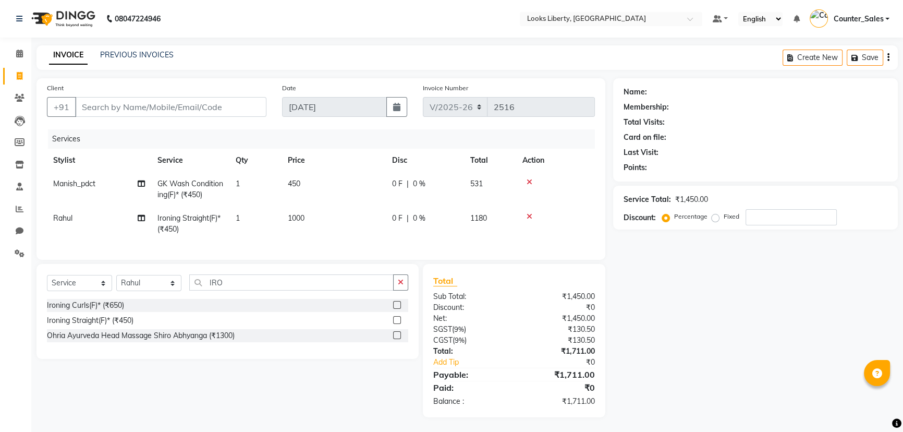
click at [362, 199] on tbody "Manish_pdct GK Wash Conditioning(F)* (₹450) 1 450 0 F | 0 % 531 Rahul Ironing S…" at bounding box center [321, 206] width 548 height 69
click at [362, 197] on td "450" at bounding box center [334, 189] width 104 height 34
select select "57640"
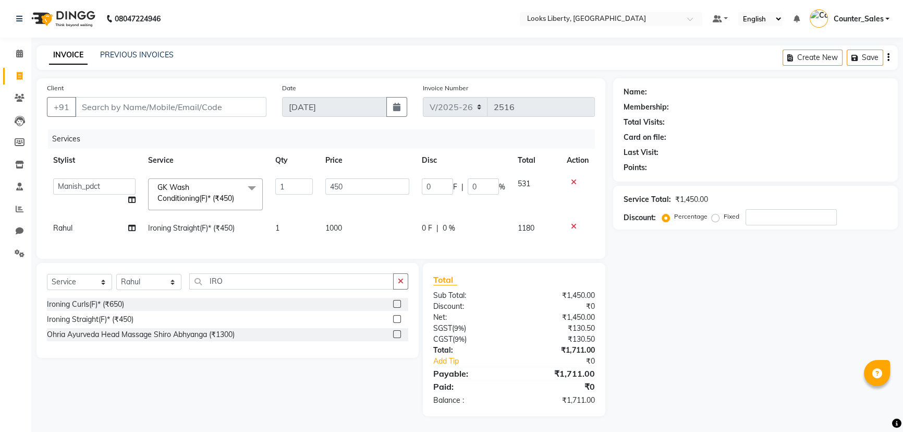
click at [362, 195] on td "450" at bounding box center [367, 194] width 96 height 44
click at [361, 188] on input "450" at bounding box center [367, 186] width 84 height 16
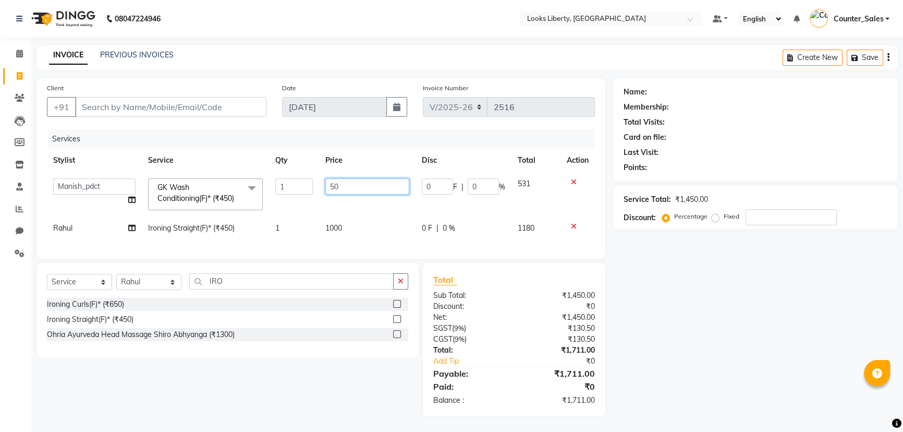
type input "500"
click at [528, 365] on link "Add Tip" at bounding box center [477, 361] width 104 height 11
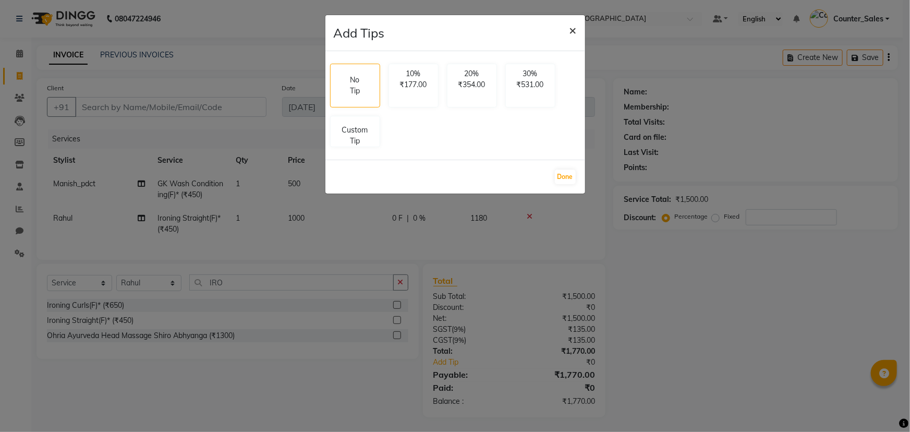
click at [568, 35] on button "×" at bounding box center [573, 29] width 24 height 29
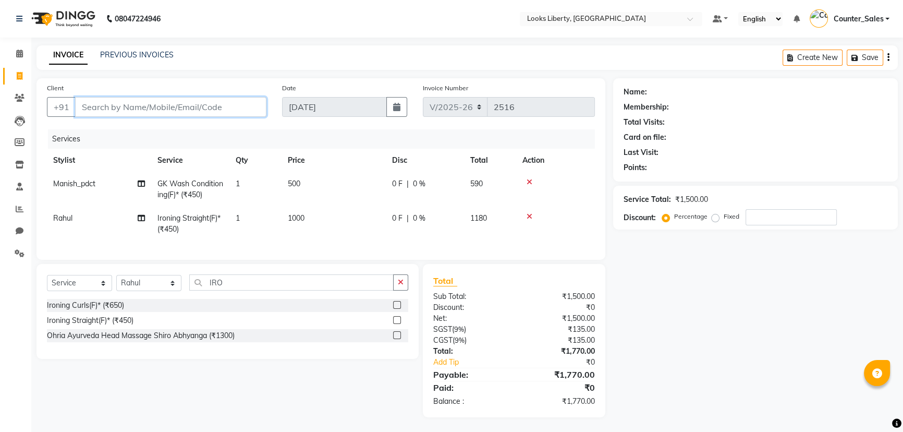
click at [200, 100] on input "Client" at bounding box center [170, 107] width 191 height 20
type input "9"
type input "0"
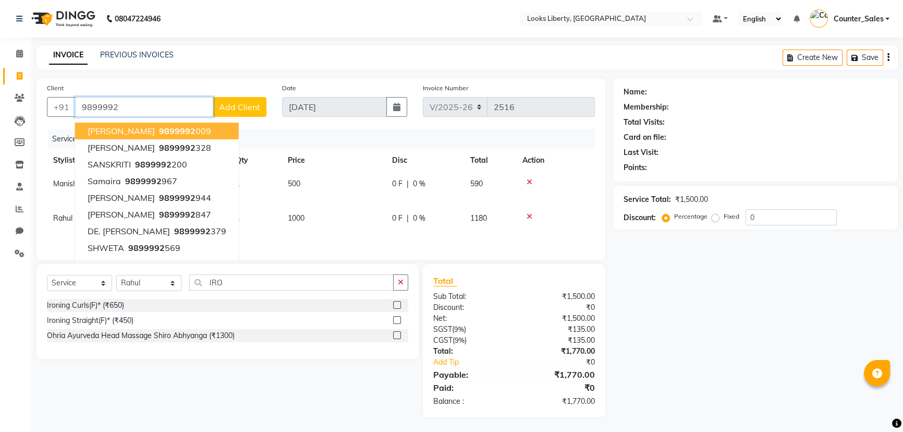
click at [149, 108] on input "9899992" at bounding box center [144, 107] width 138 height 20
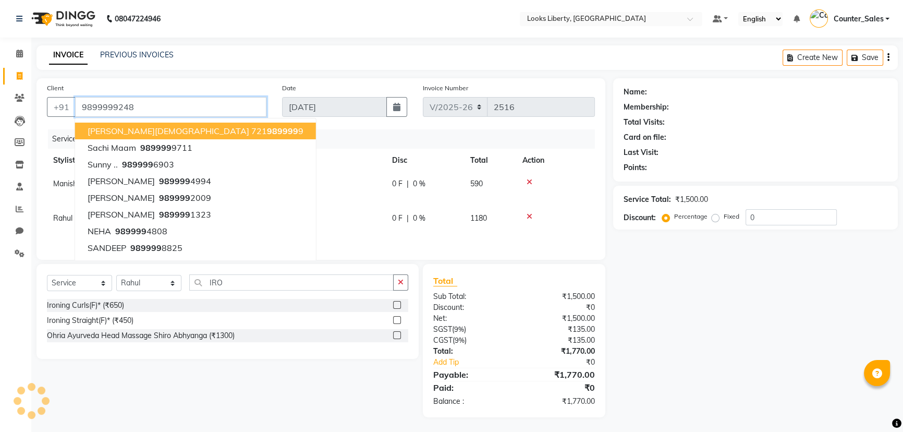
type input "9899999248"
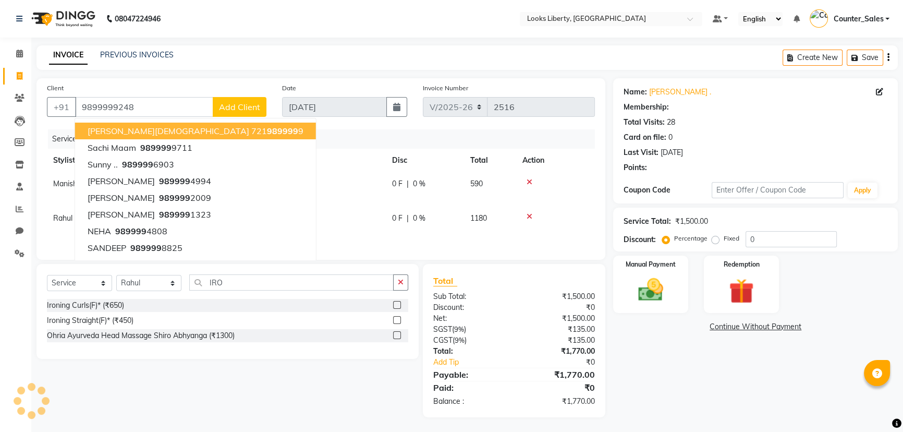
select select "1: Object"
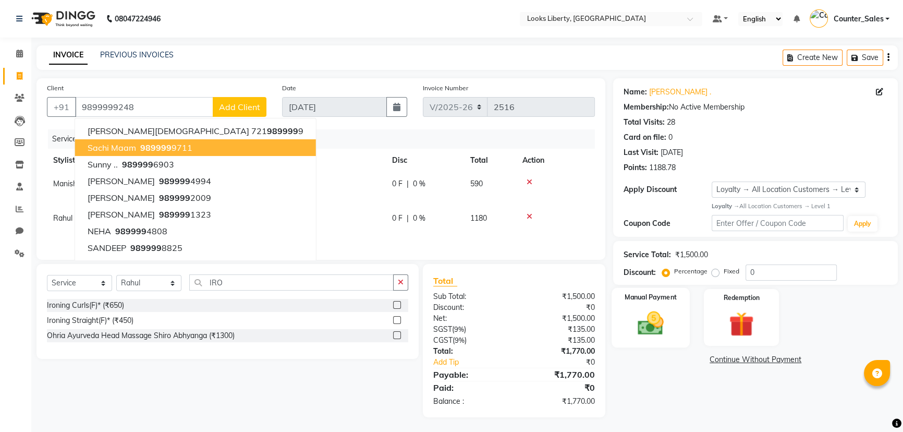
drag, startPoint x: 630, startPoint y: 316, endPoint x: 641, endPoint y: 316, distance: 10.9
click at [633, 316] on div "Manual Payment" at bounding box center [651, 317] width 78 height 59
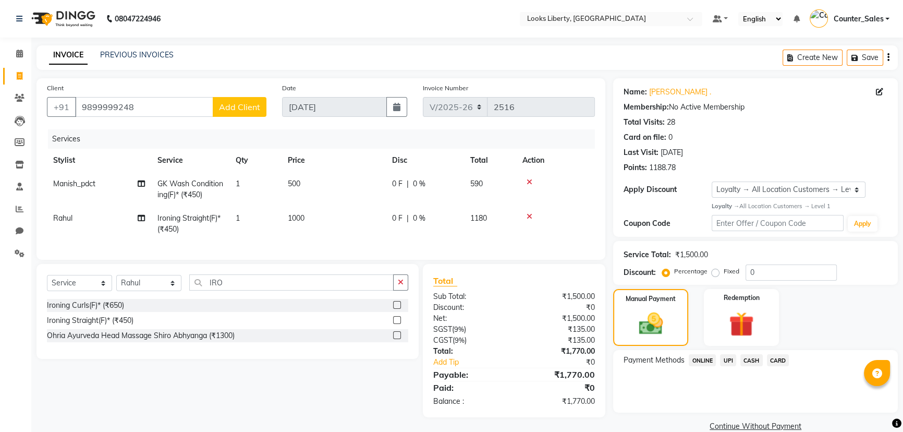
click at [748, 362] on span "CASH" at bounding box center [751, 360] width 22 height 12
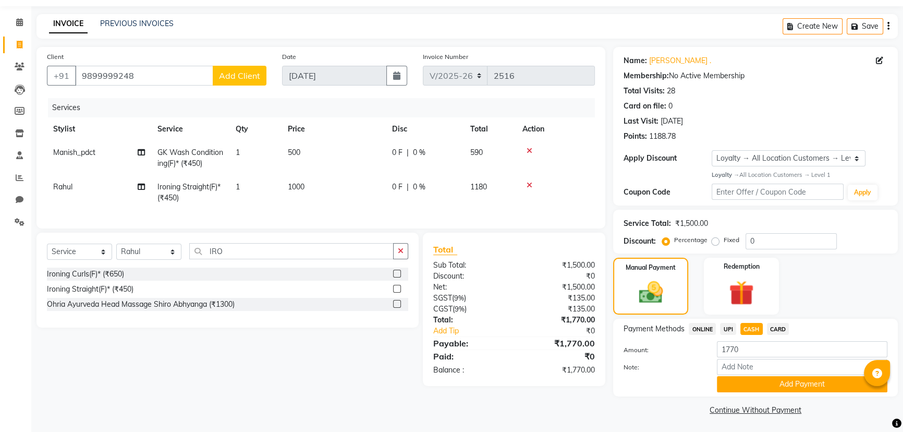
scroll to position [33, 0]
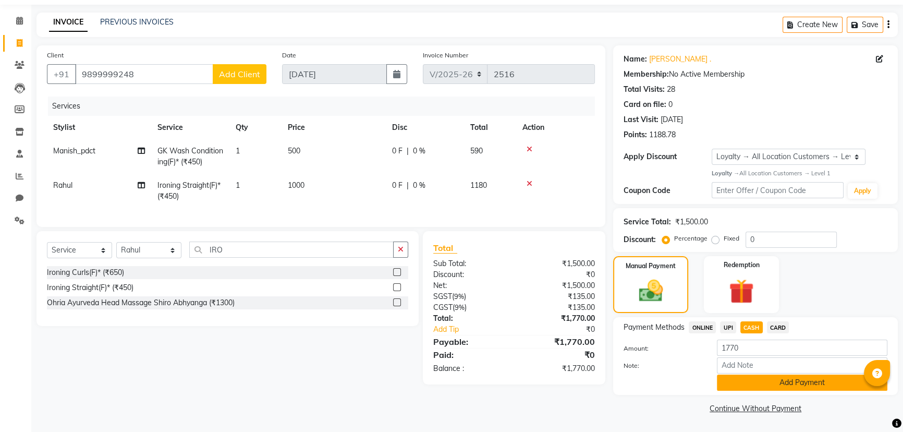
click at [751, 380] on button "Add Payment" at bounding box center [802, 382] width 170 height 16
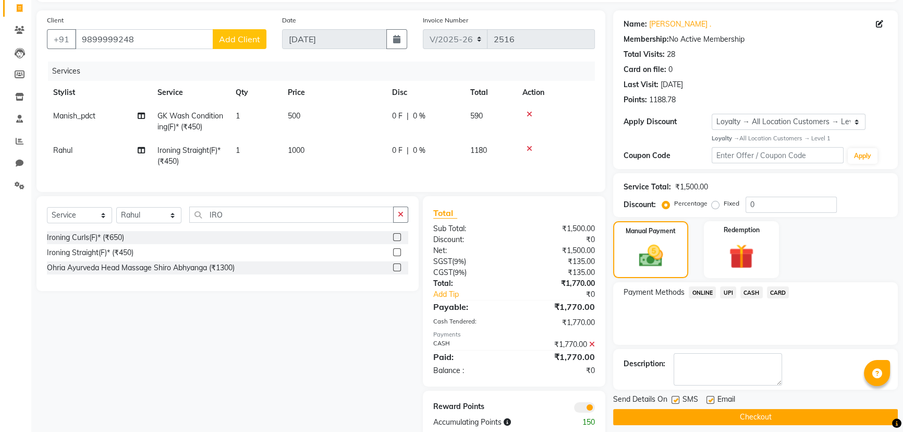
scroll to position [97, 0]
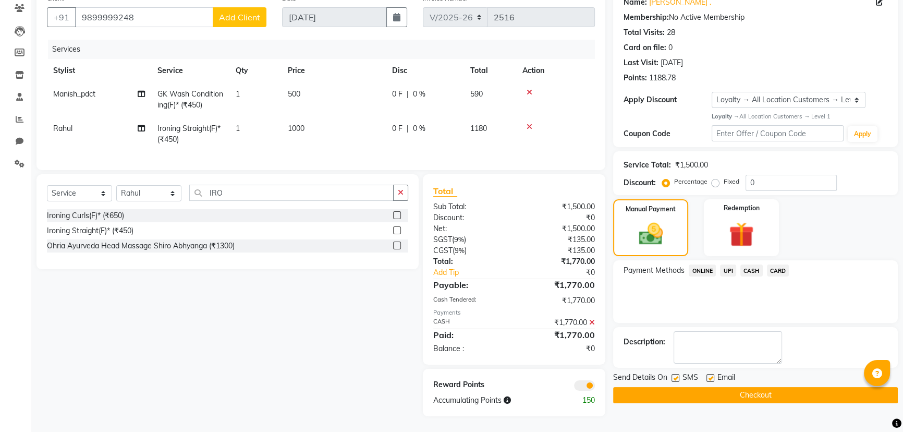
click at [621, 387] on button "Checkout" at bounding box center [755, 395] width 285 height 16
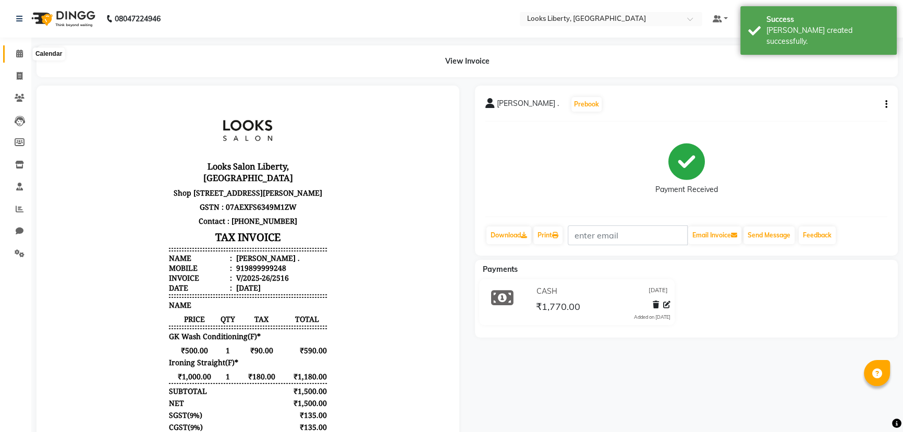
click at [12, 54] on span at bounding box center [19, 54] width 18 height 12
